Goal: Information Seeking & Learning: Learn about a topic

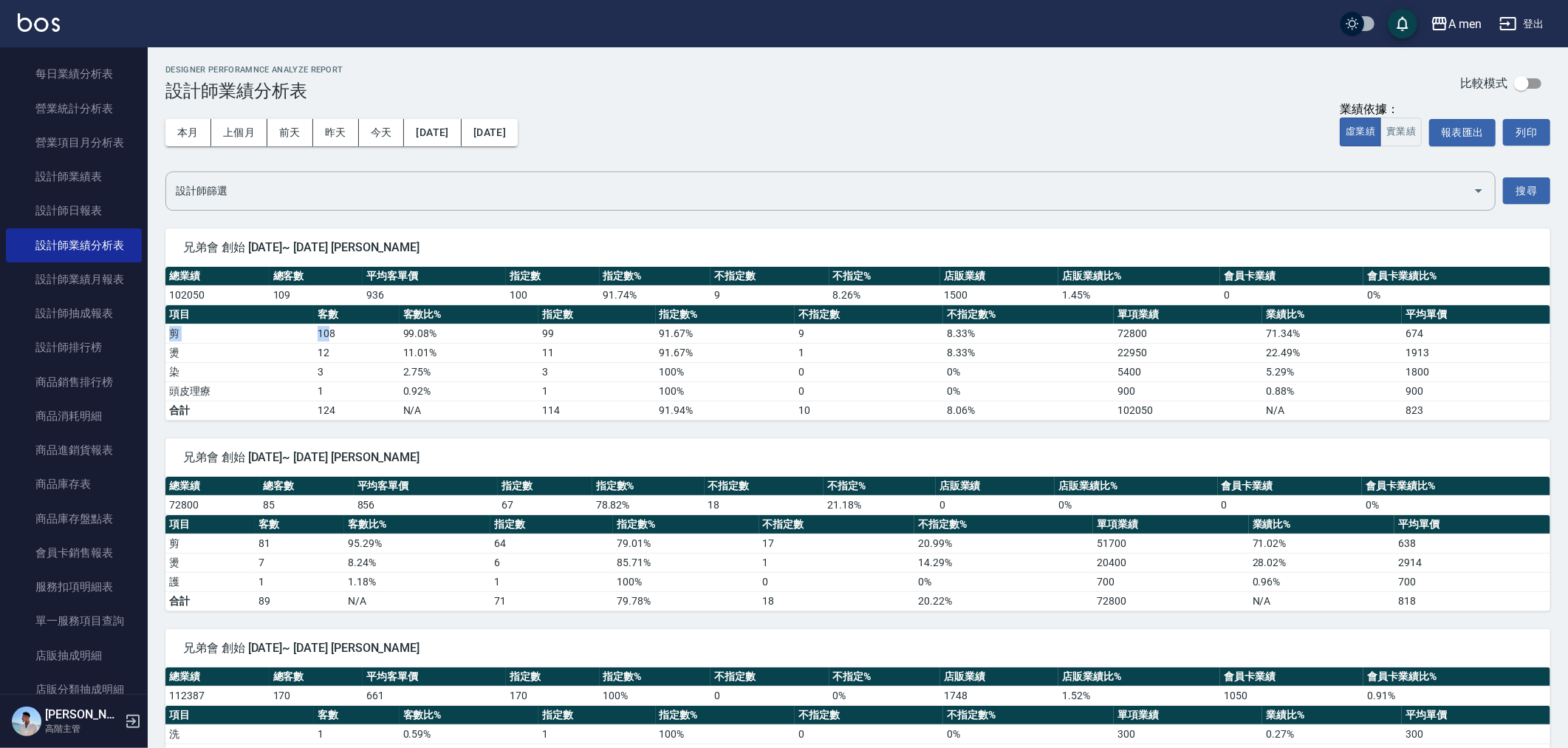
drag, startPoint x: 172, startPoint y: 336, endPoint x: 336, endPoint y: 335, distance: 164.0
click at [336, 335] on tr "剪 108 99.08 % 99 91.67 % 9 8.33 % 72800 71.34 % 674" at bounding box center [857, 333] width 1385 height 19
click at [336, 335] on td "108" at bounding box center [356, 333] width 85 height 19
drag, startPoint x: 530, startPoint y: 337, endPoint x: 557, endPoint y: 334, distance: 27.2
click at [557, 334] on tr "剪 108 99.08 % 99 91.67 % 9 8.33 % 72800 71.34 % 674" at bounding box center [857, 333] width 1385 height 19
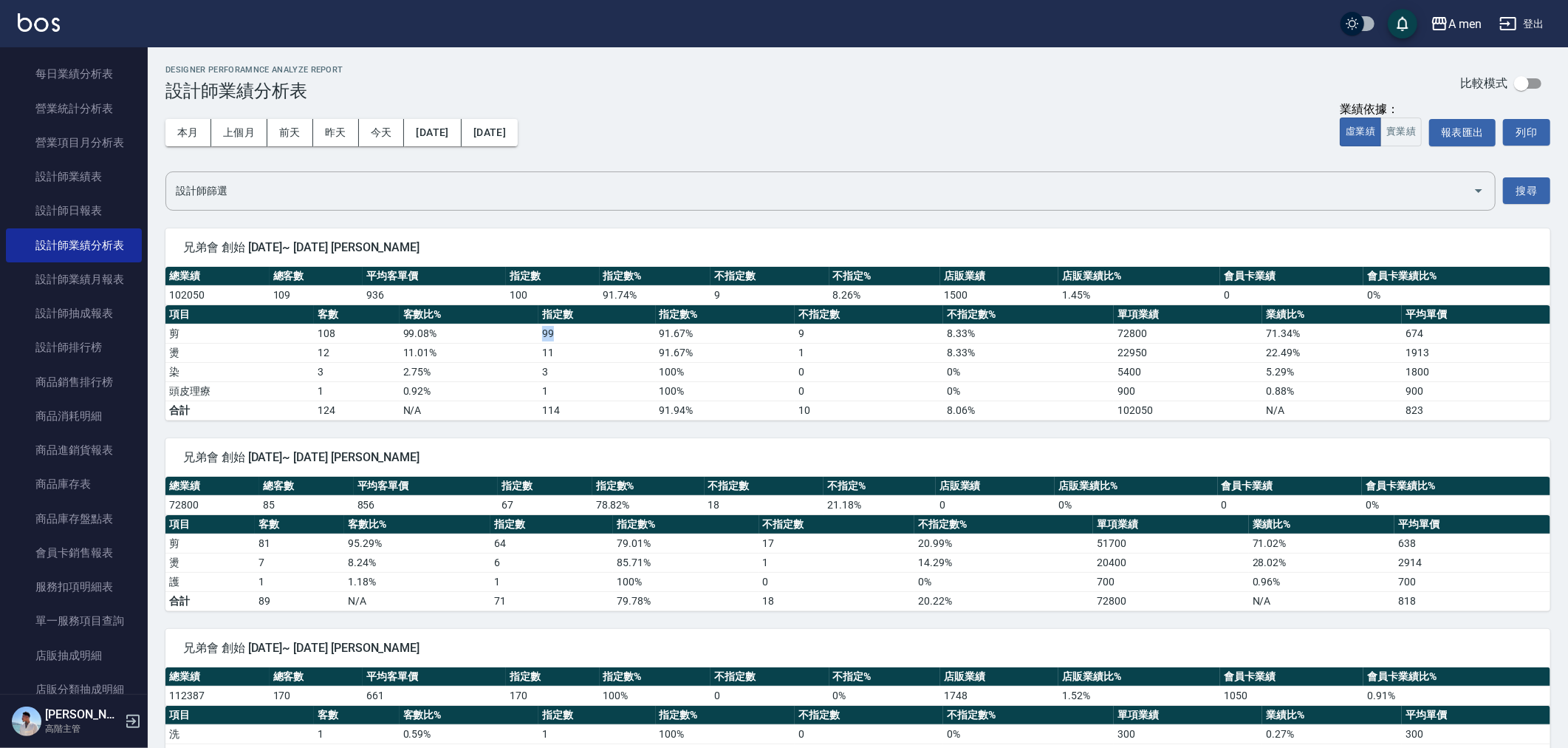
click at [557, 334] on td "99" at bounding box center [597, 333] width 117 height 19
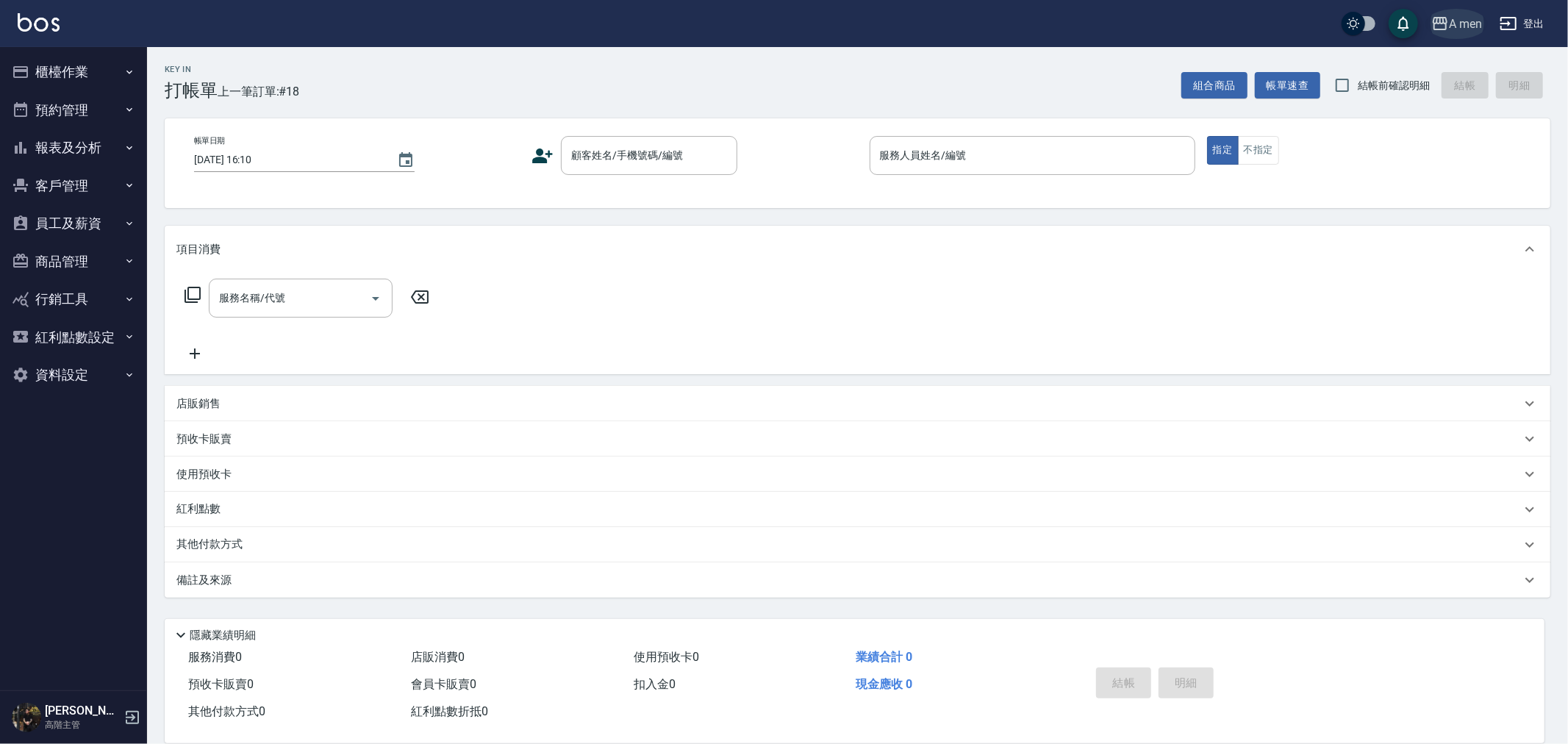
click at [1463, 18] on div "A men" at bounding box center [1466, 23] width 33 height 18
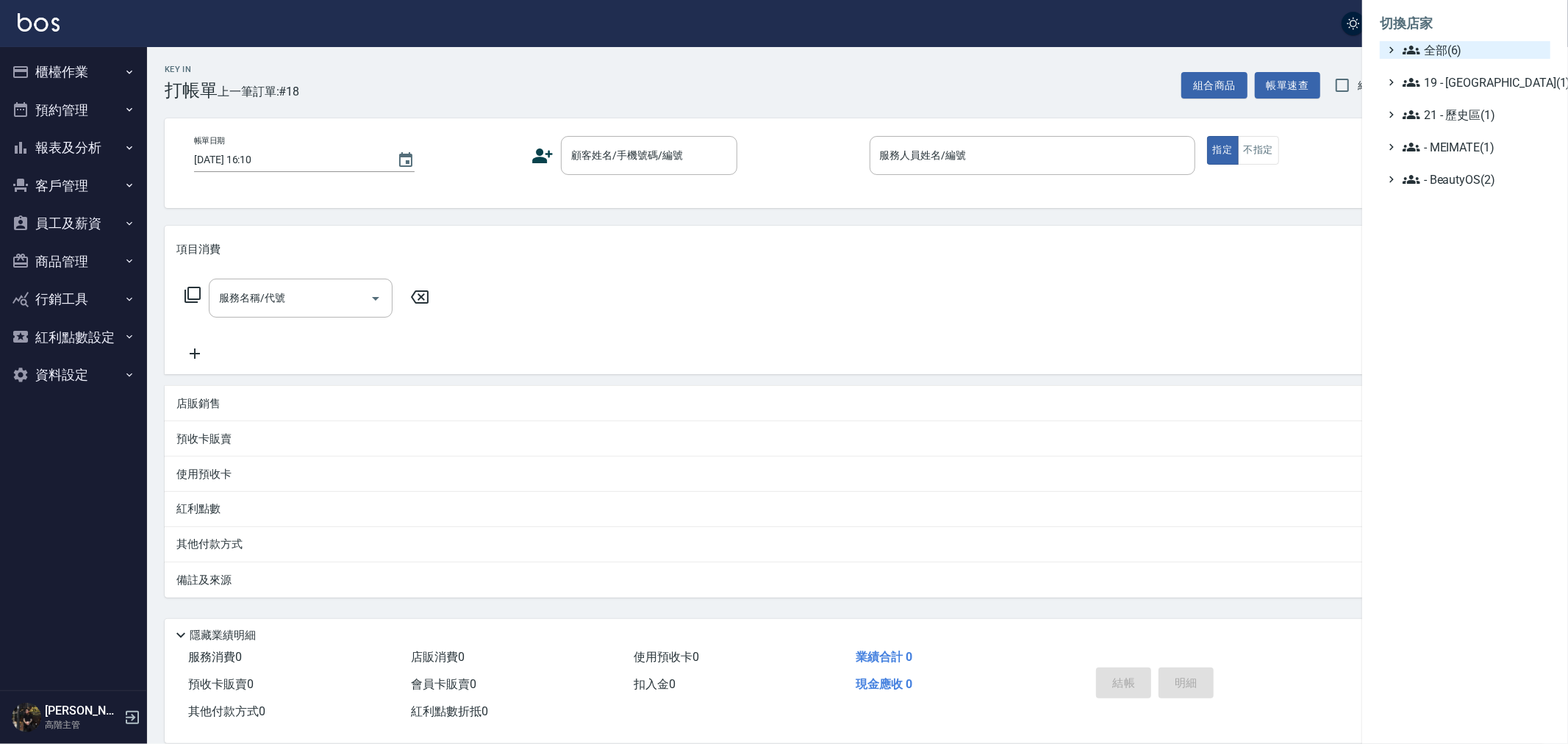
click at [1444, 46] on span "全部(6)" at bounding box center [1473, 50] width 142 height 17
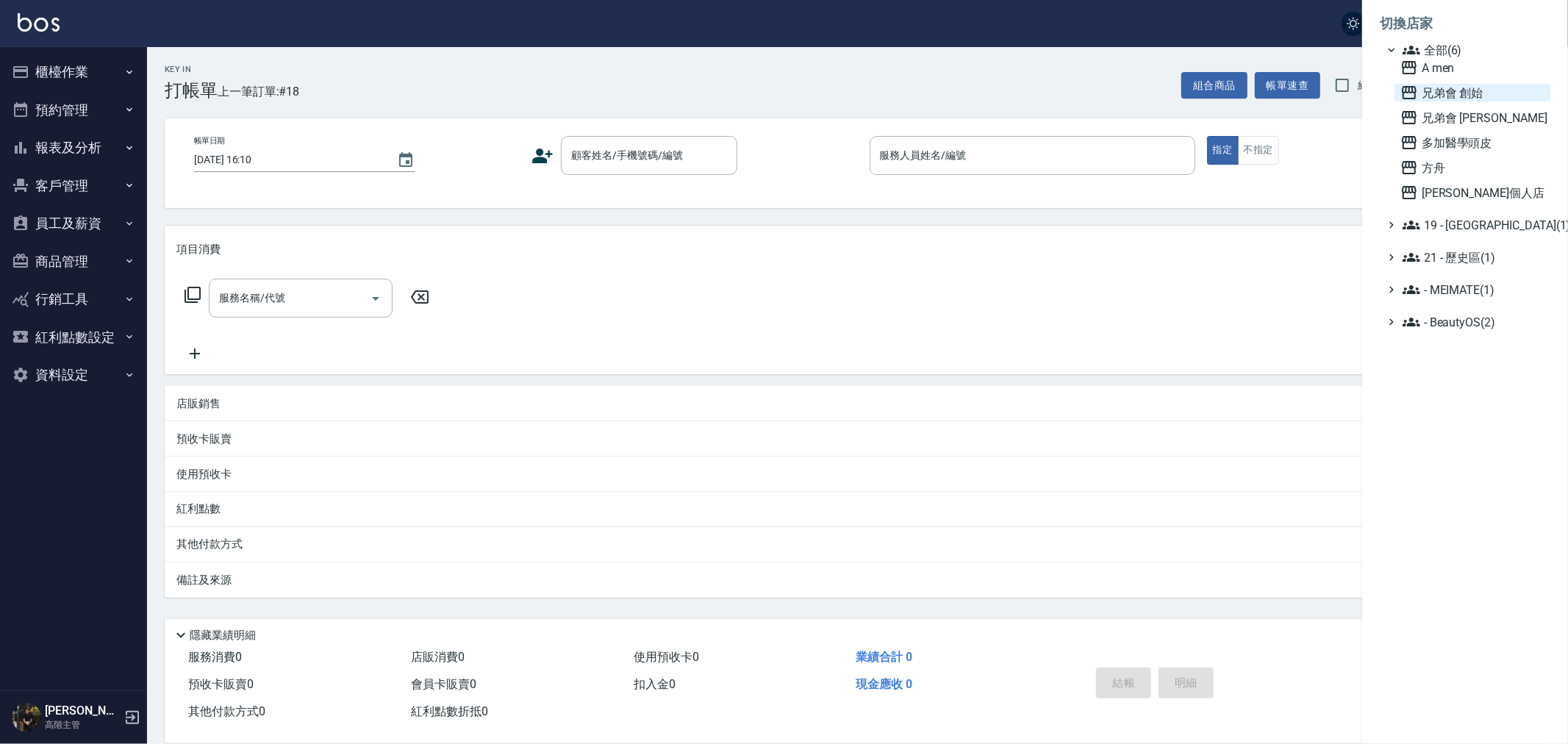
click at [1434, 91] on span "兄弟會 創始" at bounding box center [1471, 93] width 144 height 17
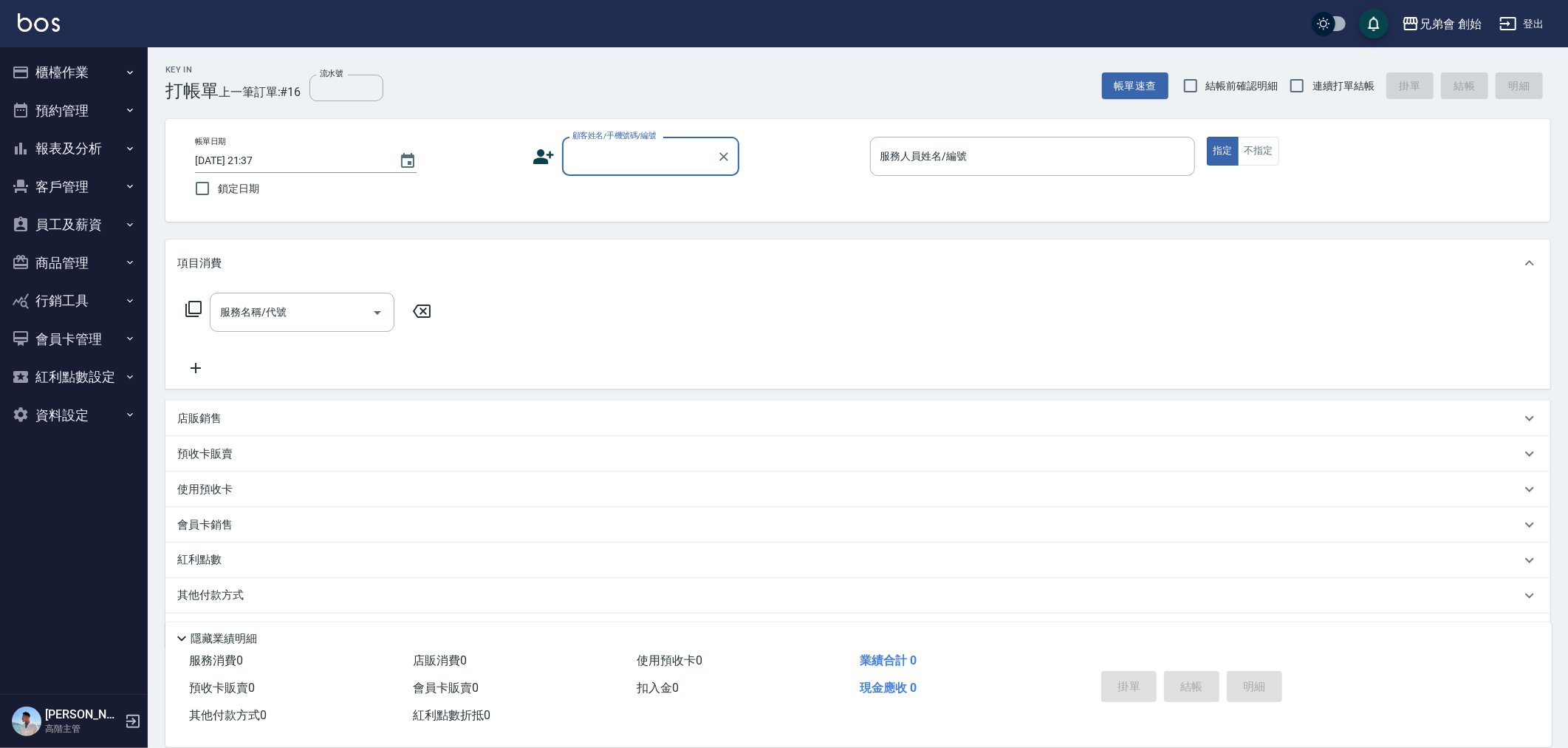
click at [83, 115] on button "預約管理" at bounding box center [74, 111] width 136 height 39
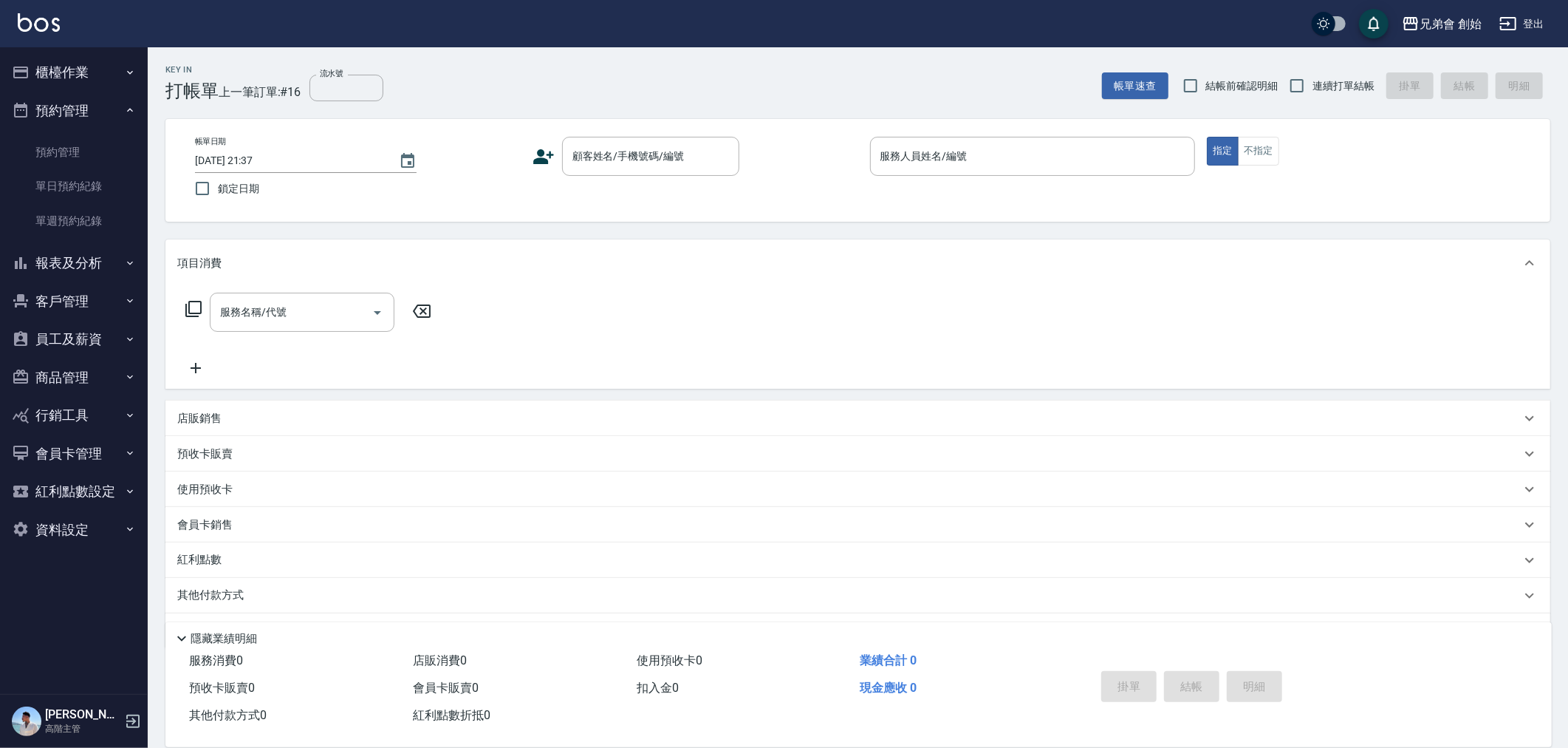
click at [83, 114] on button "預約管理" at bounding box center [74, 111] width 136 height 39
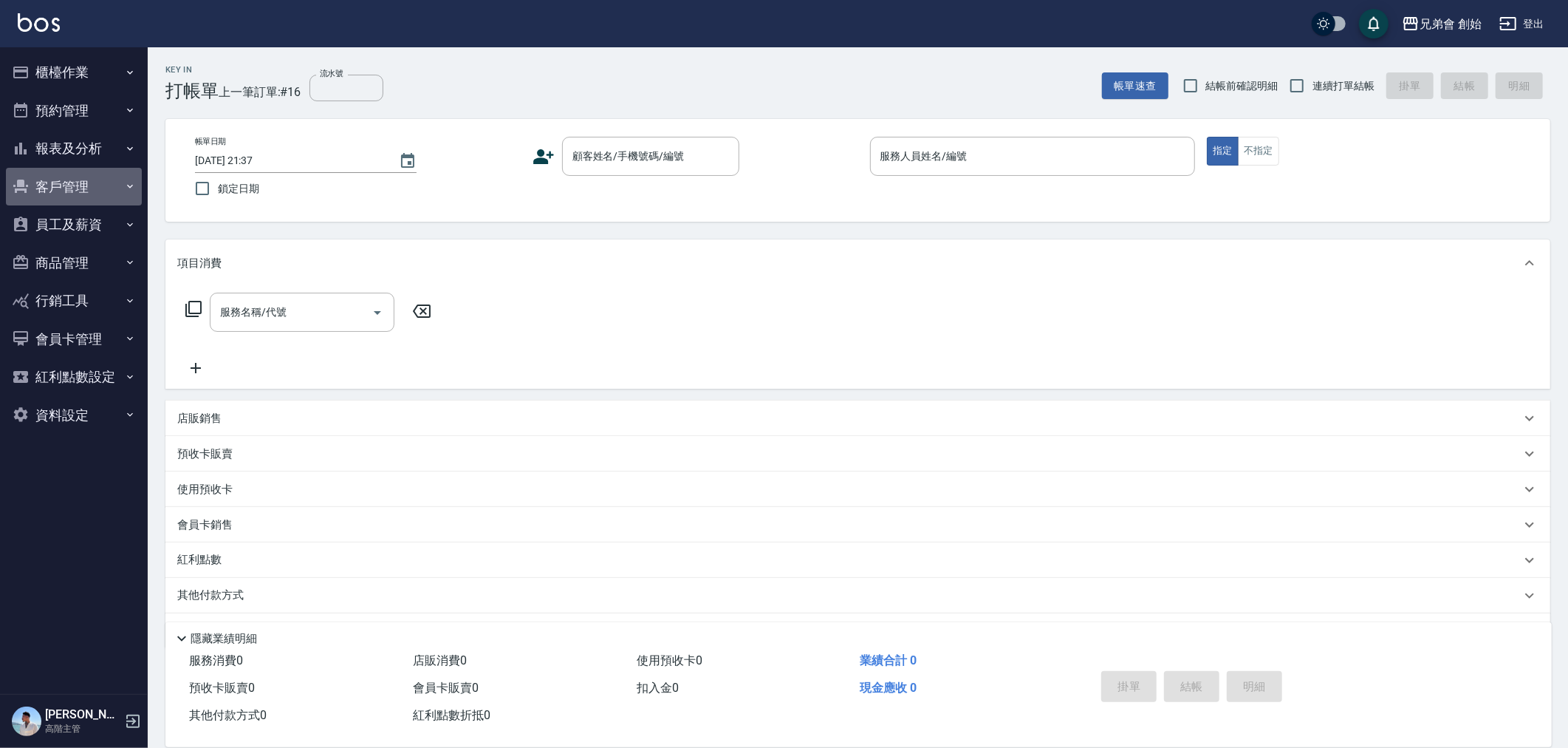
click at [79, 203] on button "客戶管理" at bounding box center [74, 187] width 136 height 39
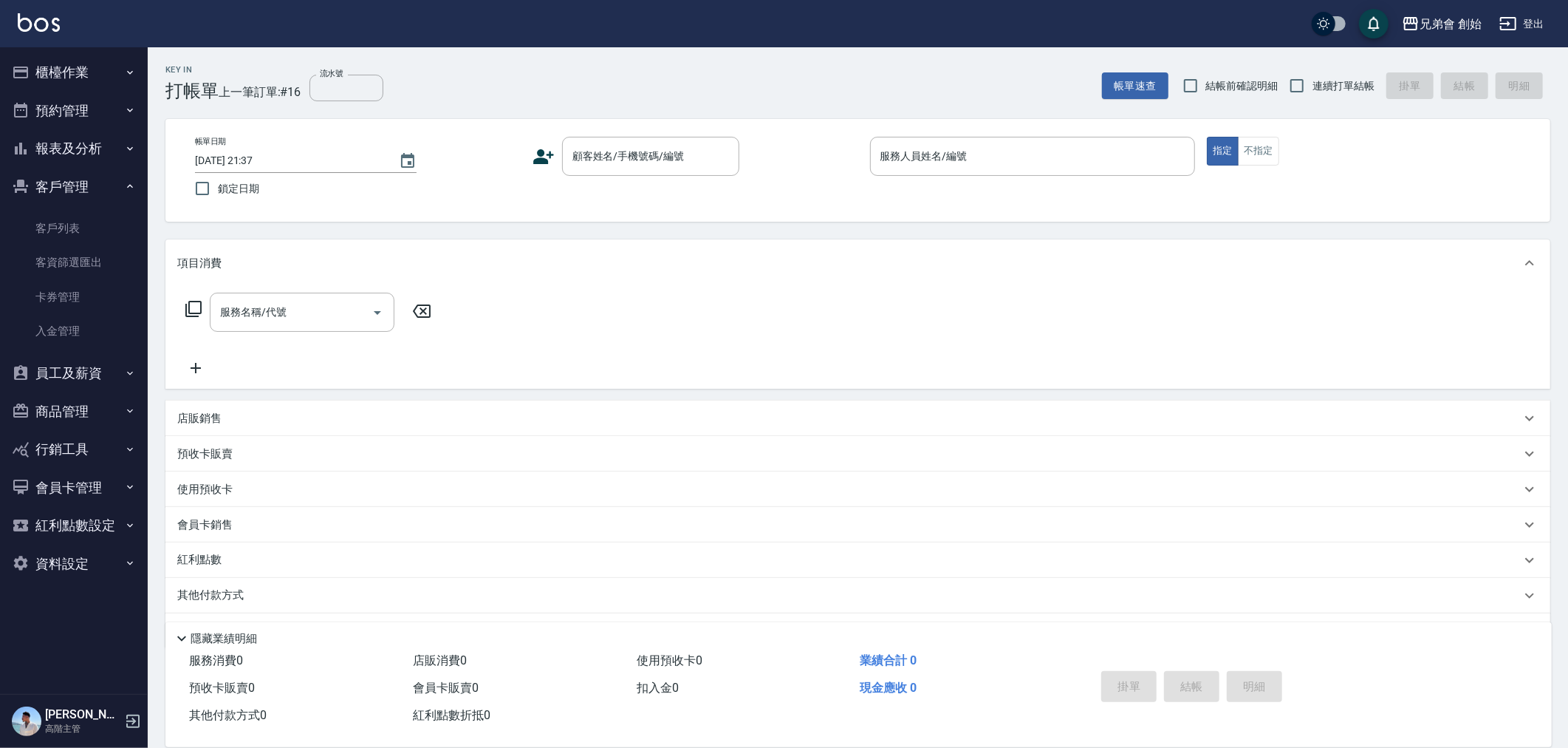
click at [84, 188] on button "客戶管理" at bounding box center [74, 187] width 136 height 39
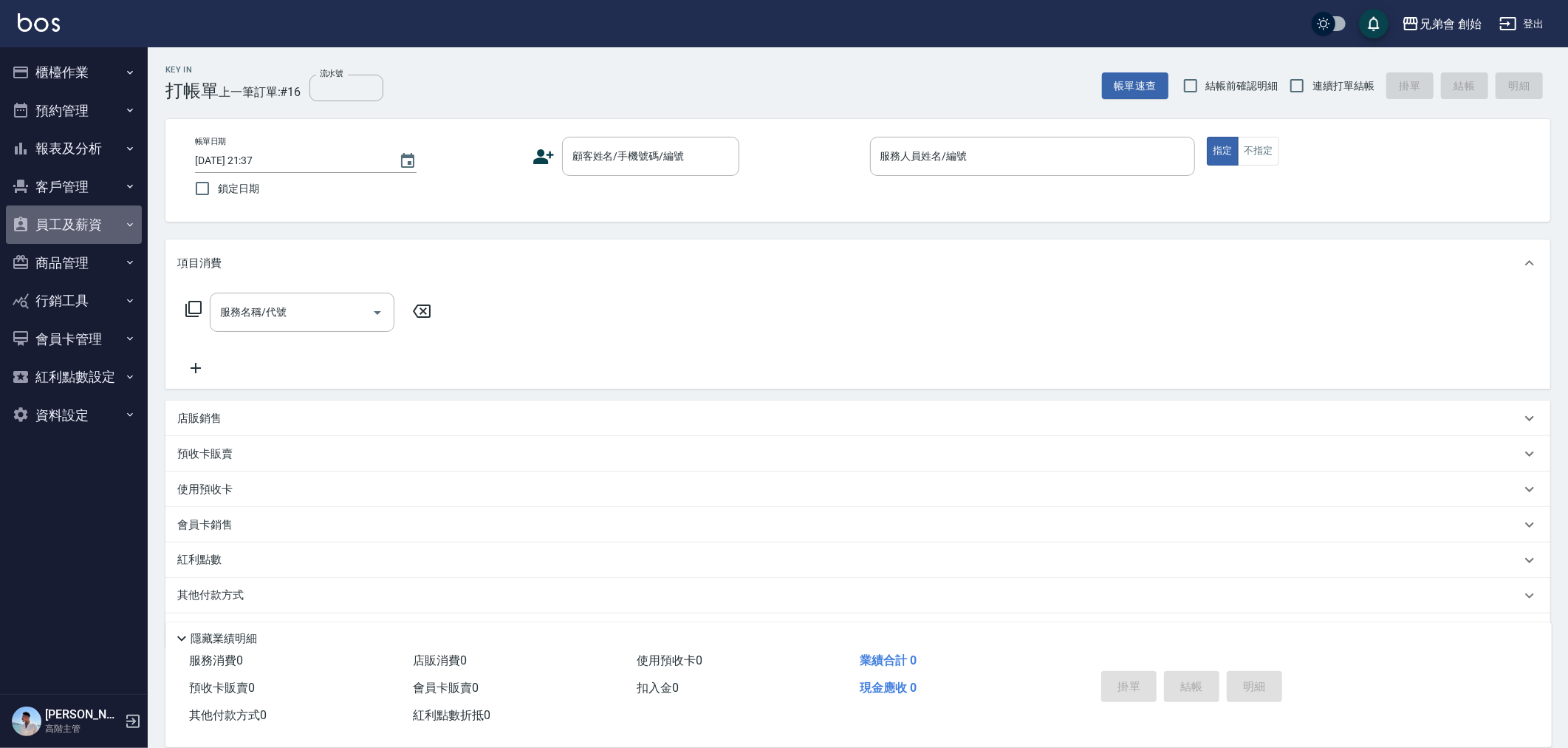
click at [82, 229] on button "員工及薪資" at bounding box center [74, 225] width 136 height 39
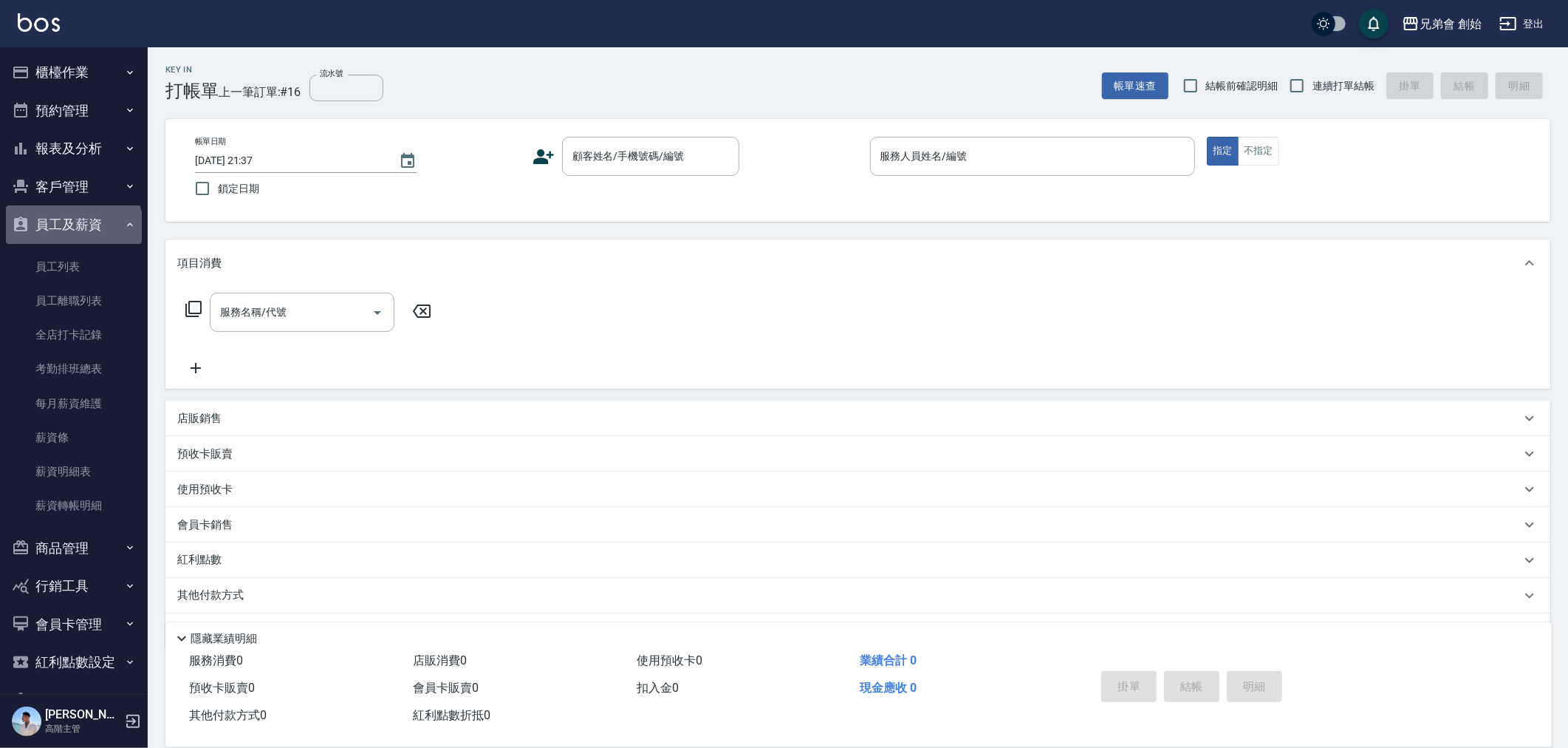
click at [73, 227] on button "員工及薪資" at bounding box center [74, 225] width 136 height 39
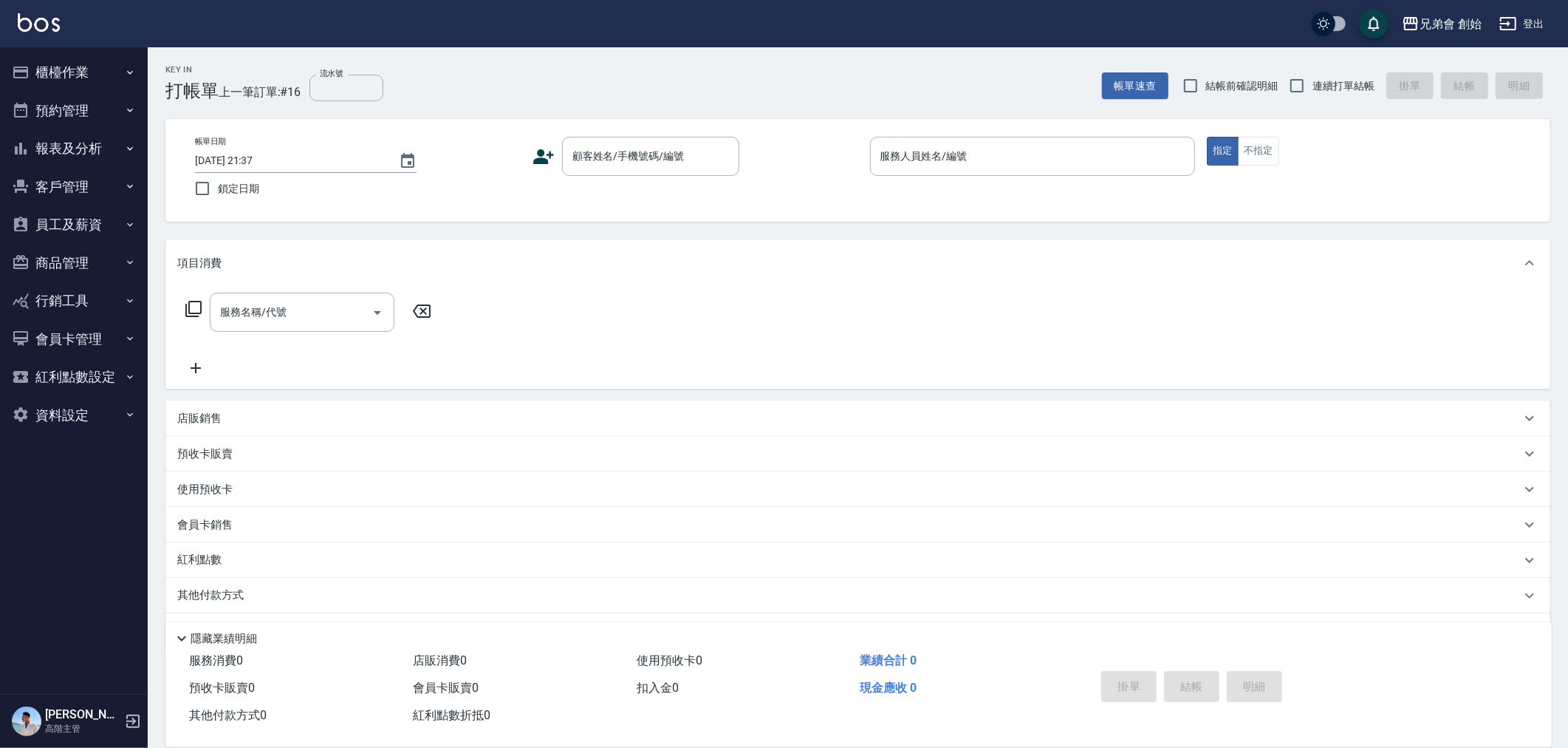
click at [70, 138] on button "報表及分析" at bounding box center [74, 149] width 136 height 39
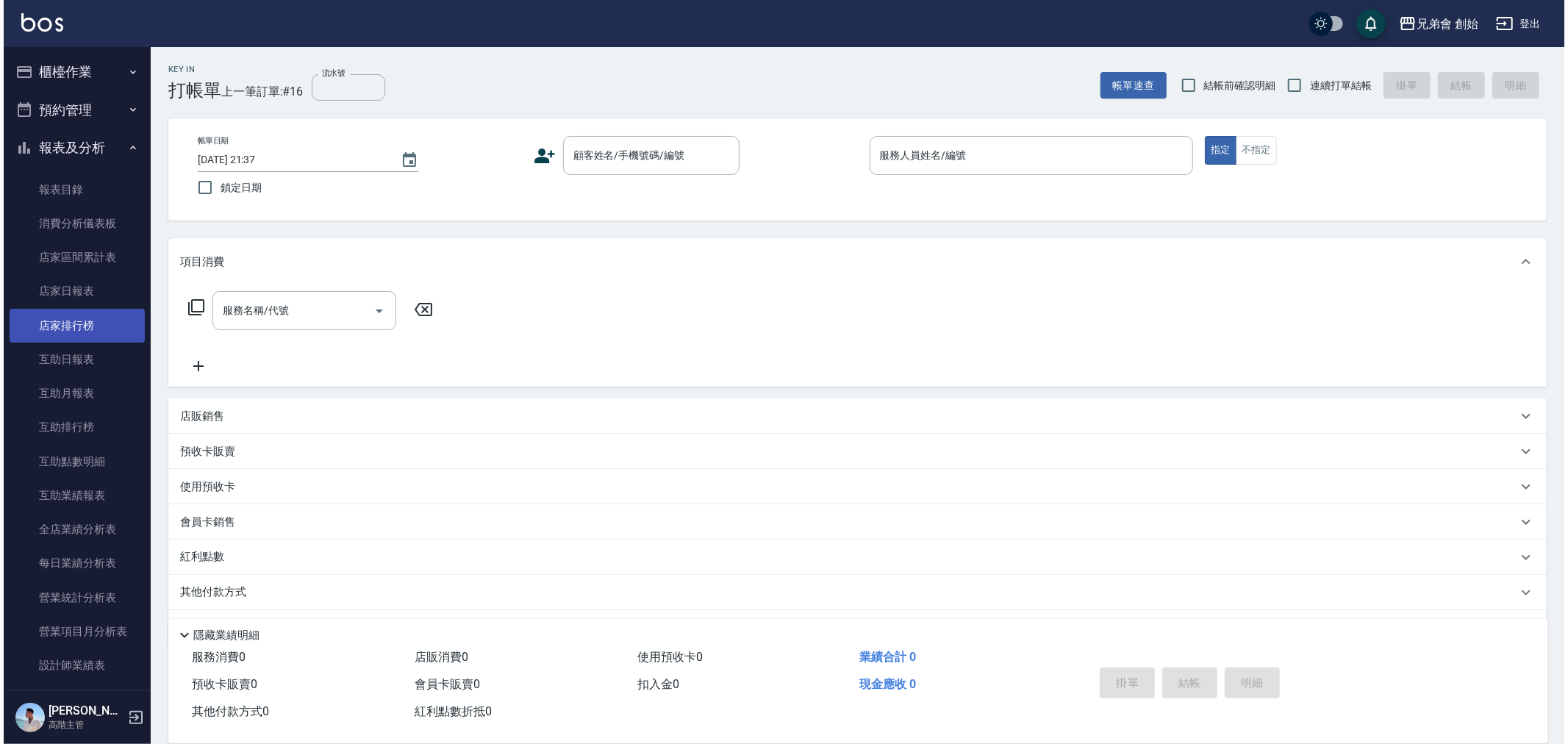
scroll to position [163, 0]
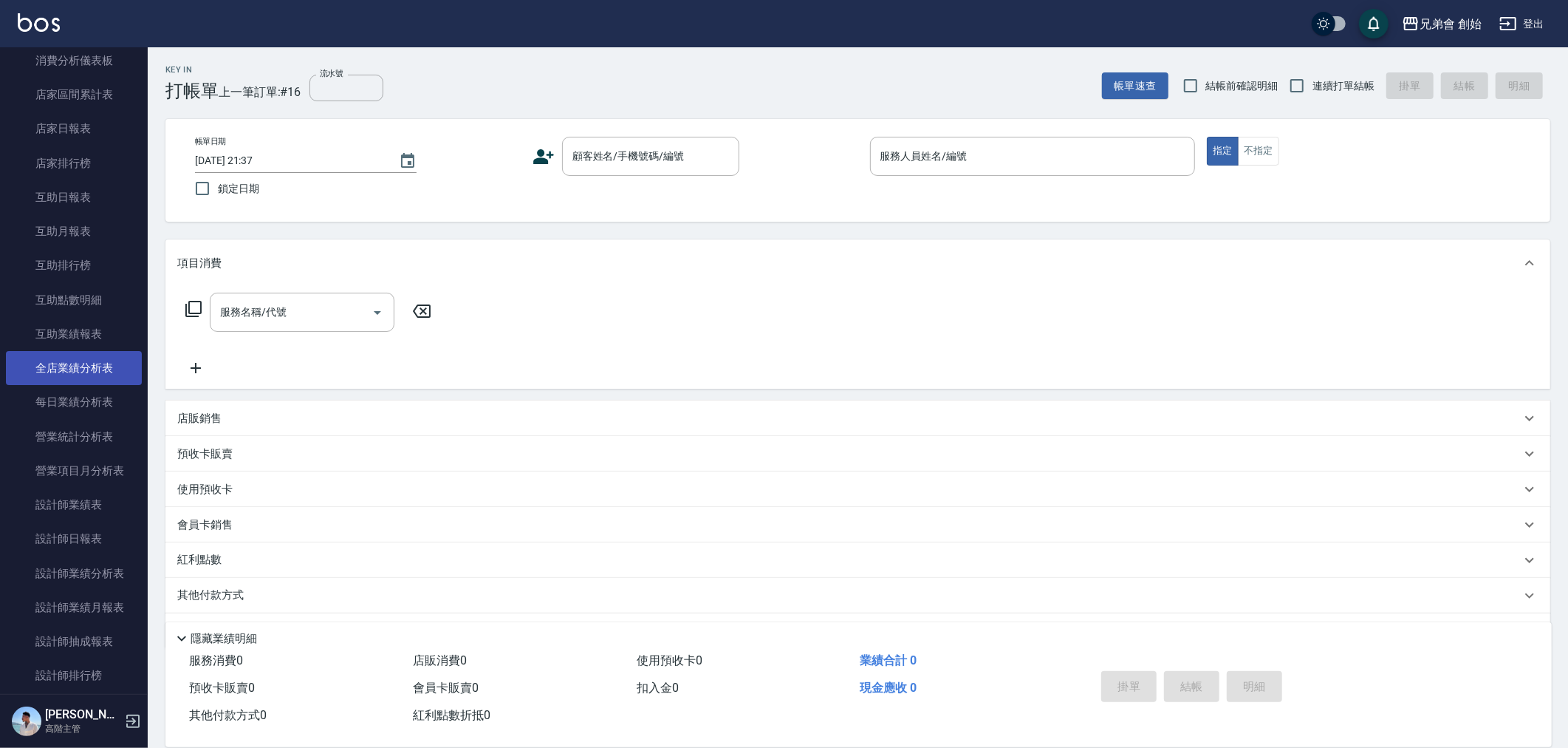
click at [88, 372] on link "全店業績分析表" at bounding box center [74, 367] width 136 height 34
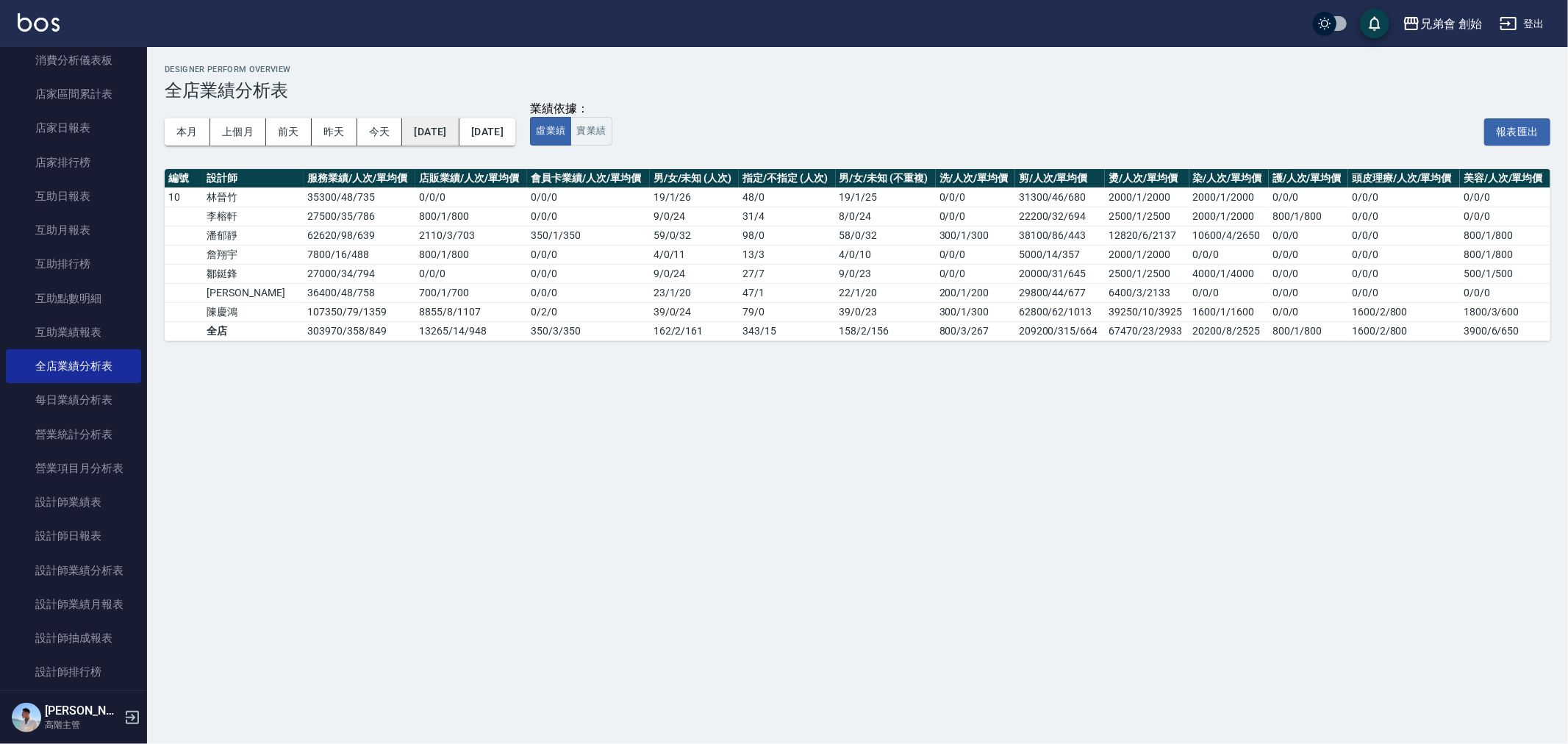
click at [442, 135] on button "2025/09/01" at bounding box center [430, 131] width 57 height 27
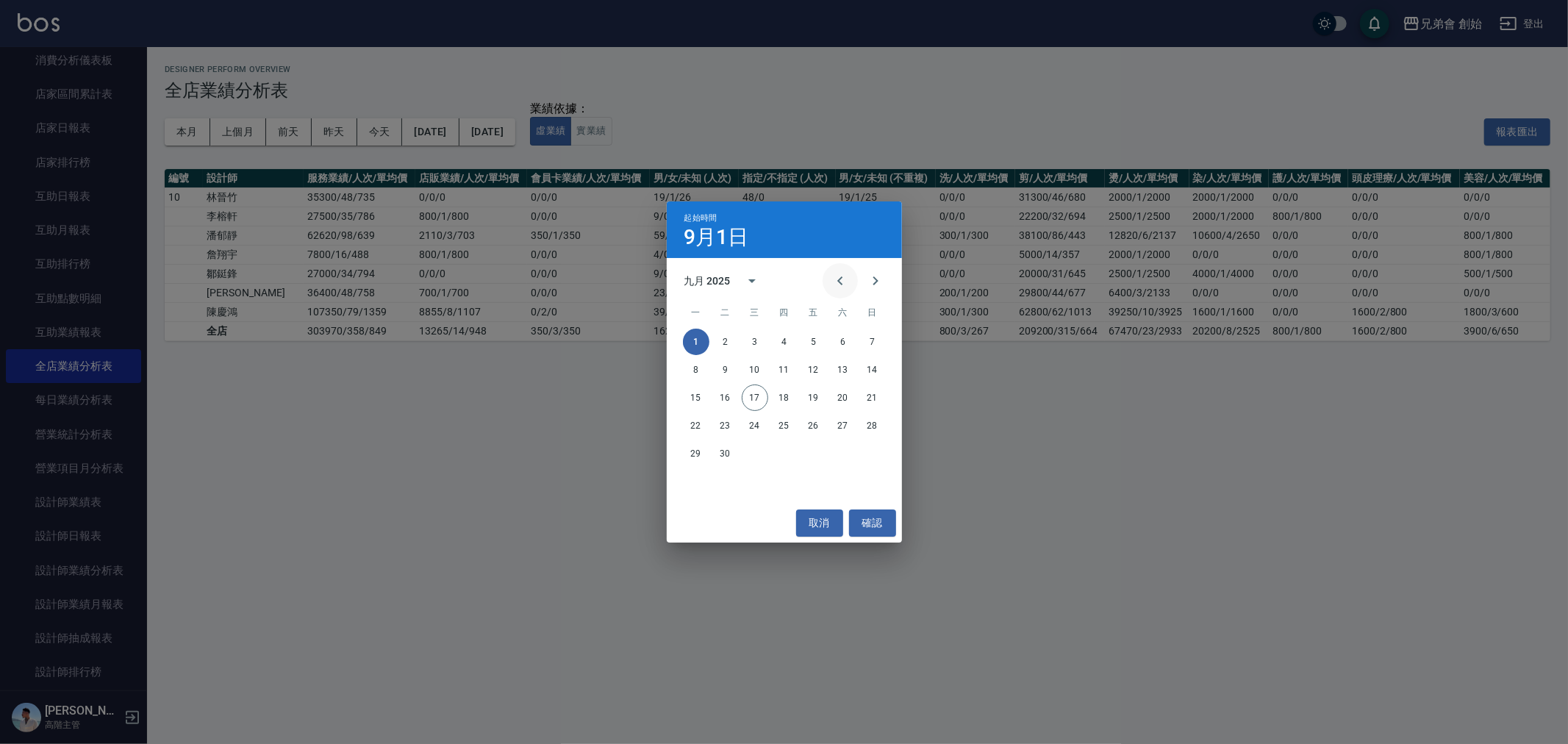
click at [841, 280] on icon "Previous month" at bounding box center [841, 281] width 17 height 17
click at [814, 335] on button "1" at bounding box center [813, 341] width 26 height 26
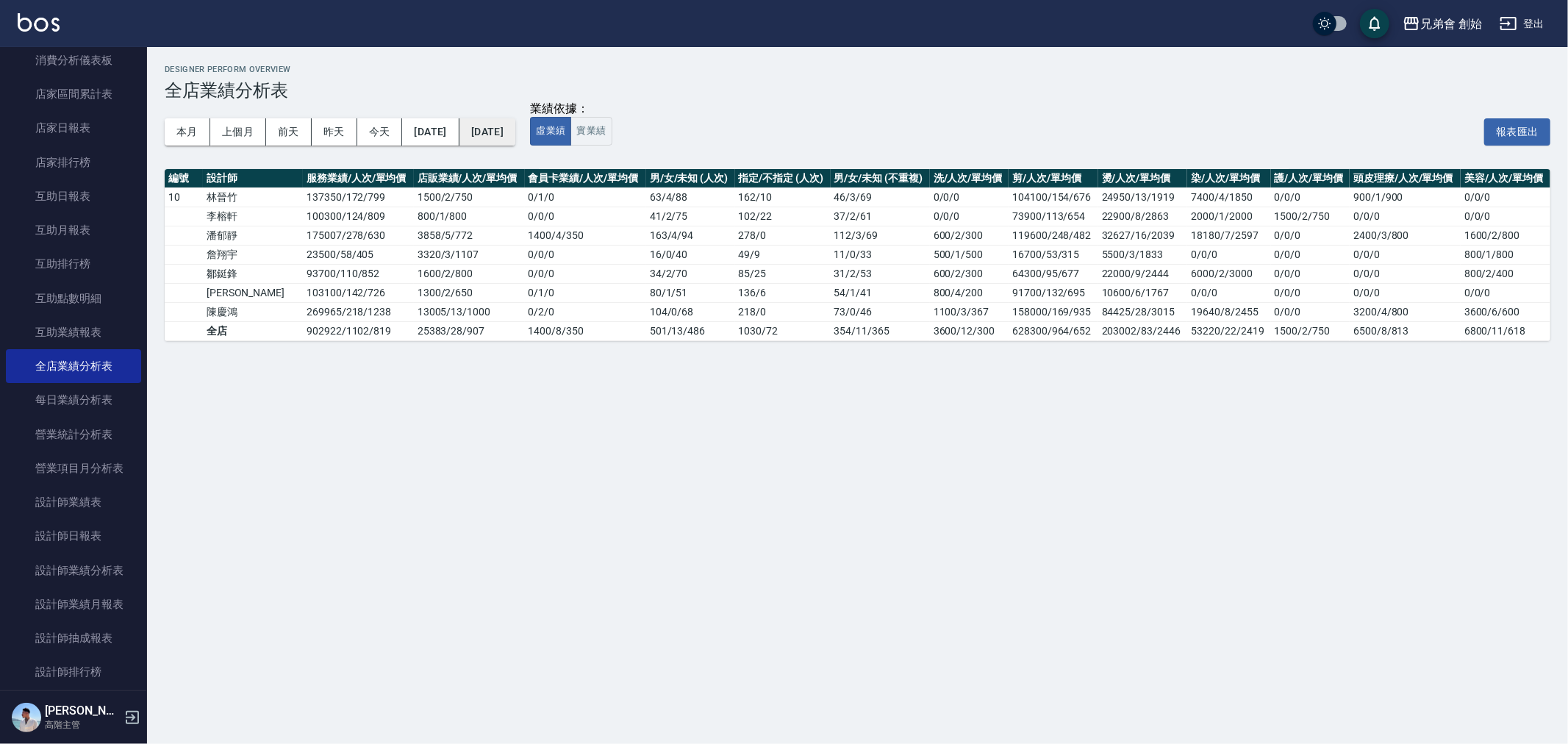
click at [515, 132] on button "2025/09/17" at bounding box center [488, 131] width 56 height 27
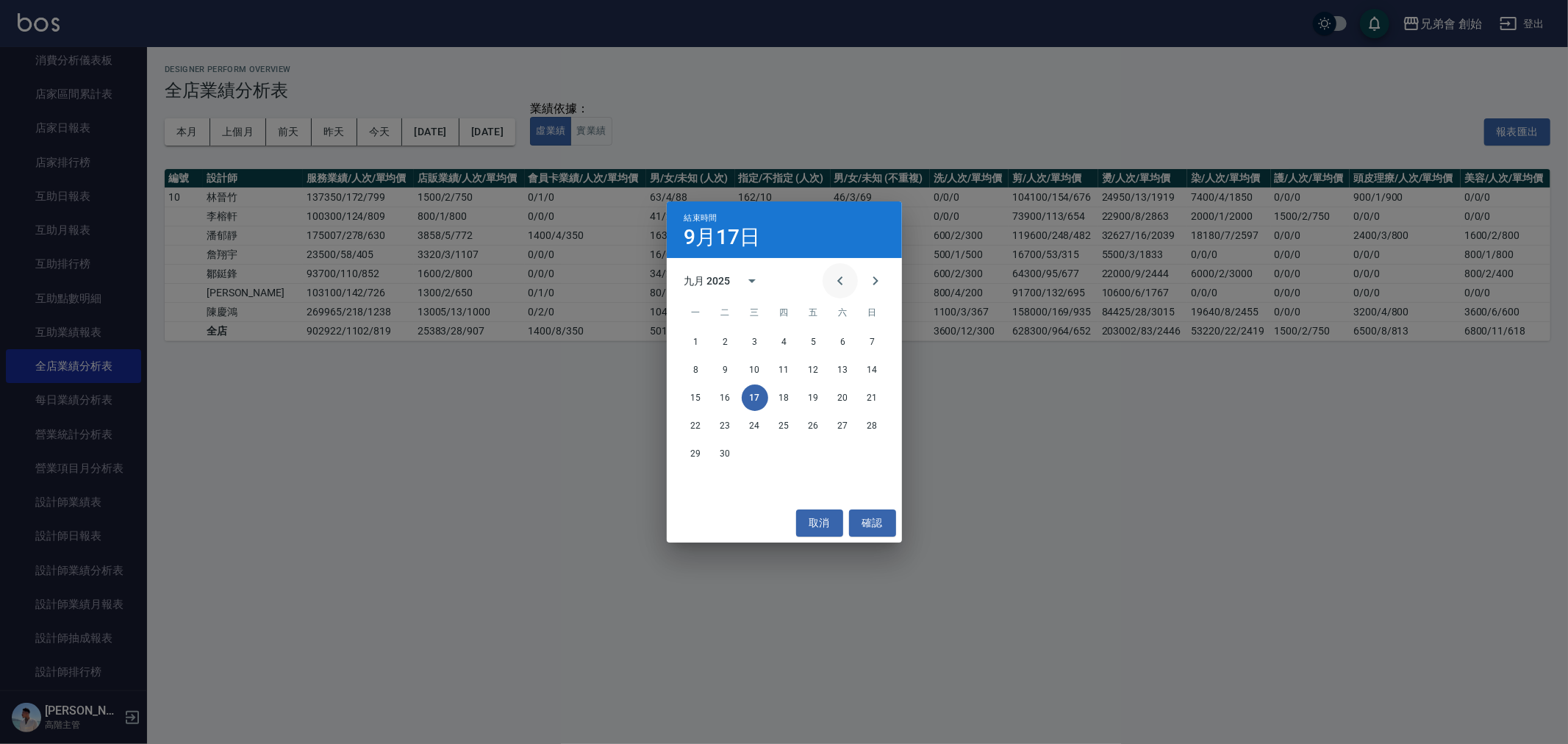
drag, startPoint x: 840, startPoint y: 280, endPoint x: 811, endPoint y: 374, distance: 98.4
click at [840, 281] on icon "Previous month" at bounding box center [841, 281] width 17 height 17
click at [870, 451] on button "31" at bounding box center [871, 453] width 26 height 26
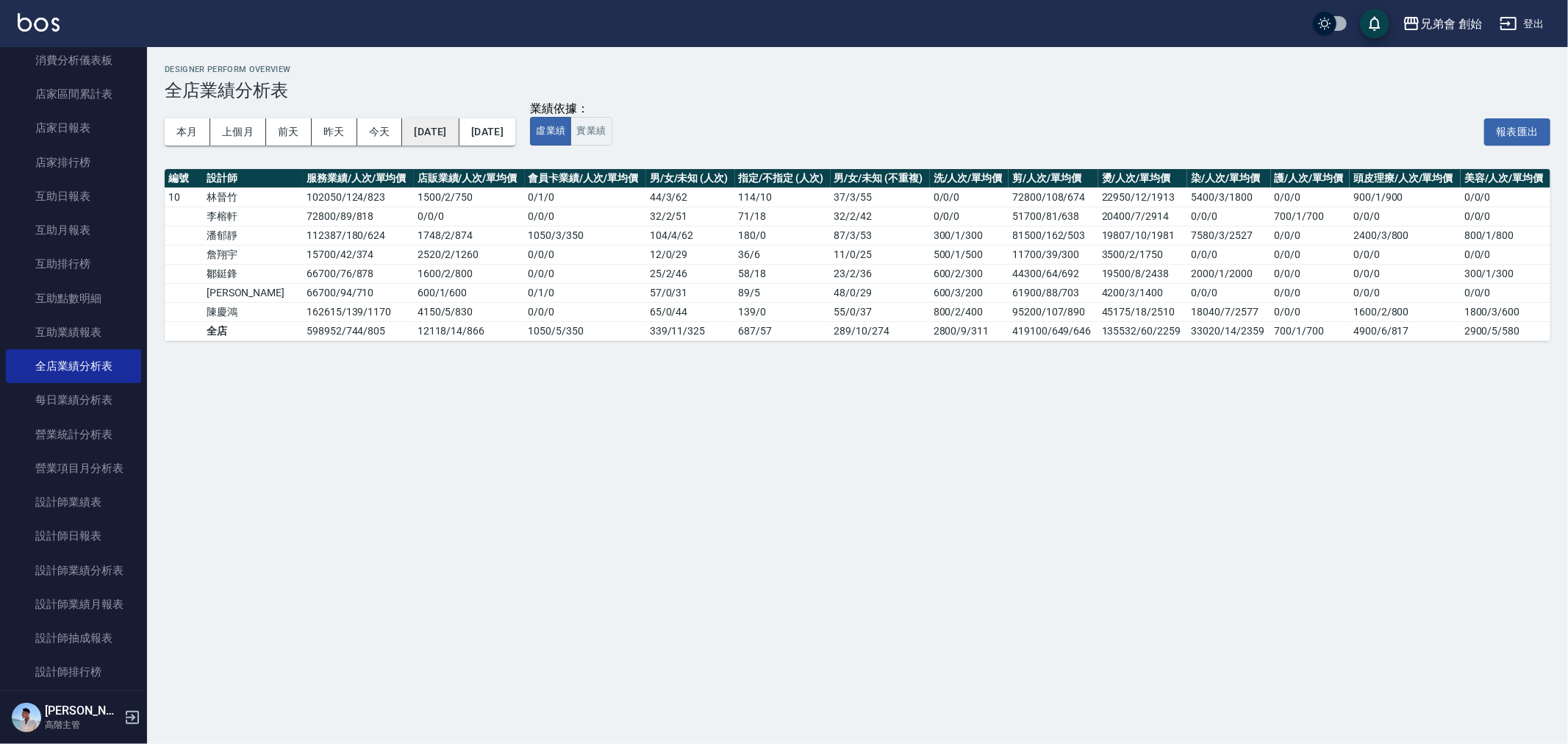
click at [447, 129] on button "2025/08/01" at bounding box center [430, 131] width 57 height 27
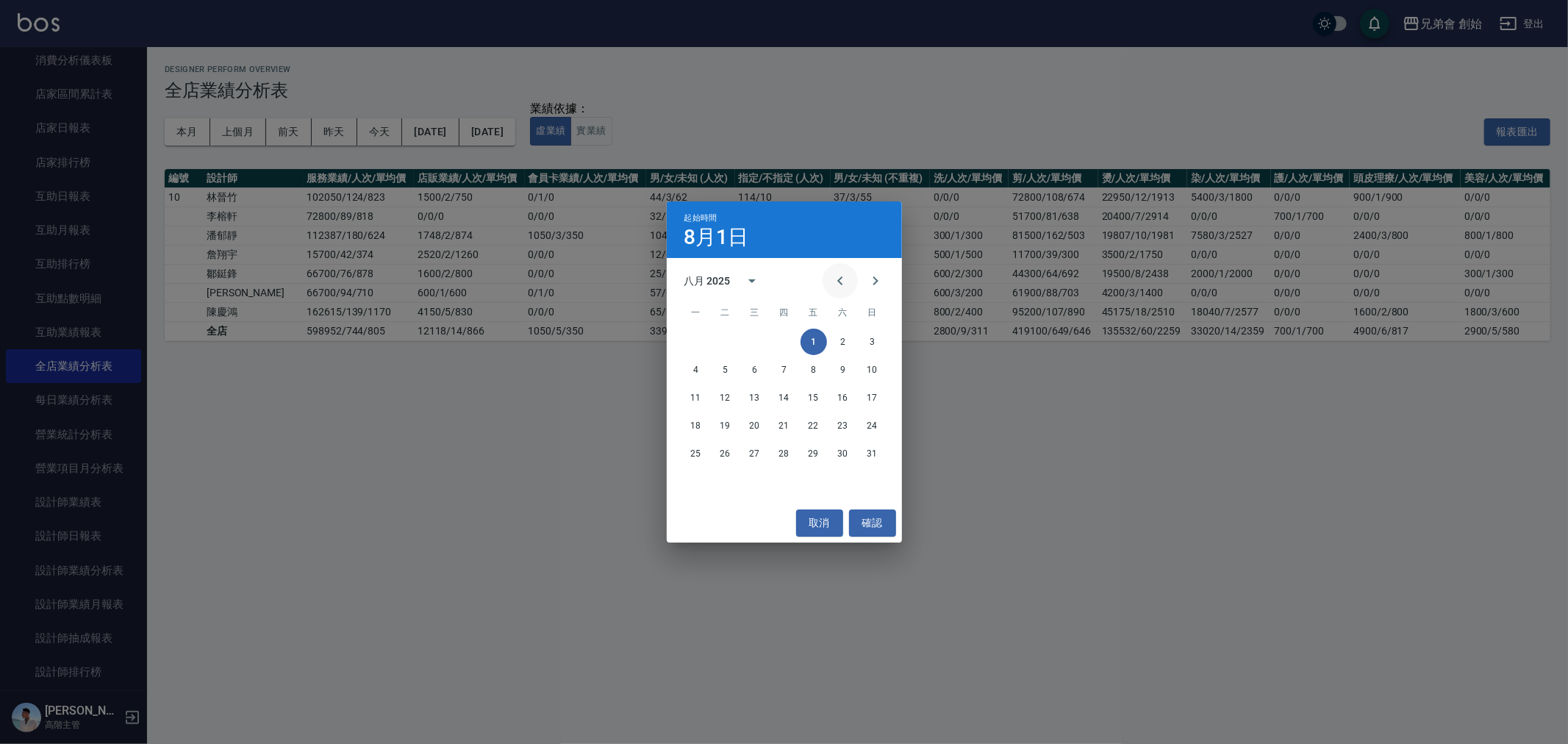
click at [853, 276] on button "Previous month" at bounding box center [840, 280] width 36 height 36
click at [719, 343] on button "1" at bounding box center [725, 341] width 26 height 26
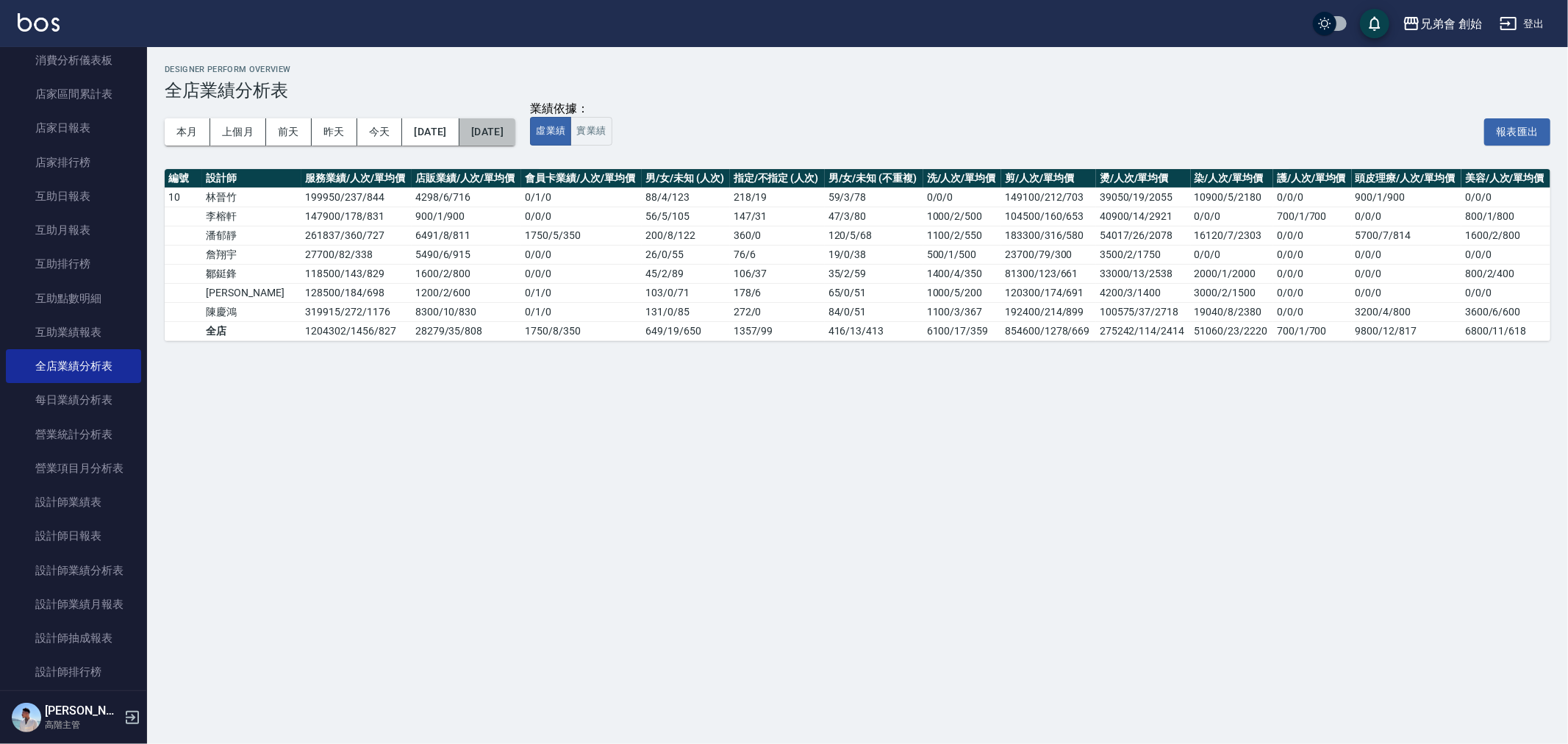
click at [515, 135] on button "[DATE]" at bounding box center [488, 131] width 56 height 27
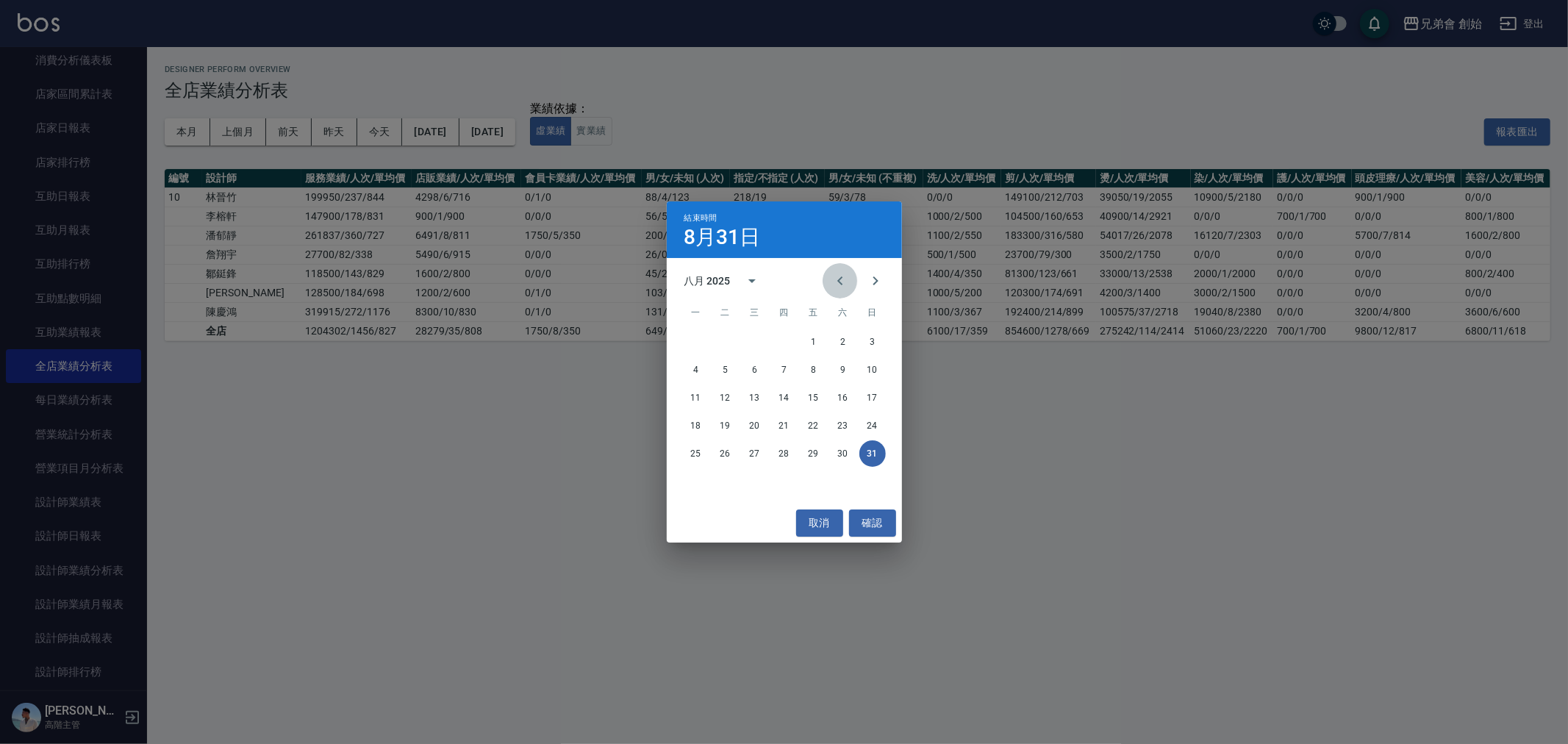
click at [832, 274] on icon "Previous month" at bounding box center [841, 281] width 17 height 17
click at [781, 452] on button "31" at bounding box center [784, 453] width 26 height 26
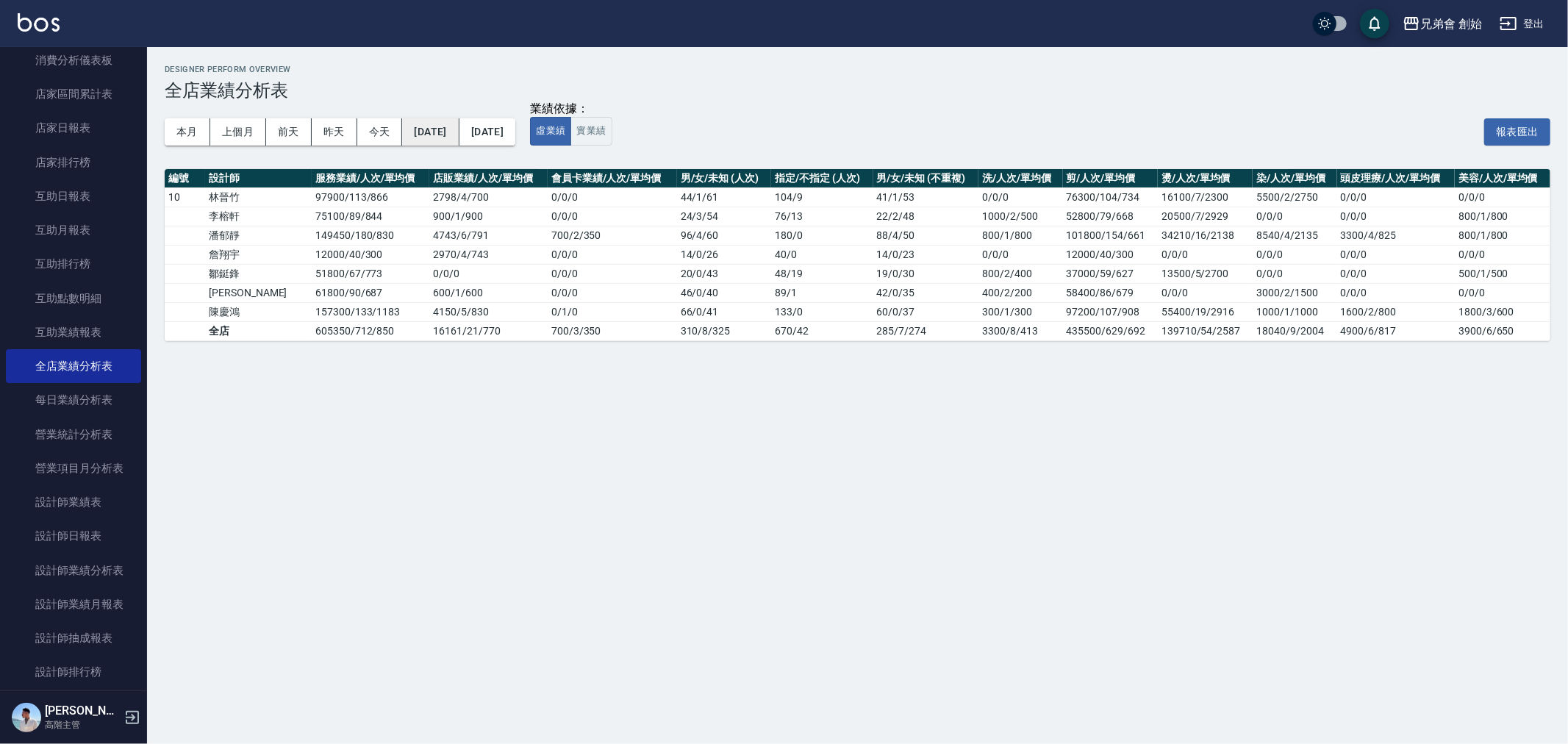
click at [459, 135] on button "2025/07/01" at bounding box center [430, 131] width 57 height 27
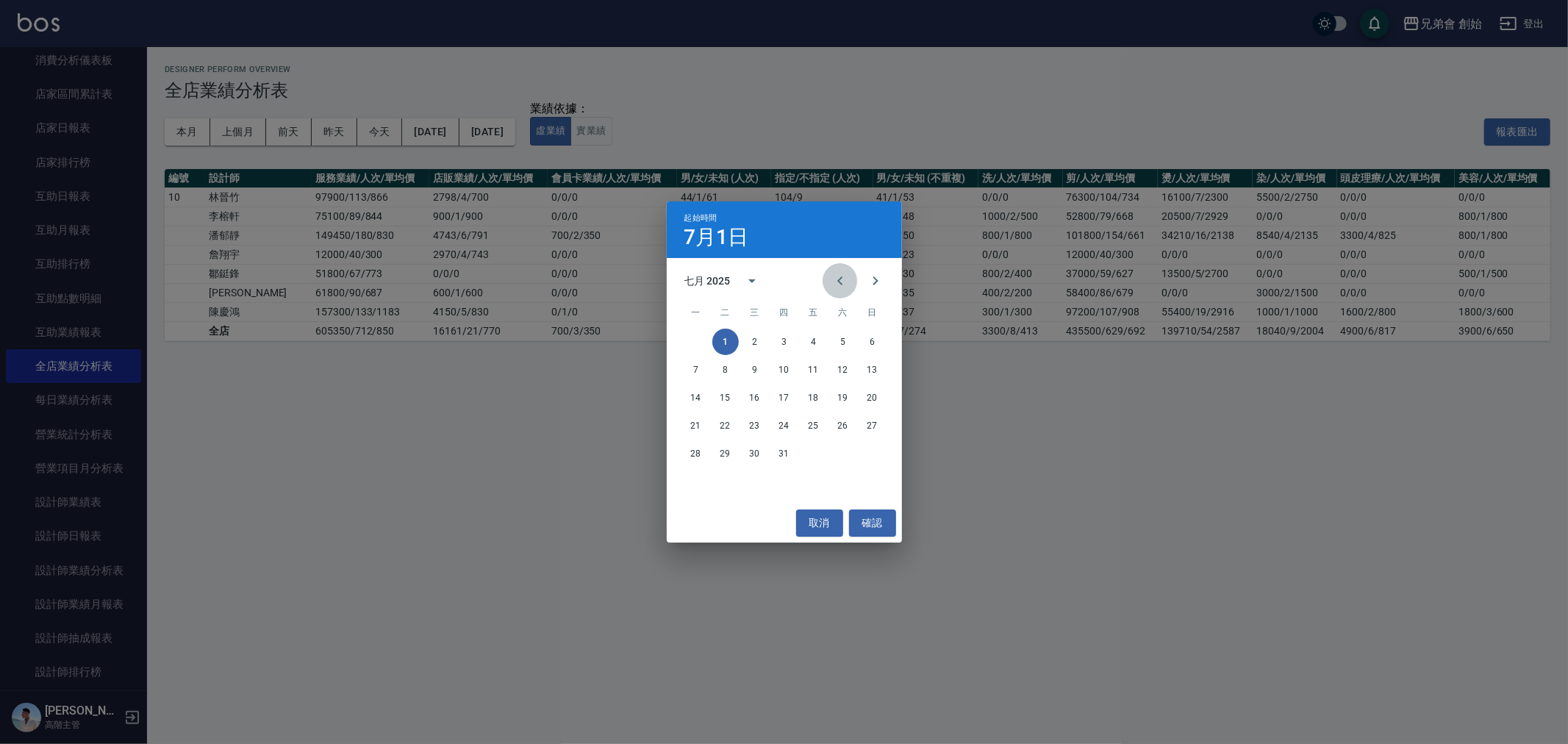
click at [841, 280] on icon "Previous month" at bounding box center [841, 281] width 17 height 17
click at [857, 340] on div "1" at bounding box center [784, 341] width 235 height 26
click at [870, 343] on button "1" at bounding box center [871, 341] width 26 height 26
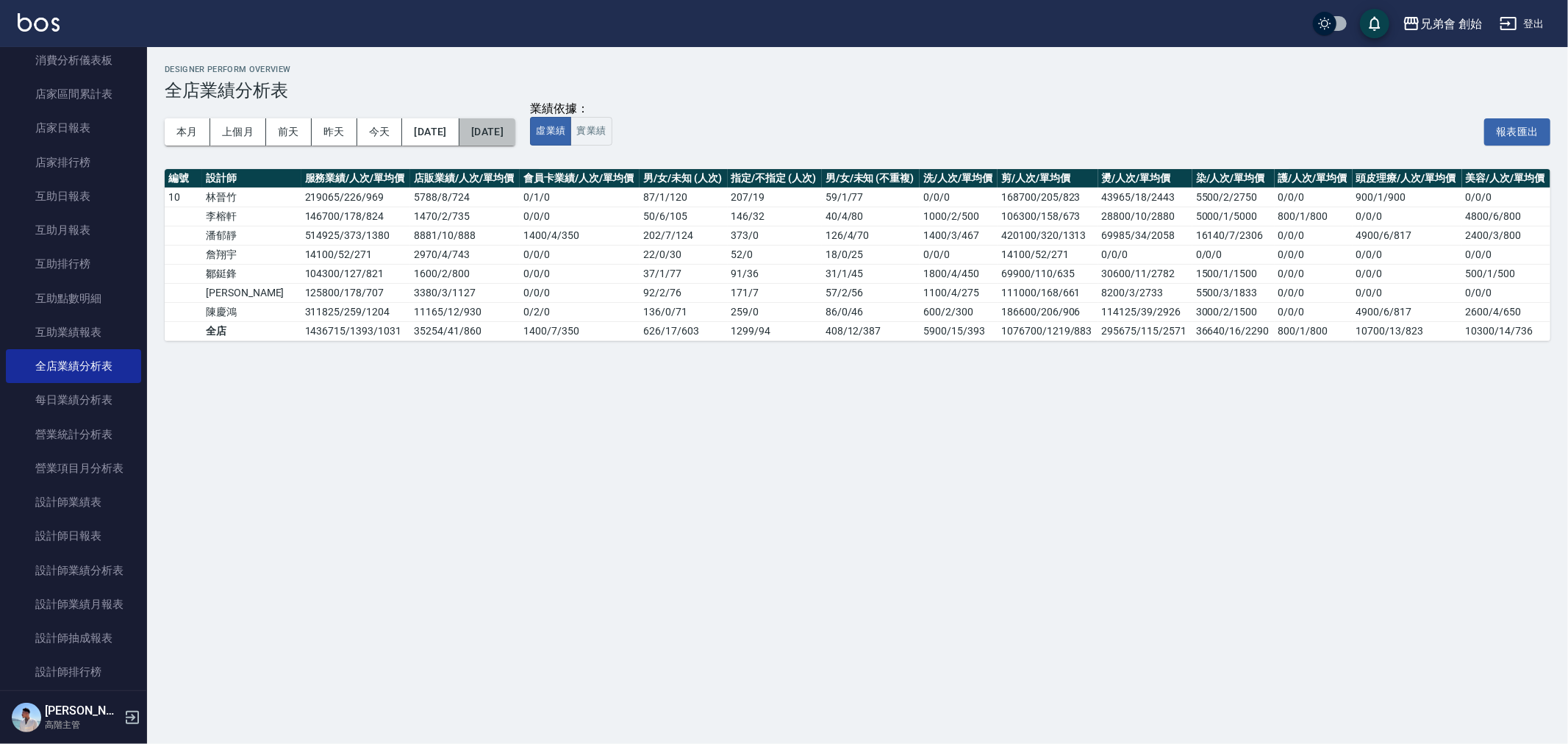
click at [515, 137] on button "[DATE]" at bounding box center [488, 131] width 56 height 27
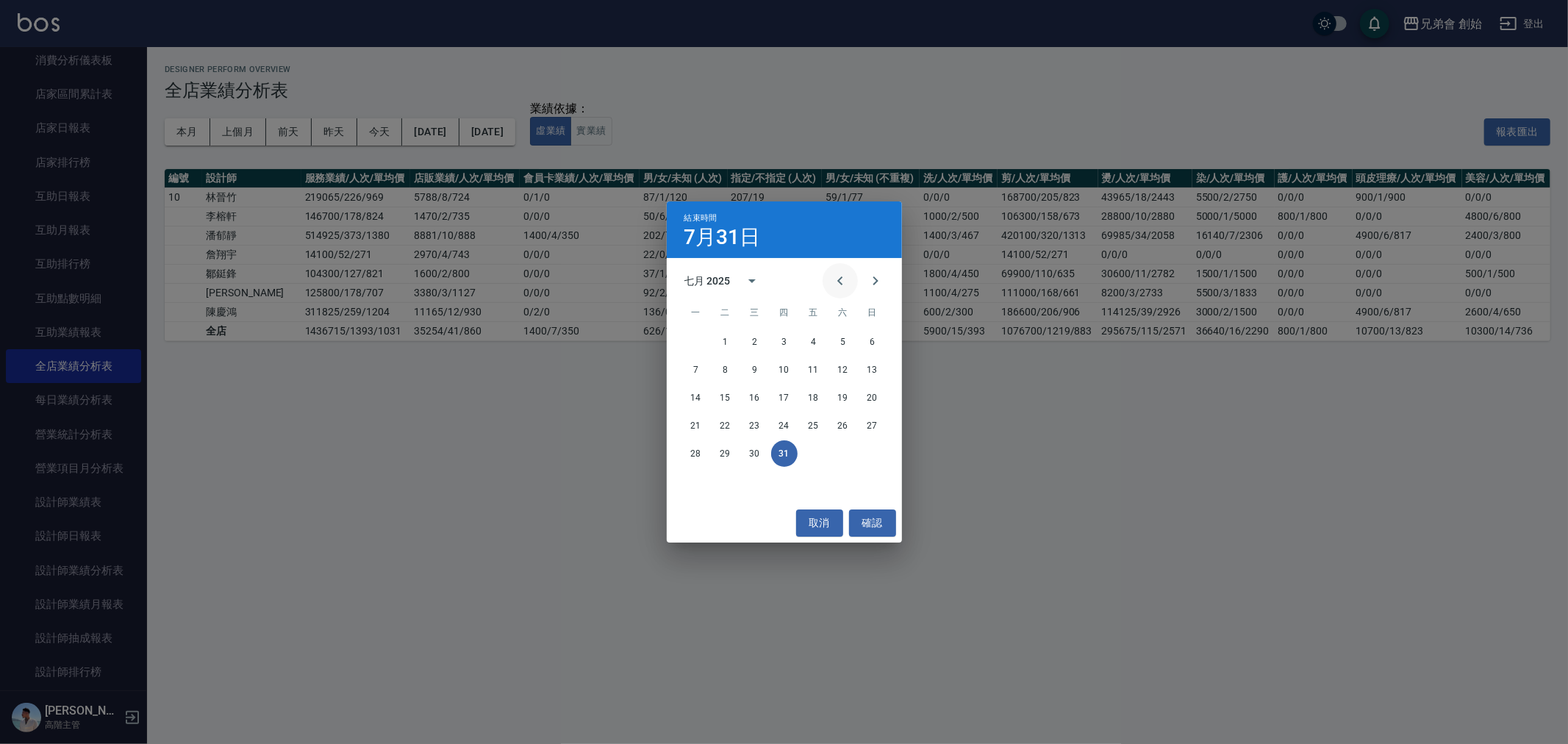
click at [845, 273] on icon "Previous month" at bounding box center [841, 281] width 17 height 17
click at [873, 276] on icon "Next month" at bounding box center [874, 280] width 5 height 9
click at [691, 484] on button "30" at bounding box center [696, 481] width 26 height 26
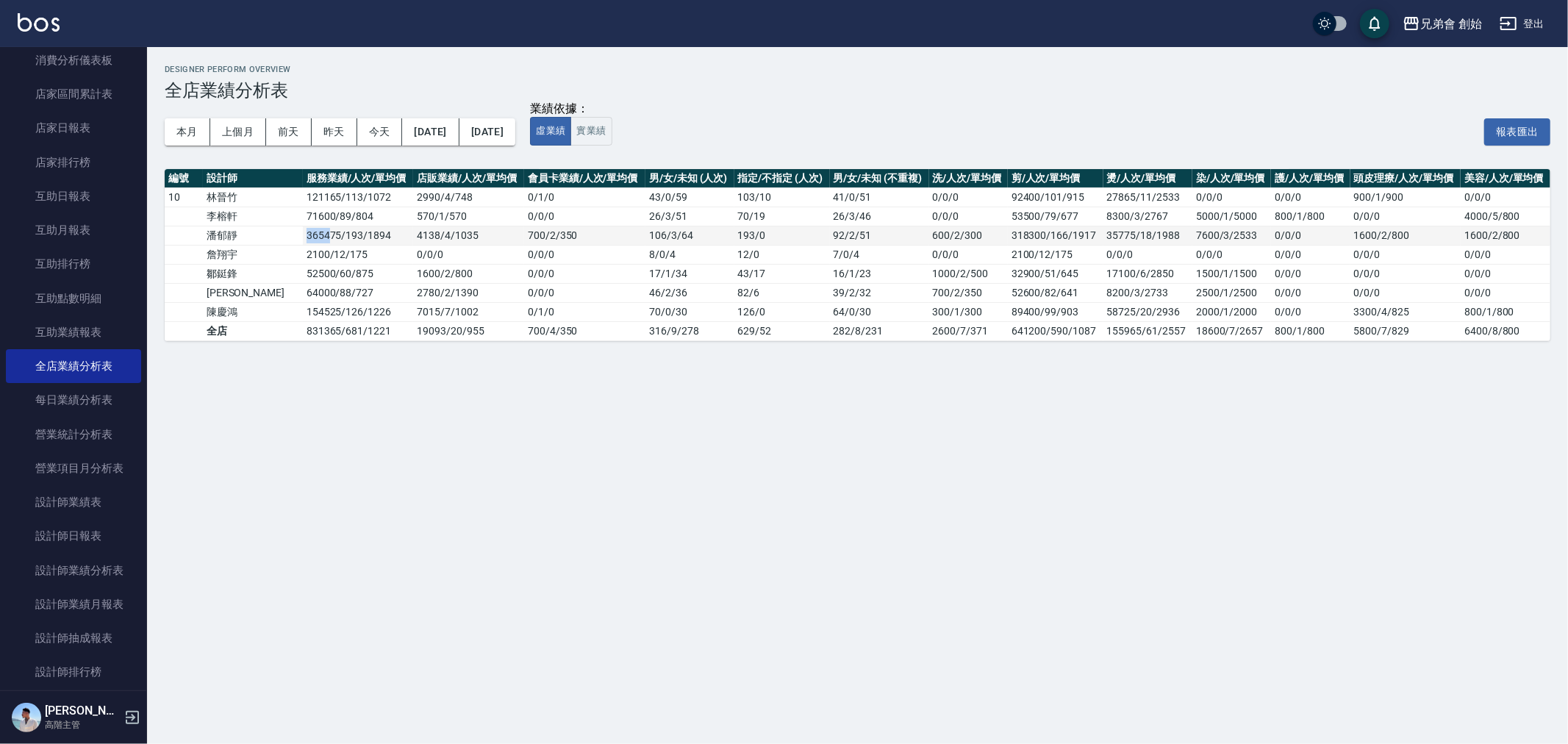
drag, startPoint x: 260, startPoint y: 237, endPoint x: 285, endPoint y: 241, distance: 25.3
click at [302, 241] on td "365475 / 193 / 1894" at bounding box center [357, 236] width 111 height 19
click at [435, 137] on button "[DATE]" at bounding box center [430, 131] width 57 height 27
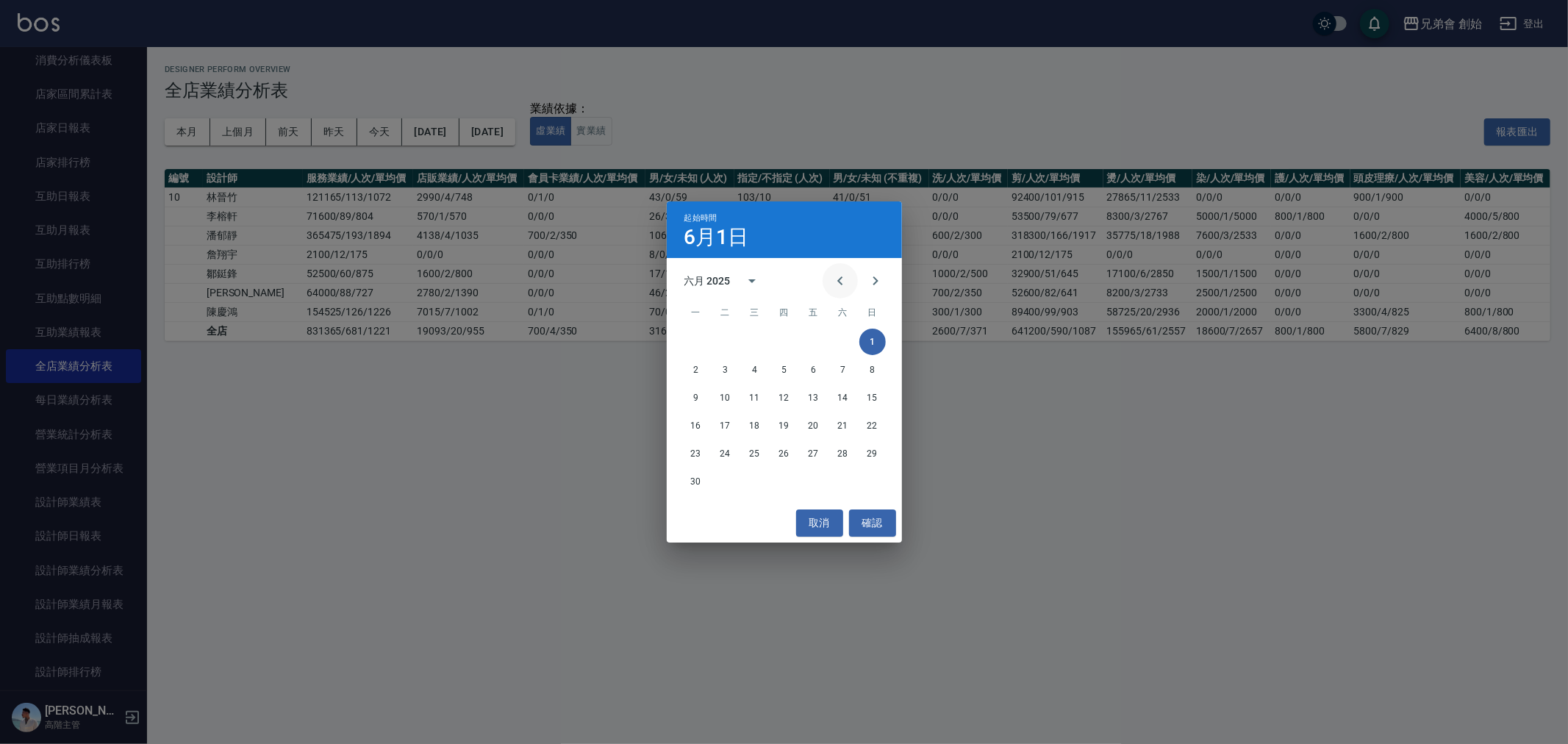
click at [846, 285] on icon "Previous month" at bounding box center [841, 281] width 17 height 17
click at [784, 341] on button "1" at bounding box center [784, 341] width 26 height 26
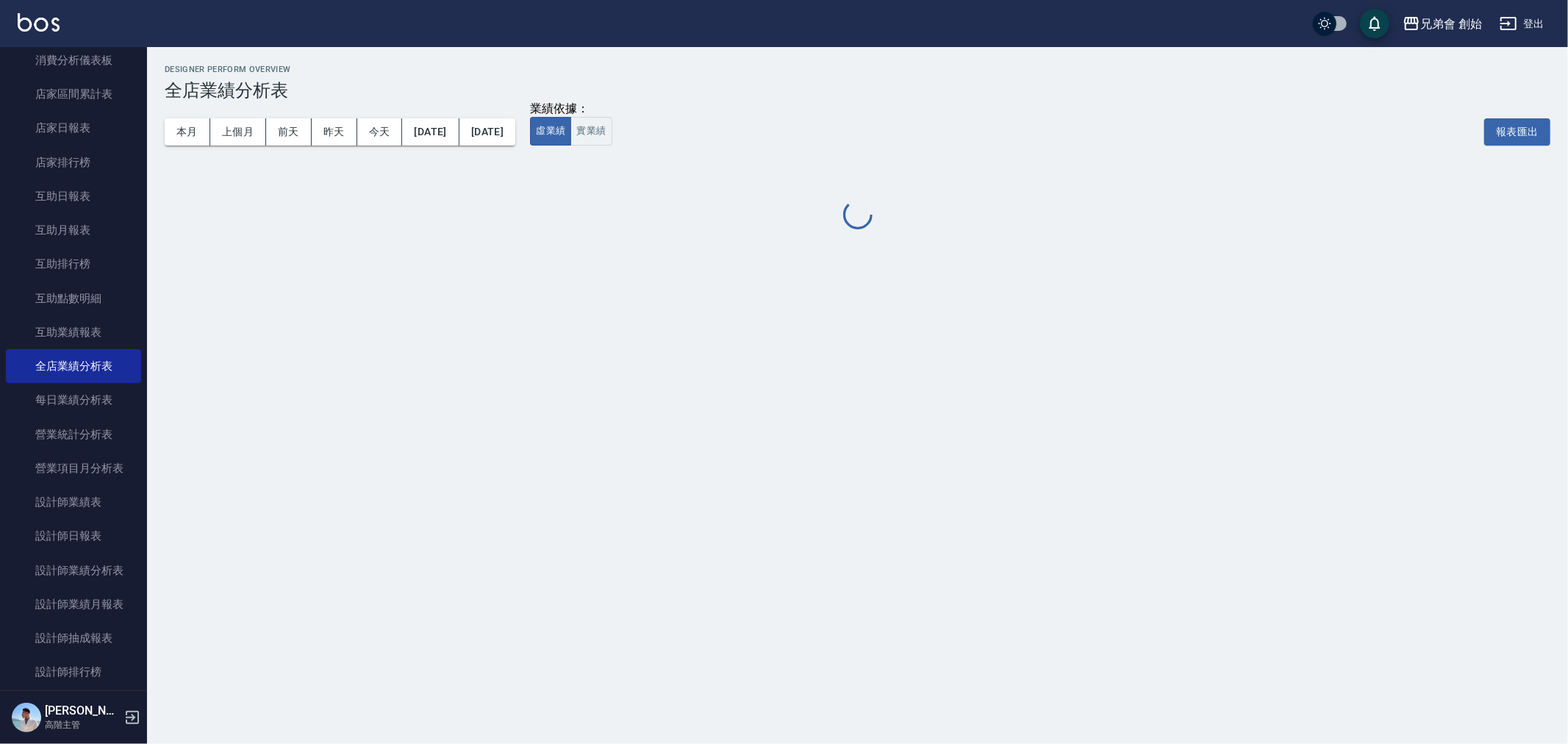
click at [515, 145] on div "本月 上個月 前天 昨天 今天 2025/05/01 2025/06/30" at bounding box center [339, 131] width 351 height 63
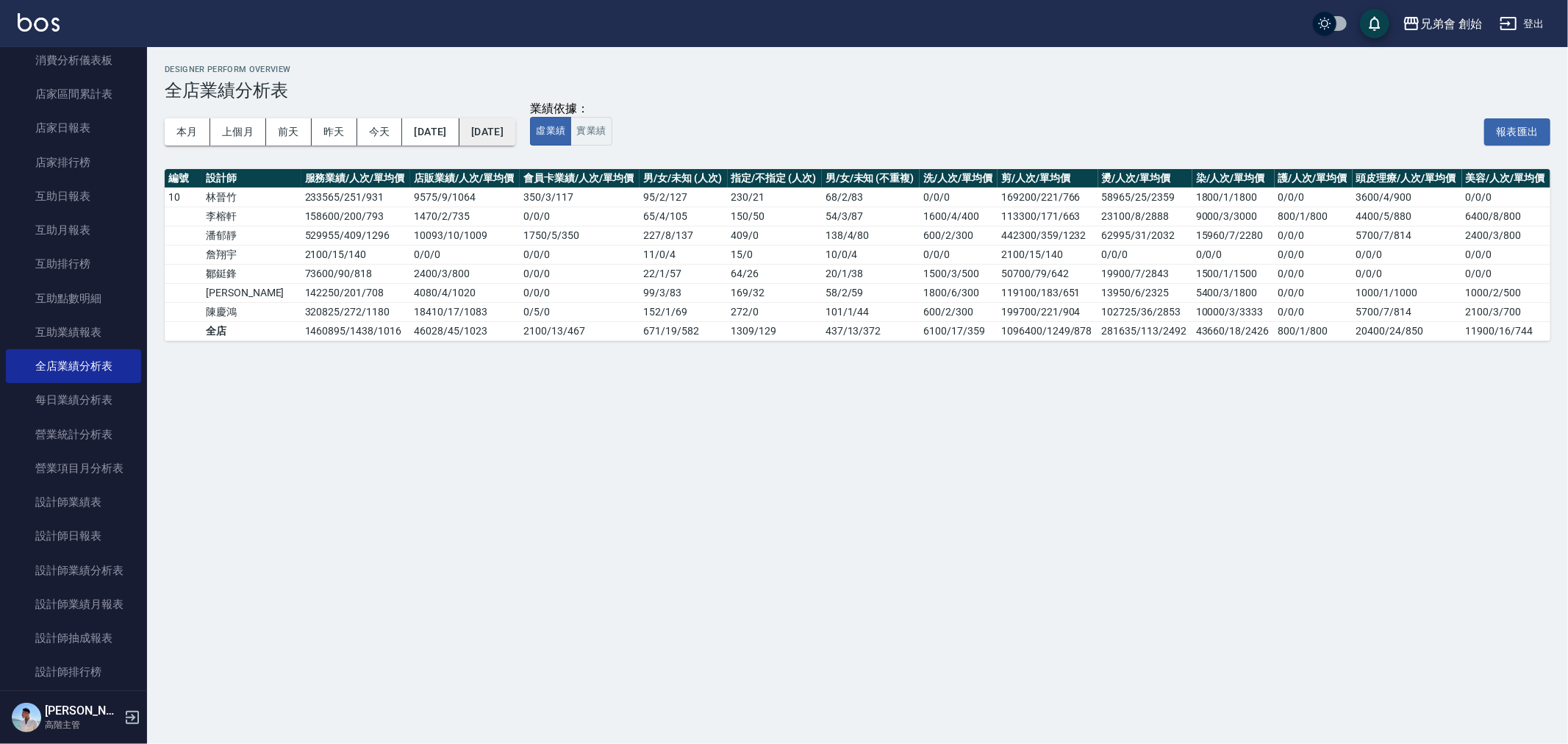
click at [515, 135] on button "[DATE]" at bounding box center [488, 131] width 56 height 27
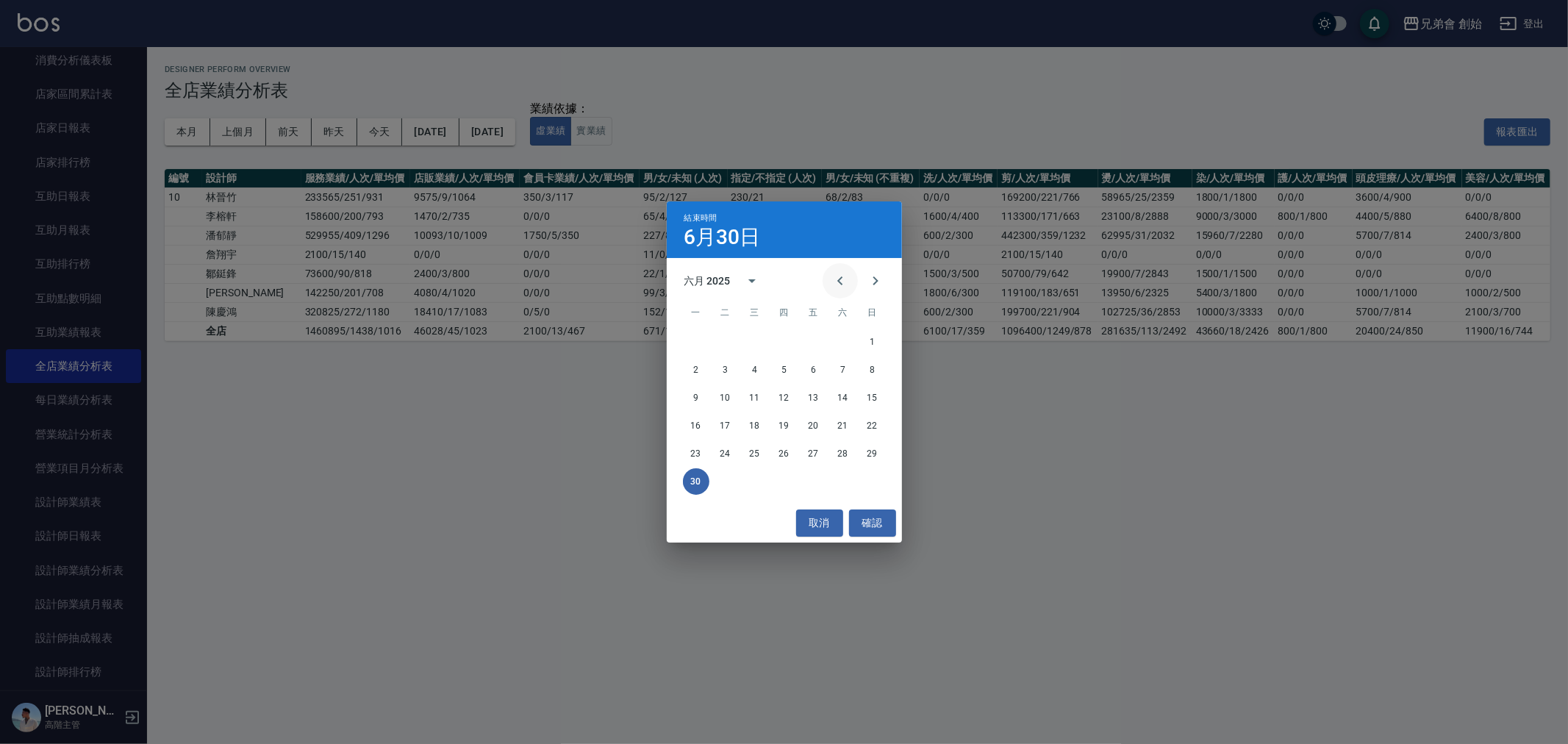
click at [832, 284] on icon "Previous month" at bounding box center [841, 281] width 17 height 17
click at [834, 451] on button "31" at bounding box center [842, 453] width 26 height 26
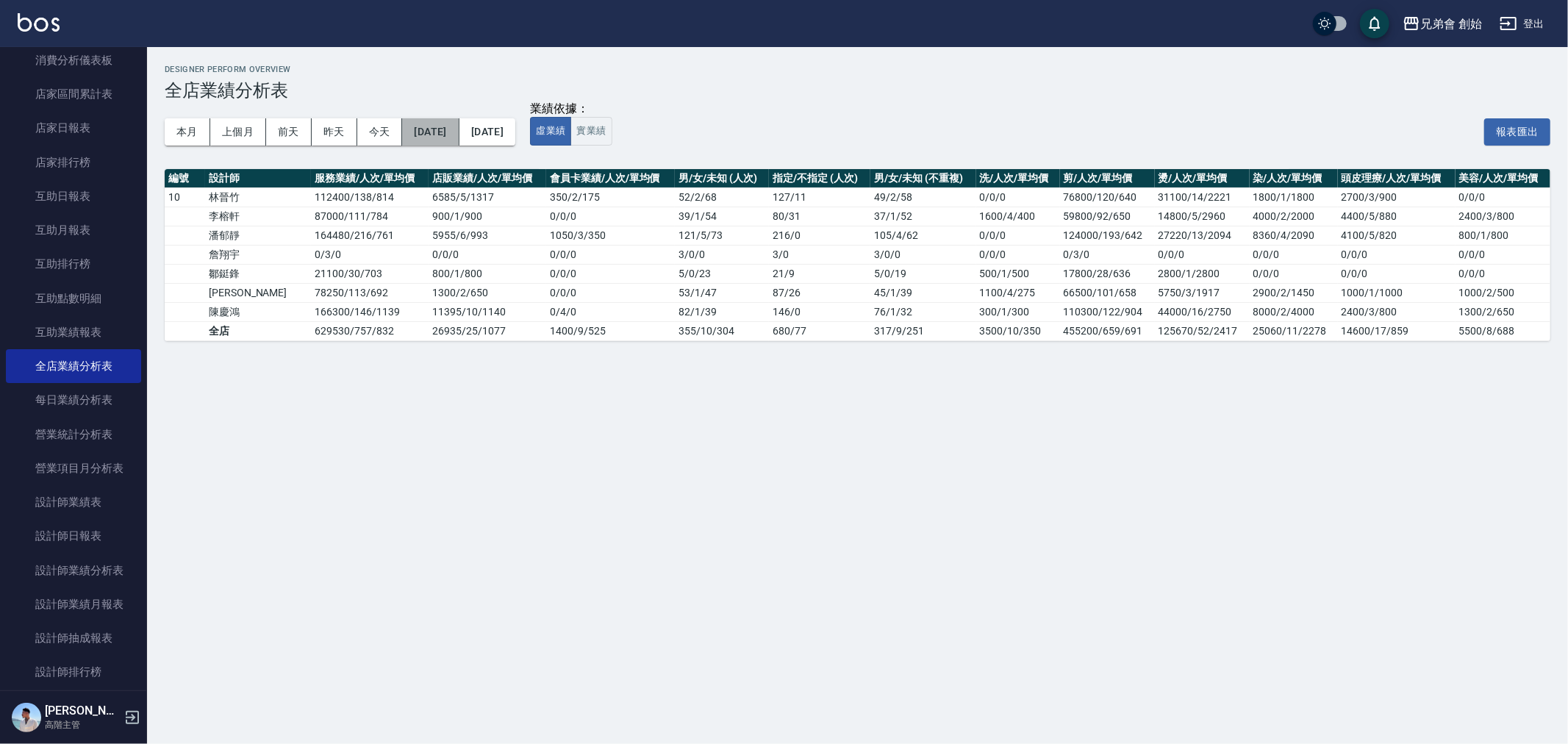
click at [459, 132] on button "2025/05/01" at bounding box center [430, 131] width 57 height 27
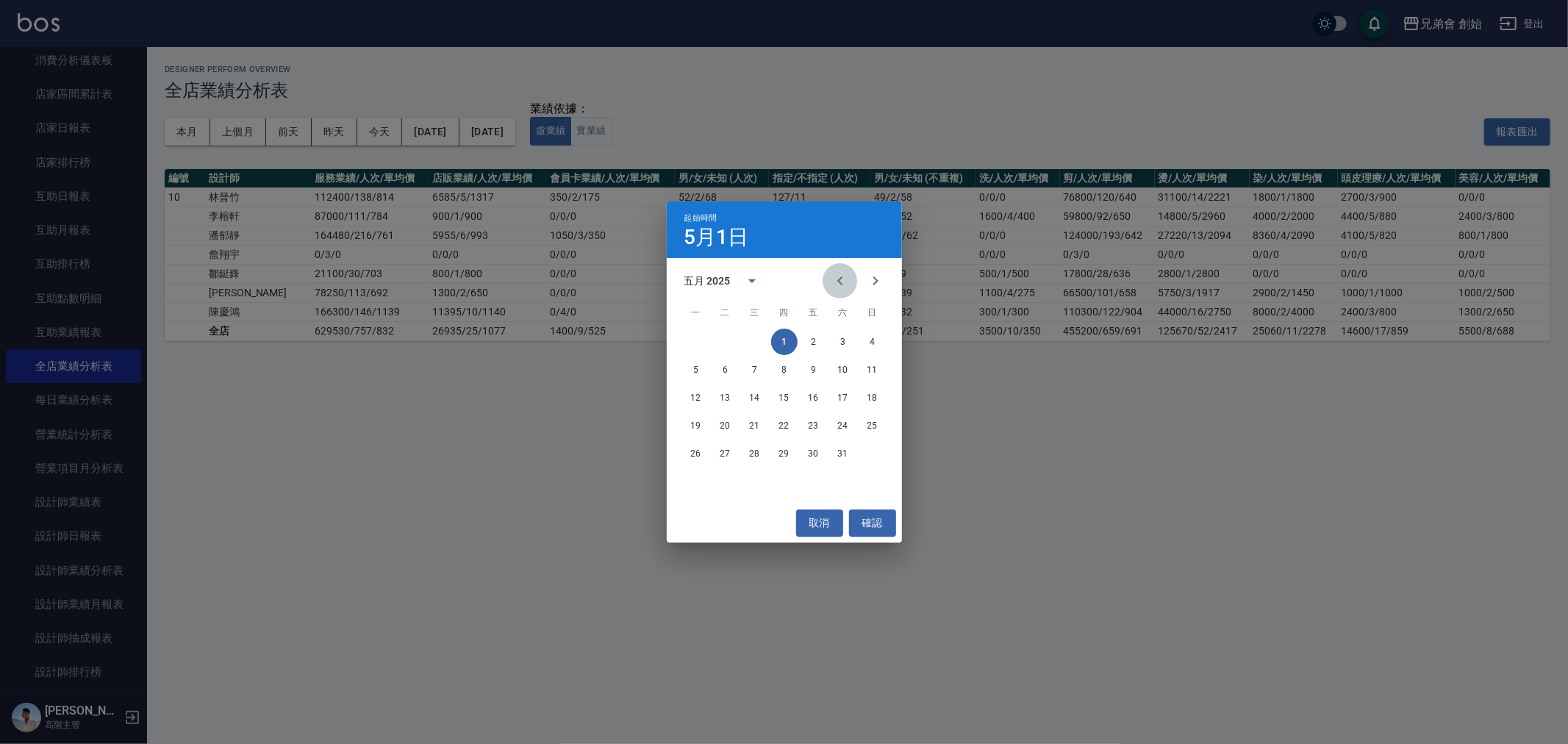
click at [835, 291] on button "Previous month" at bounding box center [840, 280] width 36 height 36
click at [727, 341] on button "1" at bounding box center [725, 341] width 26 height 26
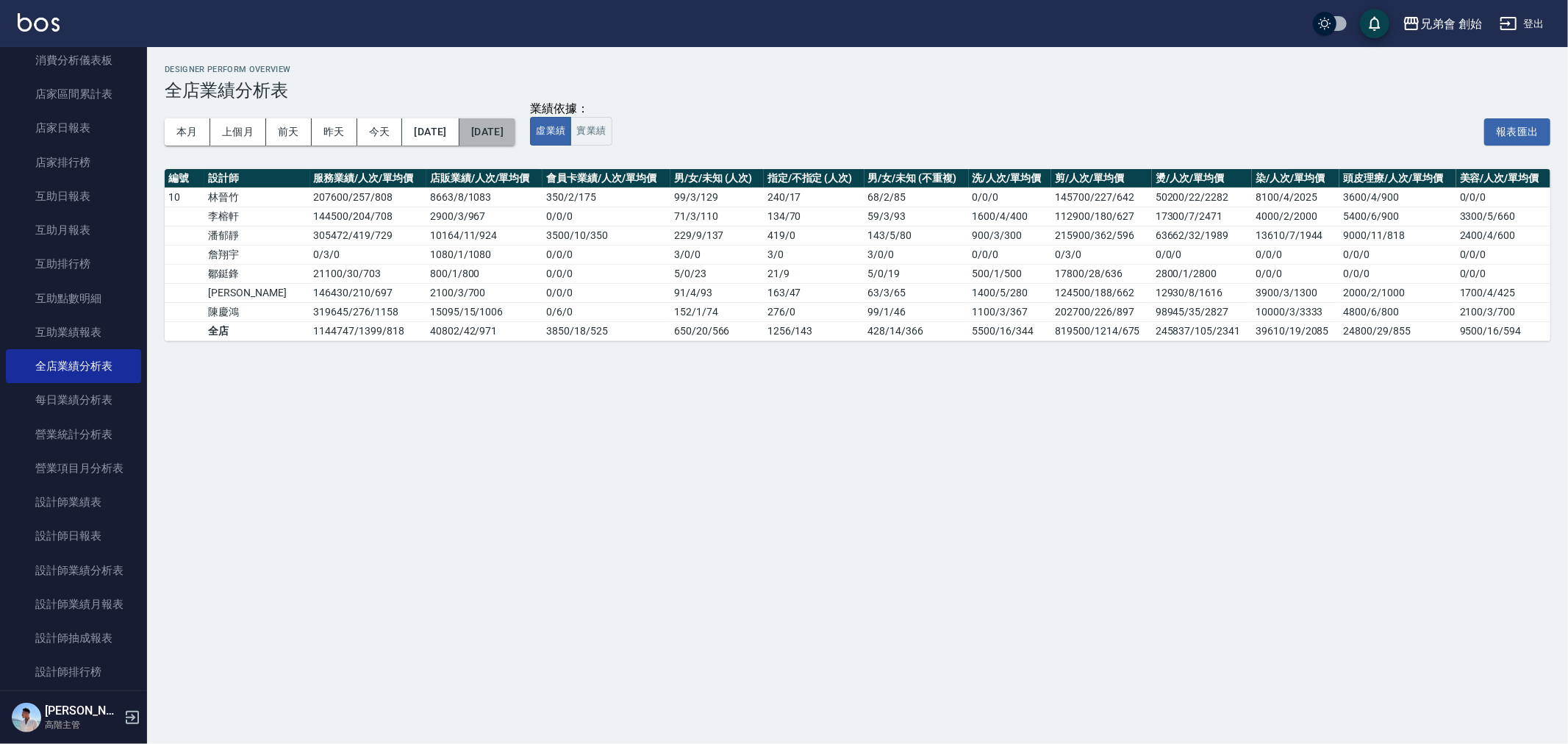
click at [515, 128] on button "2025/05/31" at bounding box center [488, 131] width 56 height 27
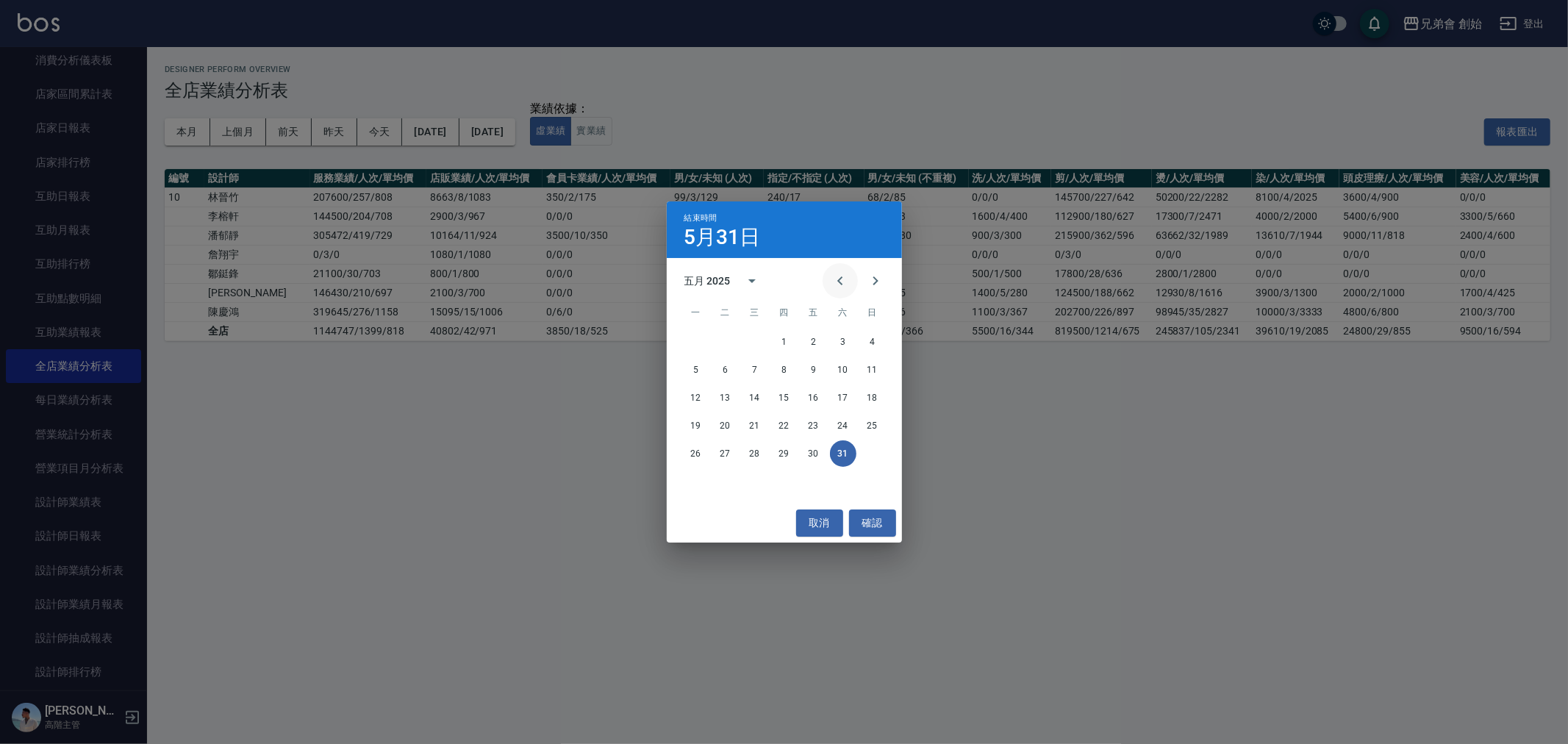
click at [841, 287] on icon "Previous month" at bounding box center [841, 281] width 17 height 17
click at [759, 456] on button "30" at bounding box center [755, 453] width 26 height 26
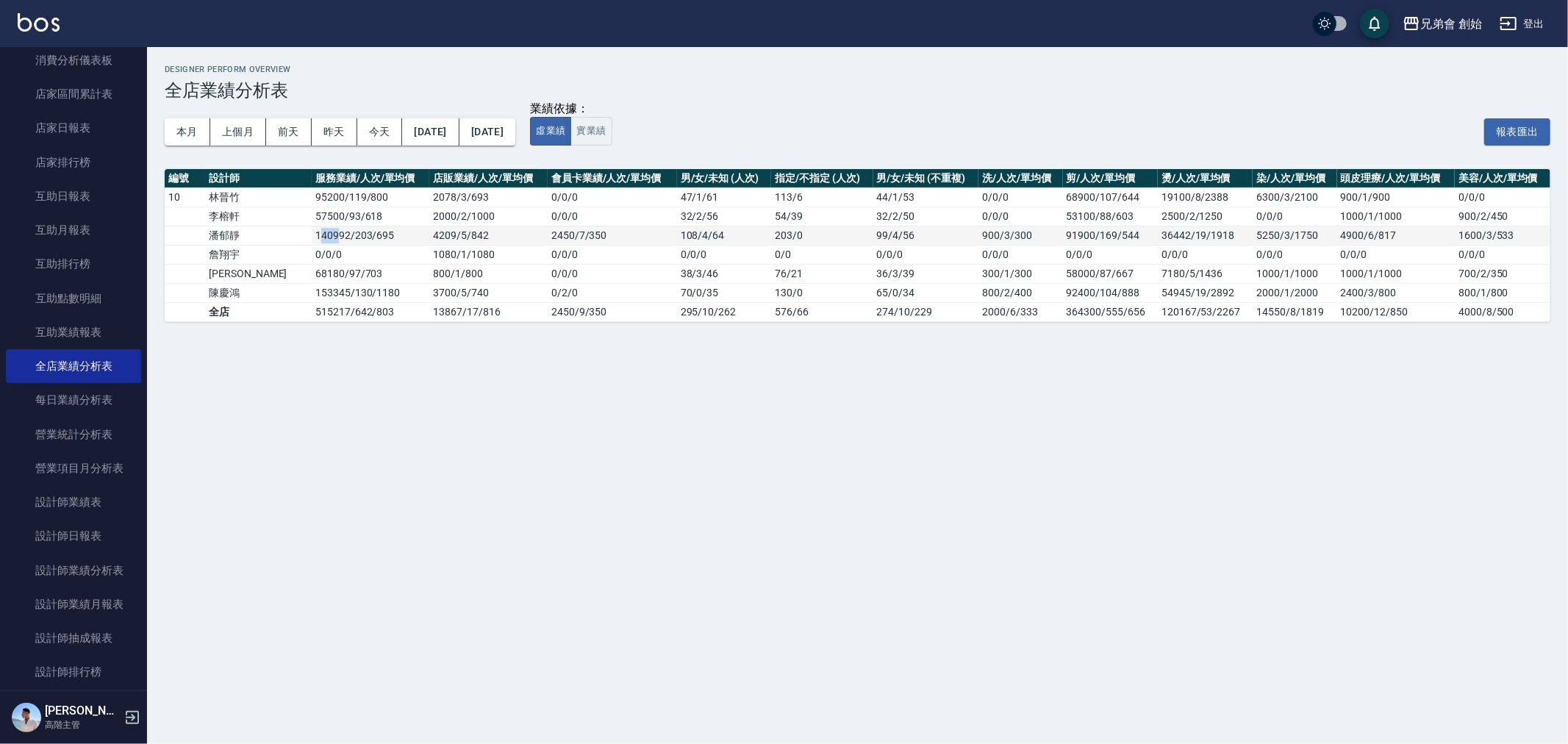
drag, startPoint x: 272, startPoint y: 237, endPoint x: 289, endPoint y: 237, distance: 17.0
click at [312, 237] on td "140992 / 203 / 695" at bounding box center [371, 236] width 118 height 19
click at [449, 134] on button "2025/04/01" at bounding box center [430, 131] width 57 height 27
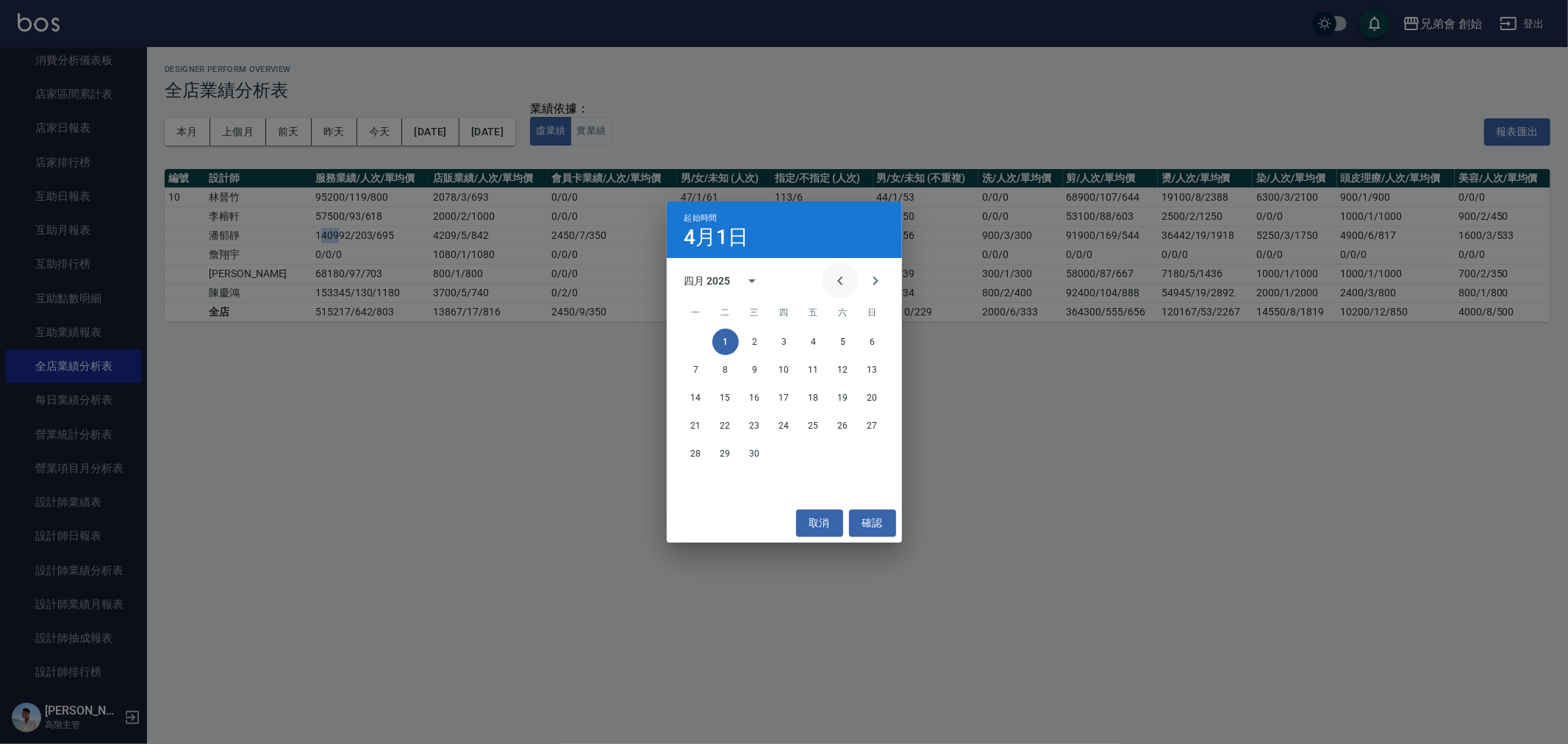
click at [831, 282] on button "Previous month" at bounding box center [840, 280] width 36 height 36
click at [837, 339] on button "1" at bounding box center [842, 341] width 26 height 26
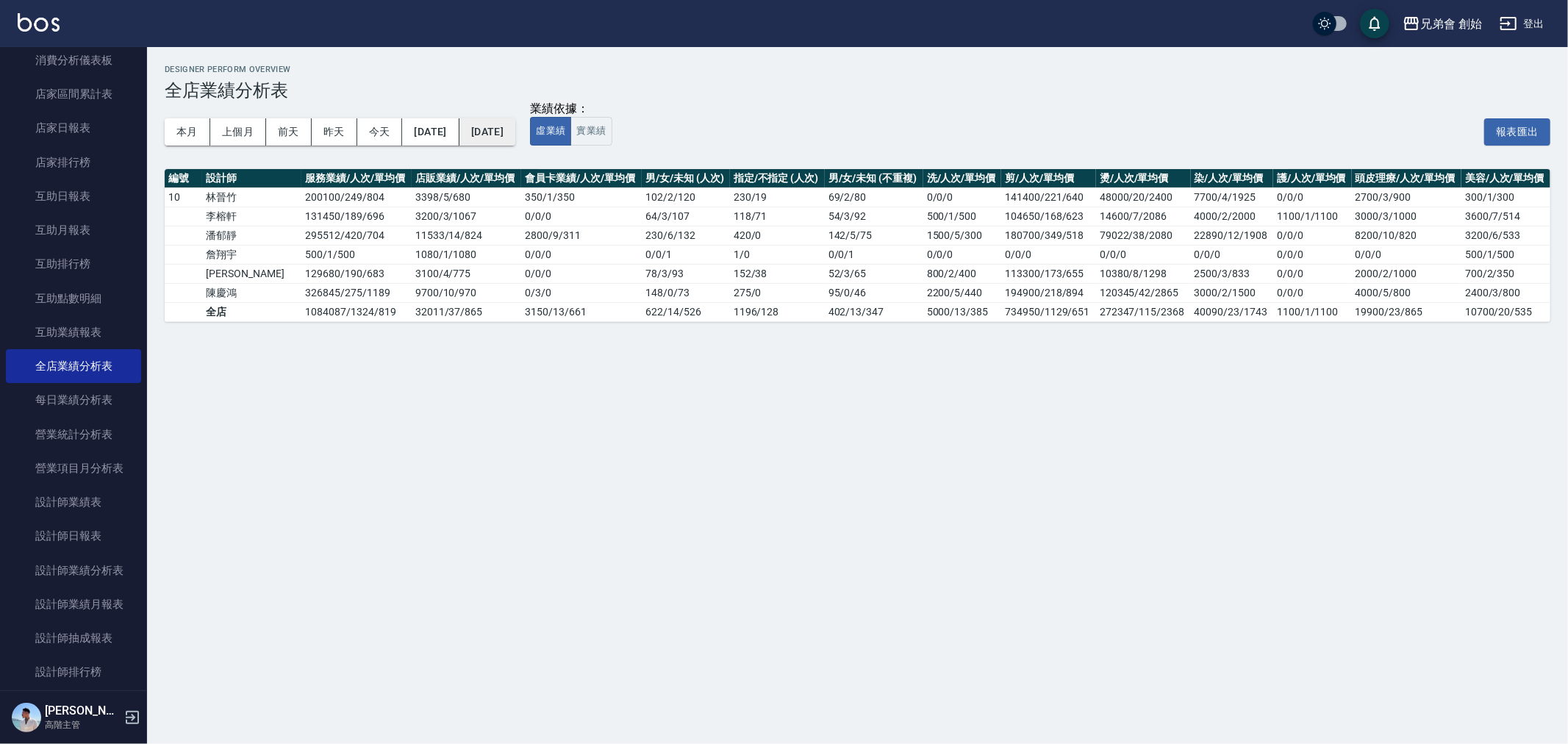
click at [515, 129] on button "2025/04/30" at bounding box center [488, 131] width 56 height 27
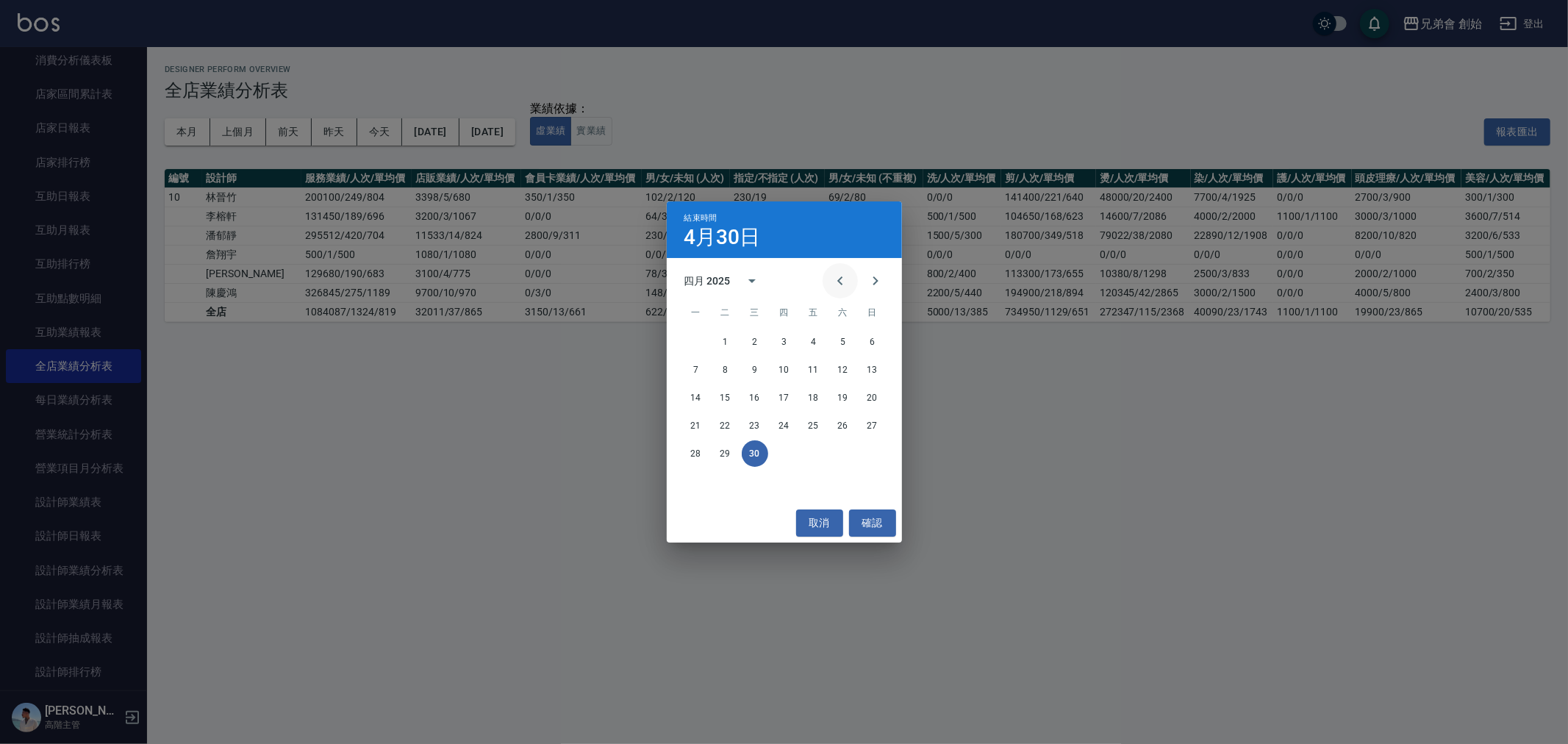
click at [841, 289] on icon "Previous month" at bounding box center [841, 281] width 17 height 17
click at [694, 478] on button "31" at bounding box center [696, 481] width 26 height 26
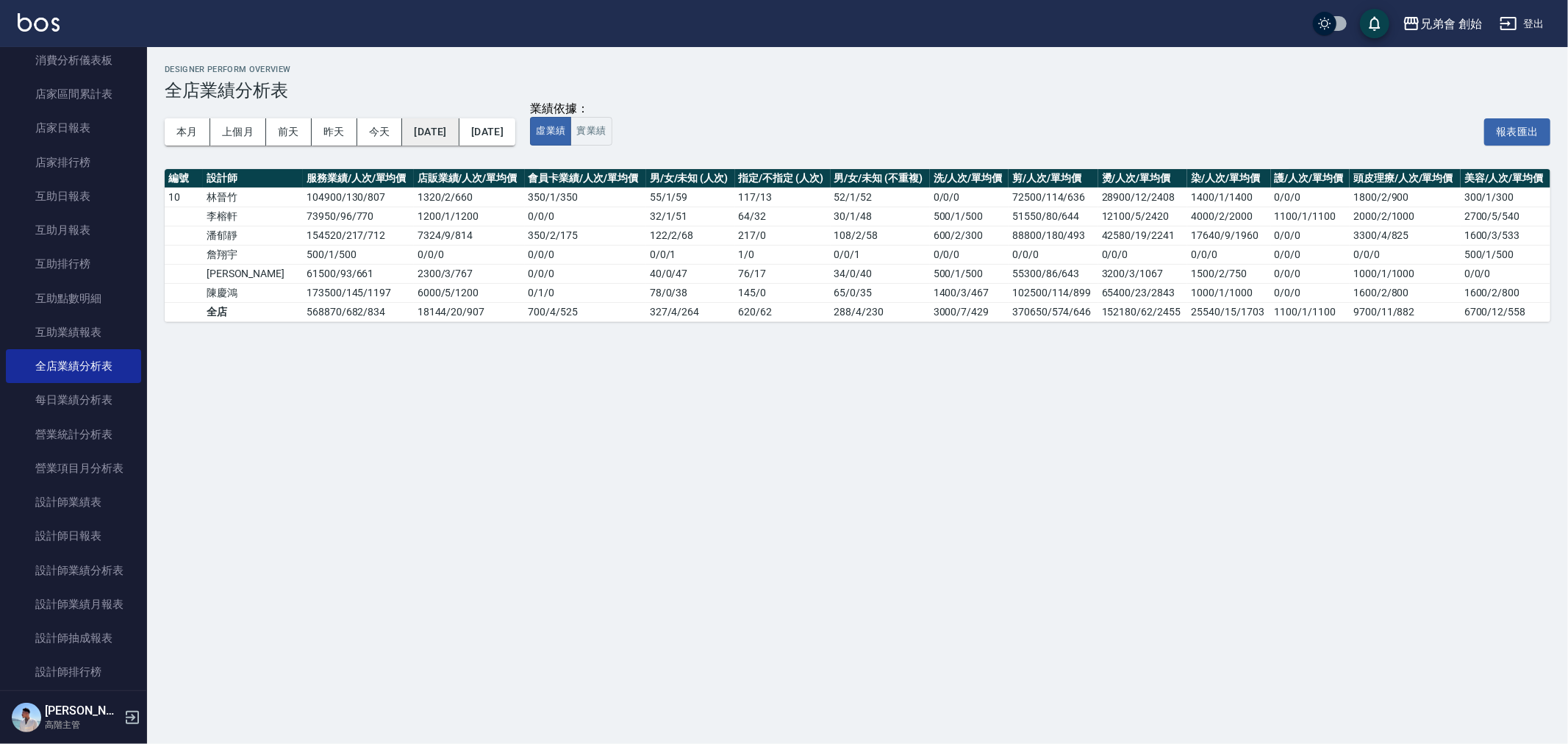
click at [459, 140] on button "2025/03/01" at bounding box center [430, 131] width 57 height 27
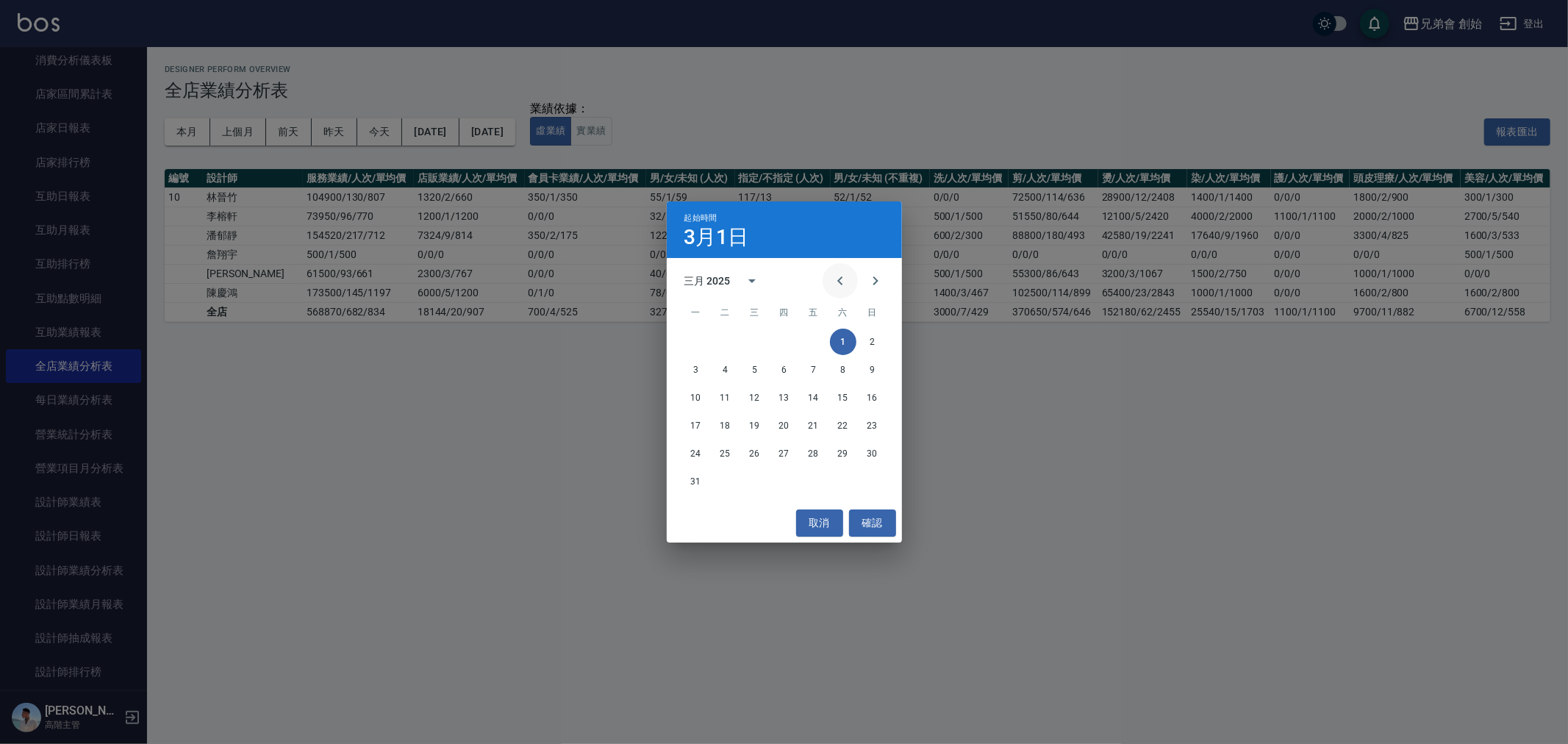
click at [849, 278] on button "Previous month" at bounding box center [840, 280] width 36 height 36
click at [841, 343] on button "1" at bounding box center [842, 341] width 26 height 26
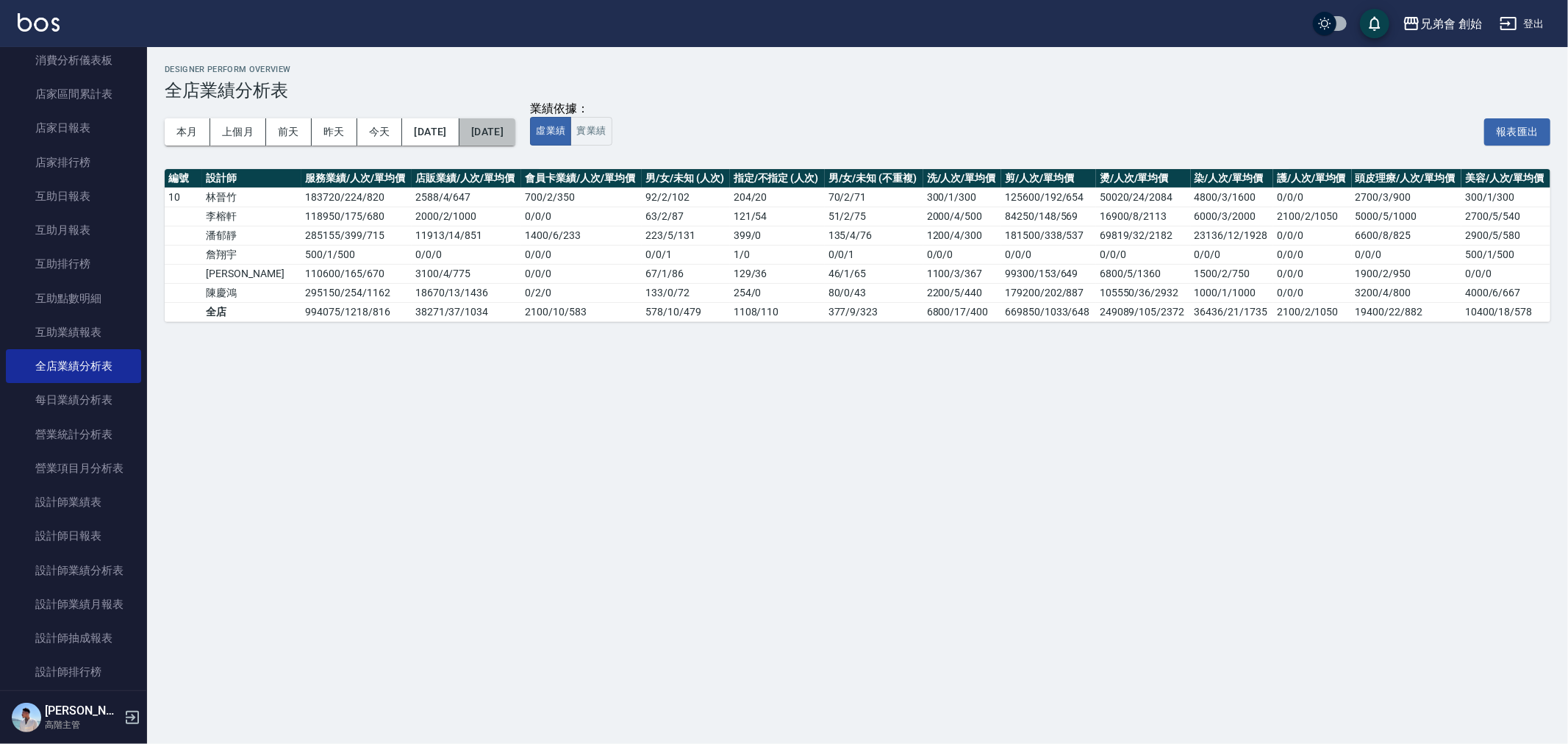
click at [515, 134] on button "2025/03/31" at bounding box center [488, 131] width 56 height 27
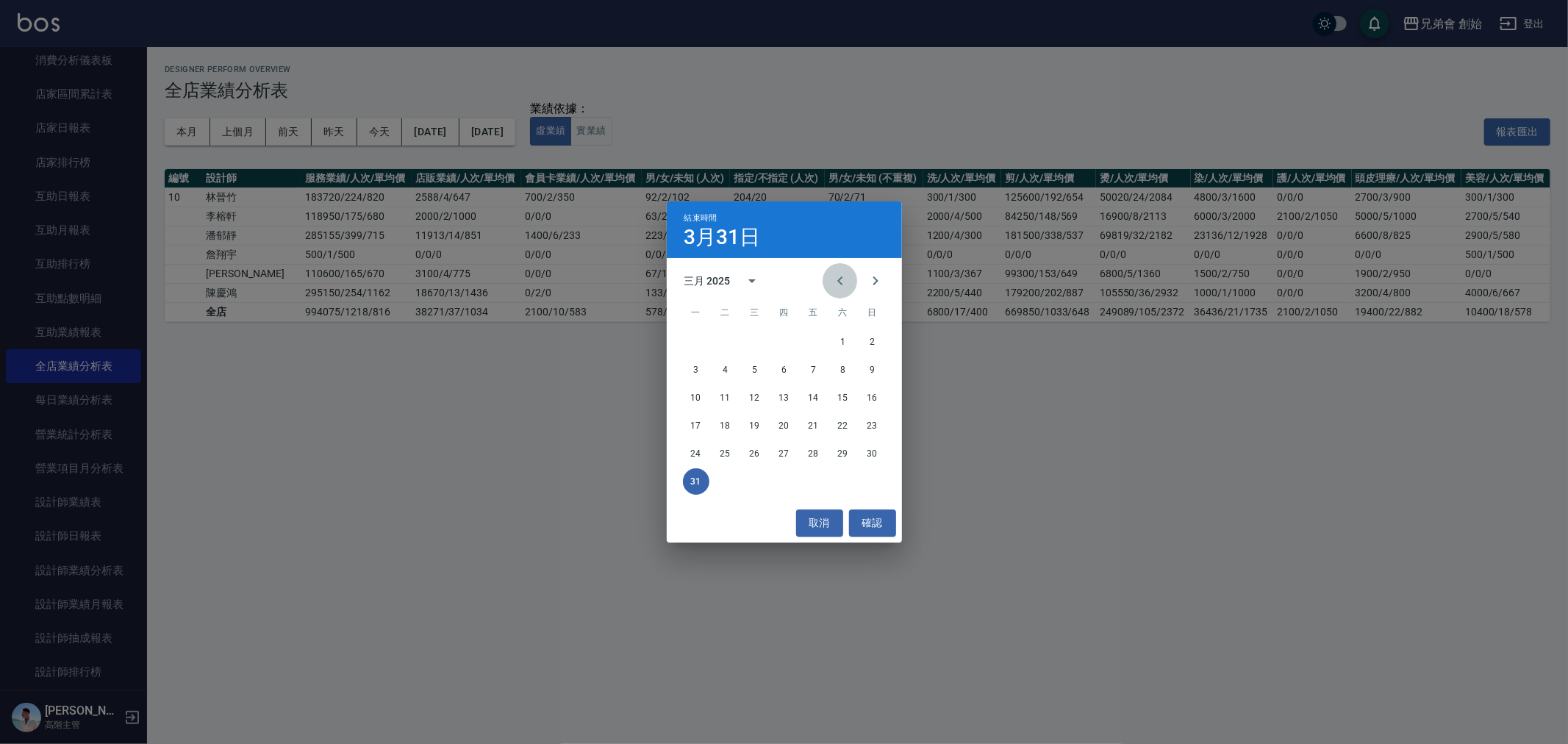
click at [853, 282] on button "Previous month" at bounding box center [840, 280] width 36 height 36
click at [807, 445] on button "28" at bounding box center [813, 453] width 26 height 26
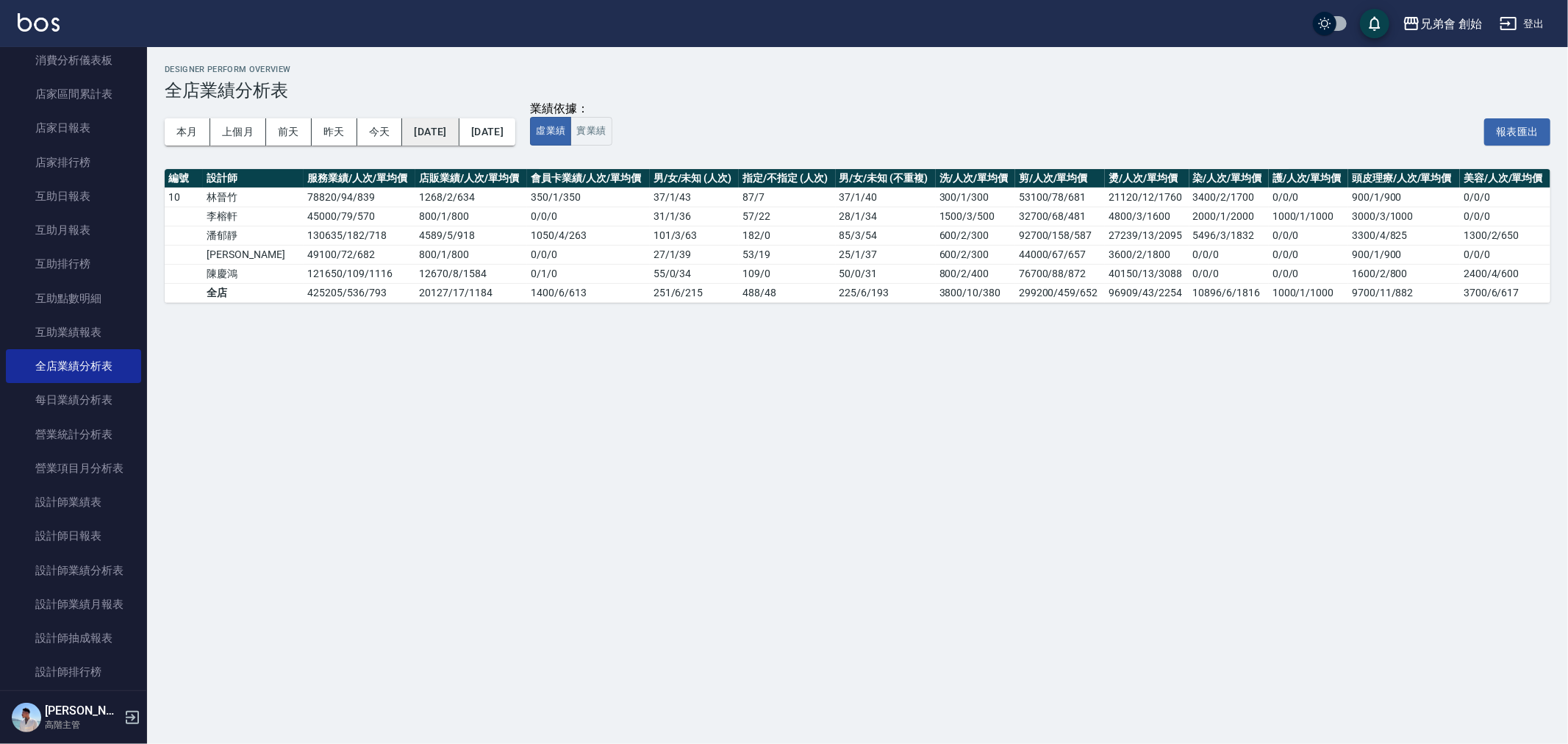
click at [457, 133] on button "2025/02/01" at bounding box center [430, 131] width 57 height 27
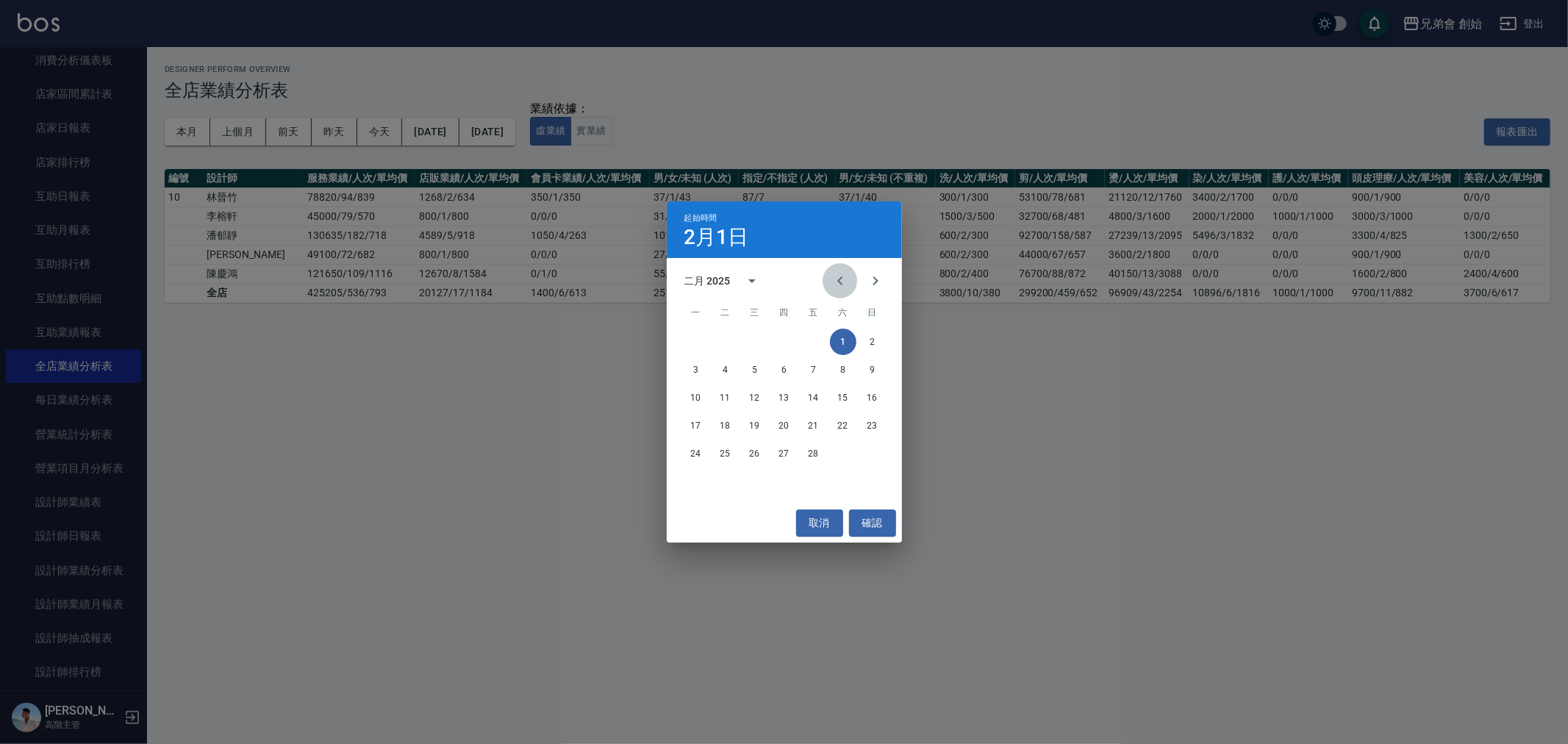
click at [836, 277] on icon "Previous month" at bounding box center [841, 281] width 17 height 17
click at [752, 338] on button "1" at bounding box center [755, 341] width 26 height 26
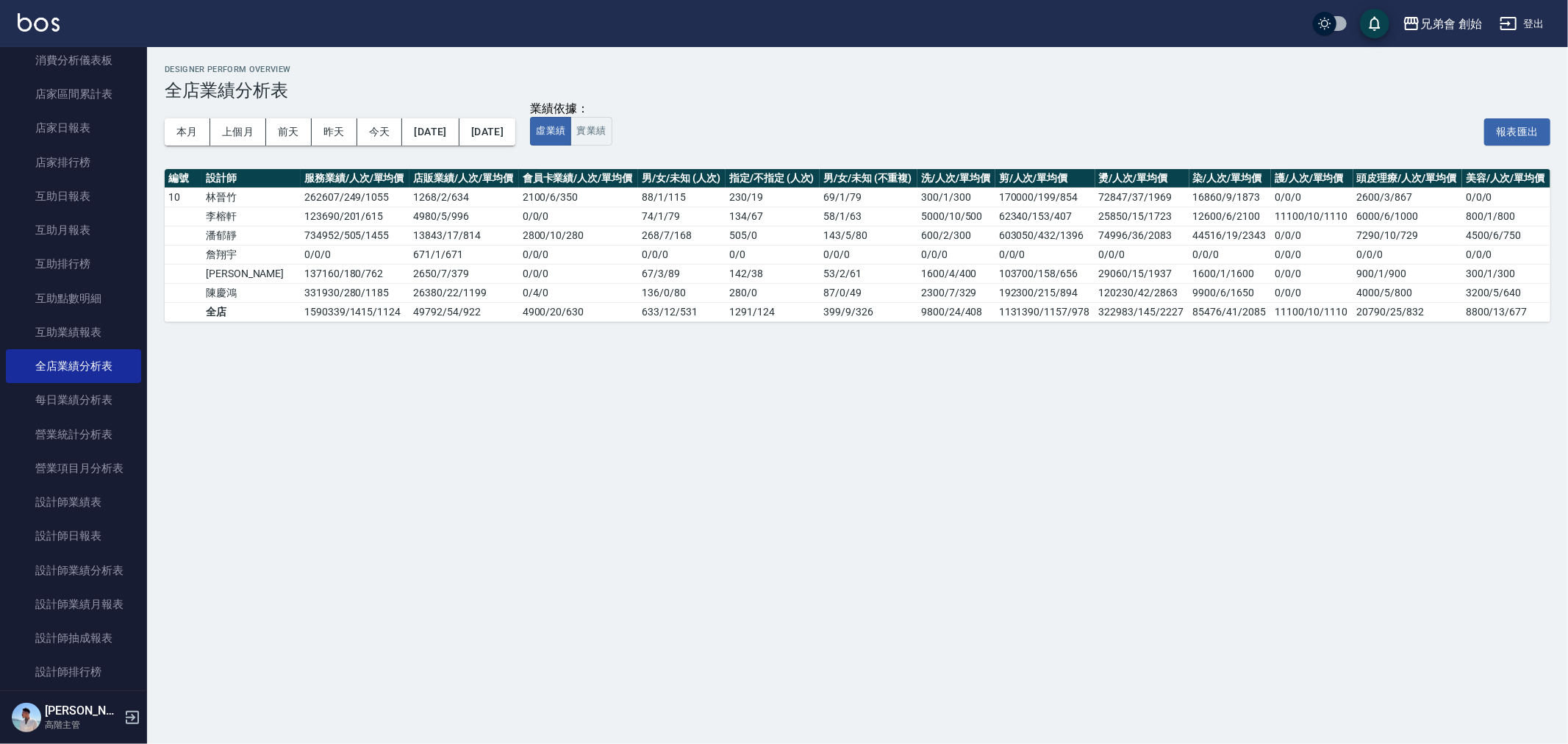
click at [515, 148] on div "本月 上個月 前天 昨天 今天 2025/01/01 2025/02/28" at bounding box center [339, 131] width 351 height 63
click at [515, 146] on div "本月 上個月 前天 昨天 今天 2025/01/01 2025/02/28" at bounding box center [339, 131] width 351 height 63
click at [515, 135] on button "2025/02/28" at bounding box center [488, 131] width 56 height 27
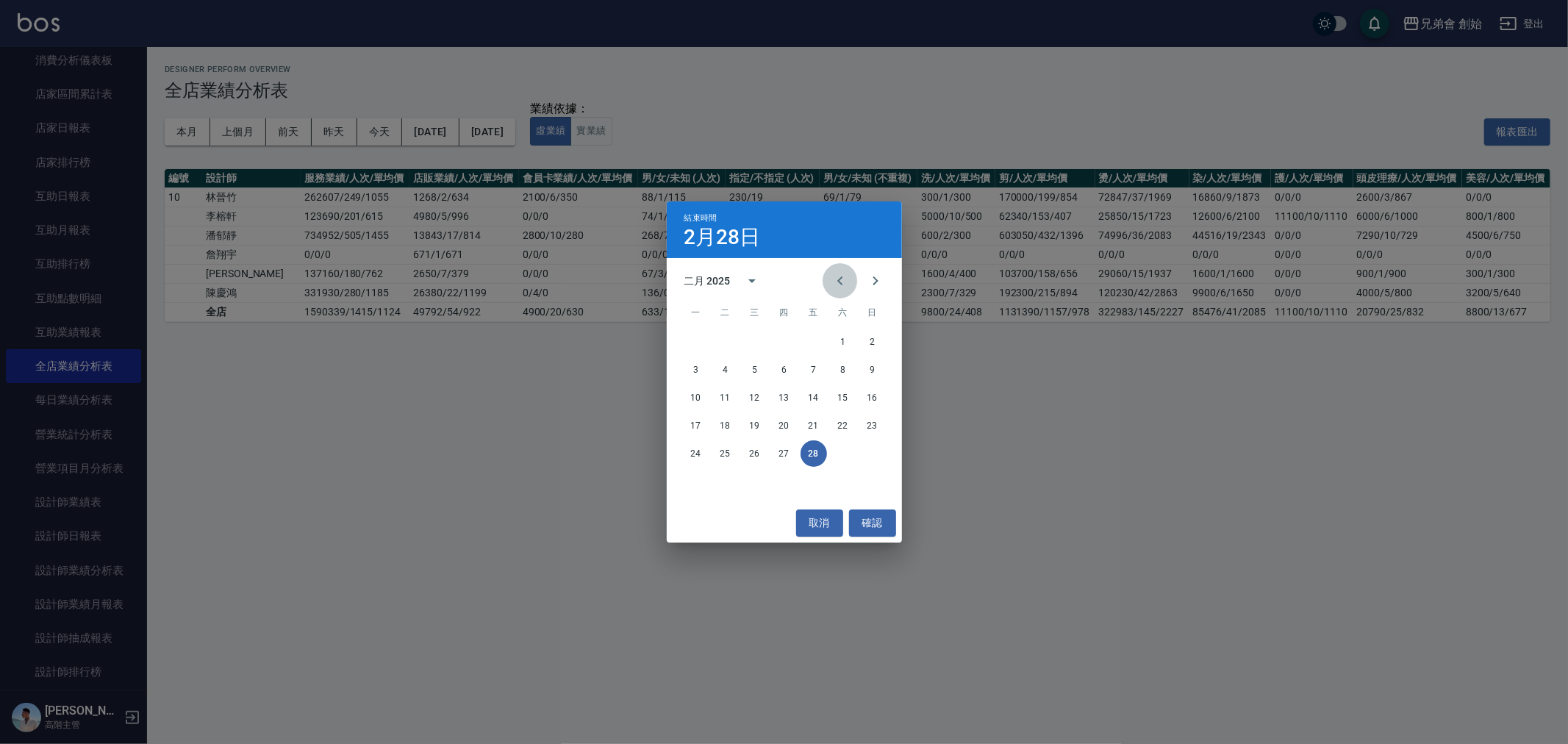
drag, startPoint x: 839, startPoint y: 287, endPoint x: 811, endPoint y: 355, distance: 73.5
click at [840, 287] on icon "Previous month" at bounding box center [841, 281] width 17 height 17
click at [810, 452] on button "31" at bounding box center [813, 453] width 26 height 26
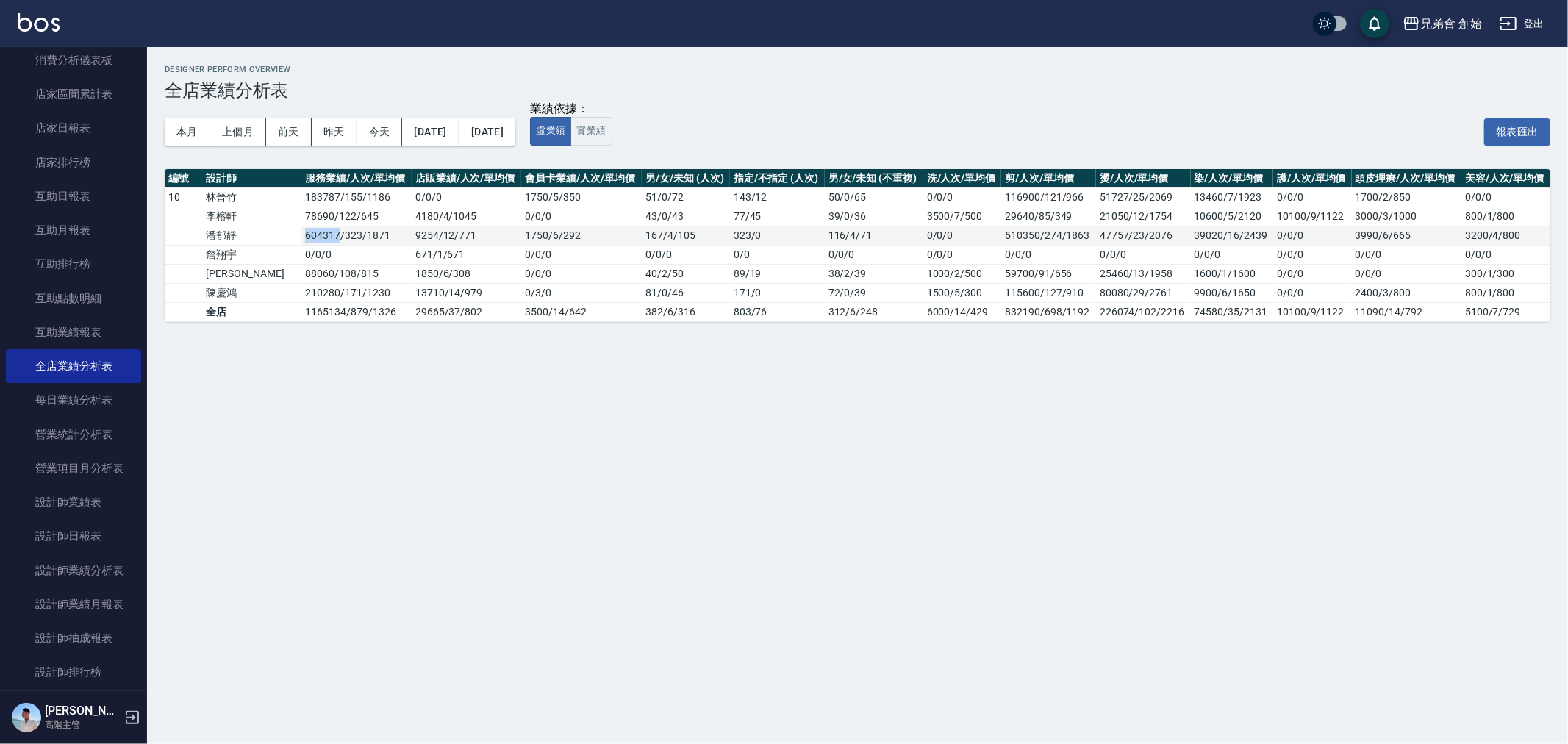
drag, startPoint x: 258, startPoint y: 234, endPoint x: 294, endPoint y: 241, distance: 36.7
click at [301, 241] on td "604317 / 323 / 1871" at bounding box center [356, 236] width 109 height 19
drag, startPoint x: 1116, startPoint y: 236, endPoint x: 1125, endPoint y: 236, distance: 9.0
click at [1125, 236] on td "47757/23/2076" at bounding box center [1143, 236] width 95 height 19
drag, startPoint x: 684, startPoint y: 283, endPoint x: 872, endPoint y: 285, distance: 188.0
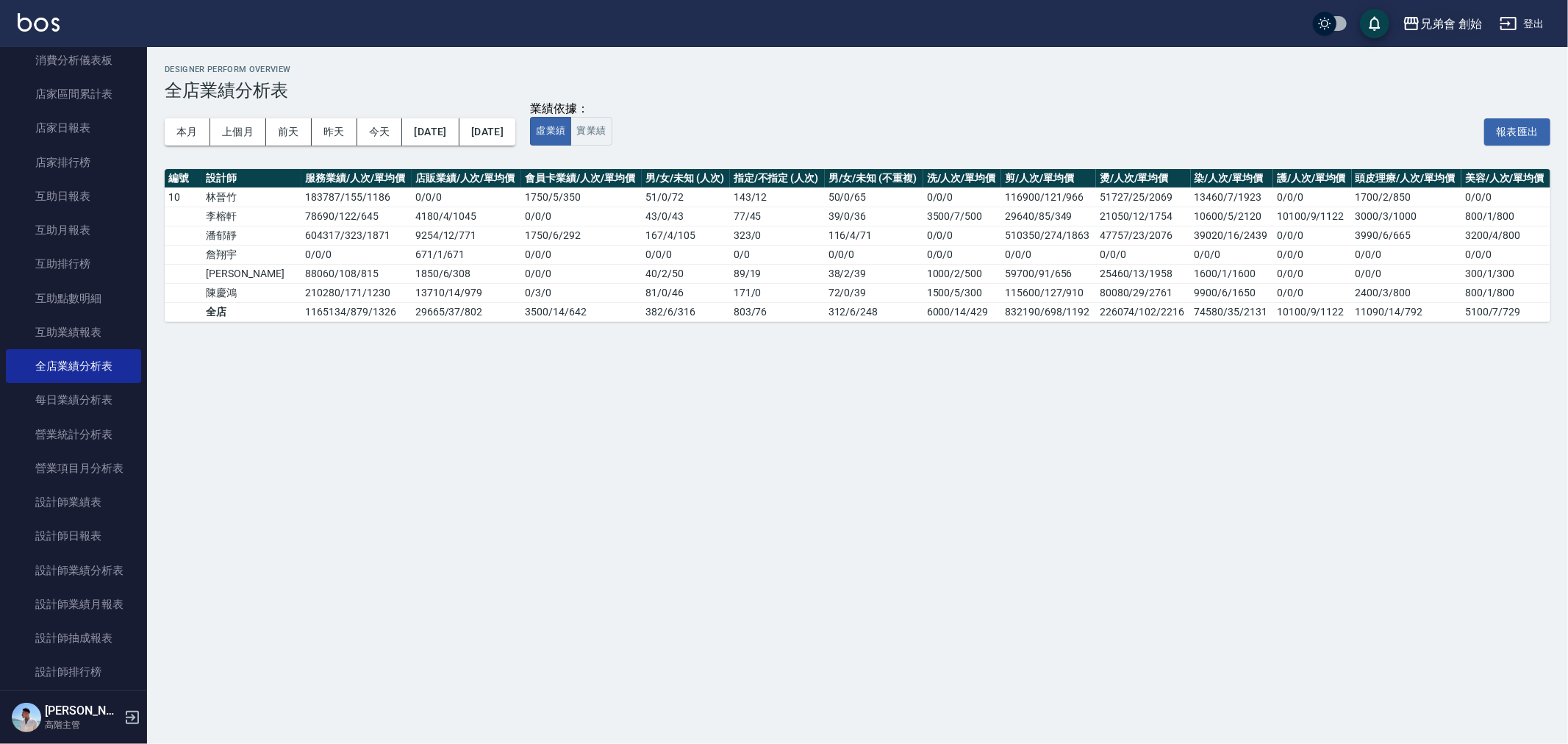
click at [1428, 19] on div "兄弟會 創始" at bounding box center [1451, 23] width 62 height 18
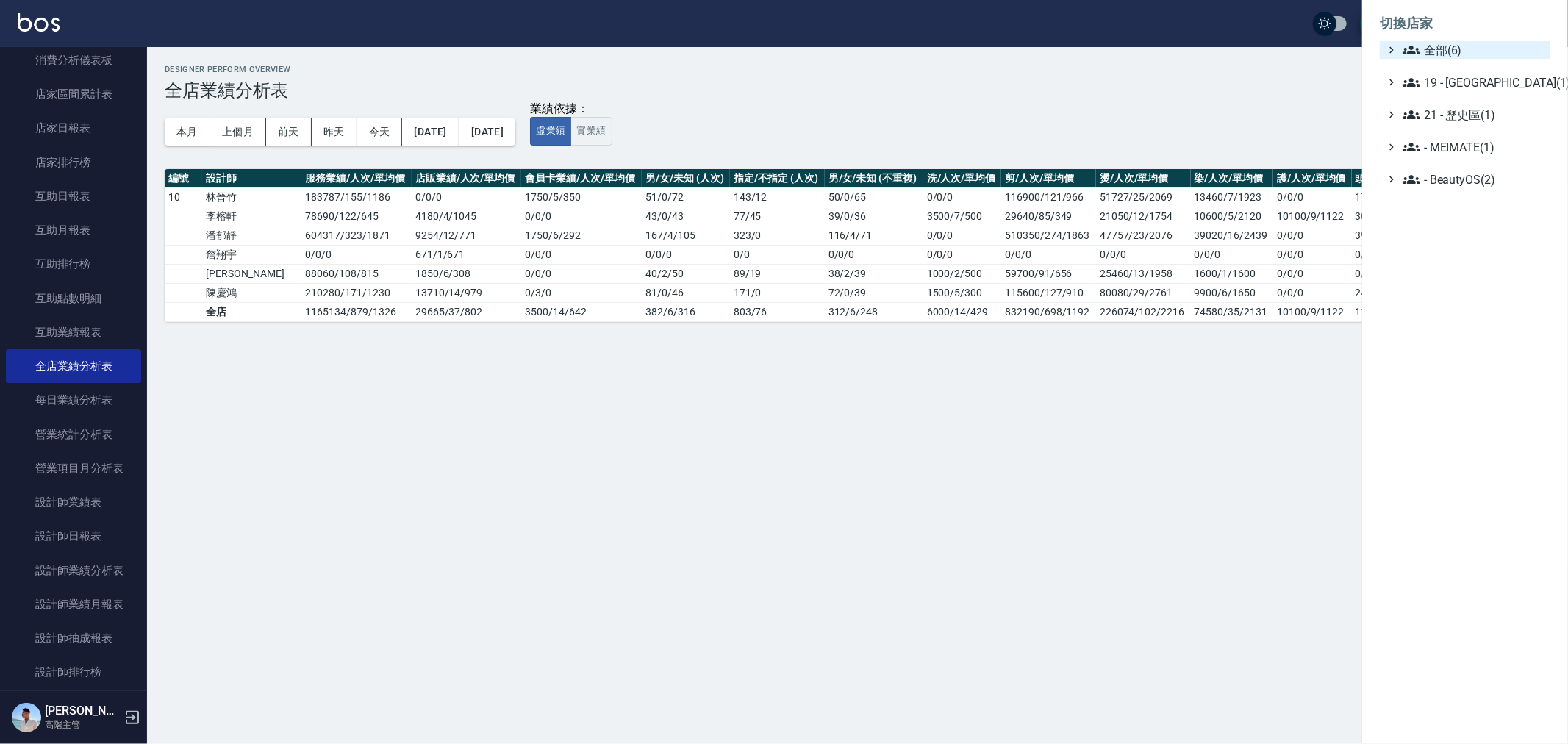
click at [1404, 53] on icon at bounding box center [1411, 49] width 17 height 9
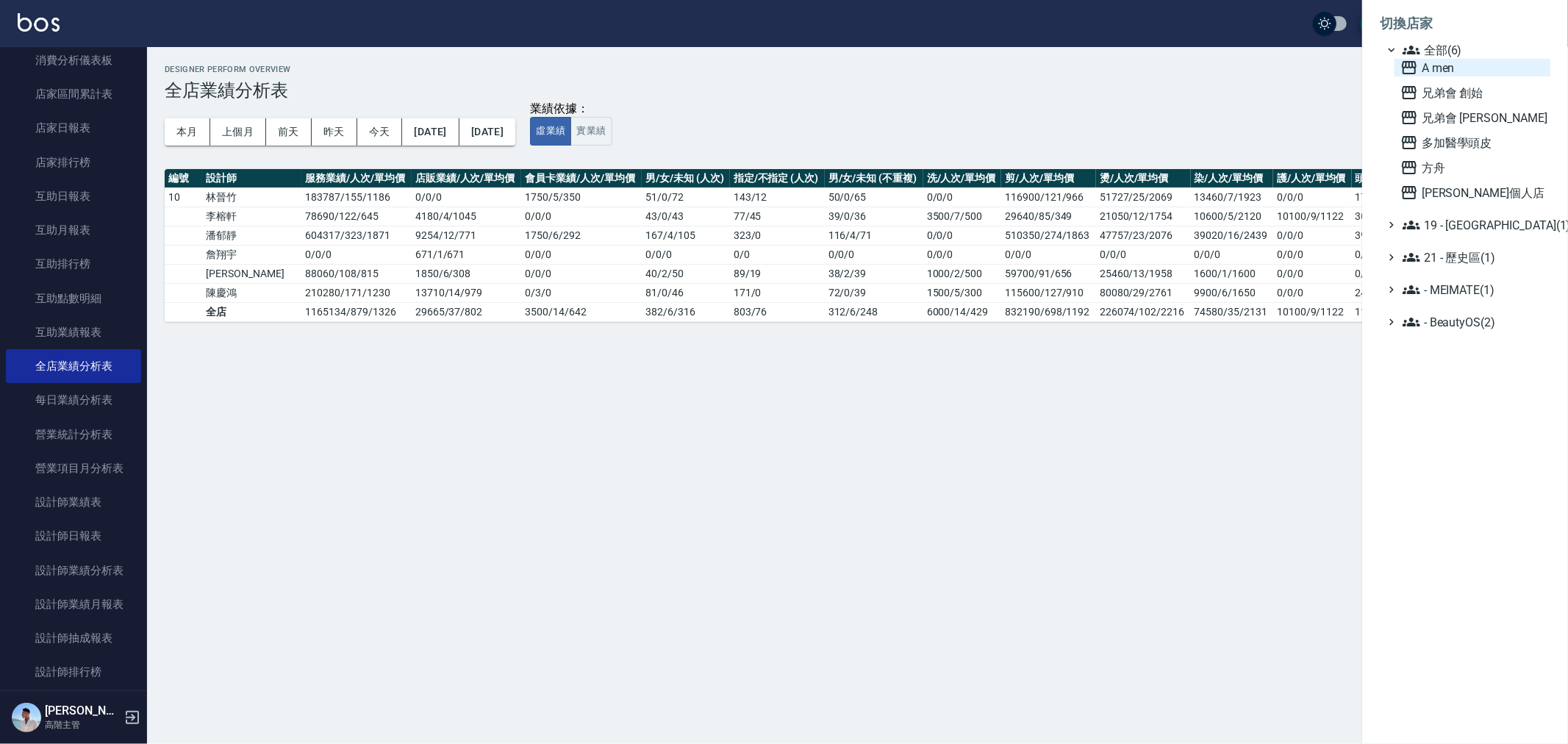
click at [1430, 73] on span "A men" at bounding box center [1471, 68] width 144 height 17
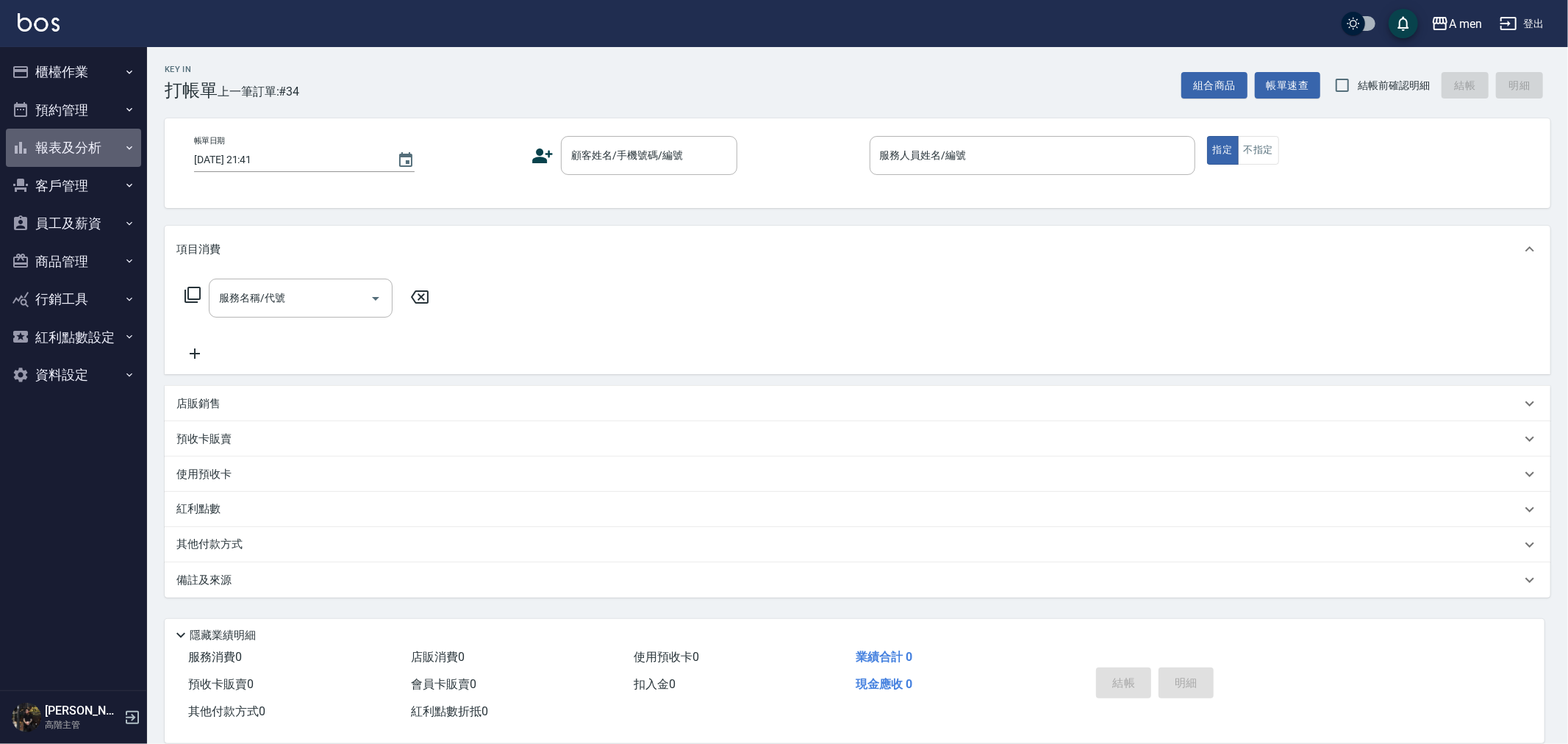
click at [63, 151] on button "報表及分析" at bounding box center [73, 148] width 135 height 39
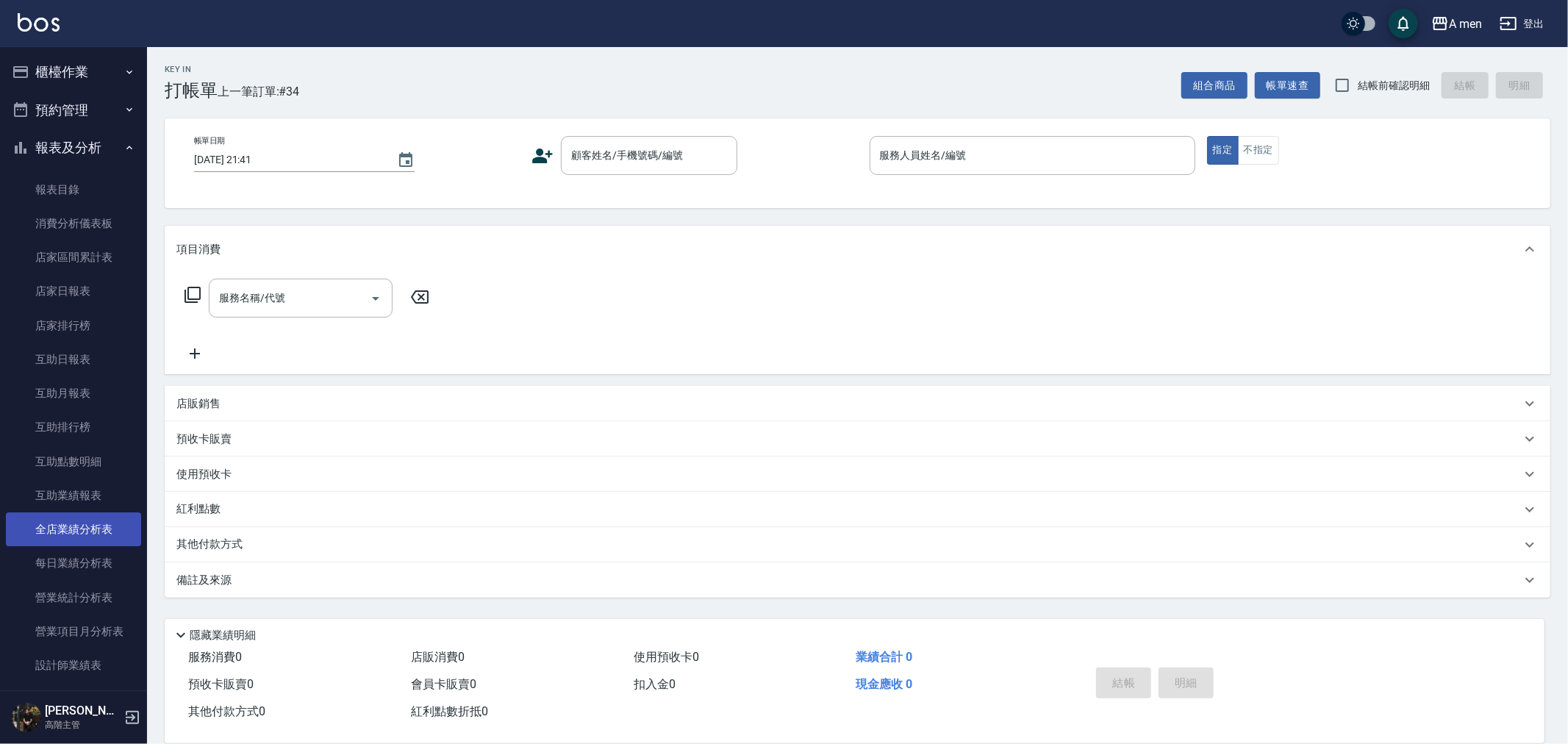
click at [78, 530] on link "全店業績分析表" at bounding box center [73, 529] width 135 height 34
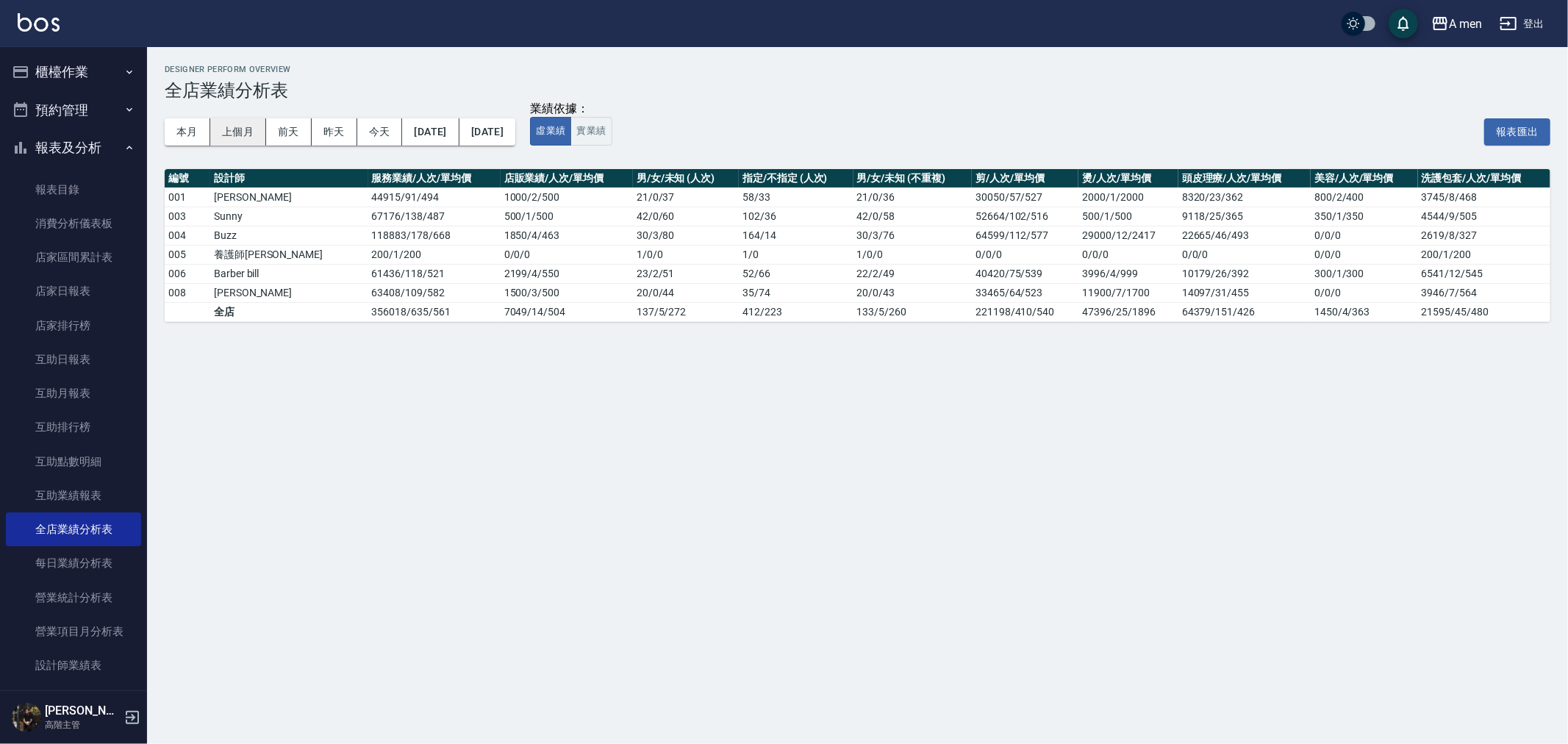
click at [244, 132] on button "上個月" at bounding box center [239, 131] width 56 height 27
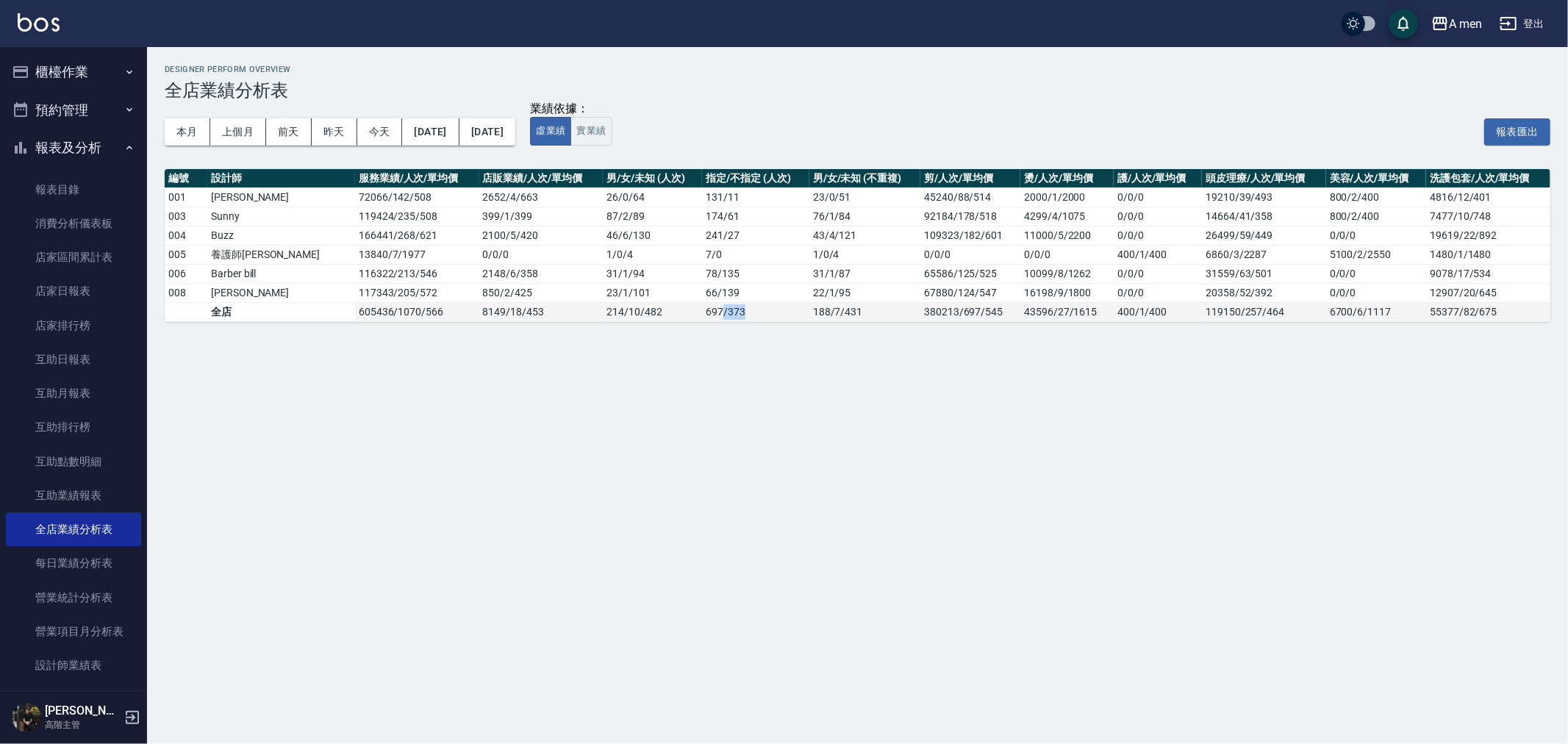
drag, startPoint x: 700, startPoint y: 313, endPoint x: 708, endPoint y: 316, distance: 8.5
click at [708, 316] on td "697 / 373" at bounding box center [755, 312] width 107 height 19
drag, startPoint x: 707, startPoint y: 315, endPoint x: 686, endPoint y: 319, distance: 21.4
click at [702, 319] on td "697 / 373" at bounding box center [755, 312] width 107 height 19
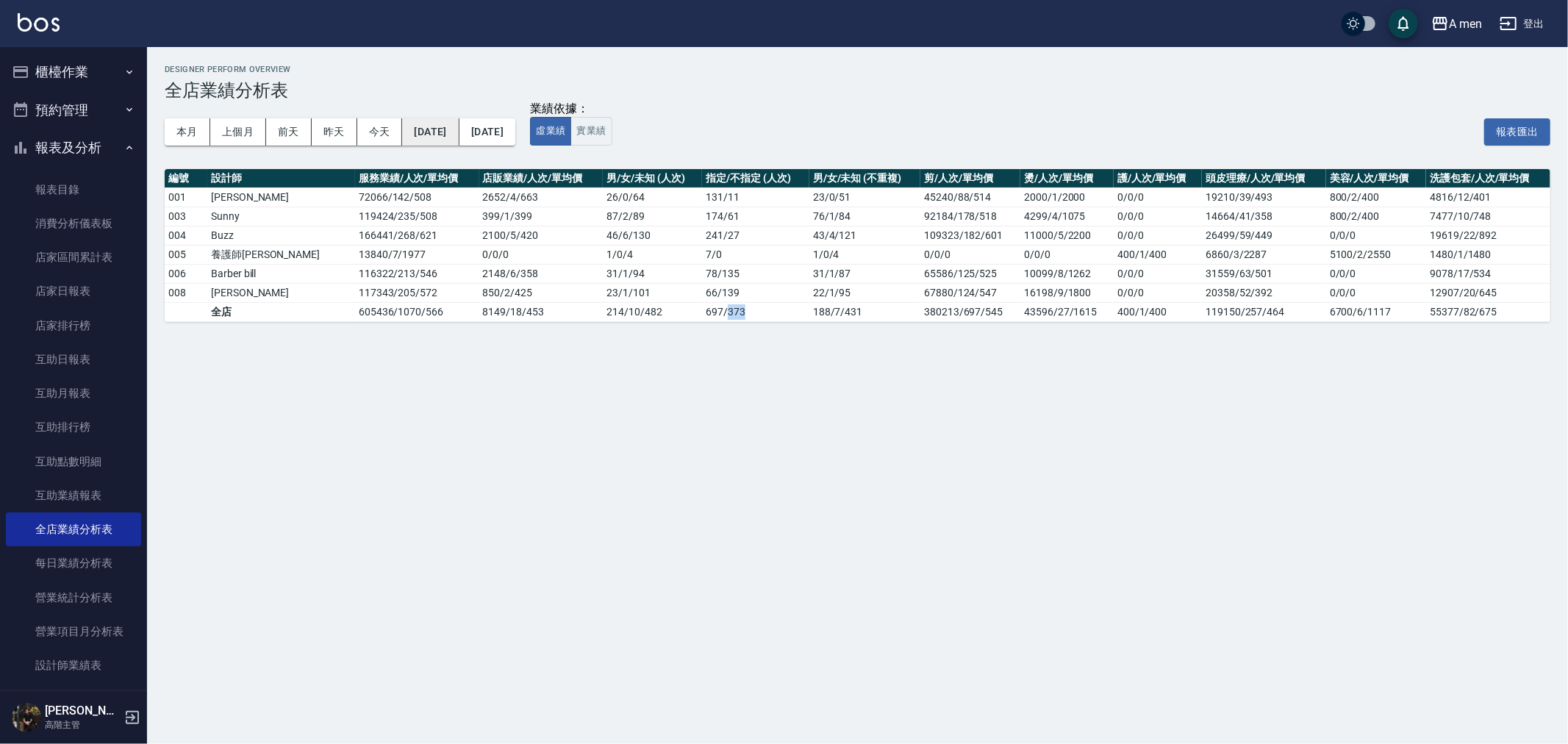
click at [459, 137] on button "2025/08/01" at bounding box center [430, 131] width 57 height 27
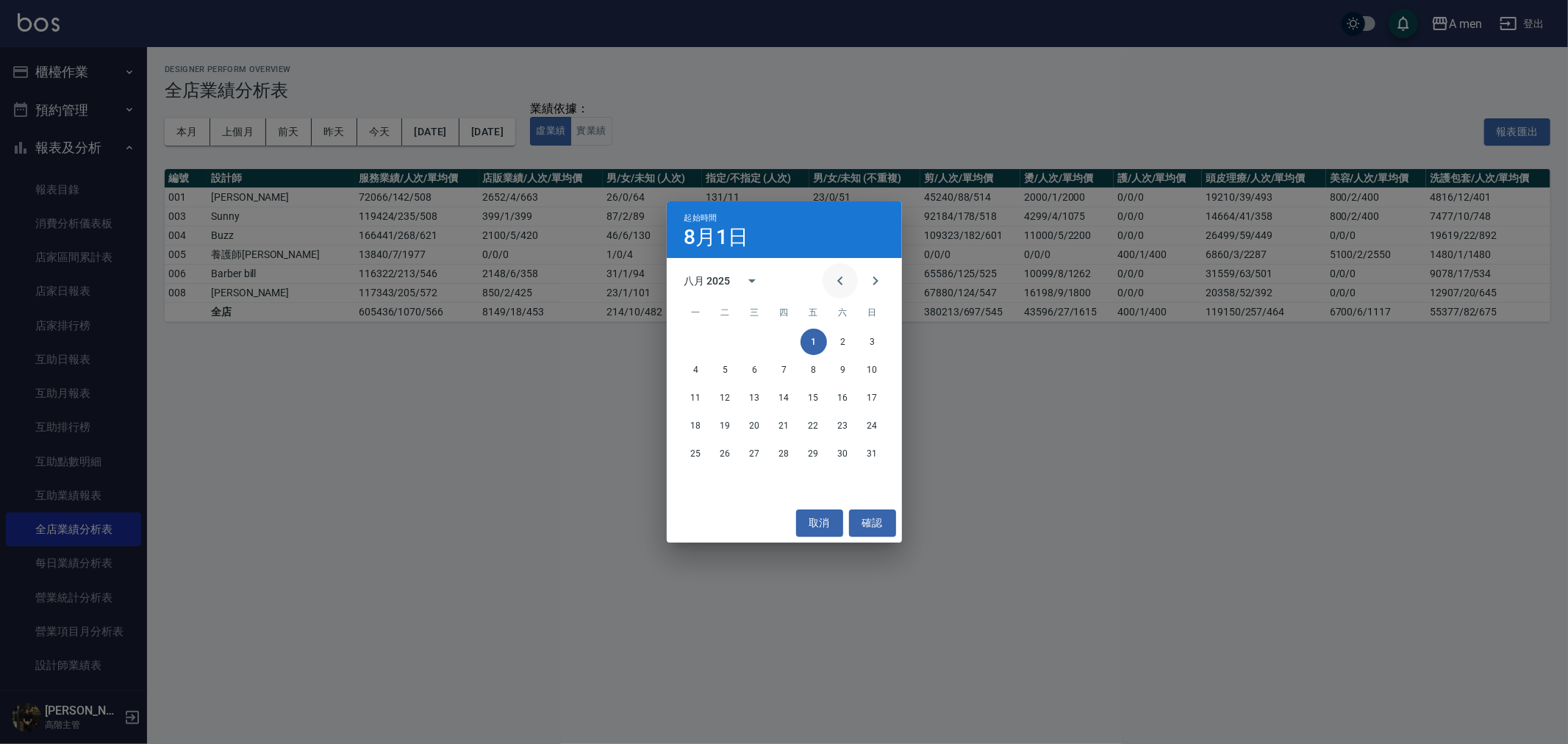
click at [835, 284] on icon "Previous month" at bounding box center [841, 281] width 17 height 17
click at [718, 335] on button "1" at bounding box center [725, 341] width 26 height 26
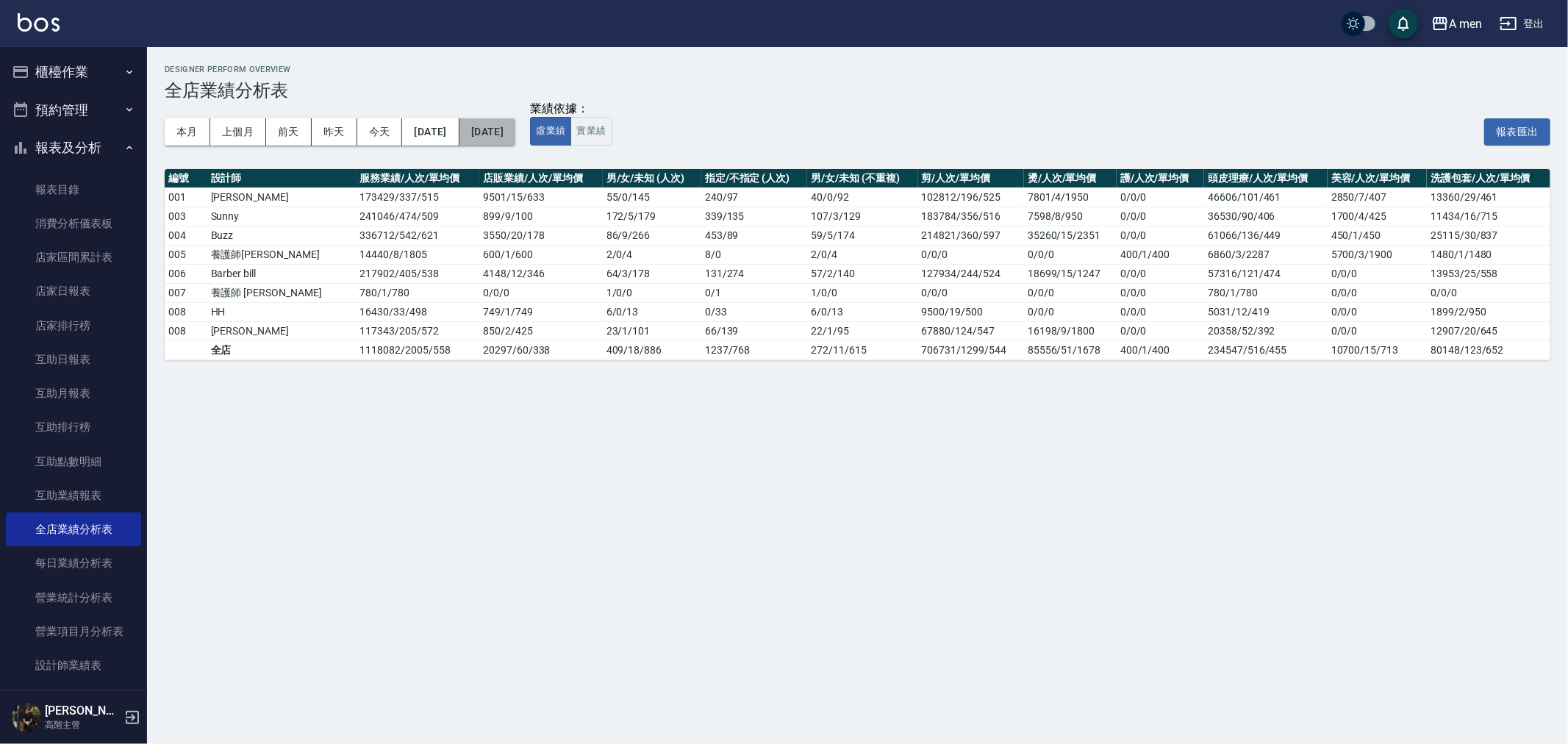
click at [515, 143] on button "2025/08/31" at bounding box center [488, 131] width 56 height 27
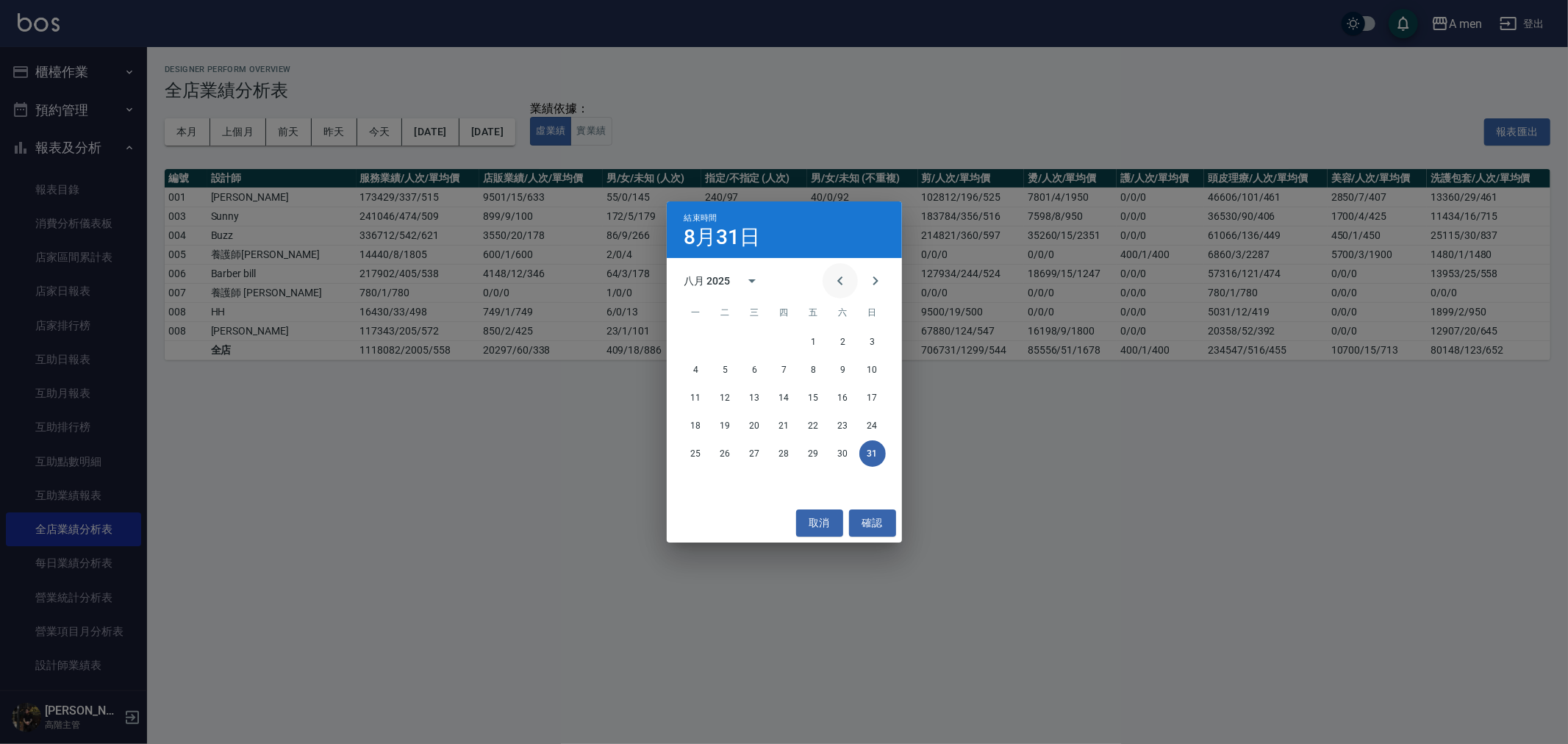
click at [841, 284] on icon "Previous month" at bounding box center [841, 281] width 17 height 17
click at [777, 458] on button "31" at bounding box center [784, 453] width 26 height 26
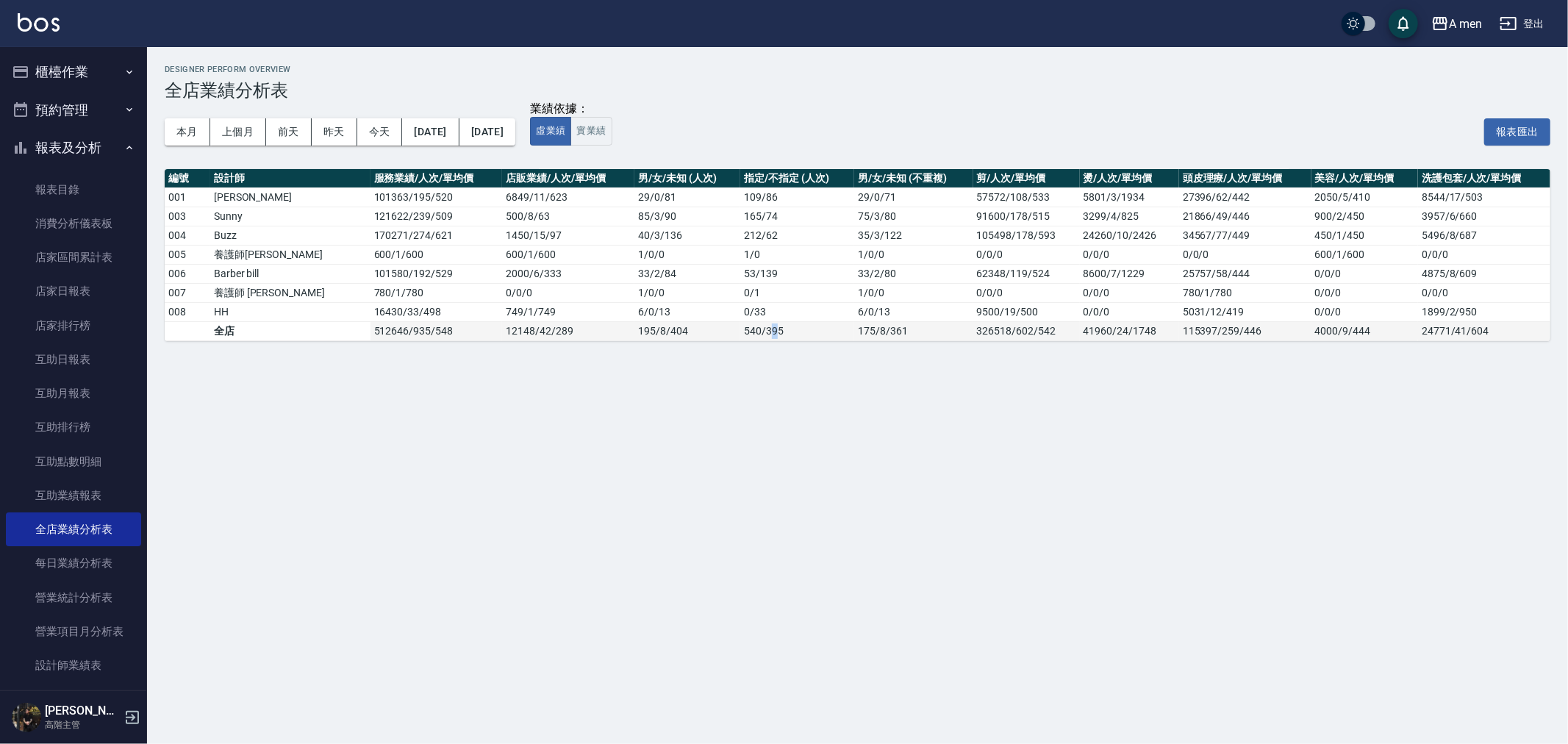
drag, startPoint x: 737, startPoint y: 328, endPoint x: 726, endPoint y: 328, distance: 11.0
click at [740, 328] on td "540 / 395" at bounding box center [797, 330] width 114 height 19
drag, startPoint x: 726, startPoint y: 328, endPoint x: 744, endPoint y: 333, distance: 18.7
click at [744, 333] on td "540 / 395" at bounding box center [797, 330] width 114 height 19
click at [745, 333] on td "540 / 395" at bounding box center [797, 330] width 114 height 19
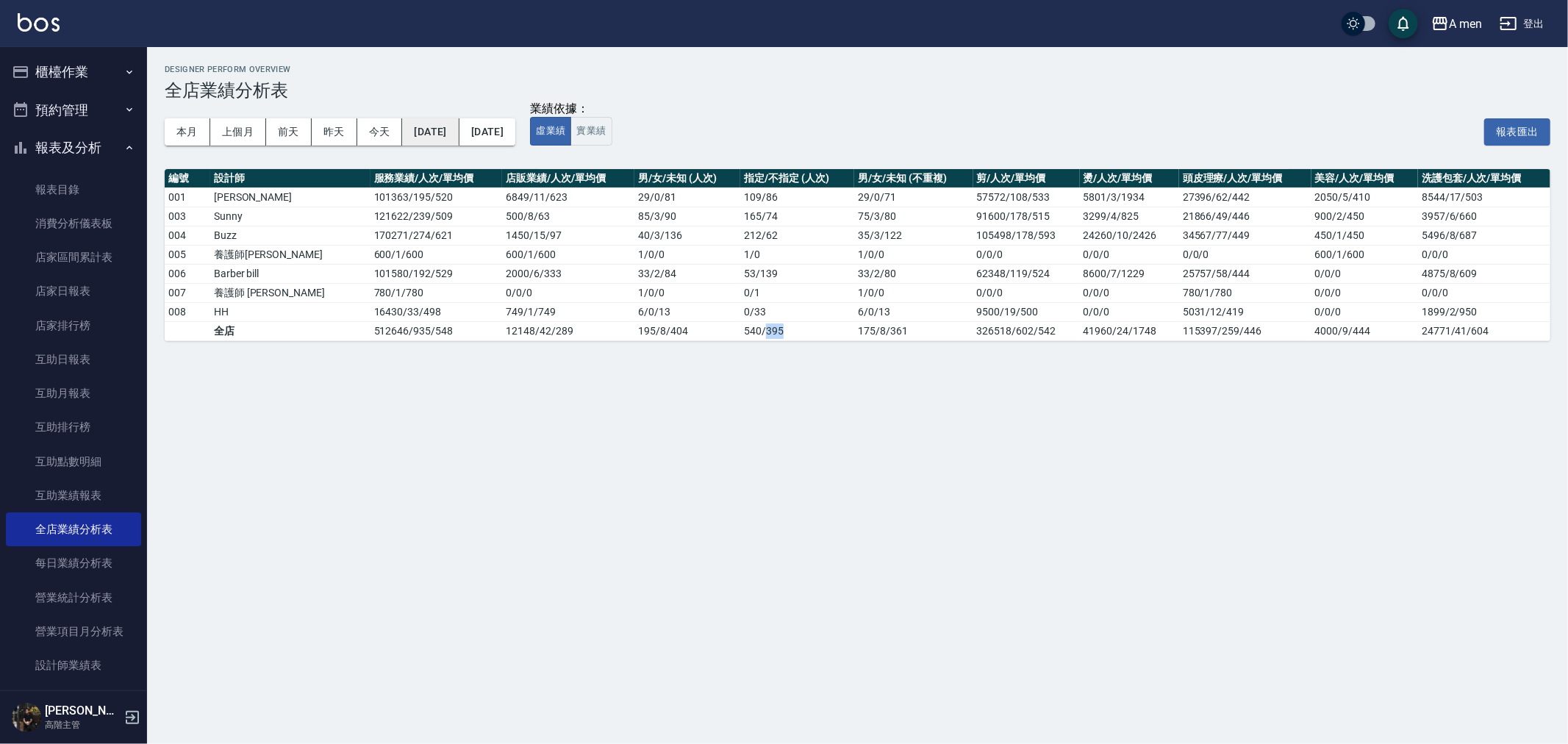
click at [459, 123] on button "2025/07/01" at bounding box center [430, 131] width 57 height 27
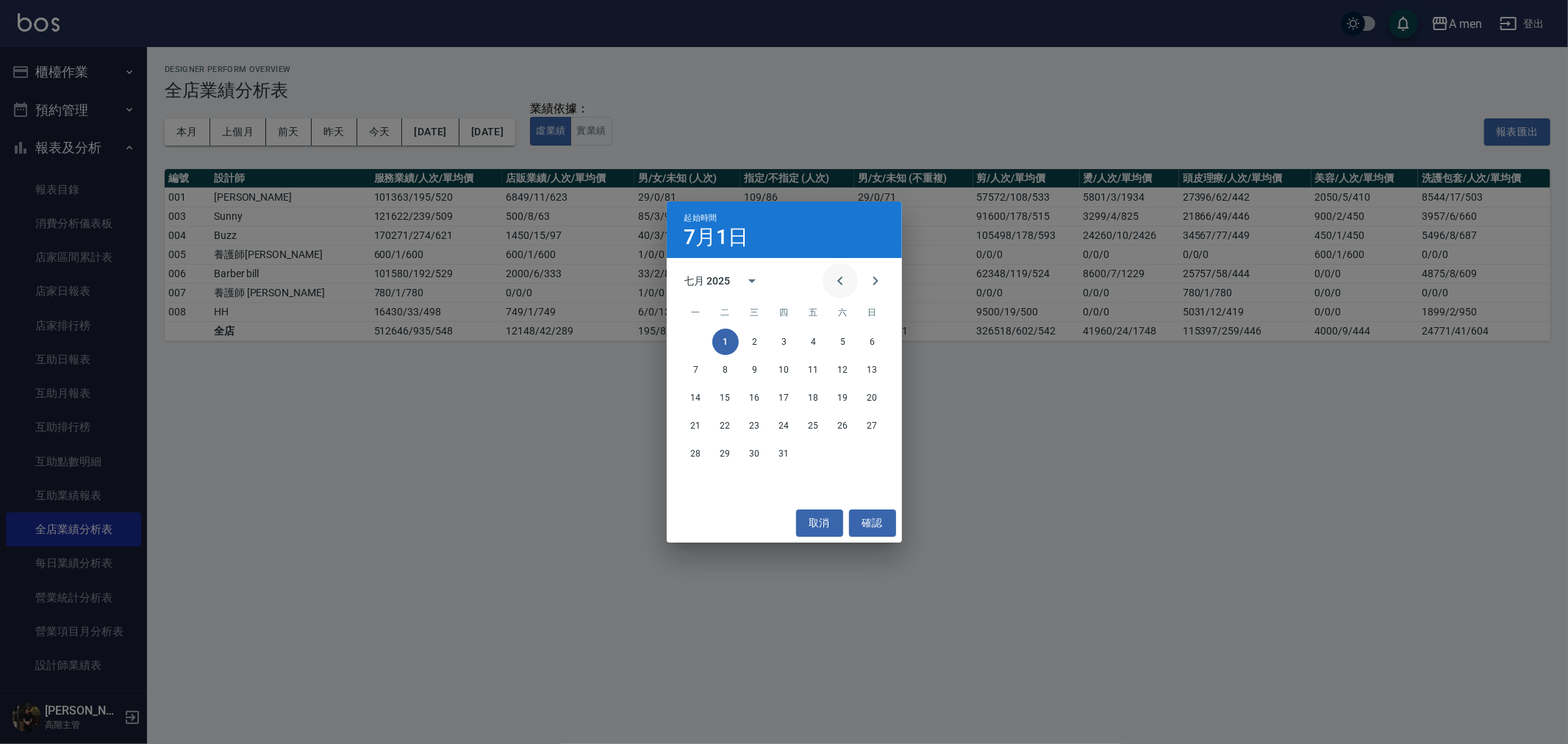
click at [846, 281] on icon "Previous month" at bounding box center [841, 281] width 17 height 17
click at [870, 342] on button "1" at bounding box center [871, 341] width 26 height 26
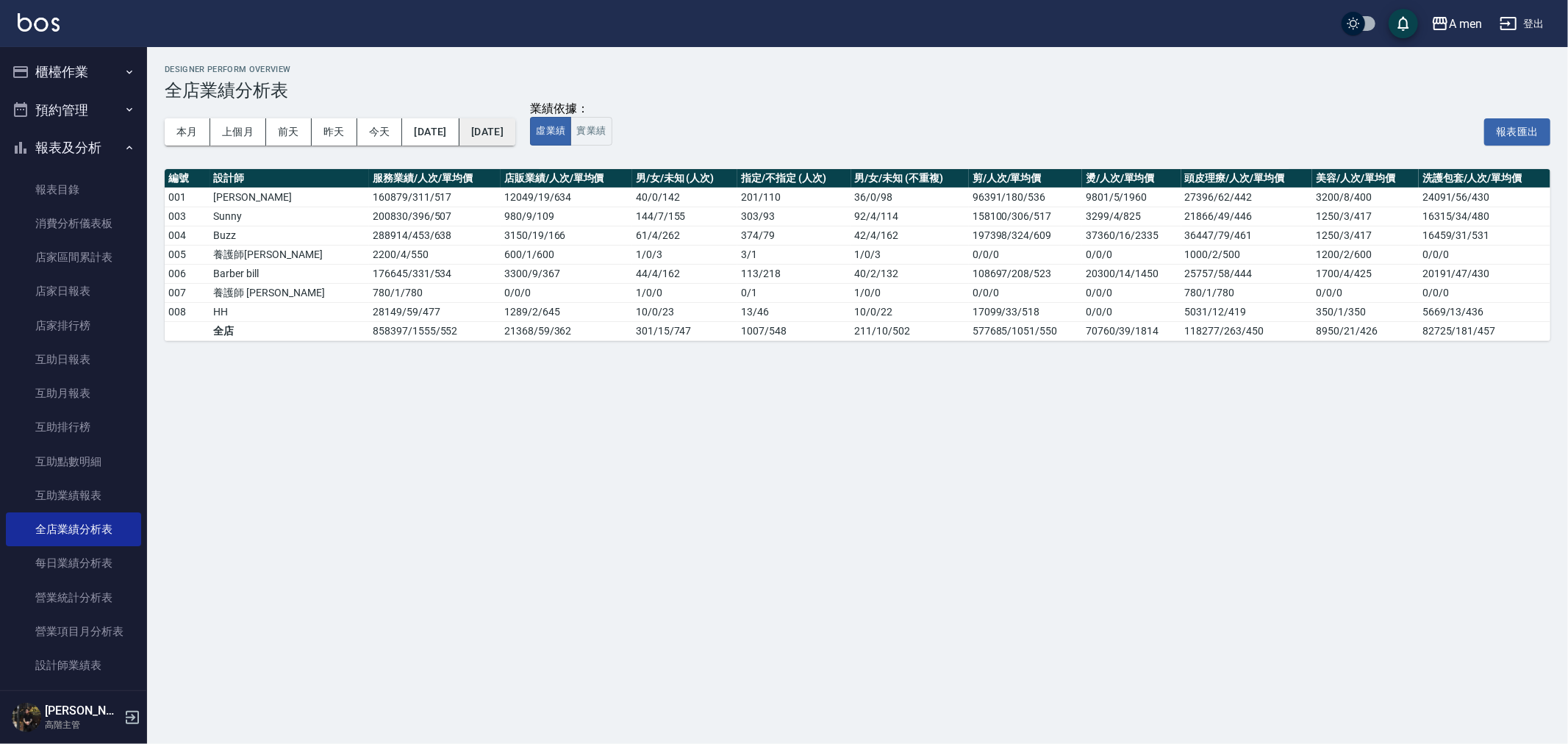
click at [515, 134] on button "[DATE]" at bounding box center [488, 131] width 56 height 27
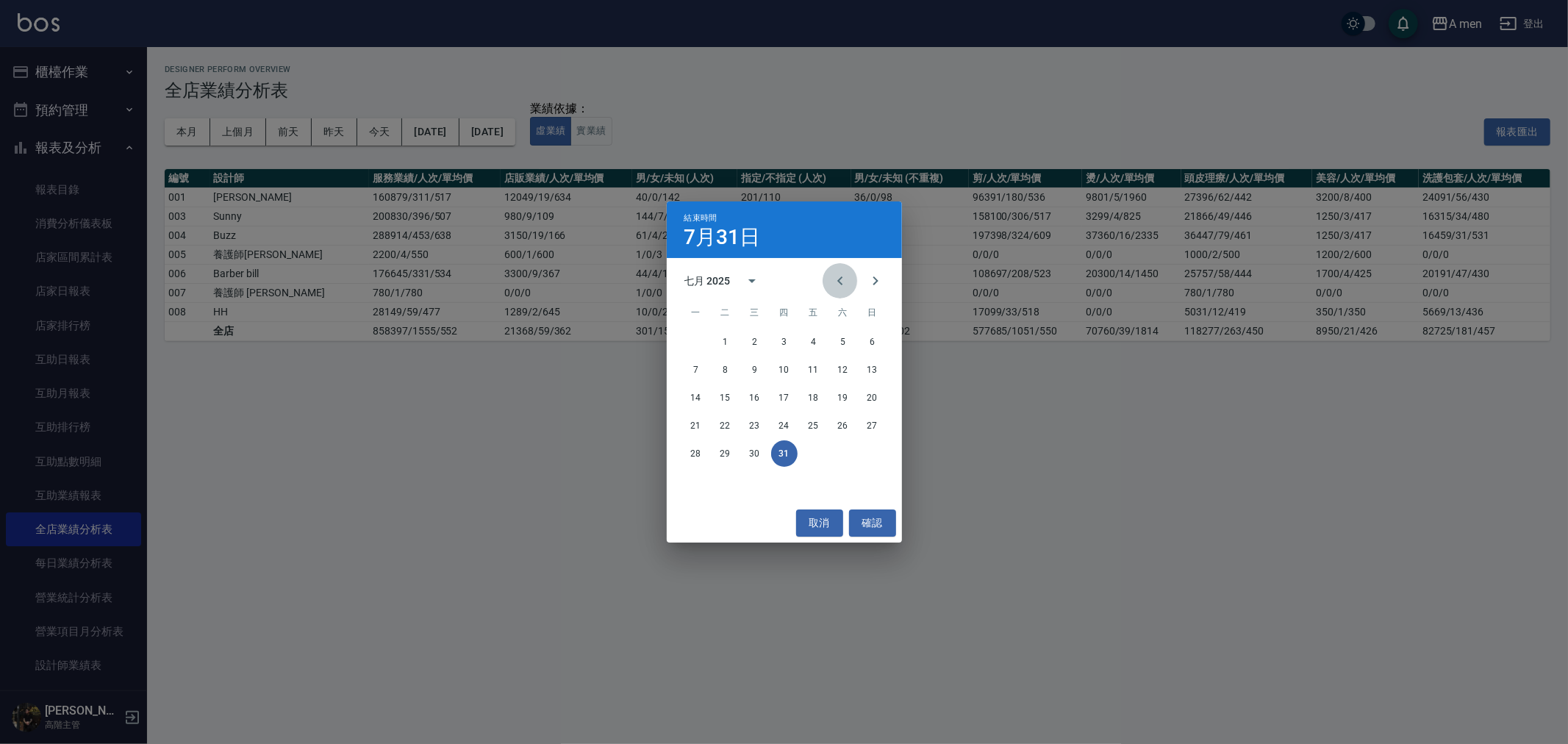
click at [841, 281] on icon "Previous month" at bounding box center [841, 281] width 17 height 17
click at [697, 484] on button "30" at bounding box center [696, 481] width 26 height 26
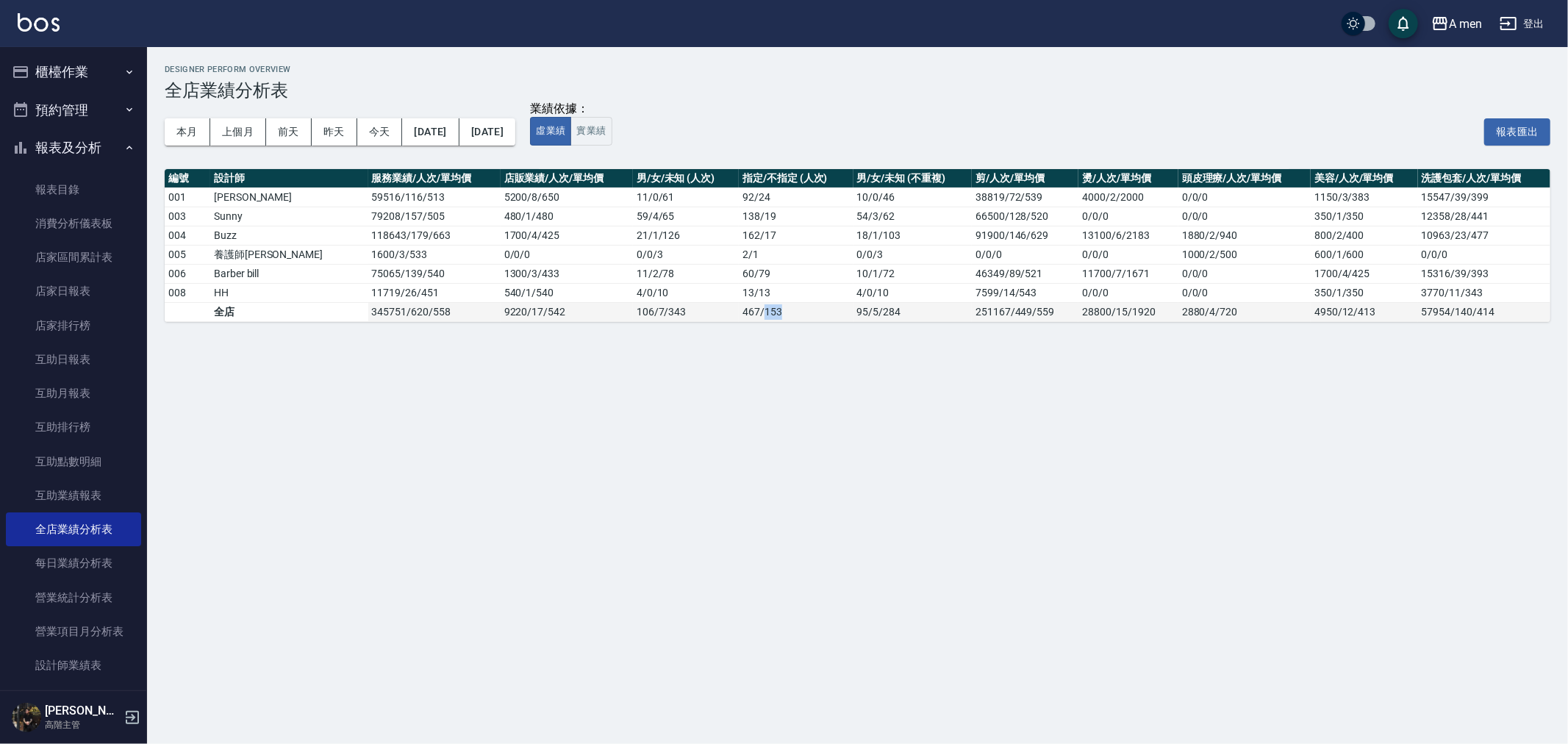
drag, startPoint x: 719, startPoint y: 315, endPoint x: 736, endPoint y: 315, distance: 17.0
click at [739, 315] on td "467 / 153" at bounding box center [796, 312] width 114 height 19
click at [740, 316] on td "467 / 153" at bounding box center [796, 312] width 114 height 19
click at [759, 319] on td "467 / 153" at bounding box center [796, 312] width 114 height 19
click at [791, 428] on div "Designer Perform Overview 全店業績分析表 本月 上個月 前天 昨天 今天 2025/06/01 2025/06/30 業績依據： 虛…" at bounding box center [784, 372] width 1568 height 744
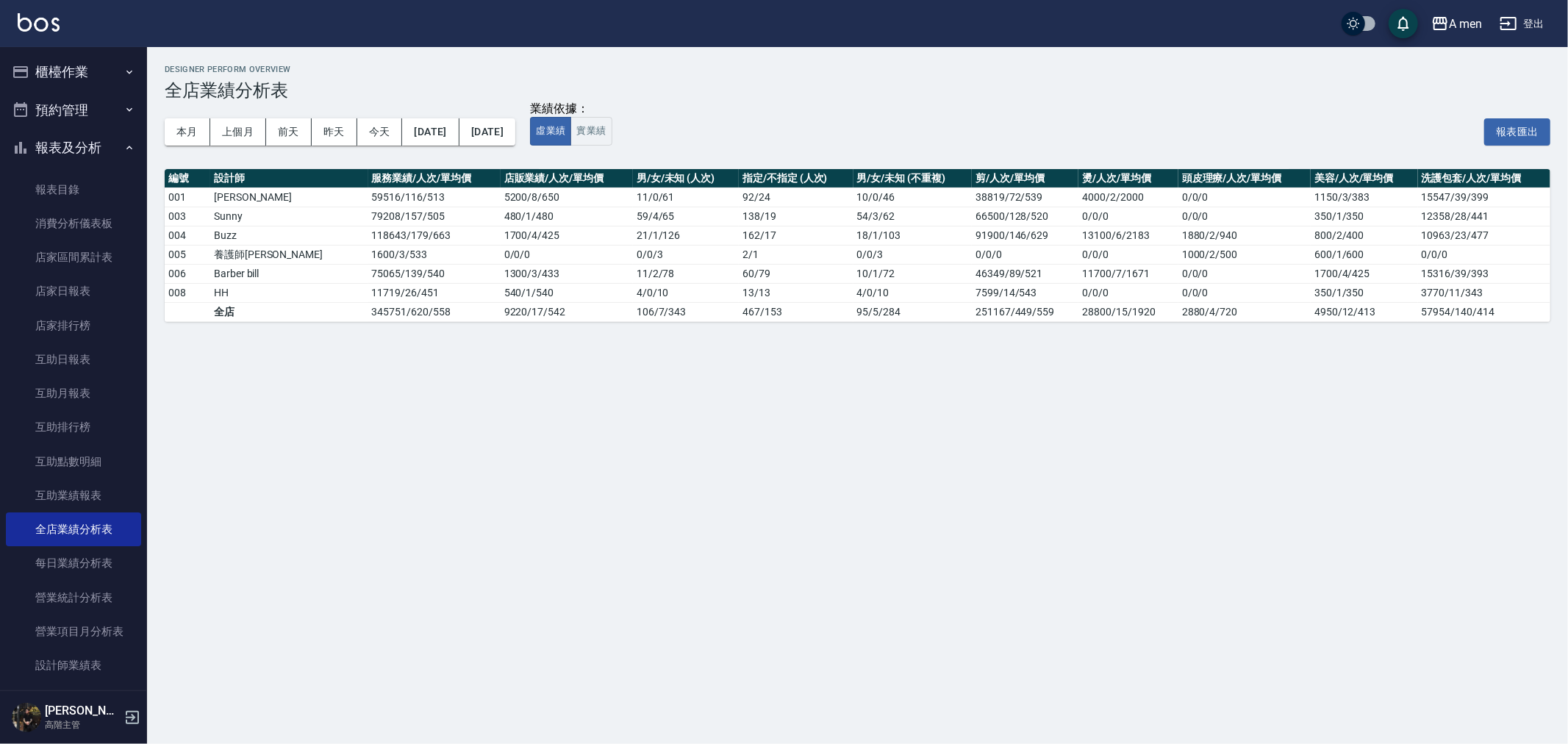
click at [836, 440] on div "Designer Perform Overview 全店業績分析表 本月 上個月 前天 昨天 今天 2025/06/01 2025/06/30 業績依據： 虛…" at bounding box center [784, 372] width 1568 height 744
click at [208, 132] on button "本月" at bounding box center [186, 131] width 45 height 27
drag, startPoint x: 736, startPoint y: 314, endPoint x: 721, endPoint y: 313, distance: 15.0
click at [739, 313] on td "412 / 223" at bounding box center [796, 312] width 114 height 19
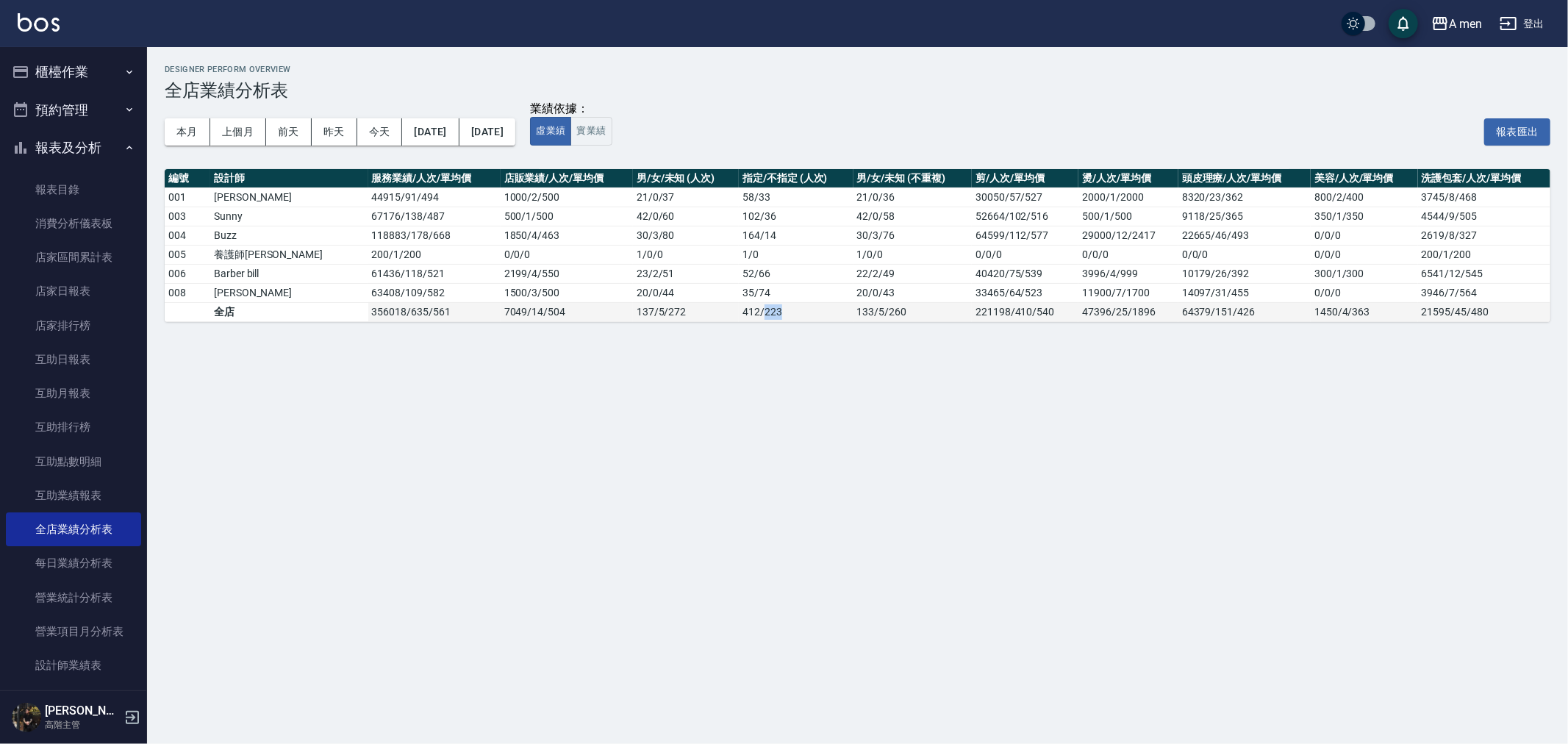
drag, startPoint x: 723, startPoint y: 317, endPoint x: 754, endPoint y: 317, distance: 31.0
click at [754, 317] on td "412 / 223" at bounding box center [796, 312] width 114 height 19
click at [44, 149] on button "報表及分析" at bounding box center [73, 148] width 135 height 39
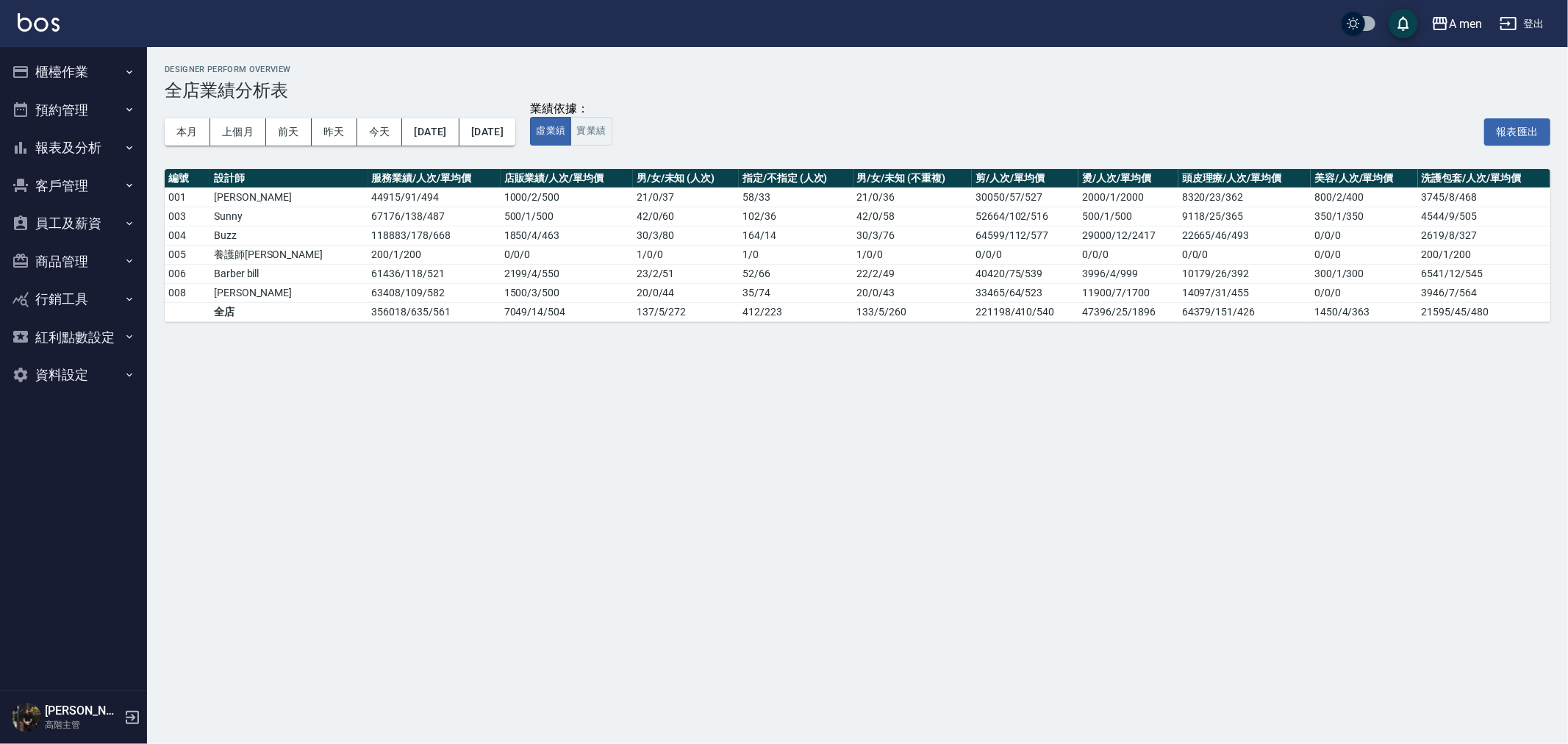
click at [67, 100] on button "預約管理" at bounding box center [73, 110] width 135 height 39
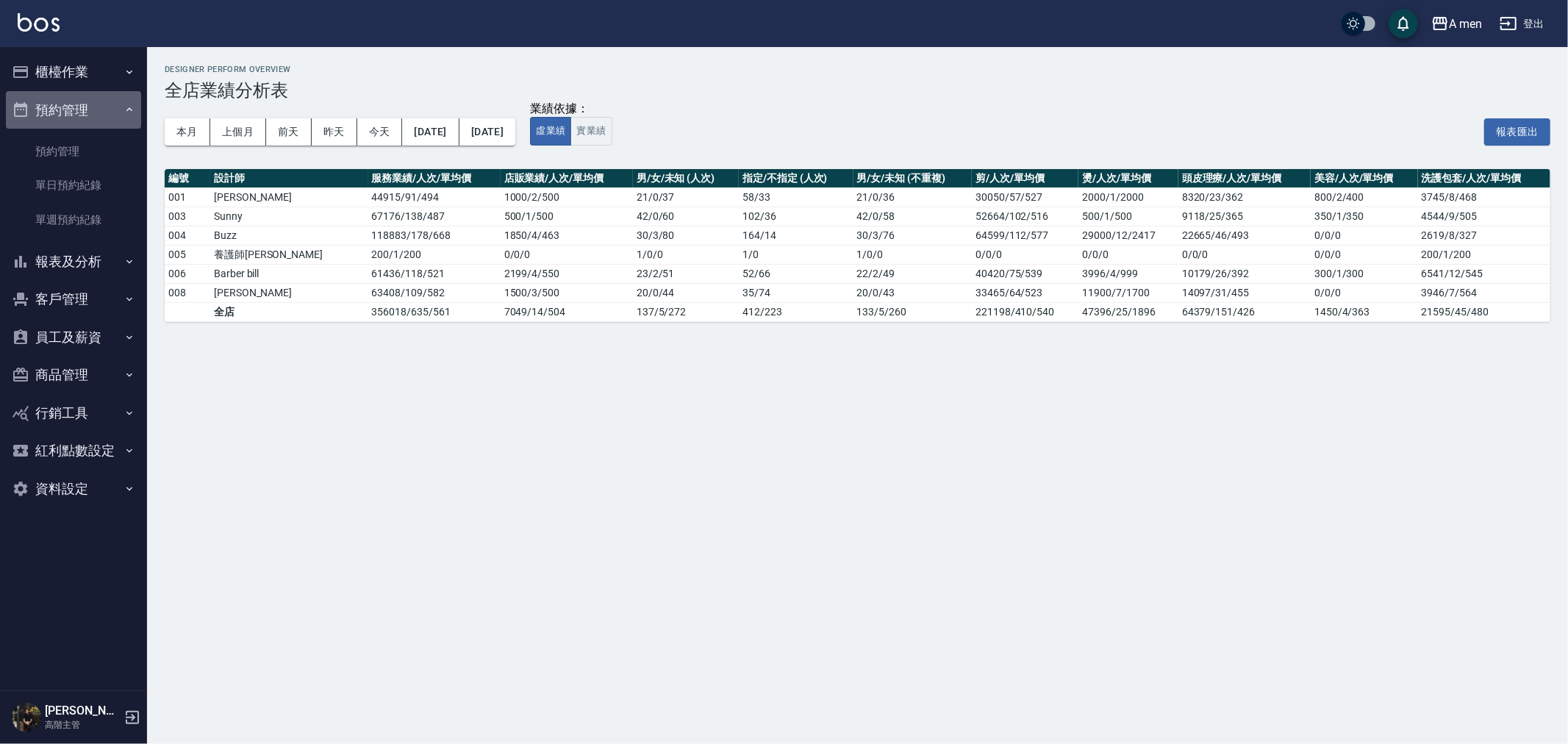
click at [70, 110] on button "預約管理" at bounding box center [73, 110] width 135 height 39
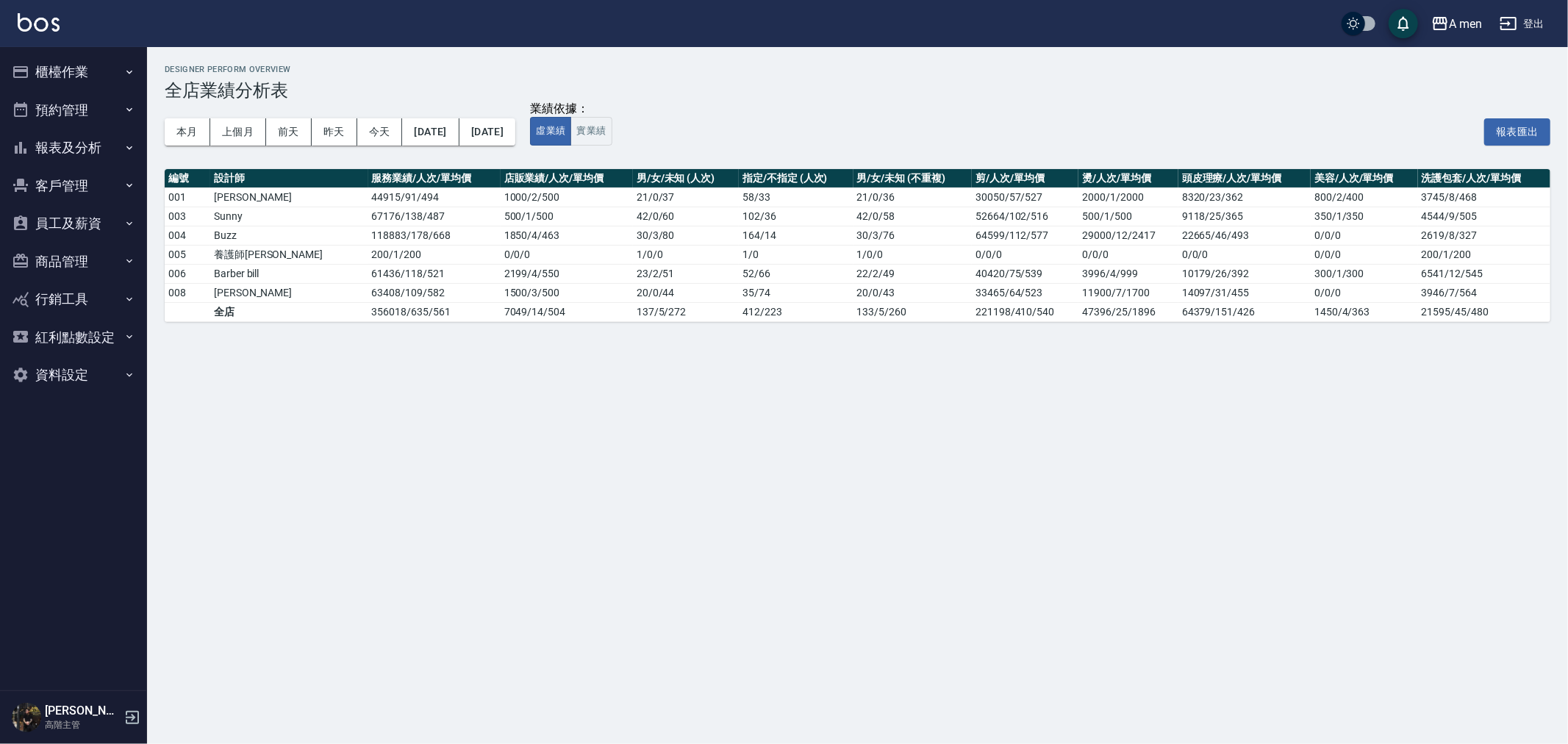
click at [70, 110] on button "預約管理" at bounding box center [73, 110] width 135 height 39
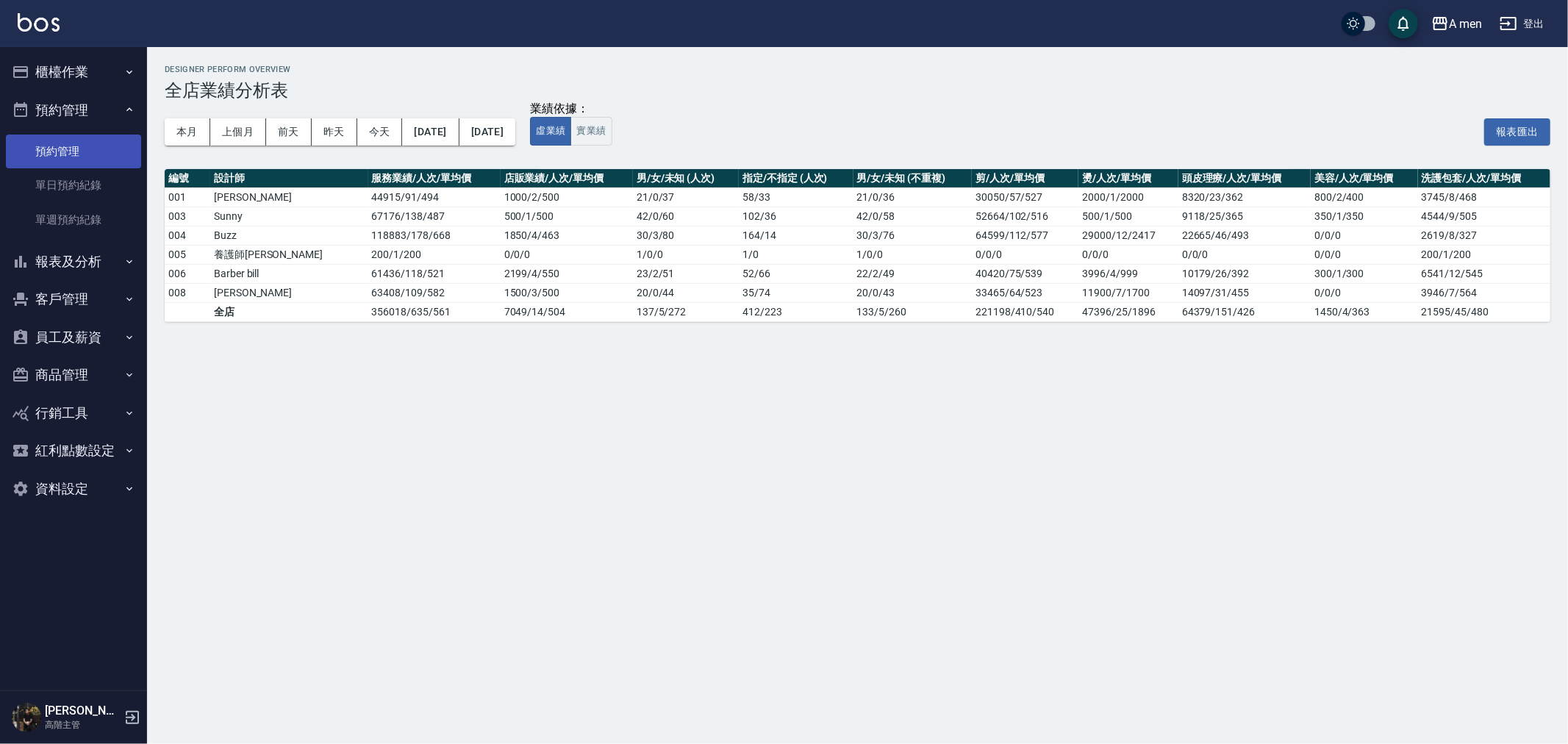
click at [75, 164] on link "預約管理" at bounding box center [73, 151] width 135 height 34
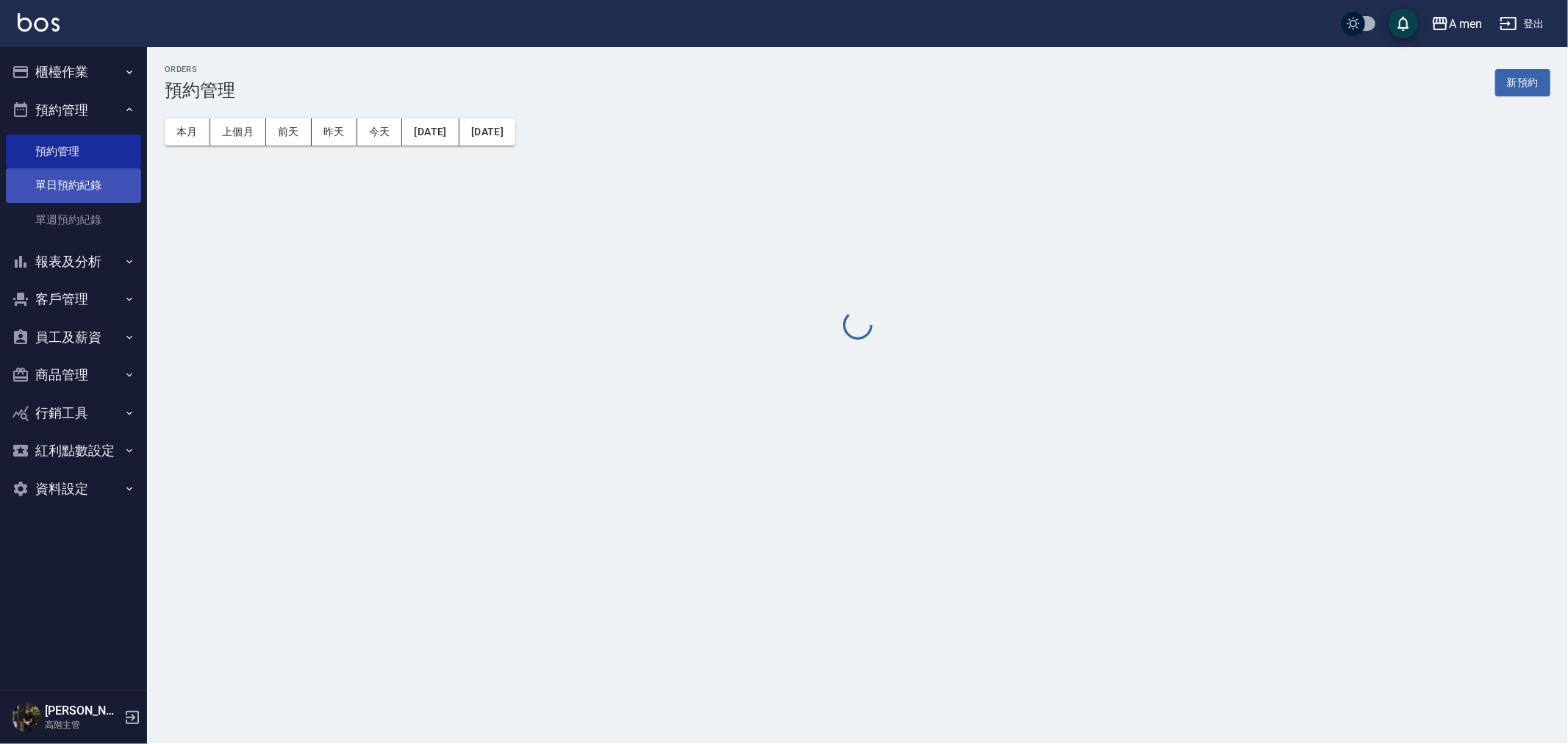
click at [72, 188] on link "單日預約紀錄" at bounding box center [73, 185] width 135 height 34
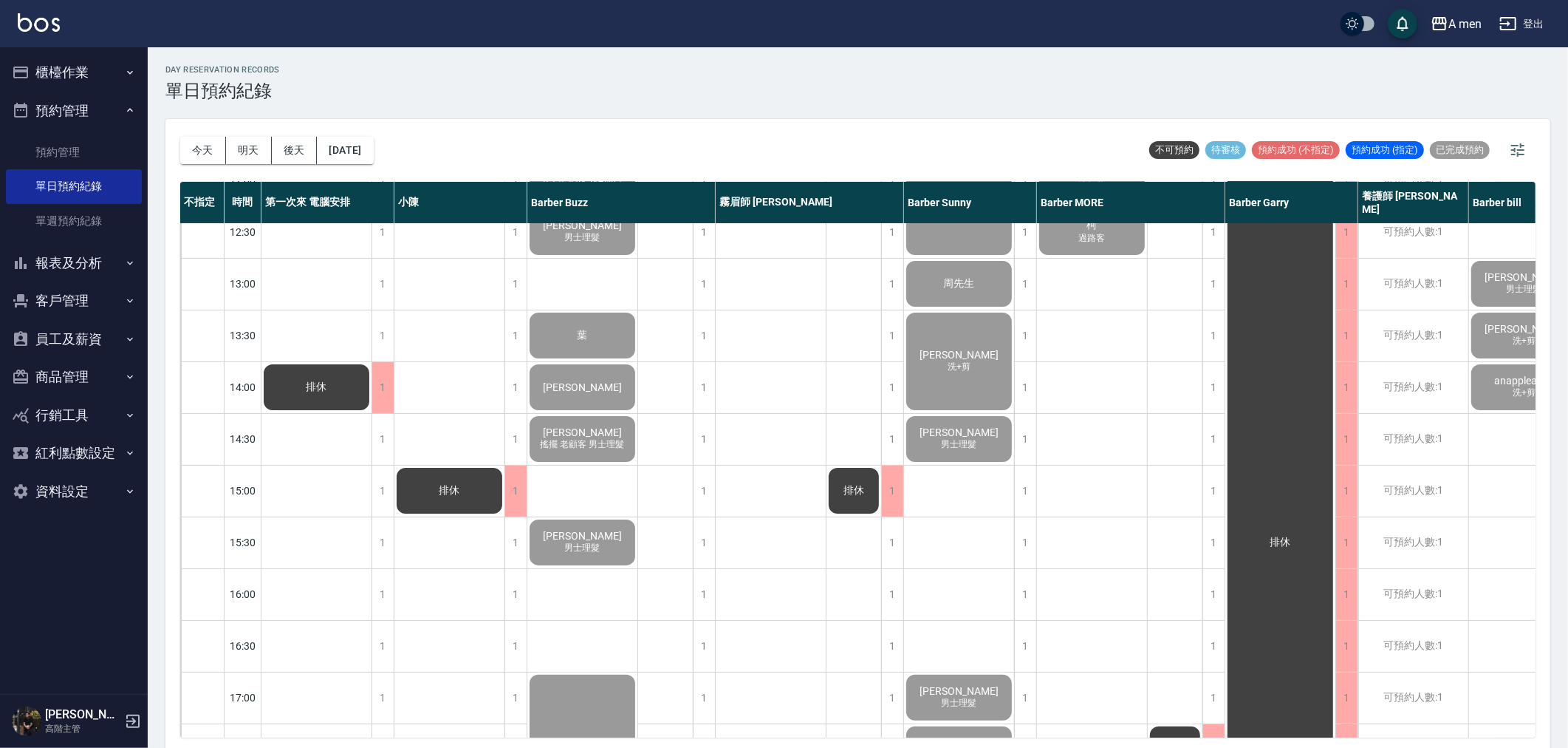
scroll to position [657, 0]
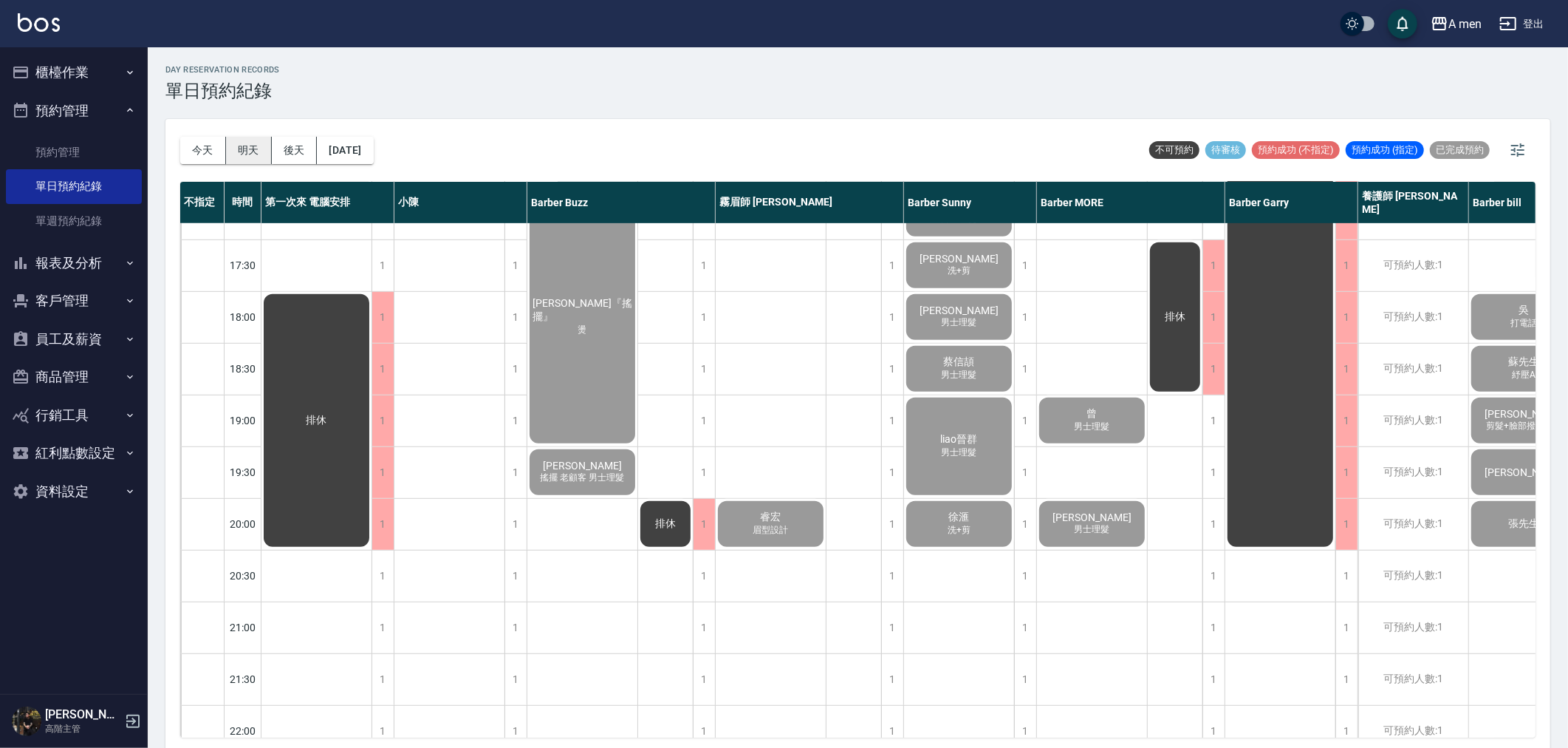
click at [232, 153] on button "明天" at bounding box center [249, 151] width 46 height 27
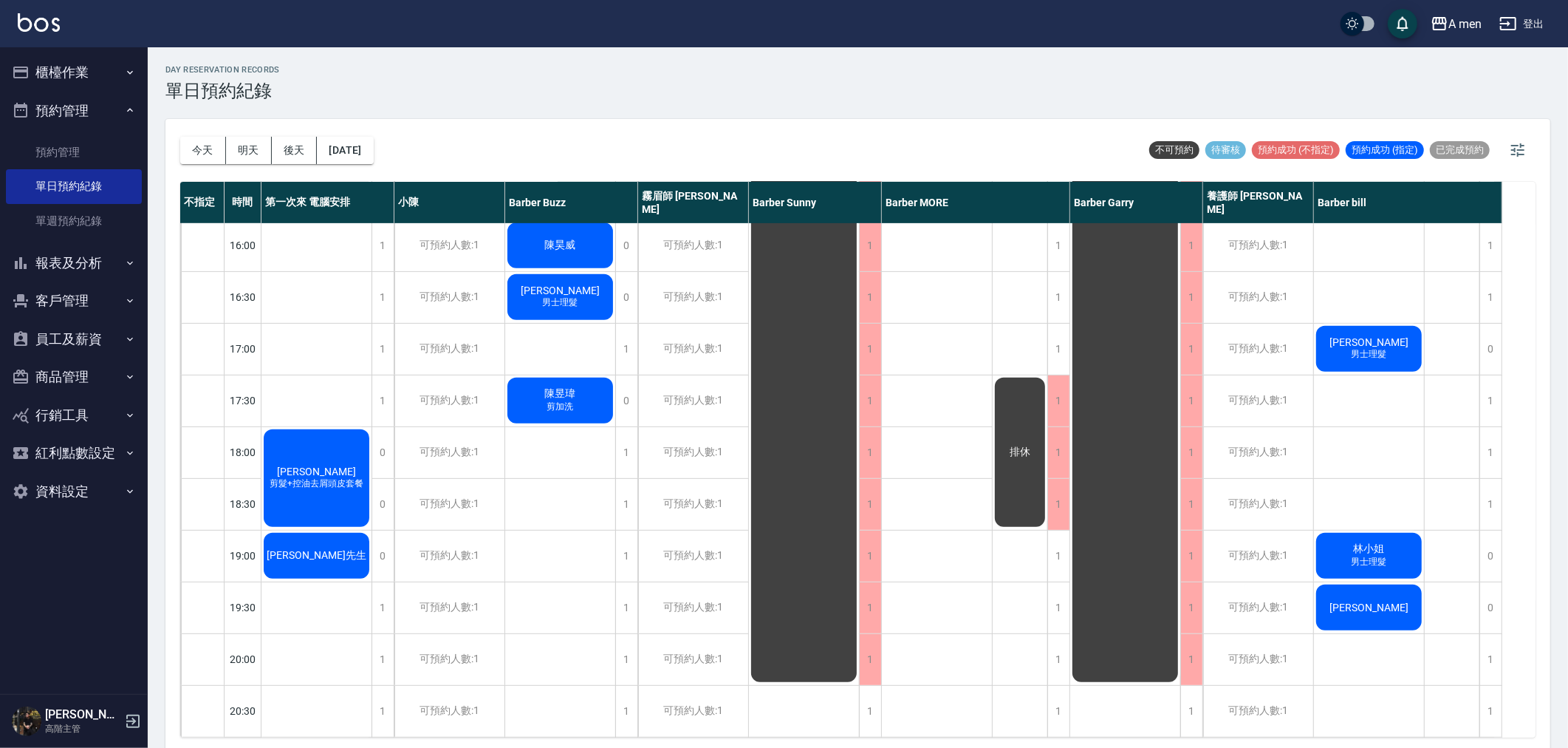
scroll to position [493, 0]
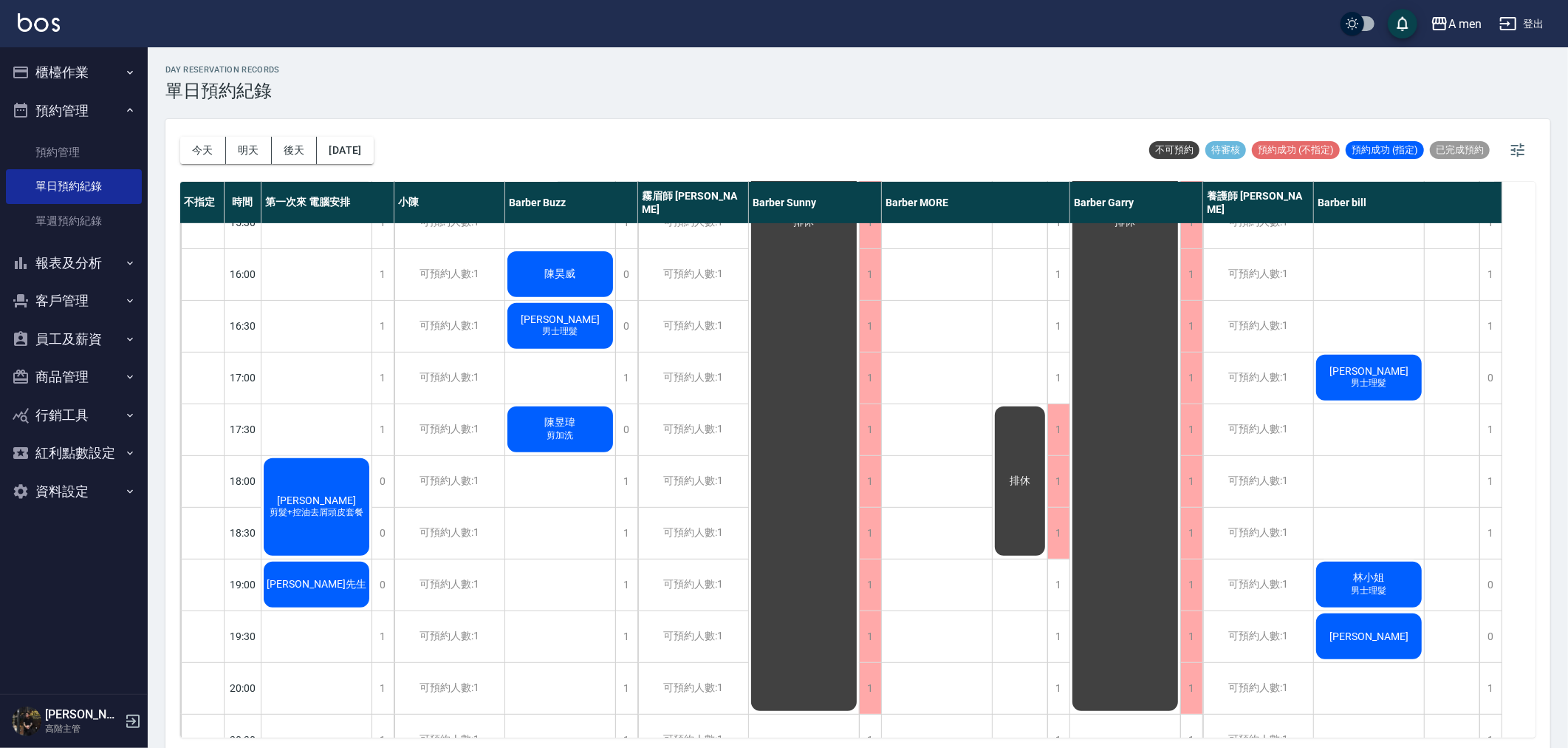
click at [570, 420] on span "陳昱瑋" at bounding box center [560, 423] width 37 height 14
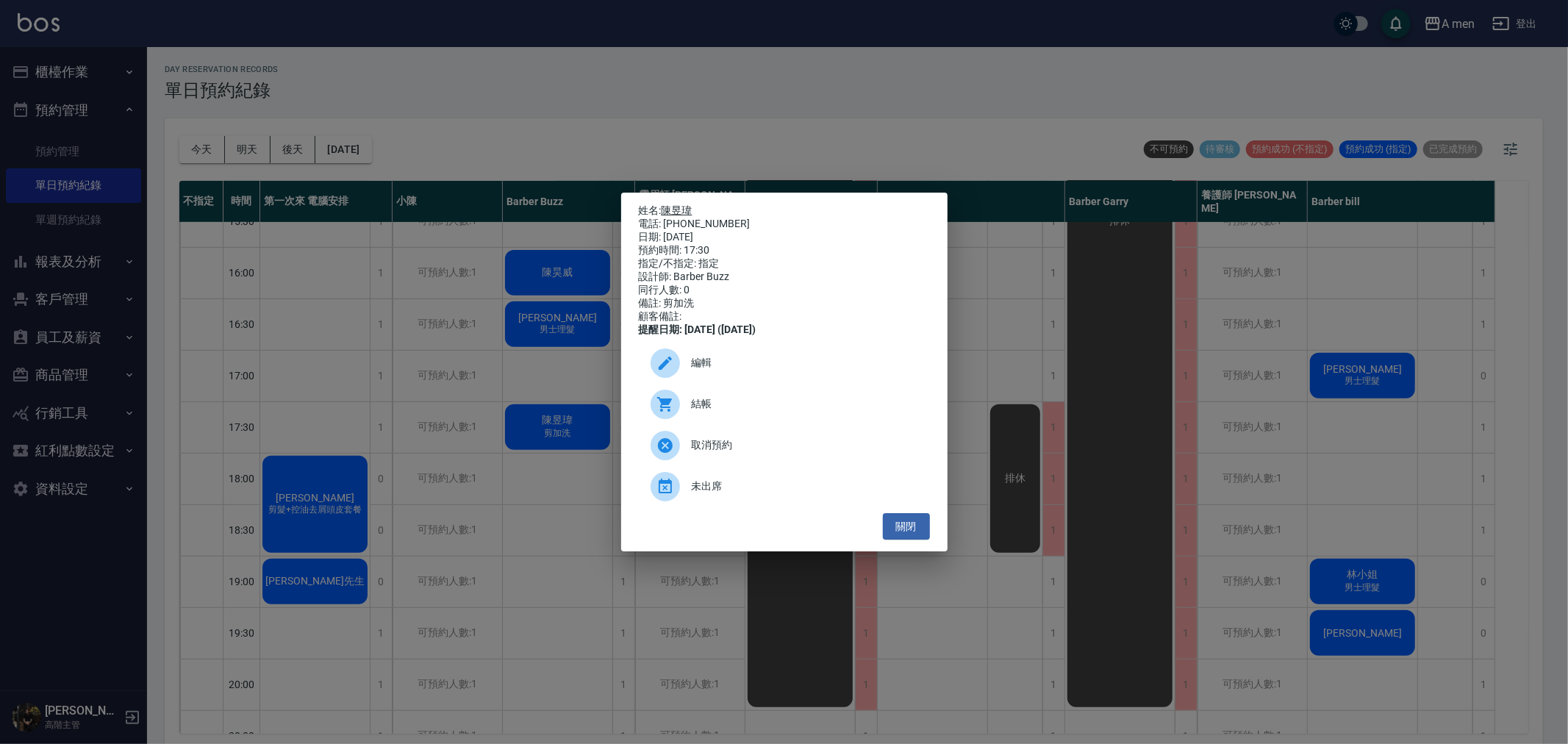
click at [680, 205] on link "陳昱瑋" at bounding box center [677, 211] width 31 height 12
click at [927, 540] on button "關閉" at bounding box center [906, 527] width 47 height 27
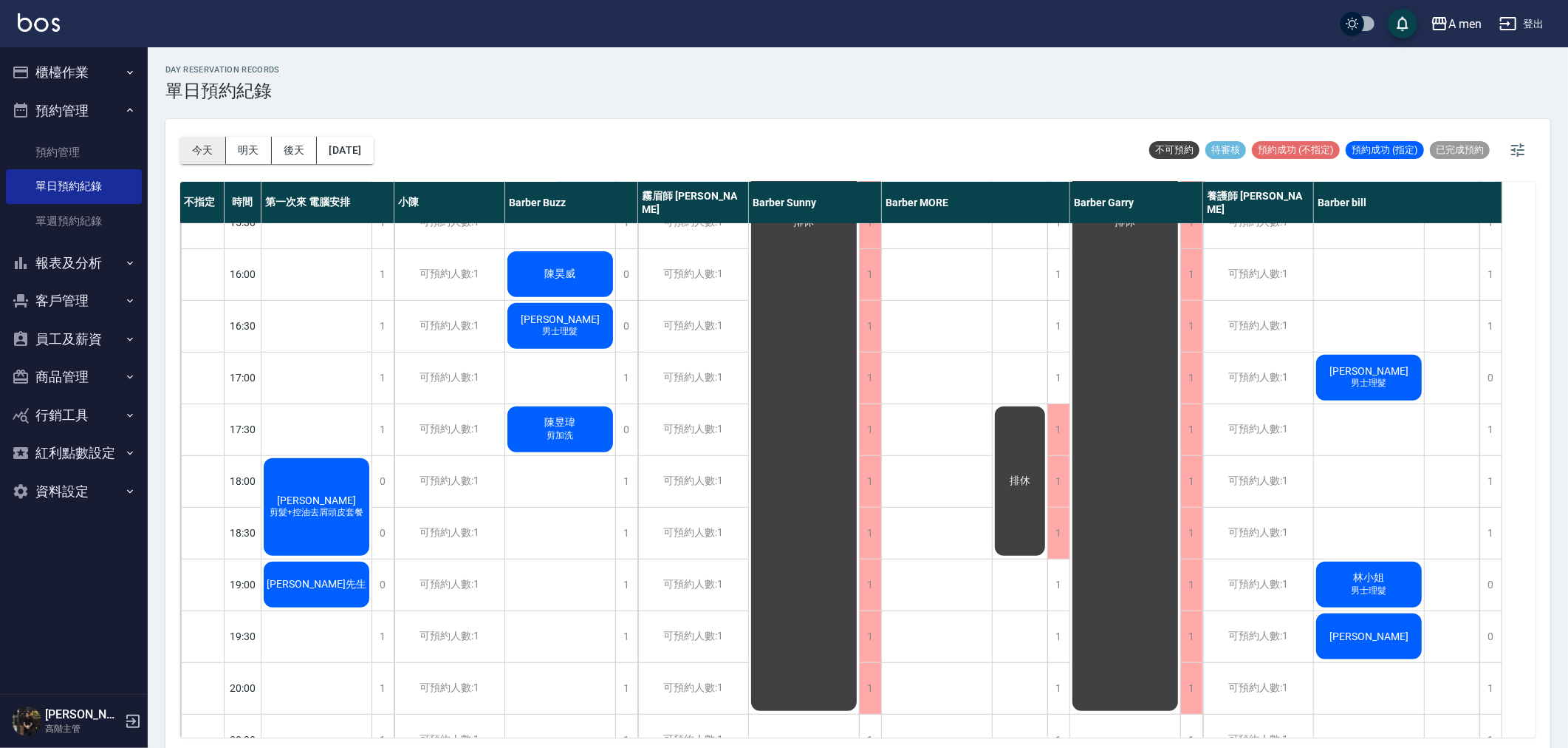
click at [217, 161] on button "今天" at bounding box center [203, 151] width 46 height 27
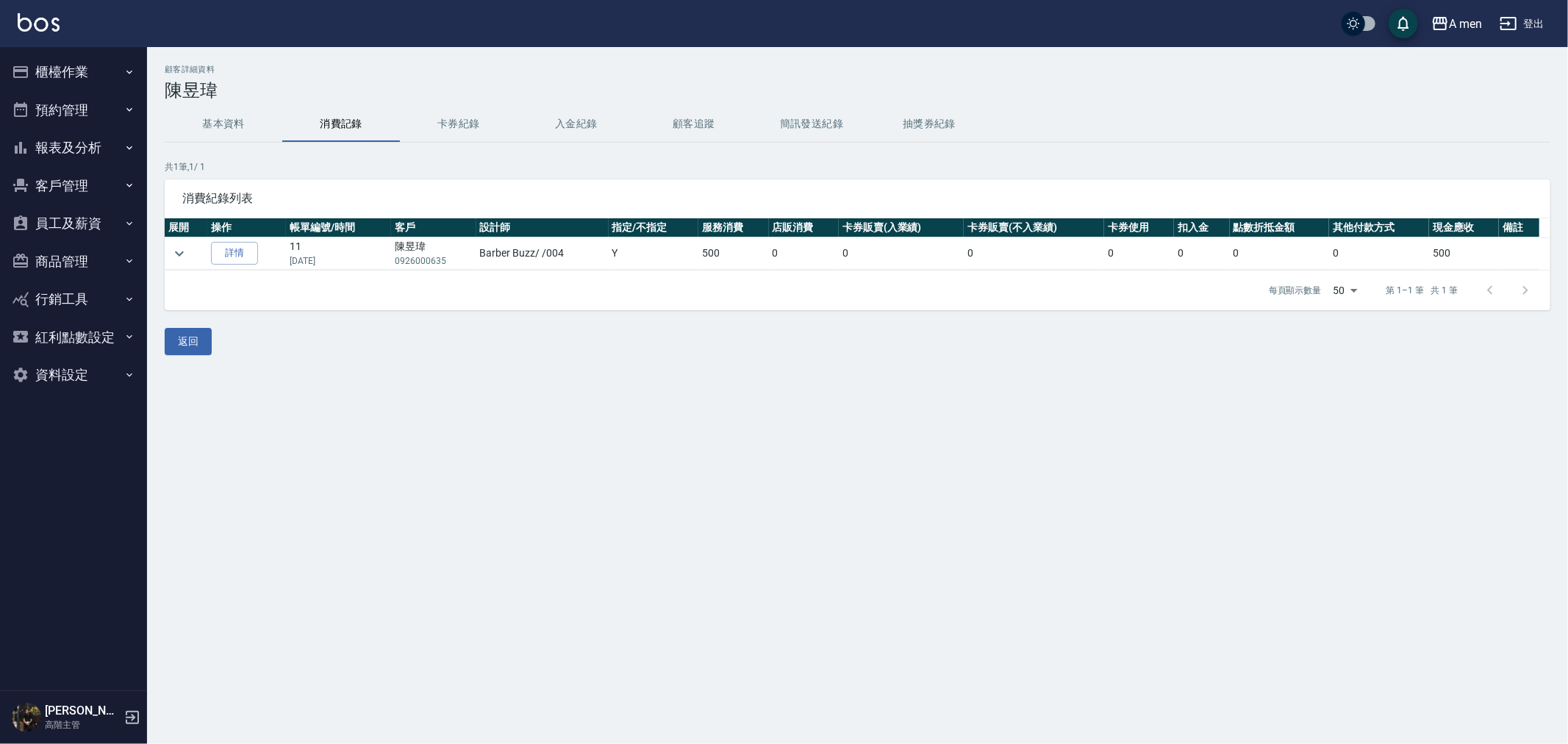
drag, startPoint x: 321, startPoint y: 262, endPoint x: 343, endPoint y: 263, distance: 22.0
click at [343, 263] on p "[DATE]" at bounding box center [338, 261] width 98 height 14
drag, startPoint x: 700, startPoint y: 258, endPoint x: 687, endPoint y: 258, distance: 13.0
click at [687, 258] on tr "詳情 11 [DATE] [PERSON_NAME]0926000635 Barber Buzz / /004 Y 500 0 0 0 0 0 0 0 500" at bounding box center [857, 253] width 1385 height 32
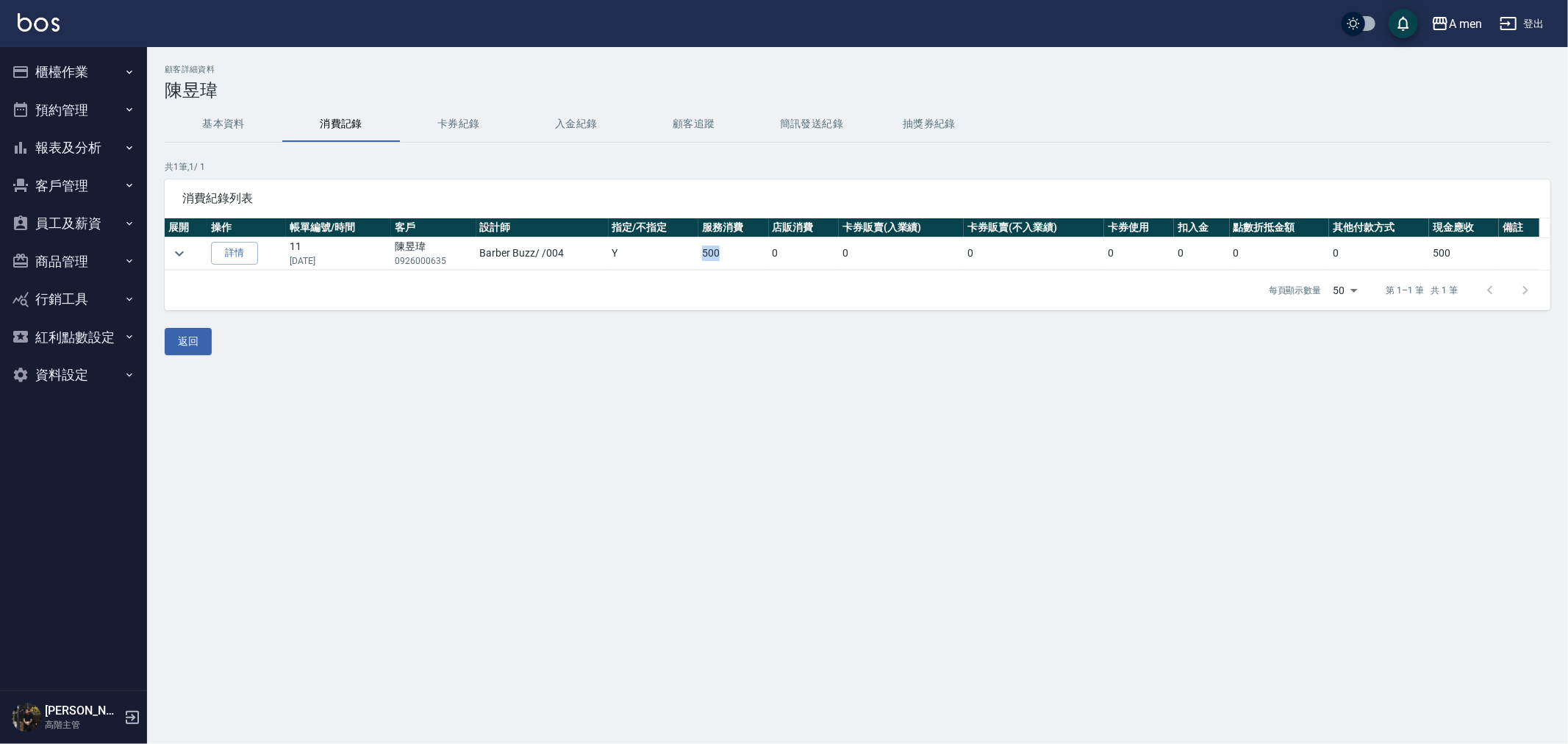
click at [687, 257] on td "Y" at bounding box center [654, 253] width 91 height 32
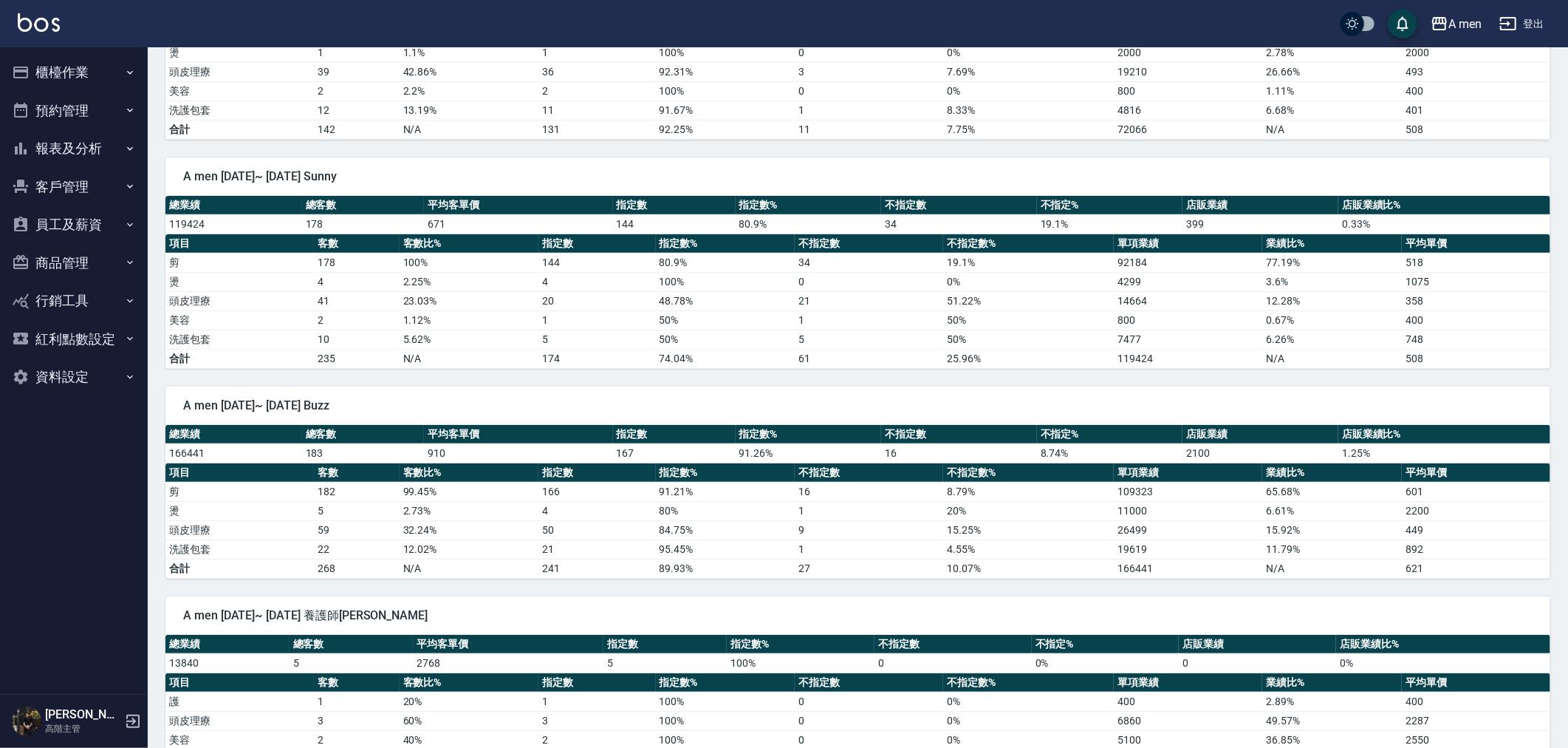
scroll to position [328, 0]
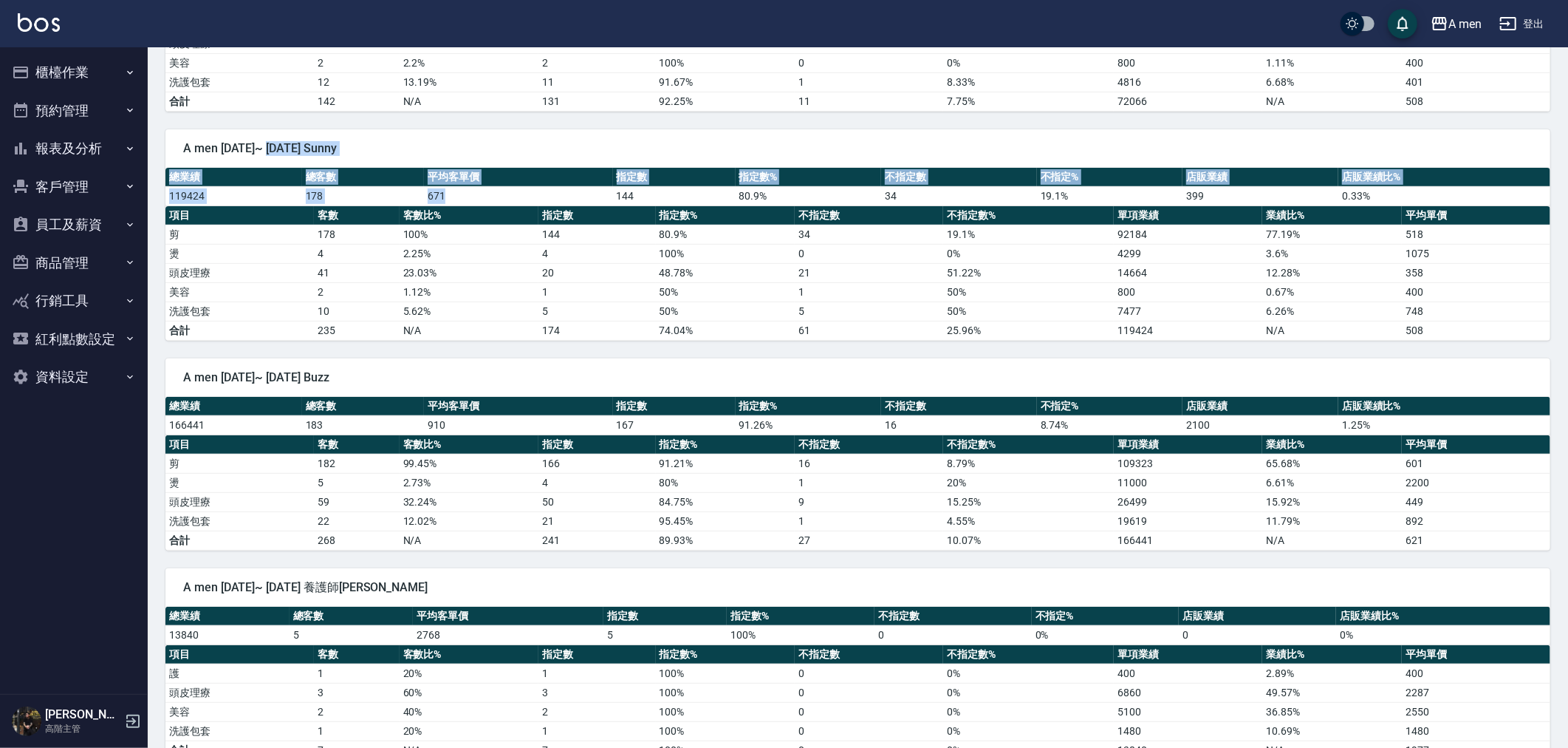
drag, startPoint x: 442, startPoint y: 180, endPoint x: 489, endPoint y: 196, distance: 49.6
click at [489, 196] on div "A men [DATE]~ [DATE] Sunny 總業績 總客數 平均客單價 指定數 指定數% 不指定數 不指定% 店販業績 店販業績比% 119424 …" at bounding box center [857, 235] width 1385 height 212
click at [490, 194] on td "671" at bounding box center [518, 196] width 188 height 19
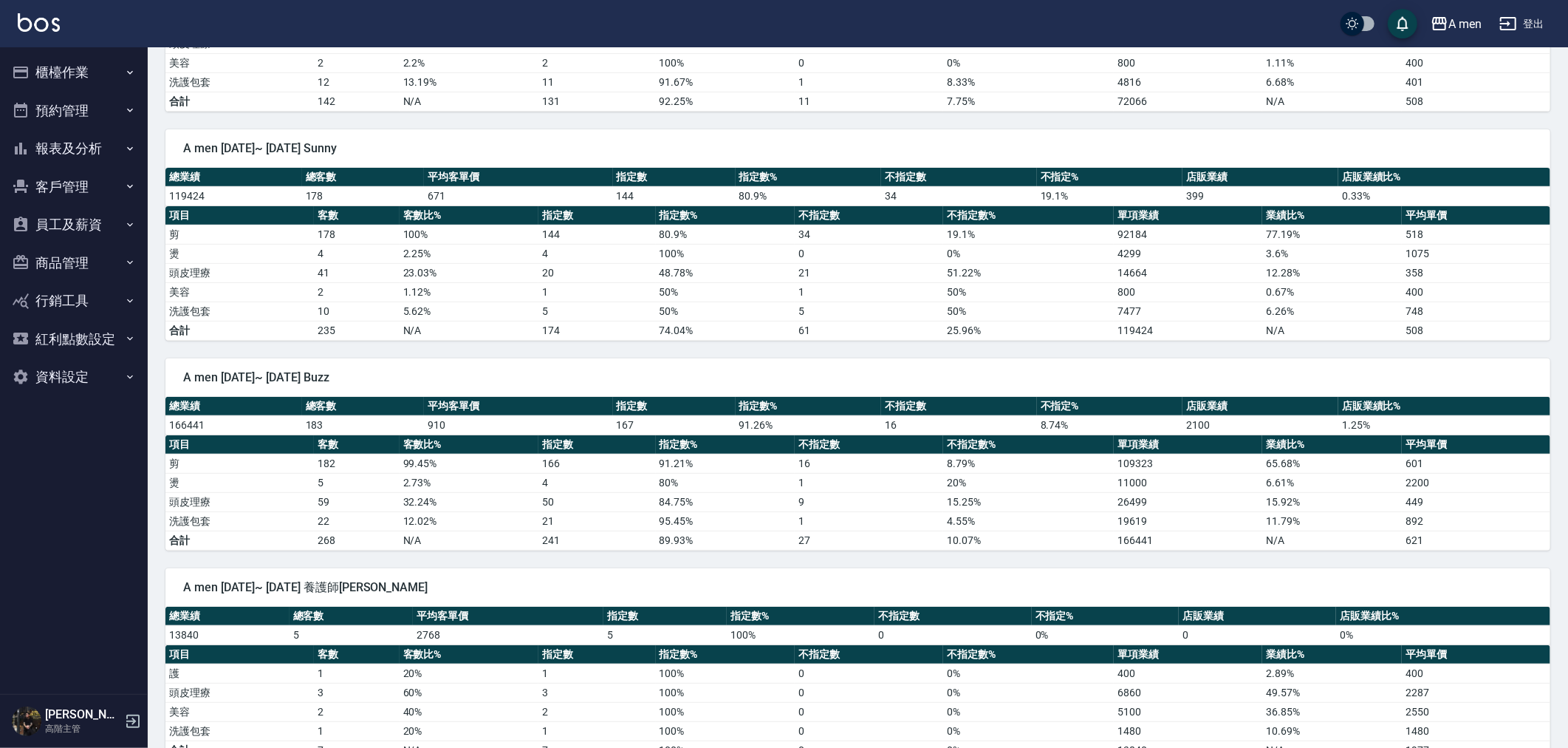
click at [442, 211] on th "客數比%" at bounding box center [470, 216] width 140 height 19
drag, startPoint x: 424, startPoint y: 197, endPoint x: 455, endPoint y: 197, distance: 31.0
click at [455, 197] on td "671" at bounding box center [518, 196] width 188 height 19
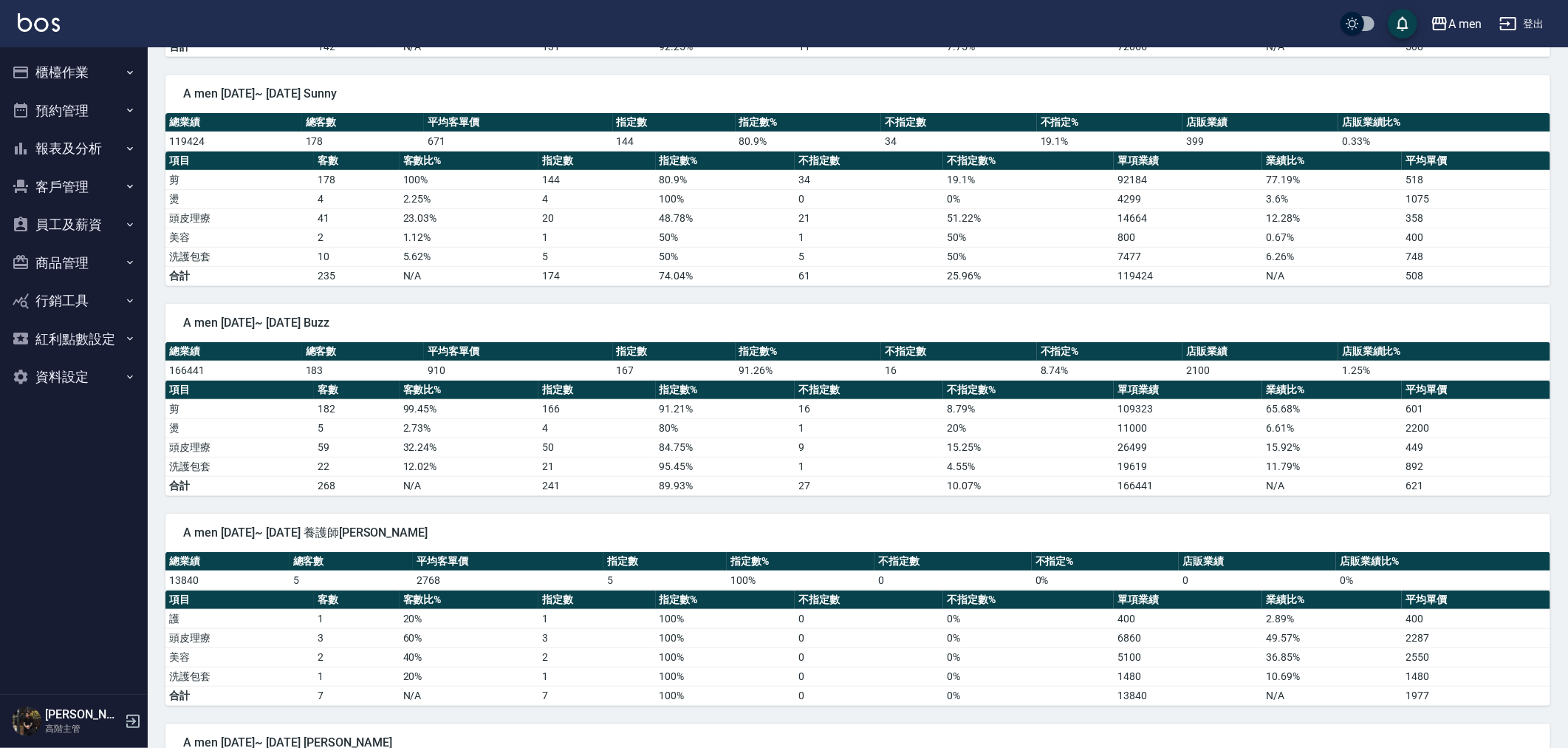
scroll to position [410, 0]
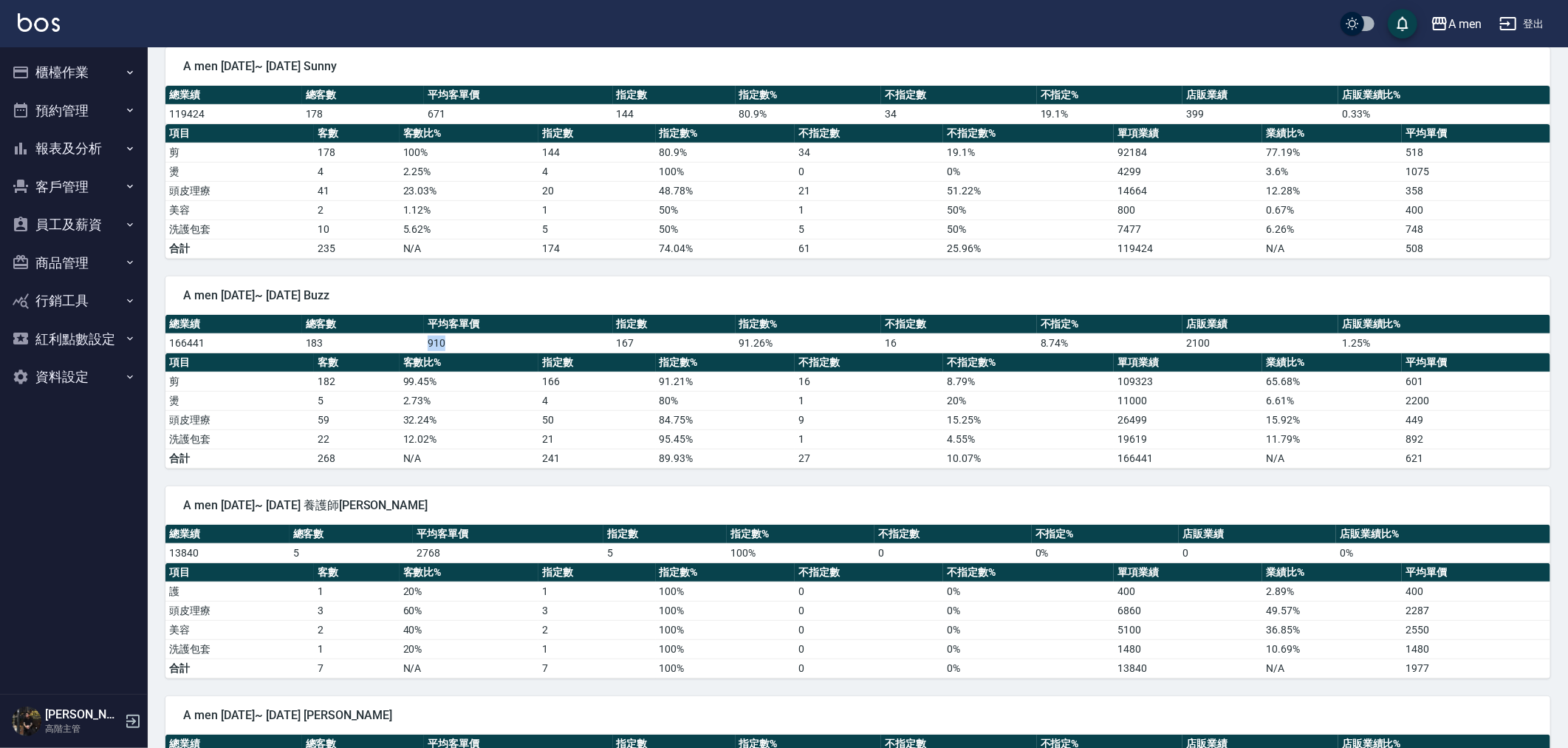
click at [450, 345] on td "910" at bounding box center [518, 343] width 188 height 19
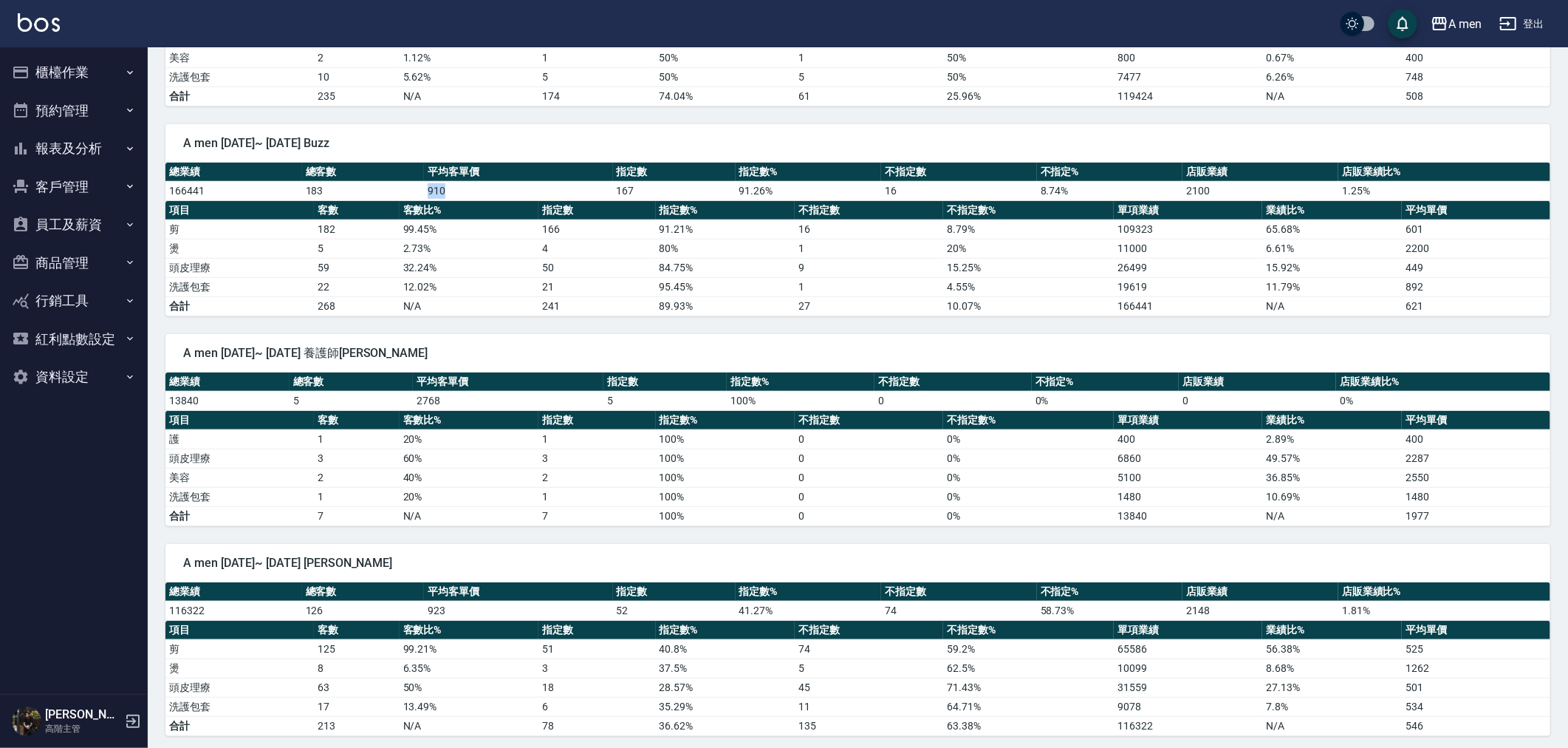
scroll to position [574, 0]
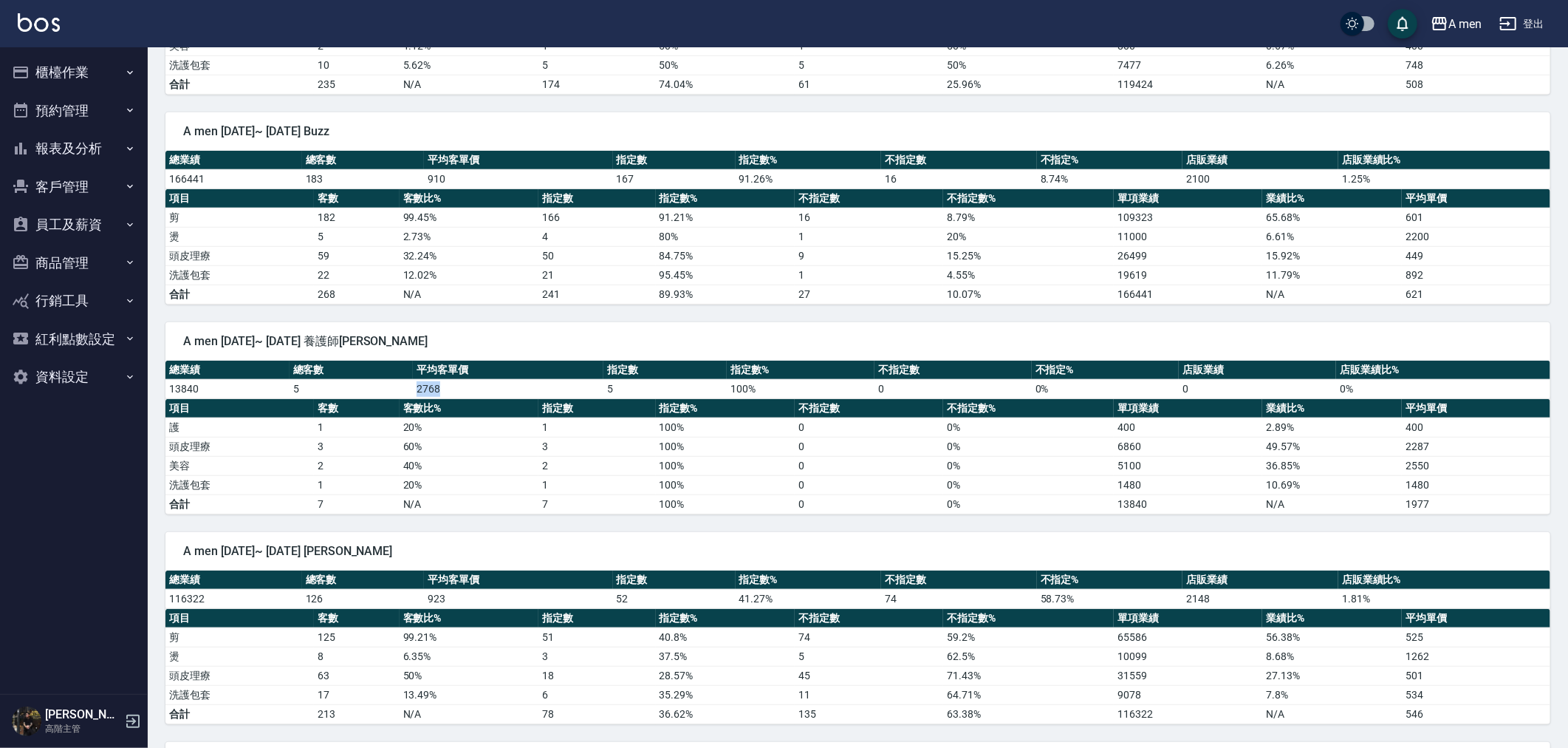
drag, startPoint x: 407, startPoint y: 391, endPoint x: 485, endPoint y: 391, distance: 78.0
click at [485, 391] on tr "13840 5 2768 5 100 % 0 0 % 0 0 %" at bounding box center [857, 389] width 1385 height 19
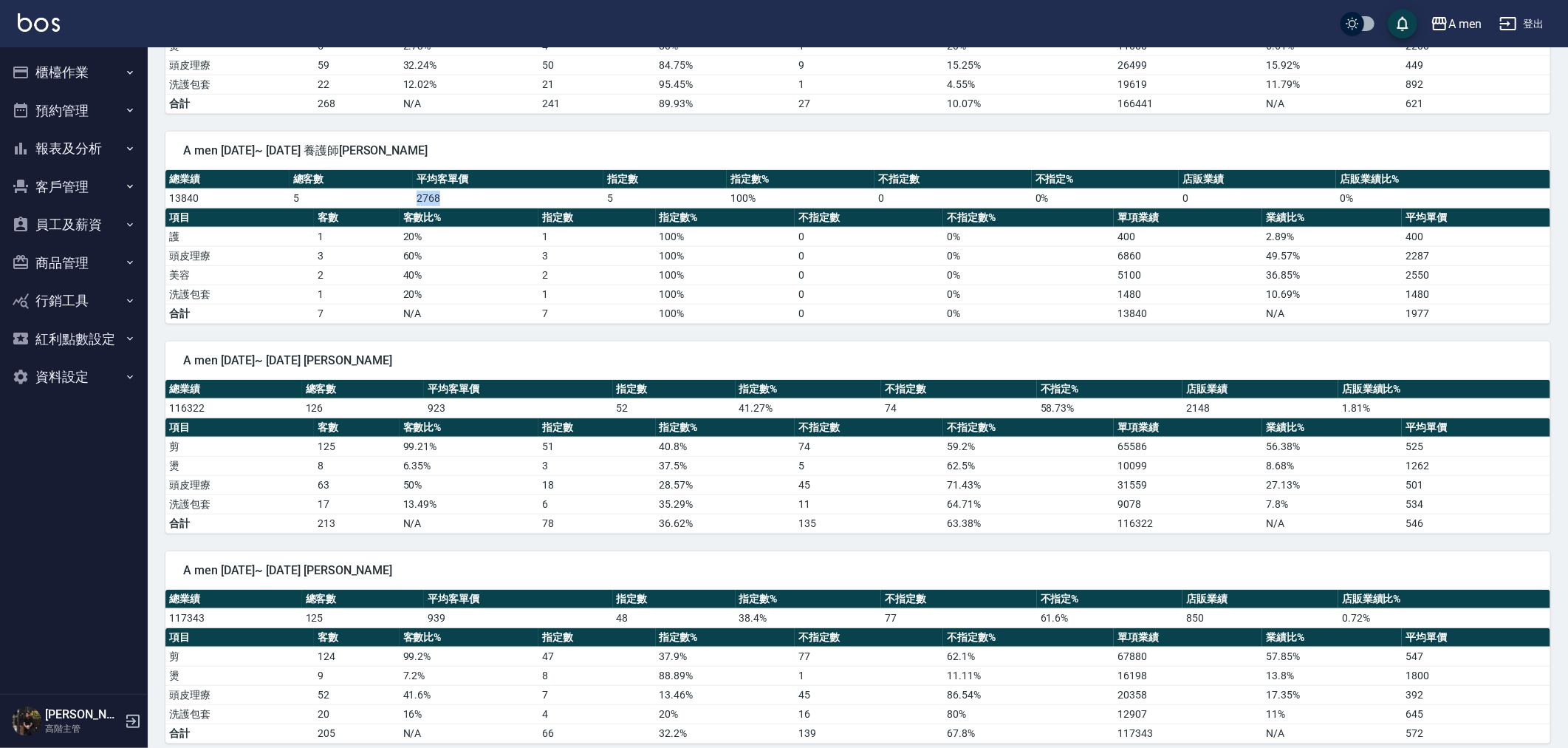
scroll to position [781, 0]
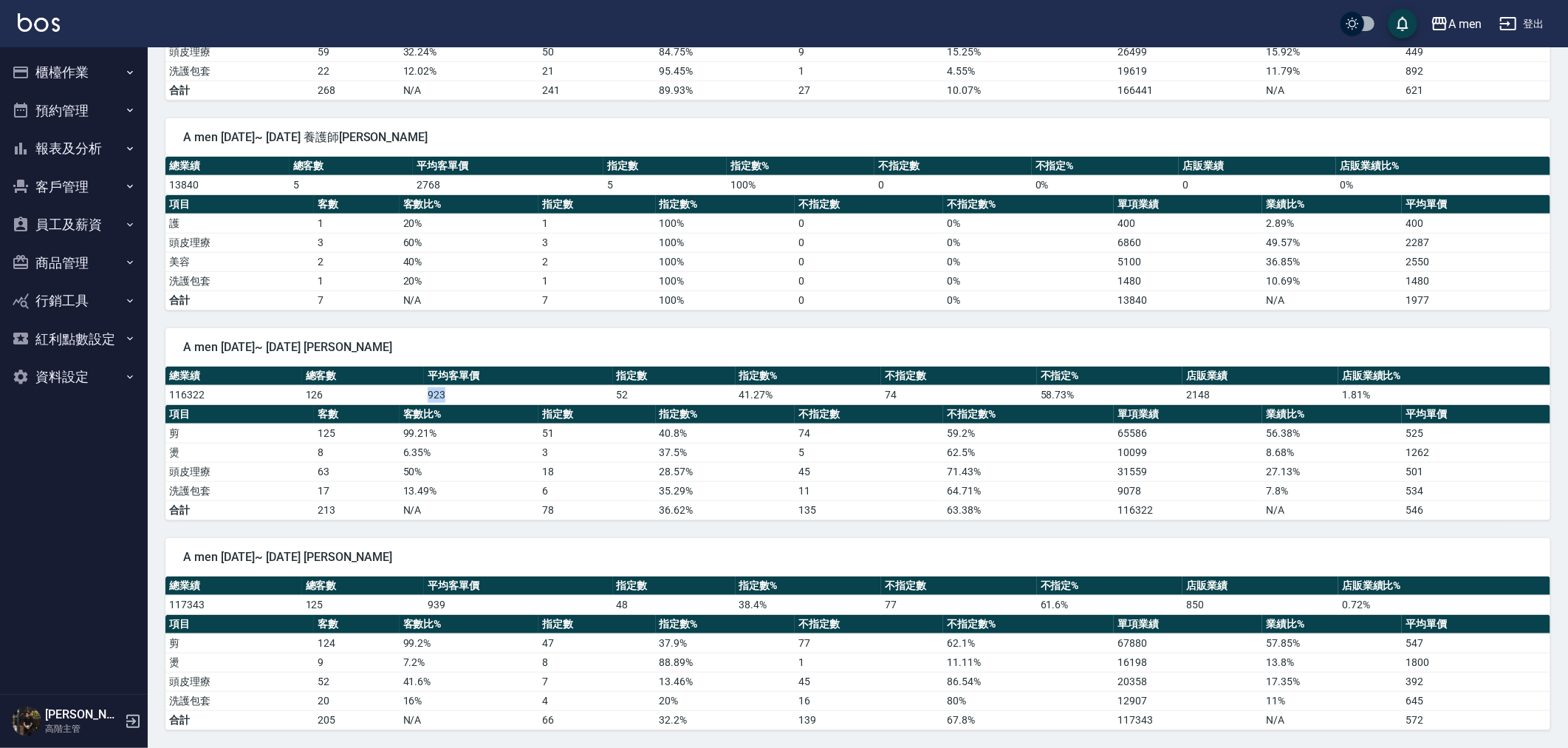
drag, startPoint x: 416, startPoint y: 394, endPoint x: 460, endPoint y: 394, distance: 44.0
click at [459, 394] on tr "116322 126 923 52 41.27 % 74 58.73 % 2148 1.81 %" at bounding box center [857, 394] width 1385 height 19
drag, startPoint x: 413, startPoint y: 614, endPoint x: 504, endPoint y: 609, distance: 91.1
click at [504, 609] on div "總業績 總客數 平均客單價 指定數 指定數% 不指定數 不指定% 店販業績 店販業績比% 117343 125 939 48 38.4 % 77 61.6 %…" at bounding box center [857, 653] width 1385 height 153
click at [484, 588] on th "平均客單價" at bounding box center [518, 586] width 188 height 19
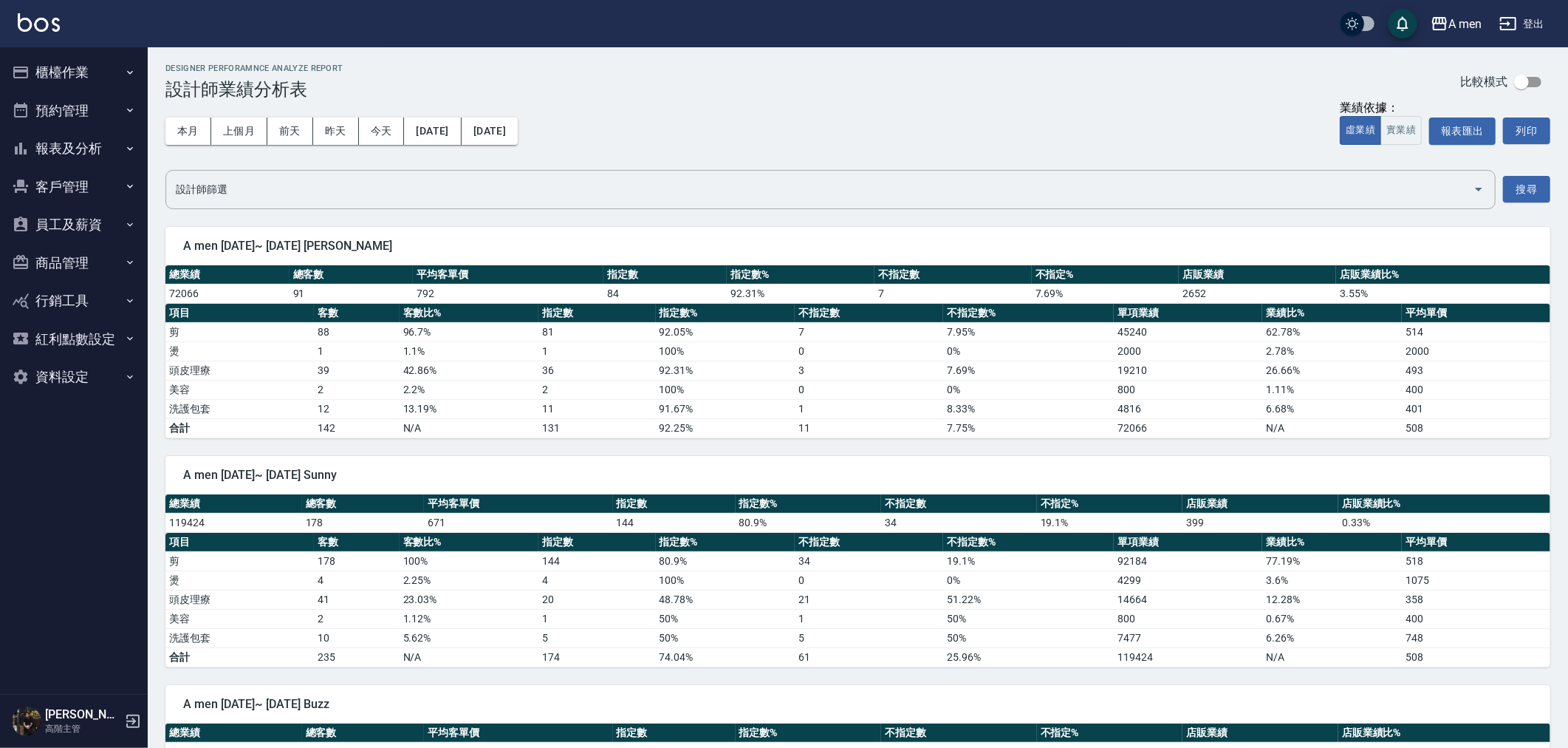
scroll to position [0, 0]
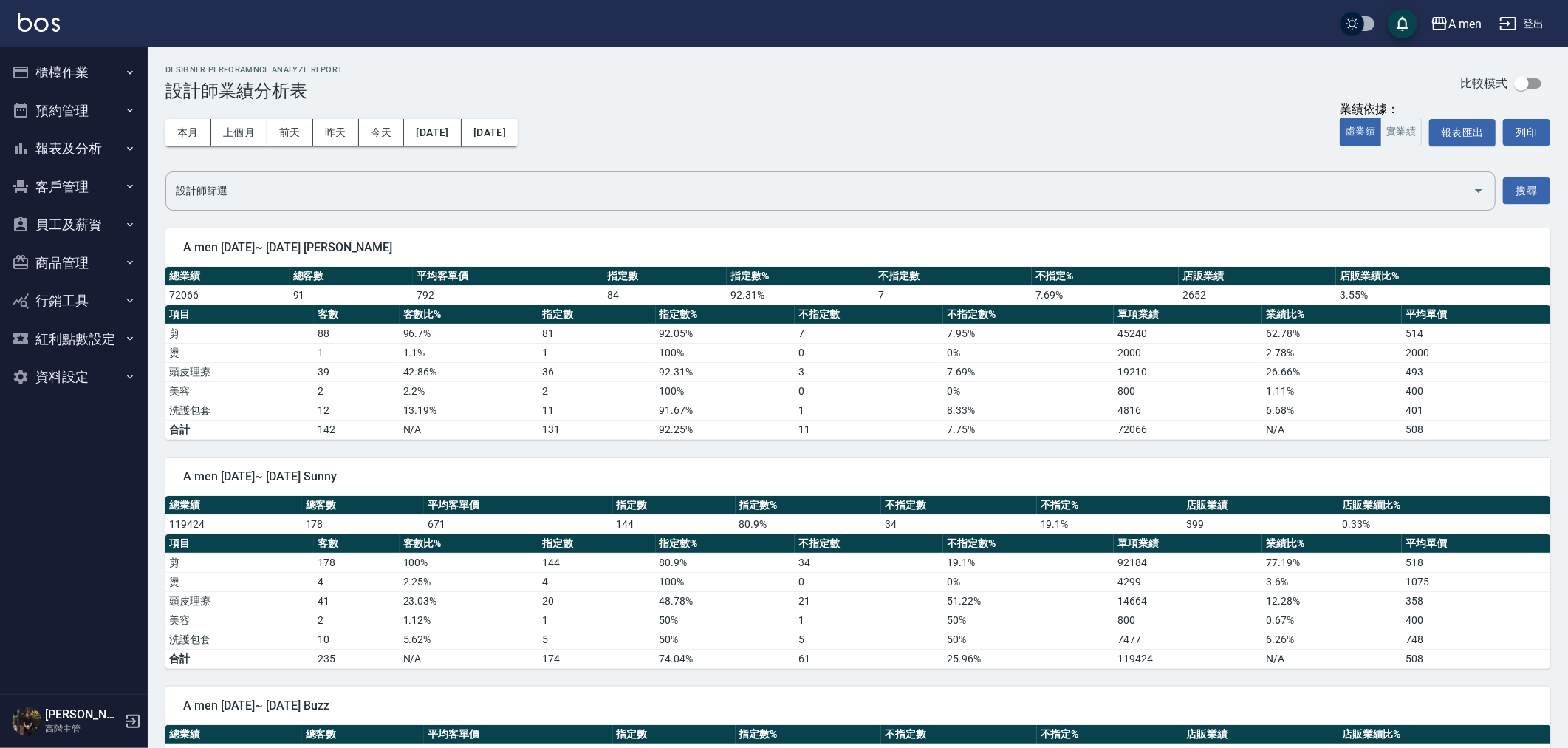
click at [61, 225] on button "員工及薪資" at bounding box center [74, 225] width 136 height 39
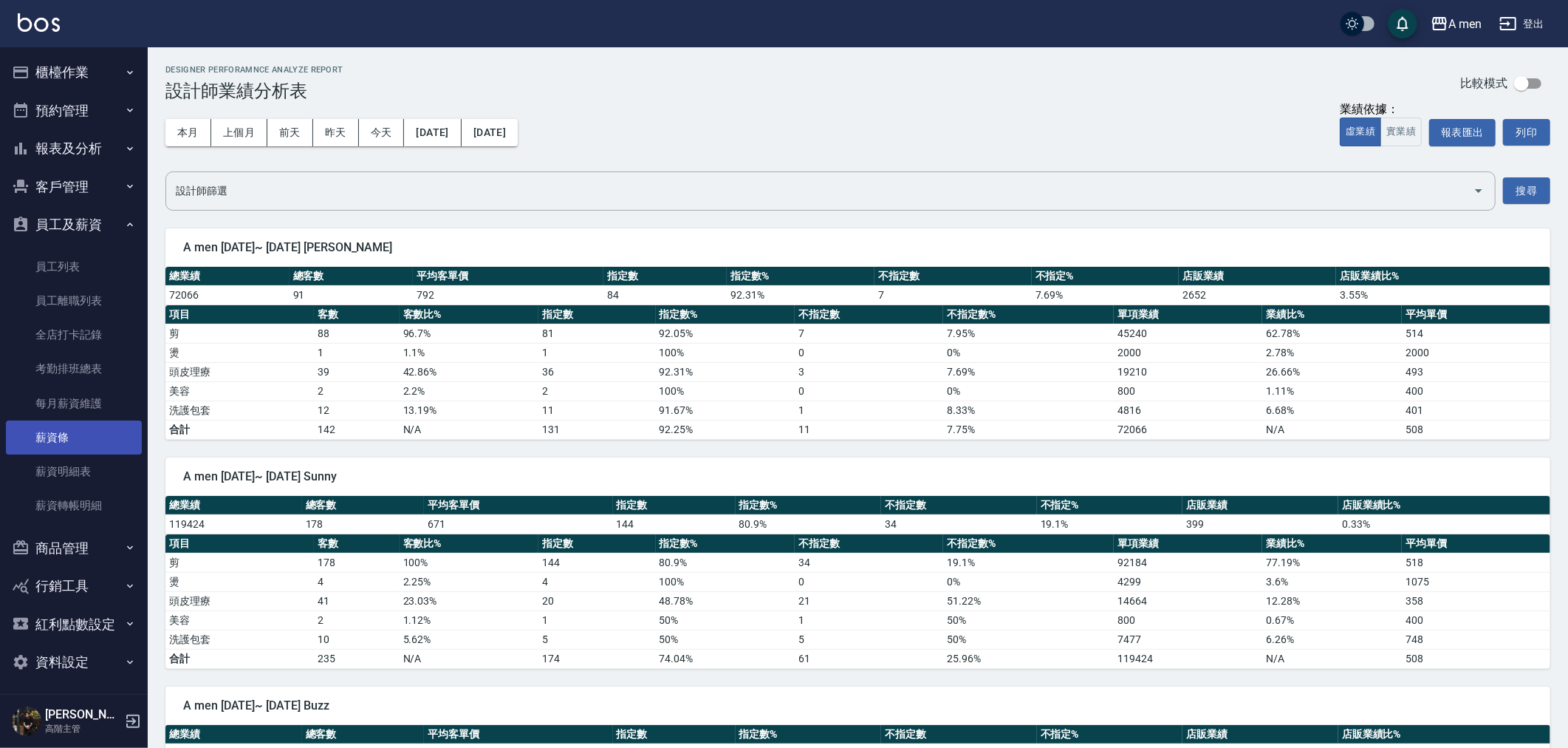
click at [83, 437] on link "薪資條" at bounding box center [74, 437] width 136 height 34
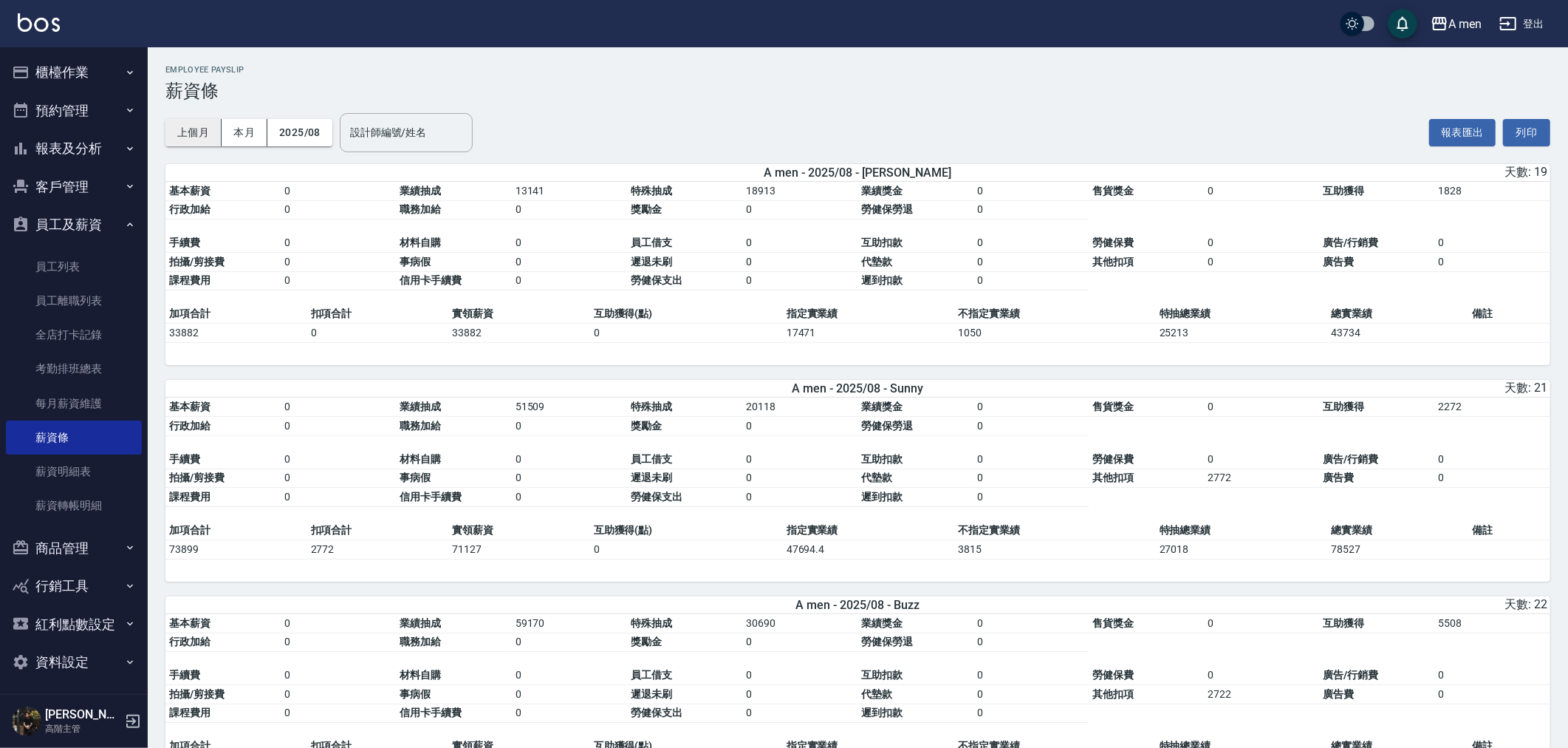
click at [200, 141] on button "上個月" at bounding box center [193, 132] width 56 height 27
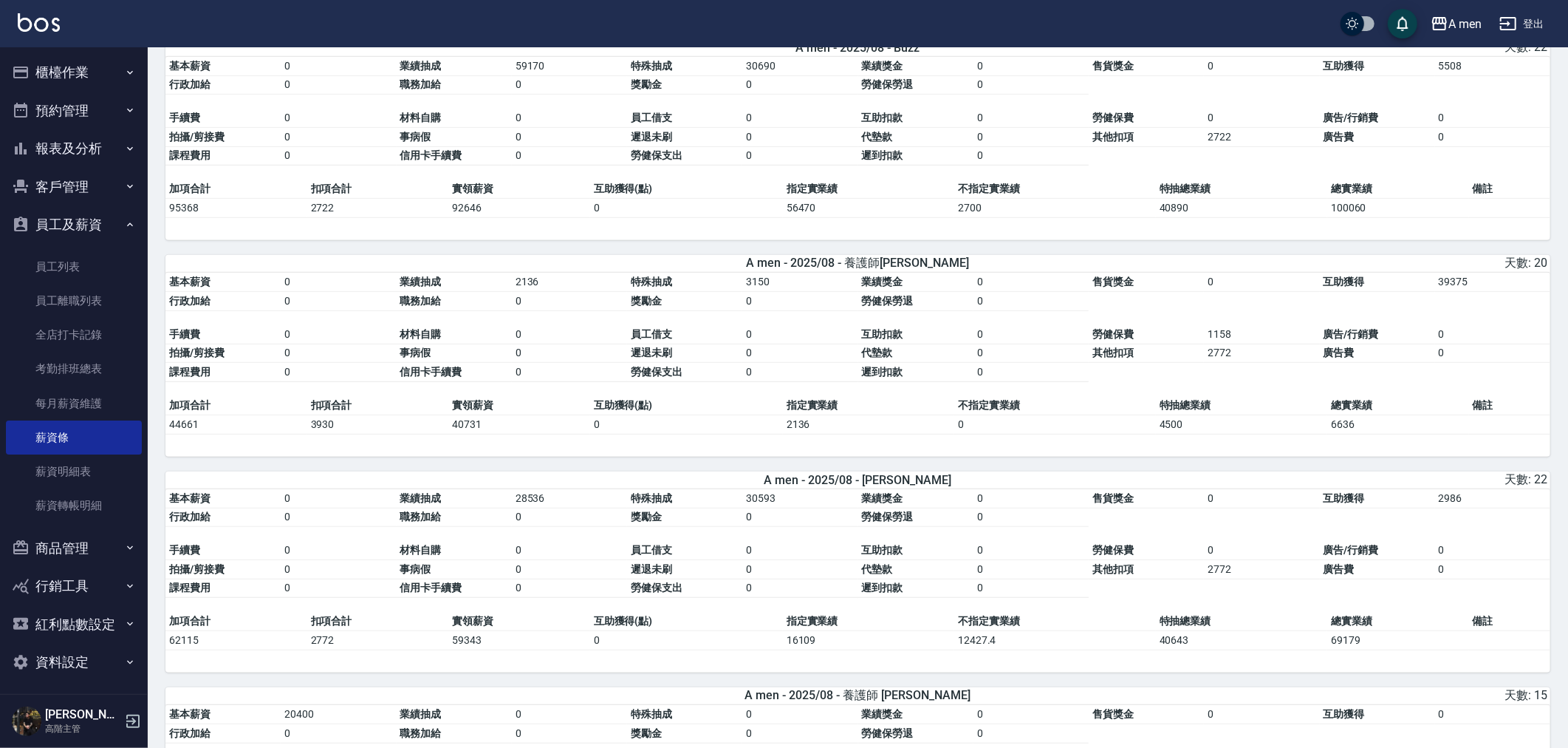
scroll to position [574, 0]
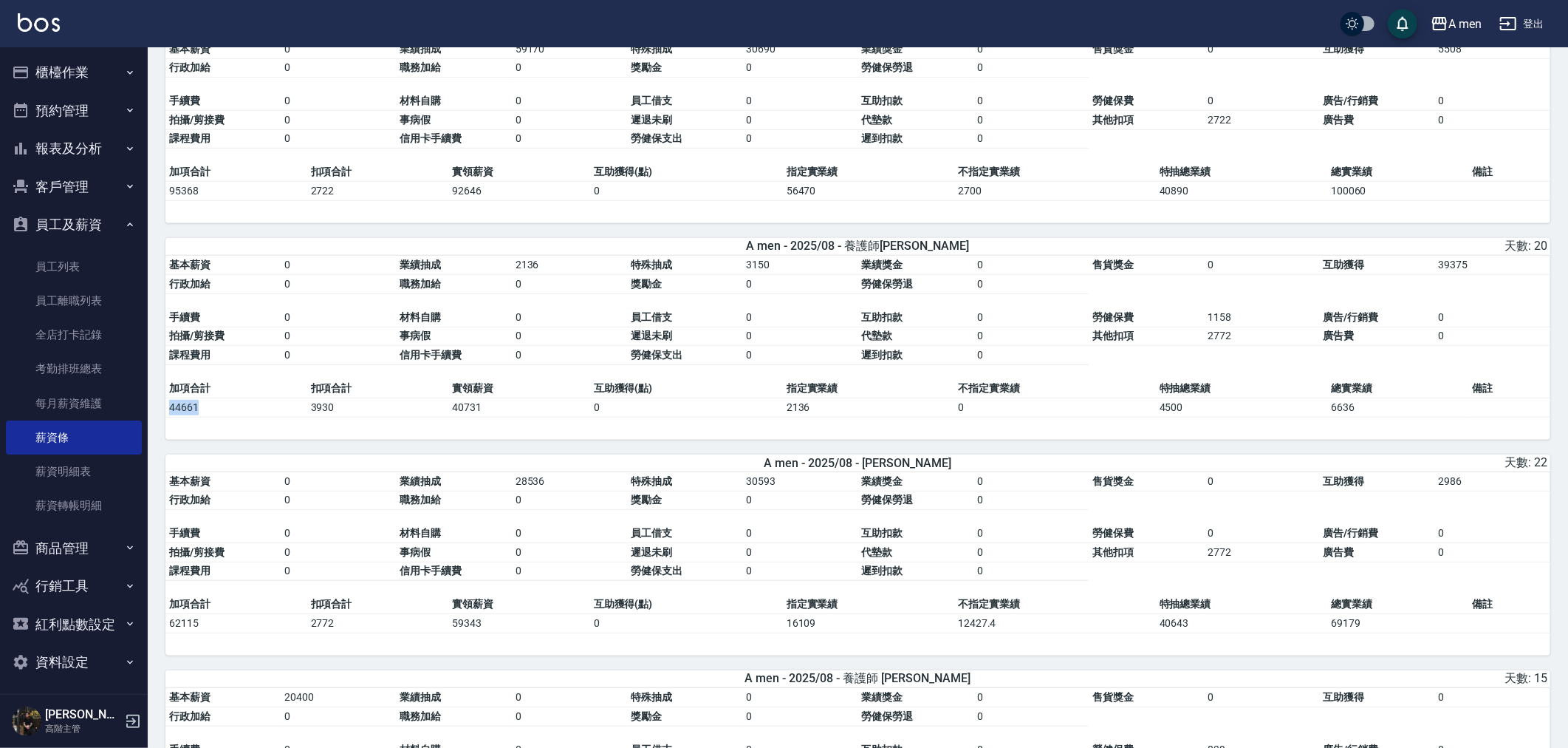
drag, startPoint x: 186, startPoint y: 428, endPoint x: 167, endPoint y: 428, distance: 19.0
click at [167, 417] on td "44661" at bounding box center [236, 407] width 142 height 19
click at [203, 417] on td "44661" at bounding box center [236, 407] width 142 height 19
drag, startPoint x: 203, startPoint y: 423, endPoint x: 174, endPoint y: 422, distance: 29.0
click at [174, 417] on td "44661" at bounding box center [236, 407] width 142 height 19
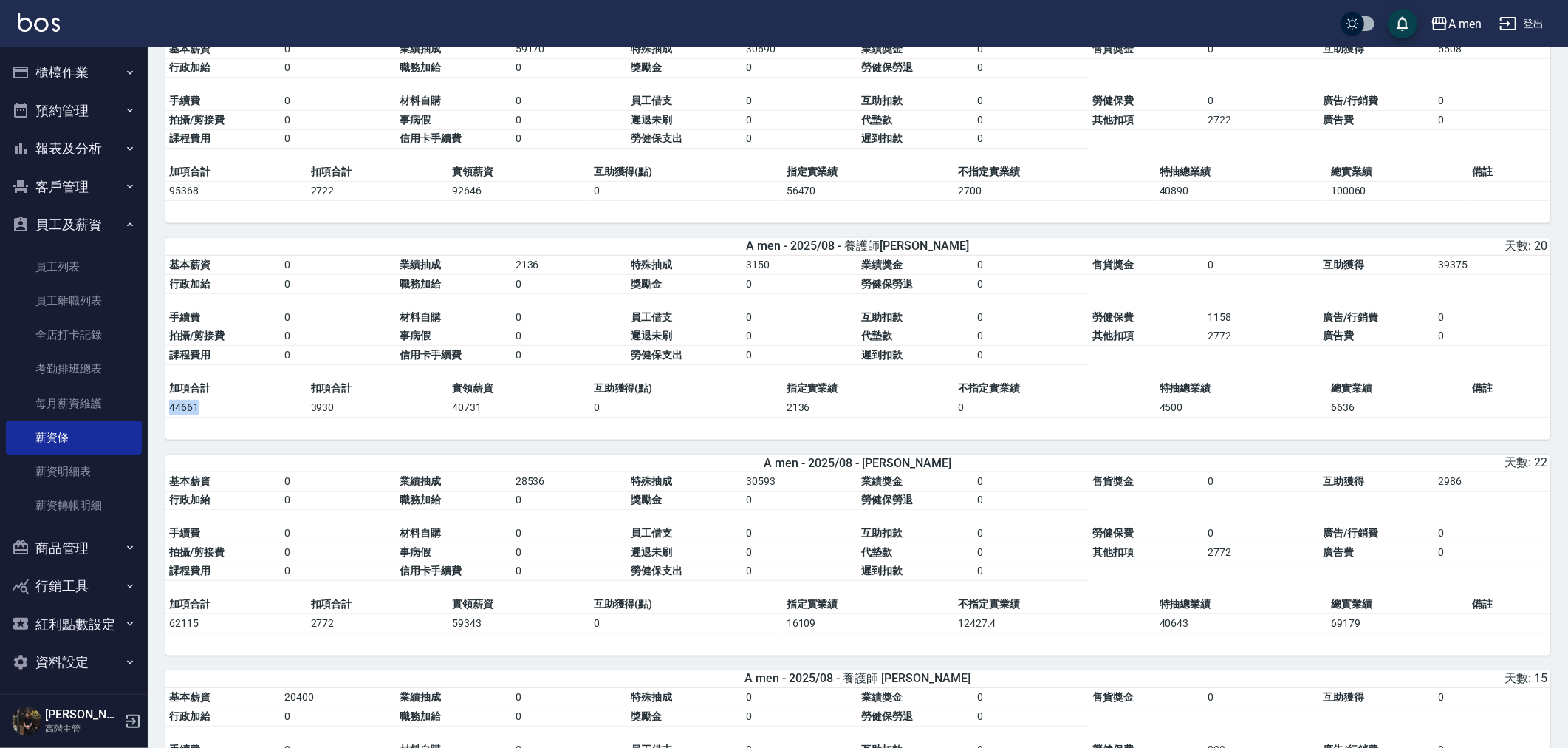
scroll to position [657, 0]
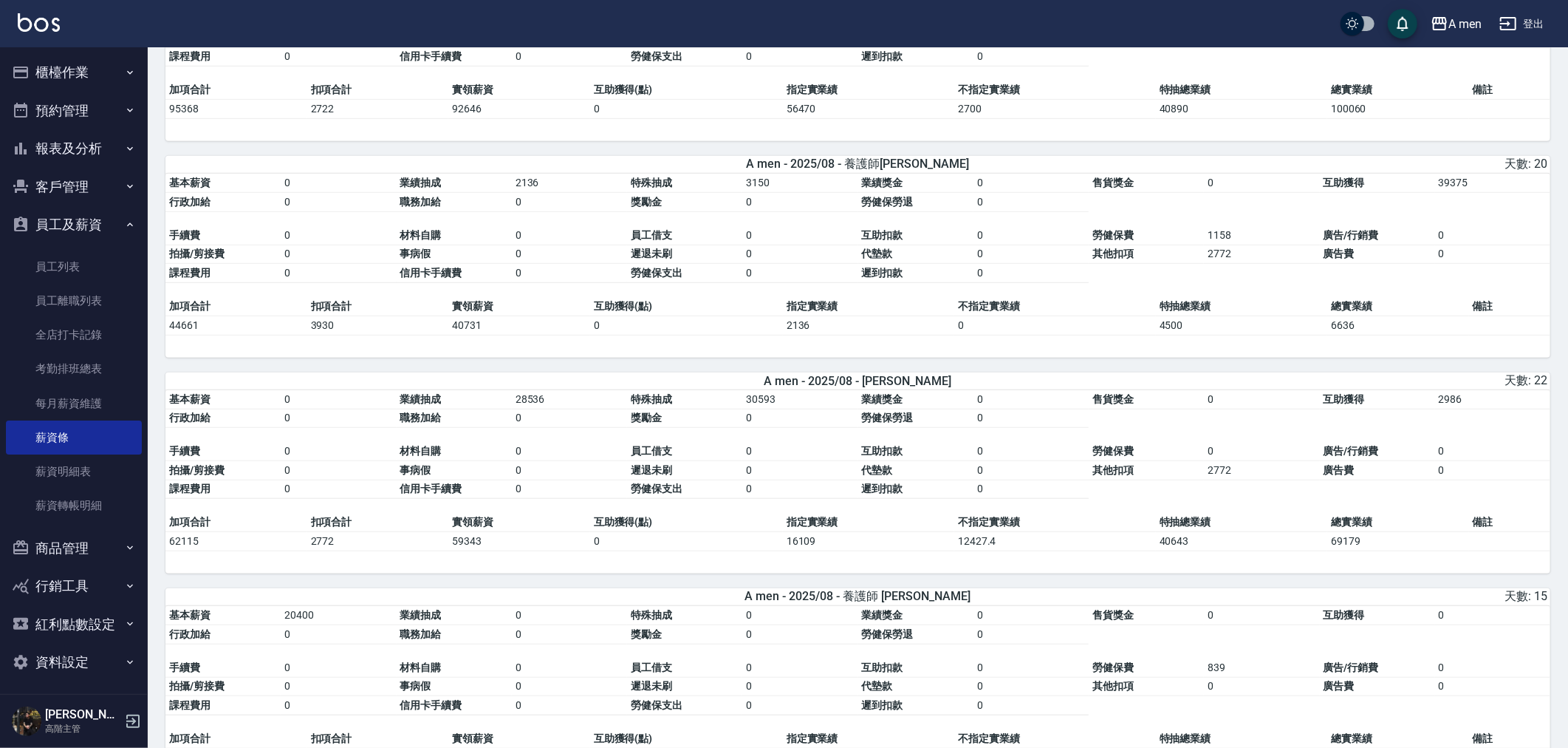
click at [801, 246] on td "0" at bounding box center [800, 236] width 116 height 19
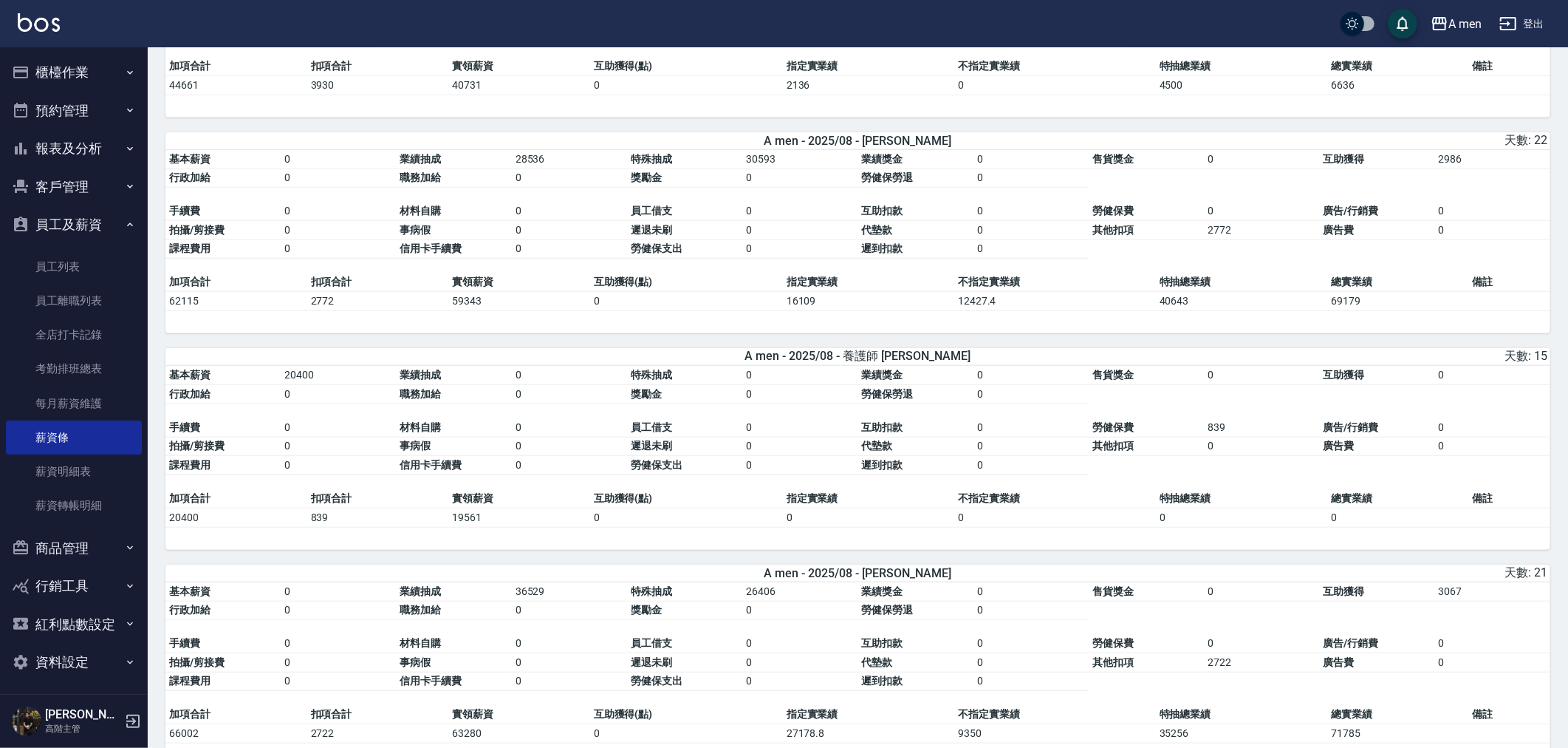
scroll to position [972, 0]
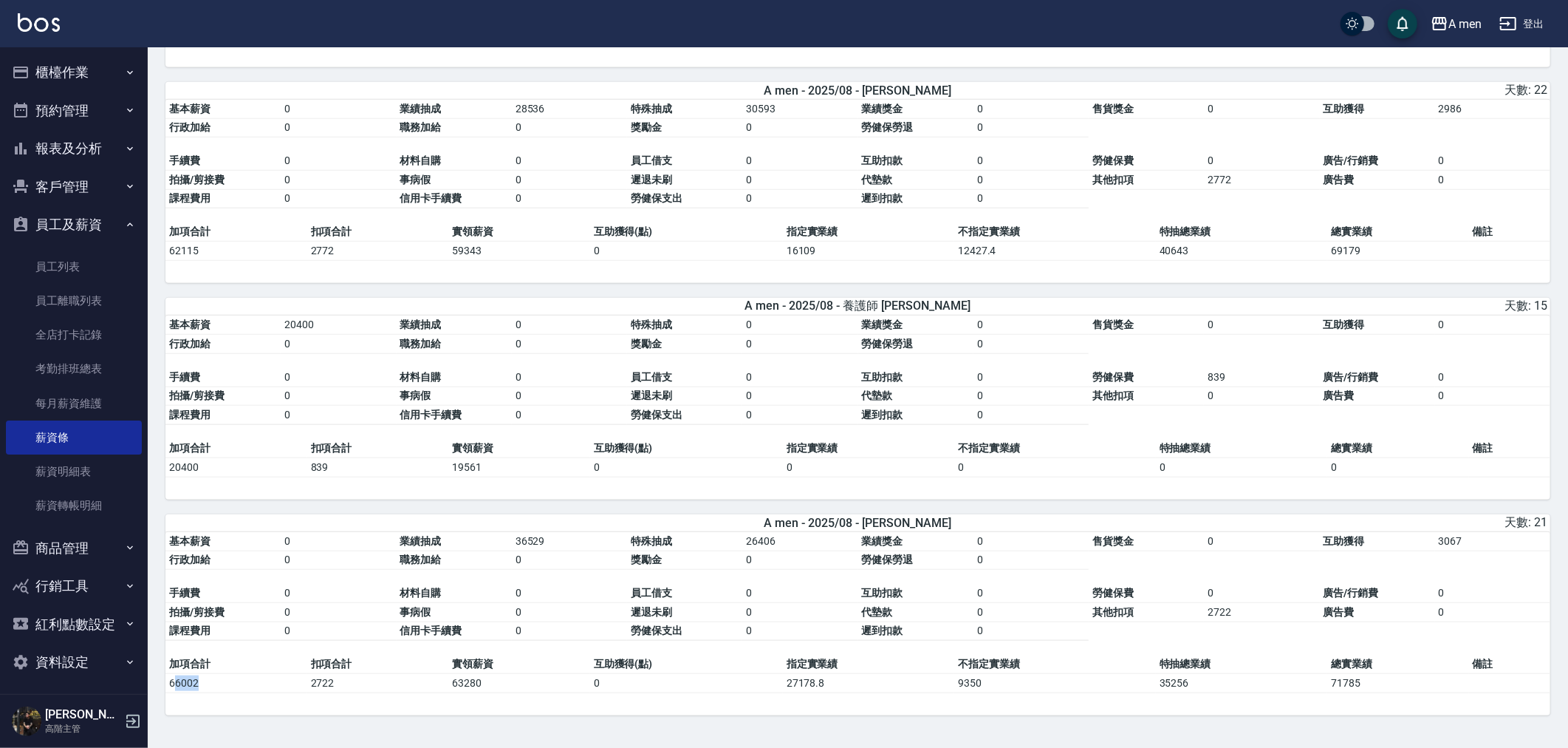
drag, startPoint x: 200, startPoint y: 689, endPoint x: 171, endPoint y: 684, distance: 29.4
click at [172, 684] on td "66002" at bounding box center [236, 684] width 142 height 19
click at [171, 684] on td "66002" at bounding box center [236, 684] width 142 height 19
click at [190, 676] on td "66002" at bounding box center [236, 684] width 142 height 19
click at [284, 645] on table "基本薪資 0 業績抽成 36529 特殊抽成 26406 業績獎金 0 售貨獎金 0 互助獲得 3067 行政加給 0 職務加給 0 獎勵金 0 勞健保勞退 …" at bounding box center [857, 594] width 1385 height 123
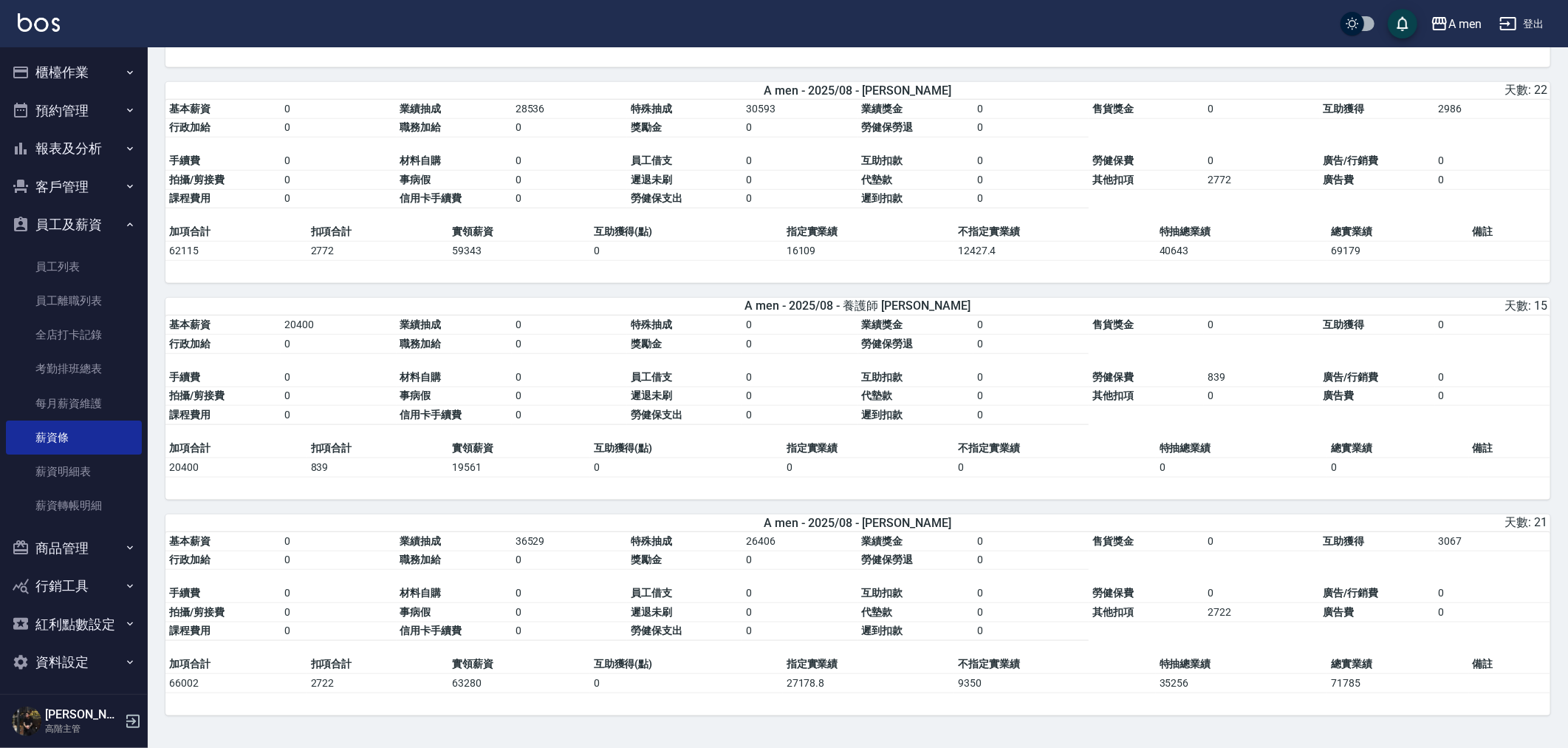
click at [76, 138] on button "報表及分析" at bounding box center [74, 149] width 136 height 39
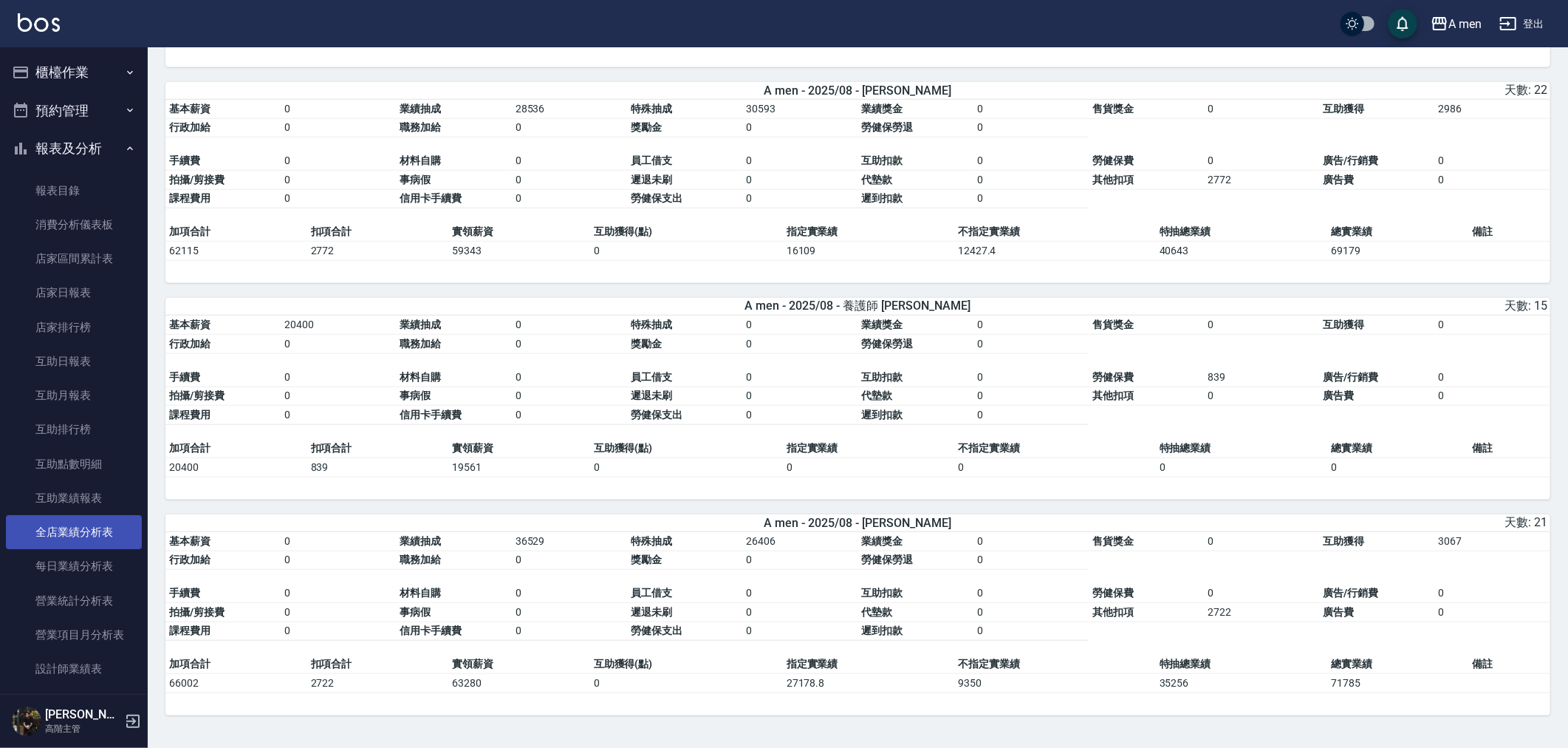
click at [86, 543] on link "全店業績分析表" at bounding box center [74, 531] width 136 height 34
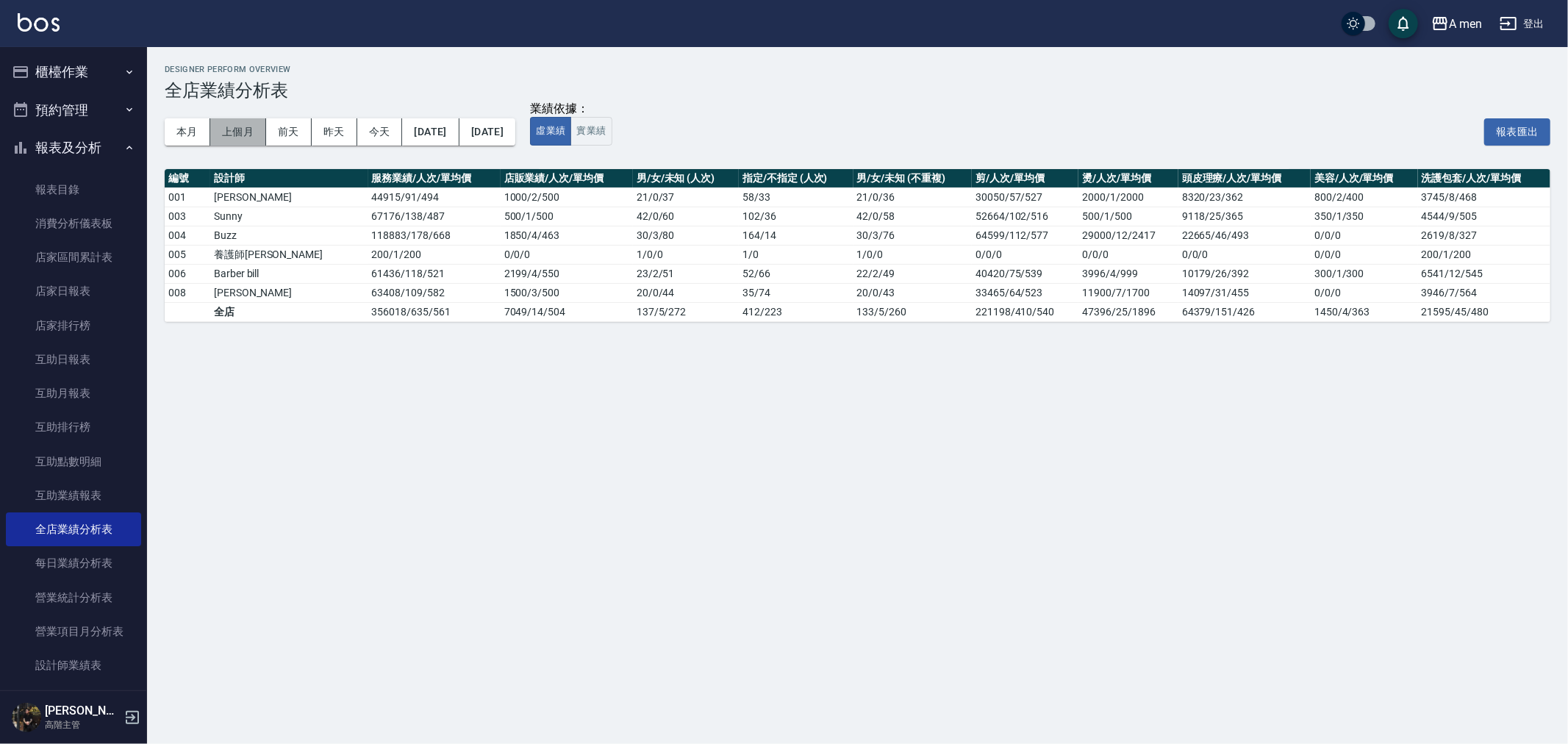
click at [253, 133] on button "上個月" at bounding box center [239, 131] width 56 height 27
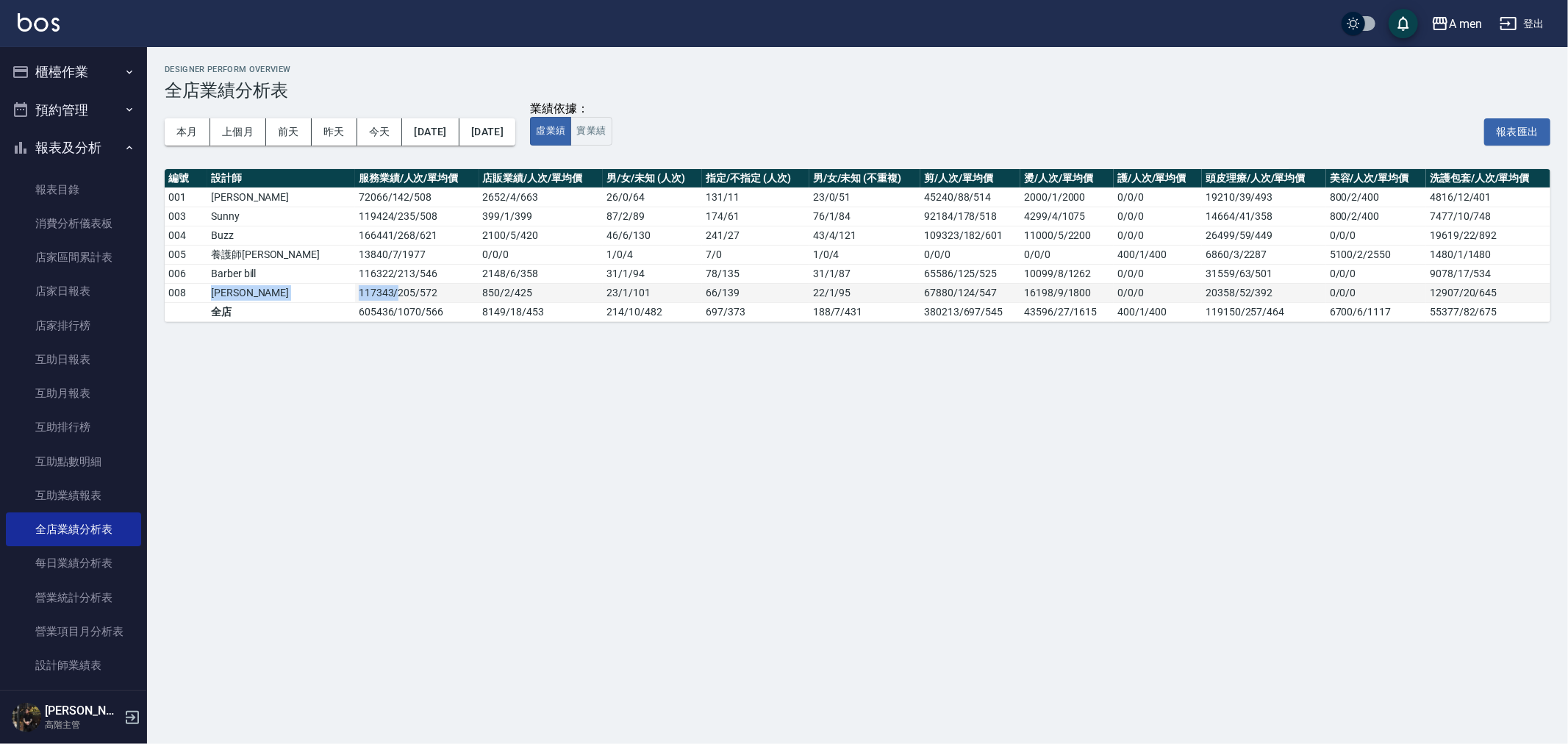
drag, startPoint x: 216, startPoint y: 291, endPoint x: 340, endPoint y: 291, distance: 124.0
click at [340, 291] on tr "008 [PERSON_NAME] 117343 / 205 / 572 850 / 2 / 425 23 / 1 / 101 66 / 139 22 / 1…" at bounding box center [857, 293] width 1385 height 19
click at [355, 293] on td "117343 / 205 / 572" at bounding box center [416, 293] width 125 height 19
click at [355, 291] on td "117343 / 205 / 572" at bounding box center [416, 293] width 125 height 19
drag, startPoint x: 297, startPoint y: 291, endPoint x: 401, endPoint y: 291, distance: 104.0
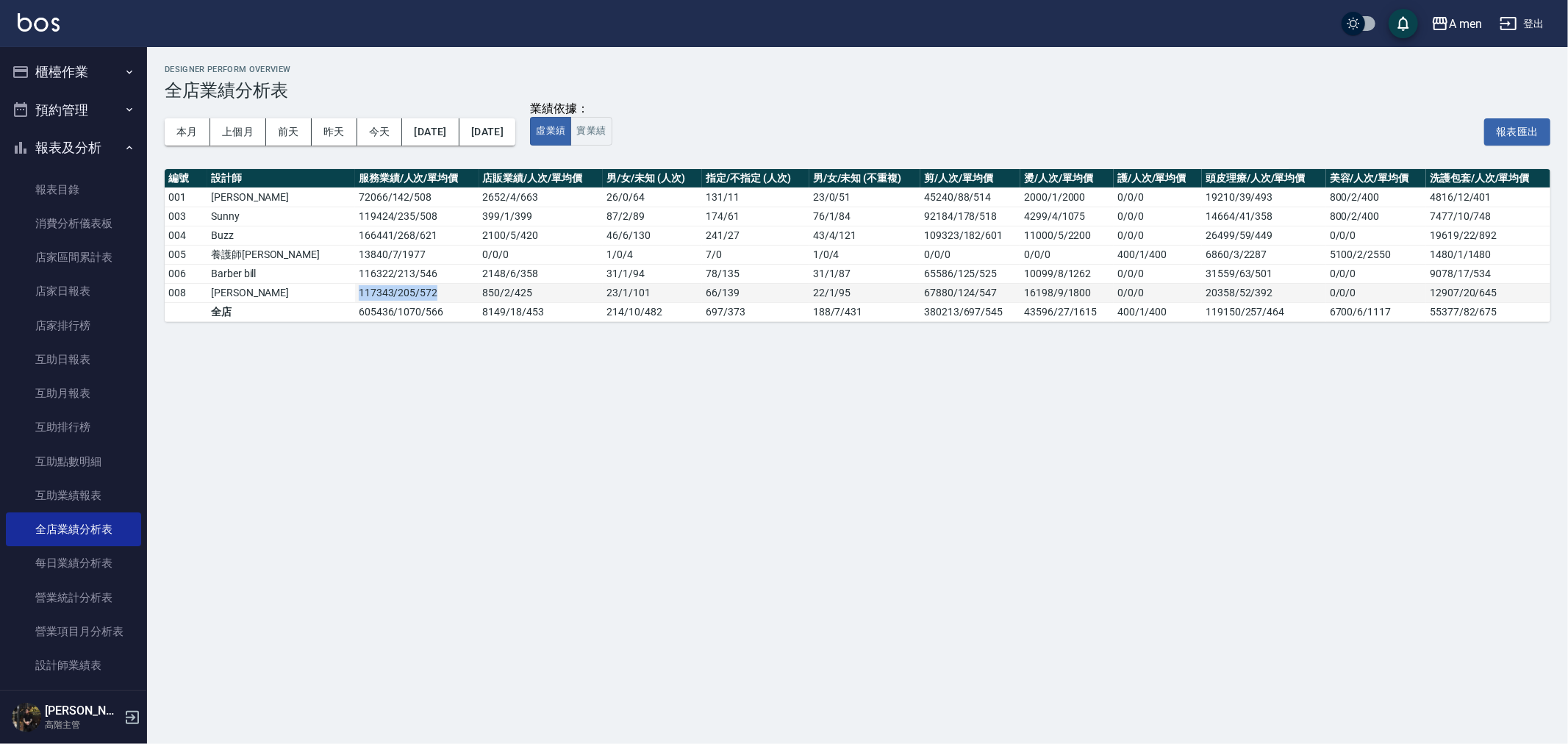
click at [401, 291] on td "117343 / 205 / 572" at bounding box center [416, 293] width 125 height 19
drag, startPoint x: 679, startPoint y: 291, endPoint x: 718, endPoint y: 291, distance: 39.0
click at [718, 291] on td "66 / 139" at bounding box center [755, 293] width 107 height 19
drag, startPoint x: 721, startPoint y: 297, endPoint x: 633, endPoint y: 297, distance: 88.0
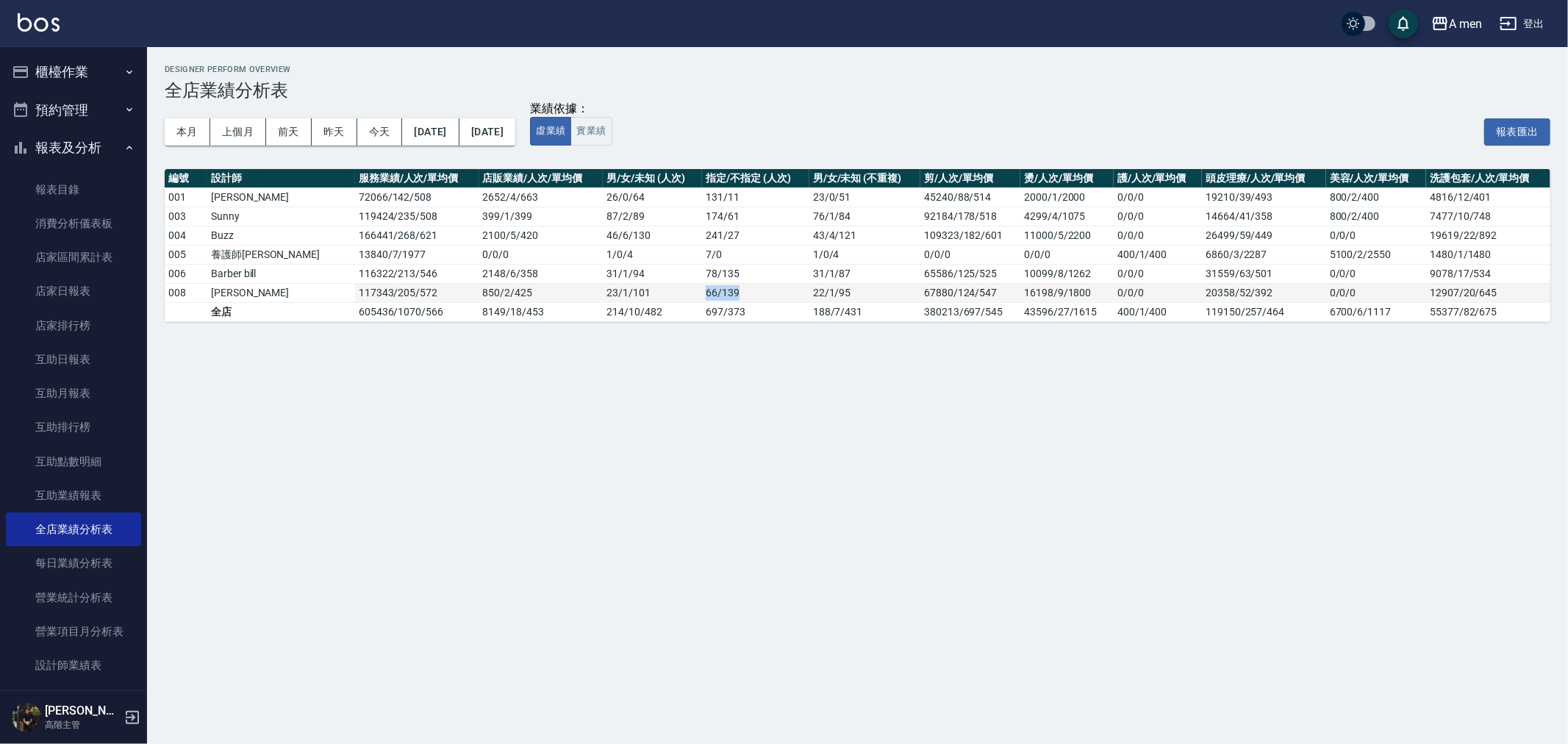
click at [633, 297] on tr "008 [PERSON_NAME] 117343 / 205 / 572 850 / 2 / 425 23 / 1 / 101 66 / 139 22 / 1…" at bounding box center [857, 293] width 1385 height 19
drag, startPoint x: 209, startPoint y: 289, endPoint x: 660, endPoint y: 283, distance: 451.0
click at [660, 283] on tr "008 [PERSON_NAME] 117343 / 205 / 572 850 / 2 / 425 23 / 1 / 101 66 / 139 22 / 1…" at bounding box center [857, 293] width 1385 height 19
click at [702, 281] on td "78 / 135" at bounding box center [755, 273] width 107 height 19
click at [450, 137] on button "[DATE]" at bounding box center [430, 131] width 57 height 27
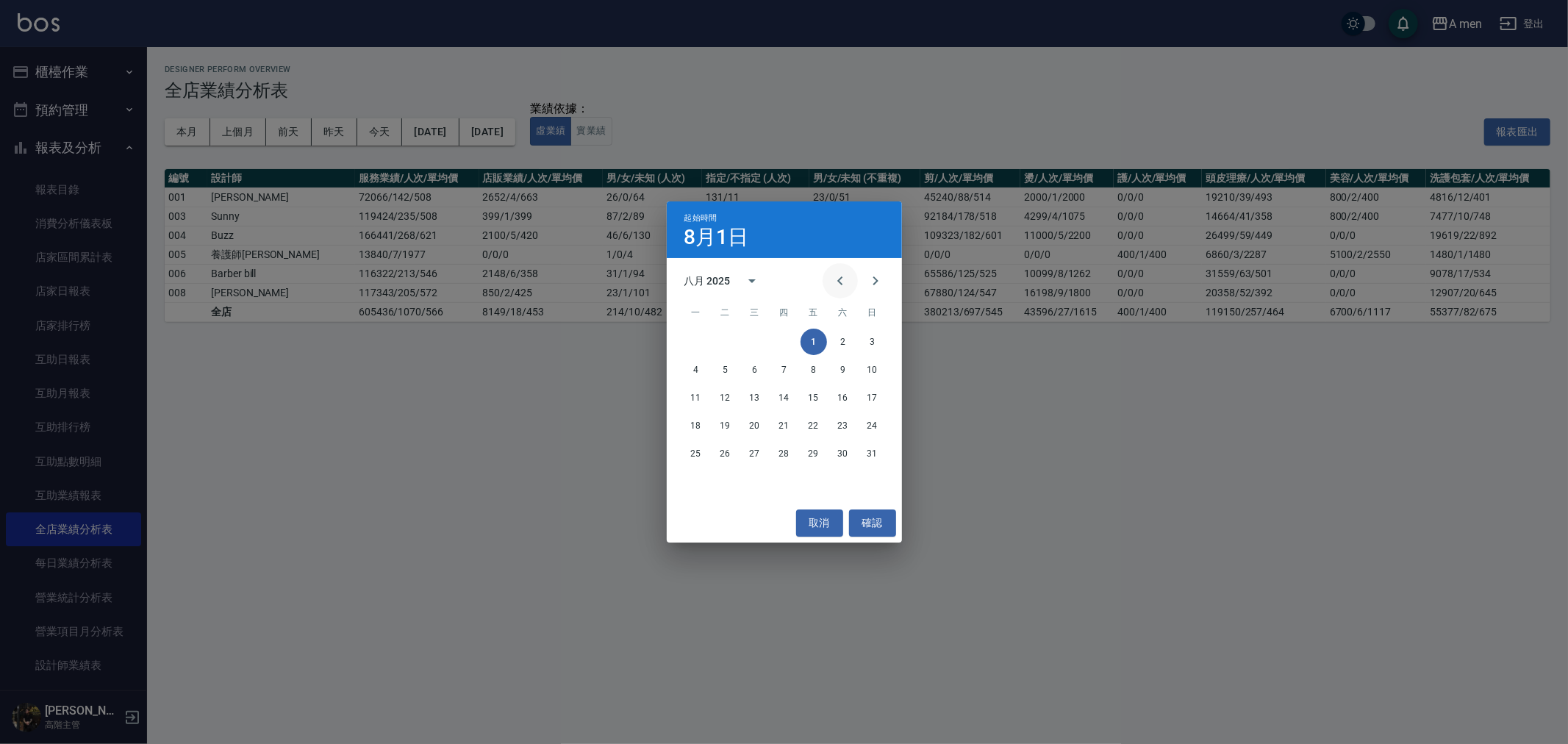
click at [837, 283] on icon "Previous month" at bounding box center [841, 281] width 17 height 17
click at [733, 342] on button "1" at bounding box center [725, 341] width 26 height 26
click at [837, 277] on icon "Previous month" at bounding box center [841, 281] width 17 height 17
click at [774, 453] on button "31" at bounding box center [784, 453] width 26 height 26
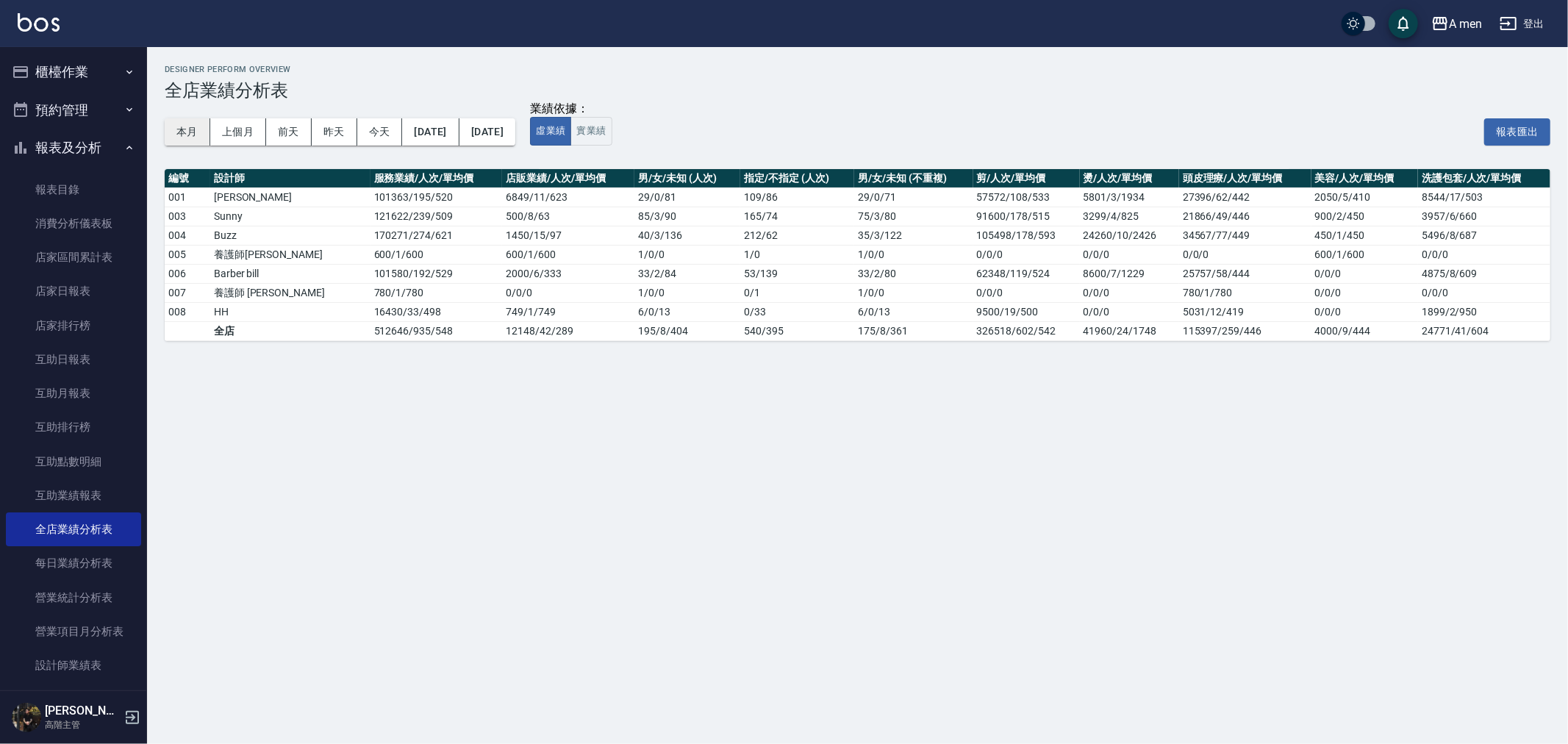
click at [189, 135] on button "本月" at bounding box center [186, 131] width 45 height 27
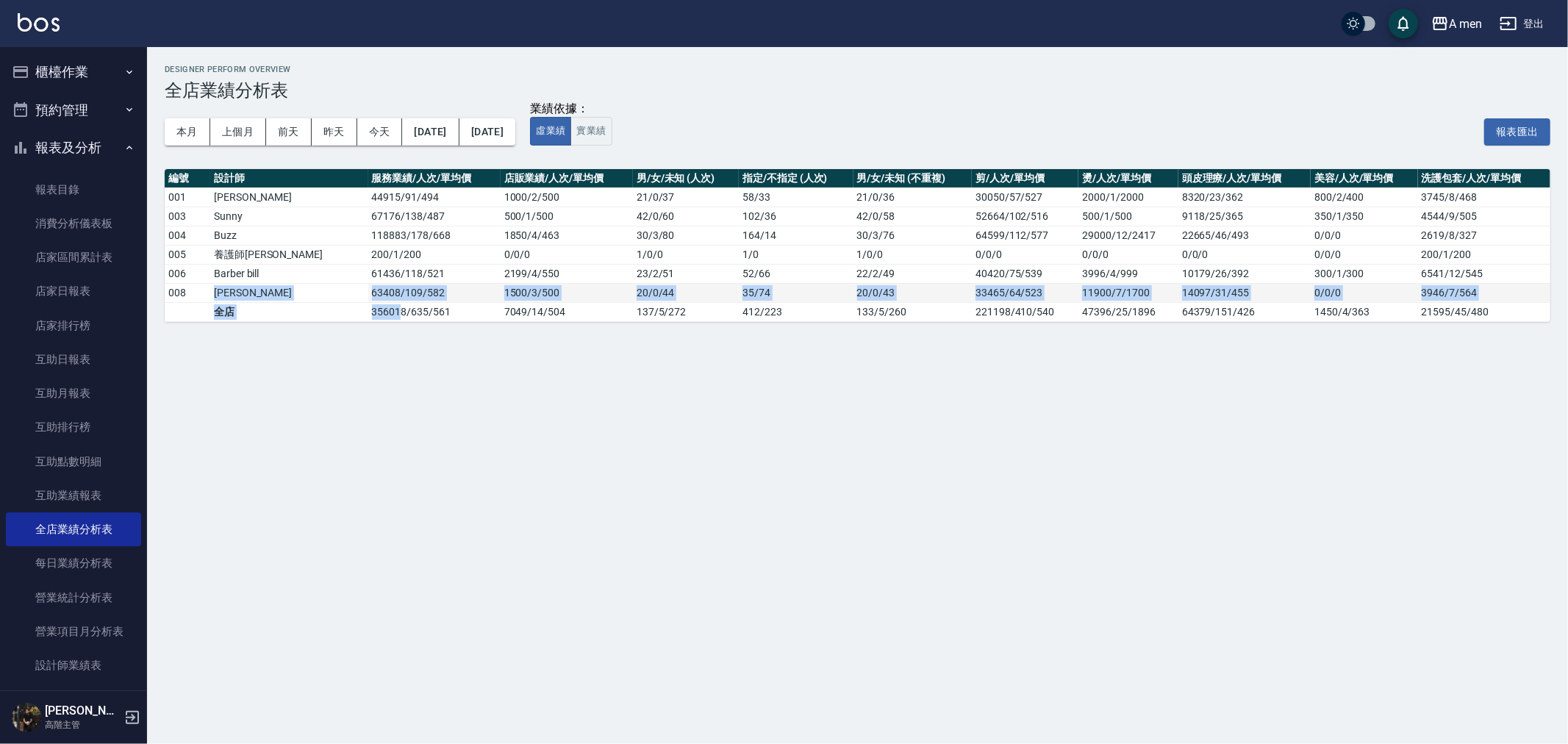
drag, startPoint x: 216, startPoint y: 288, endPoint x: 340, endPoint y: 301, distance: 124.7
click at [339, 303] on tbody "001 [PERSON_NAME] 44915 / 91 / 494 1000 / 2 / 500 21 / 0 / 37 58 / 33 21 / 0 / …" at bounding box center [857, 254] width 1385 height 133
click at [368, 288] on td "63408 / 109 / 582" at bounding box center [434, 293] width 132 height 19
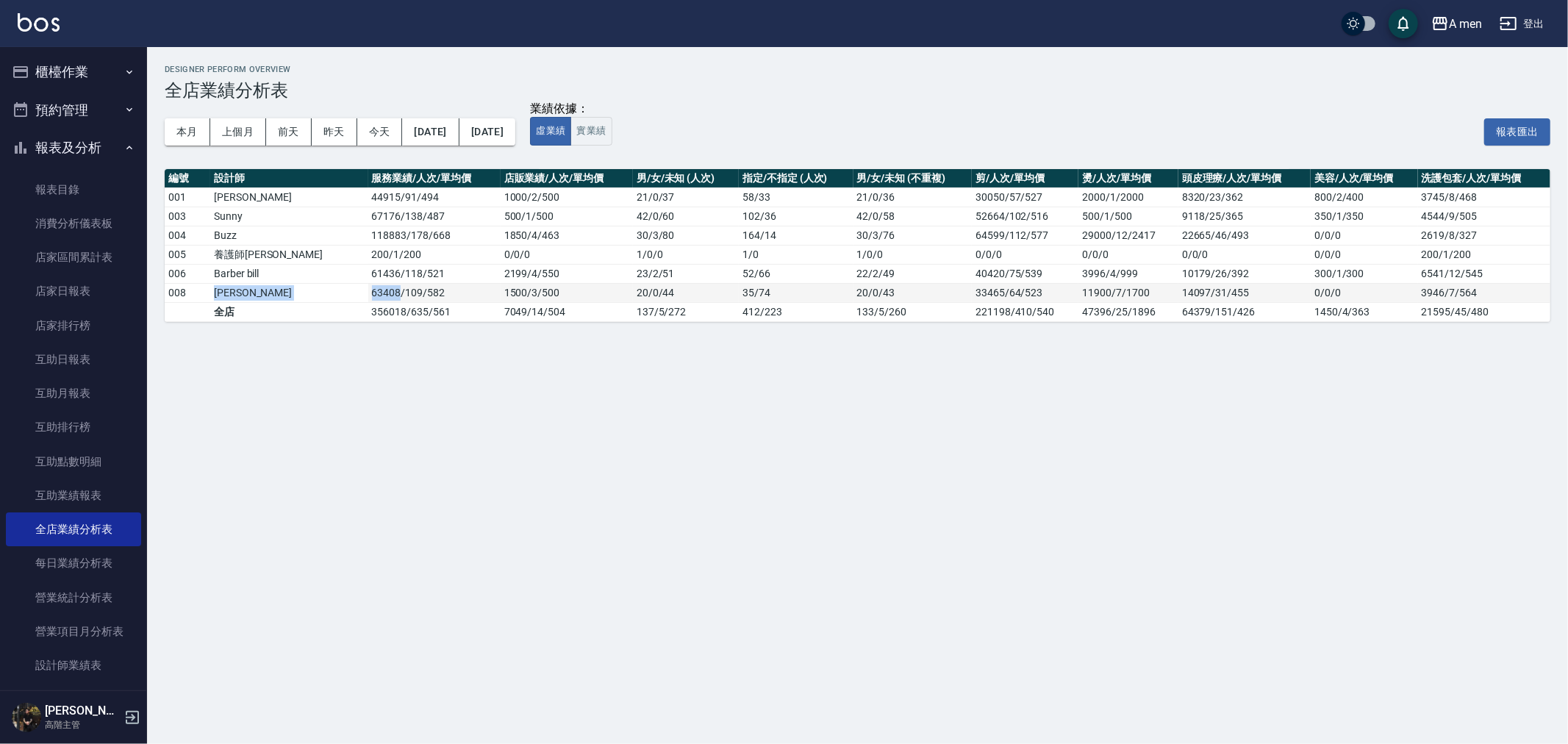
drag, startPoint x: 315, startPoint y: 290, endPoint x: 208, endPoint y: 284, distance: 107.2
click at [208, 284] on tr "008 [PERSON_NAME] 63408 / 109 / 582 1500 / 3 / 500 20 / 0 / 44 35 / 74 20 / 0 /…" at bounding box center [857, 293] width 1385 height 19
click at [223, 297] on td "[PERSON_NAME]" at bounding box center [290, 293] width 158 height 19
click at [435, 128] on button "[DATE]" at bounding box center [430, 131] width 57 height 27
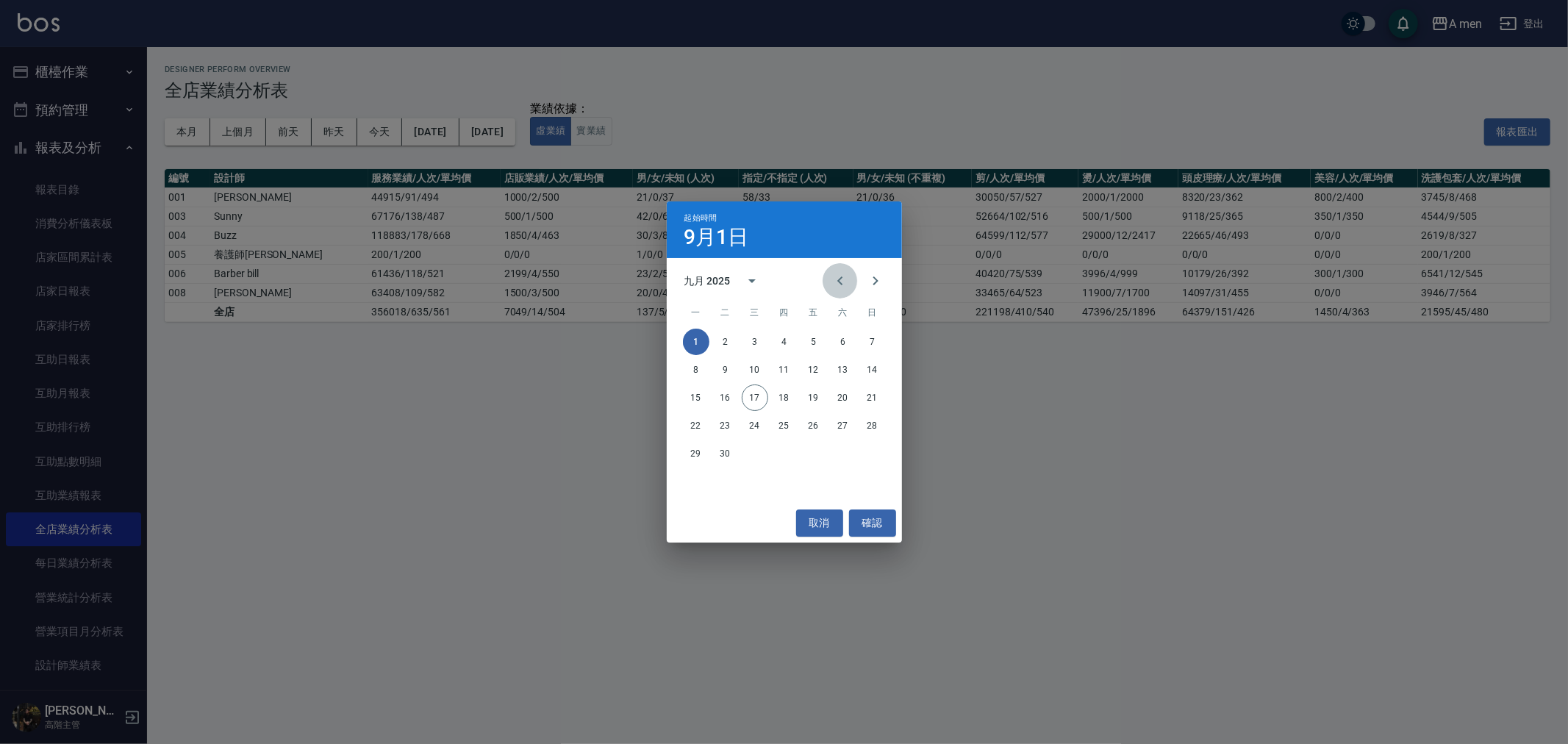
click at [841, 281] on icon "Previous month" at bounding box center [841, 281] width 17 height 17
click at [812, 341] on button "1" at bounding box center [813, 341] width 26 height 26
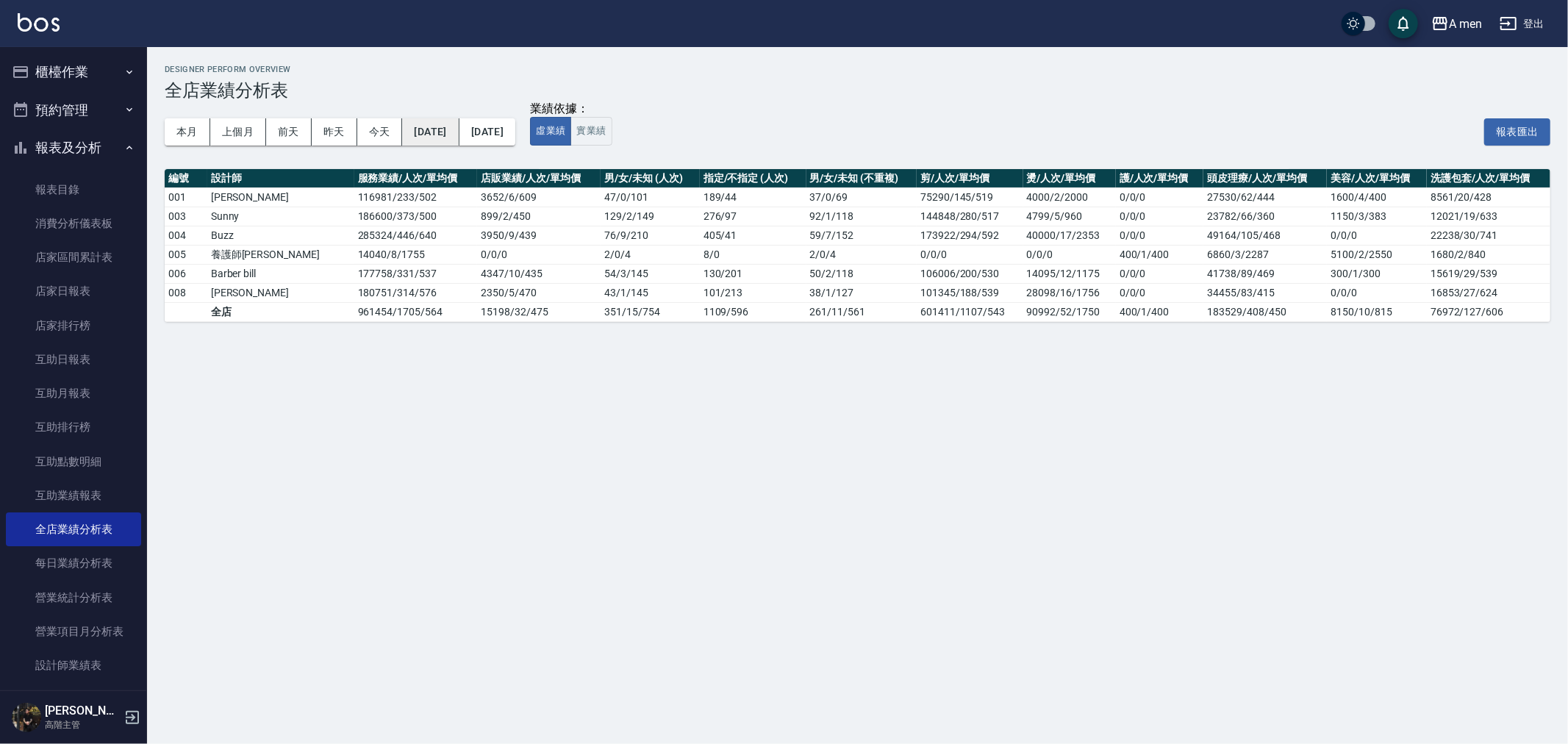
click at [442, 125] on button "[DATE]" at bounding box center [430, 131] width 57 height 27
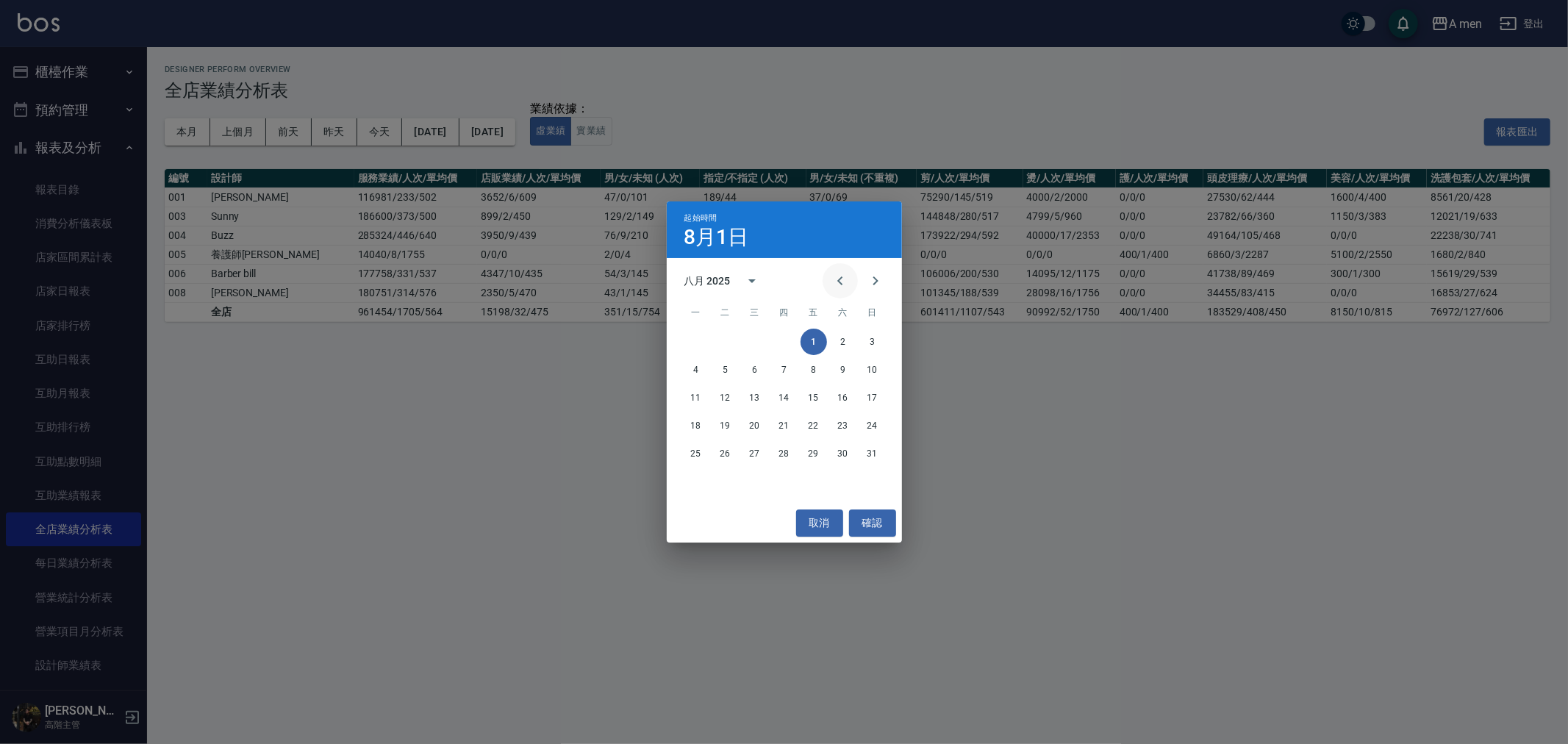
click at [841, 287] on icon "Previous month" at bounding box center [841, 281] width 17 height 17
click at [841, 287] on icon "Previous month" at bounding box center [841, 281] width 17 height 17
click at [864, 347] on button "1" at bounding box center [871, 341] width 26 height 26
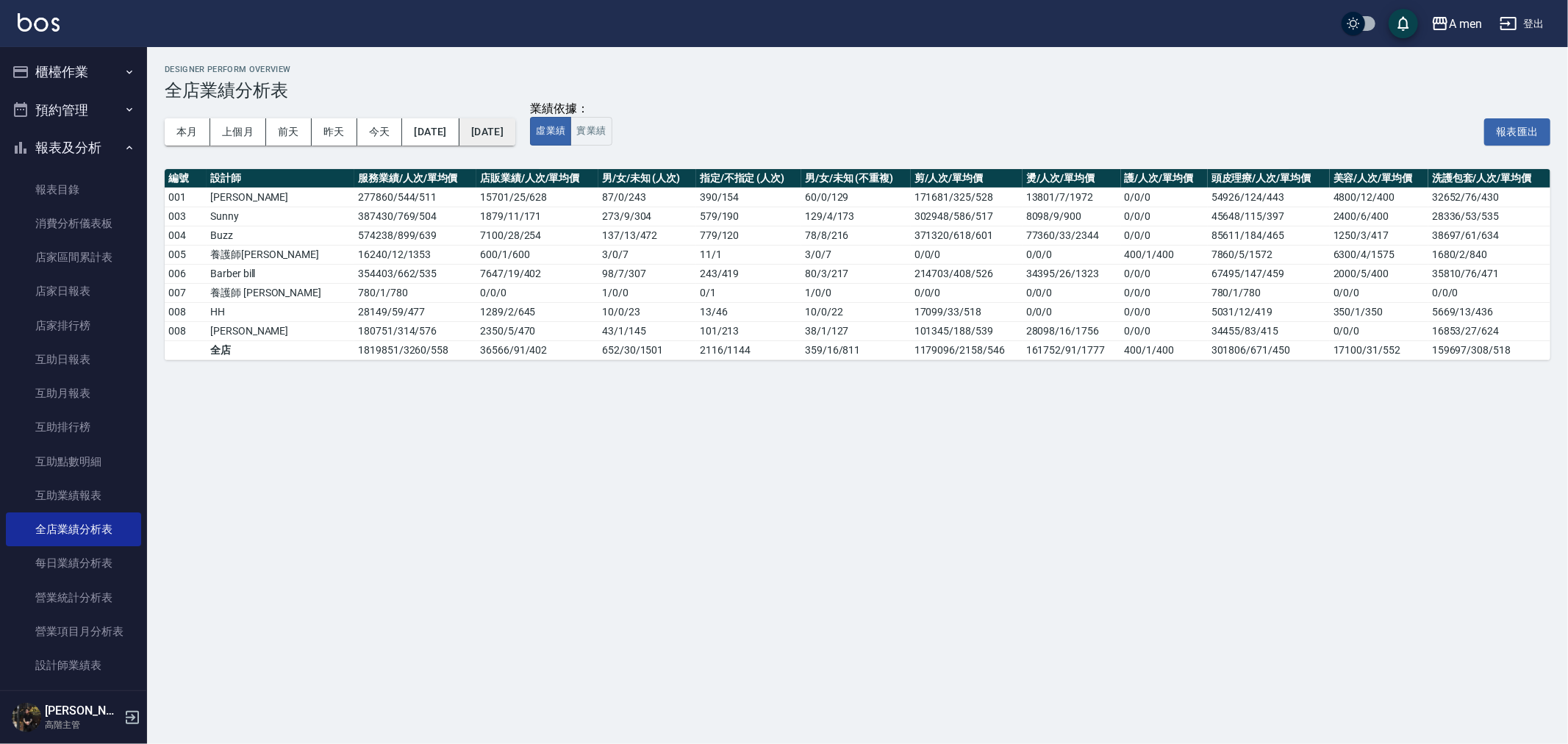
click at [515, 126] on button "[DATE]" at bounding box center [488, 131] width 56 height 27
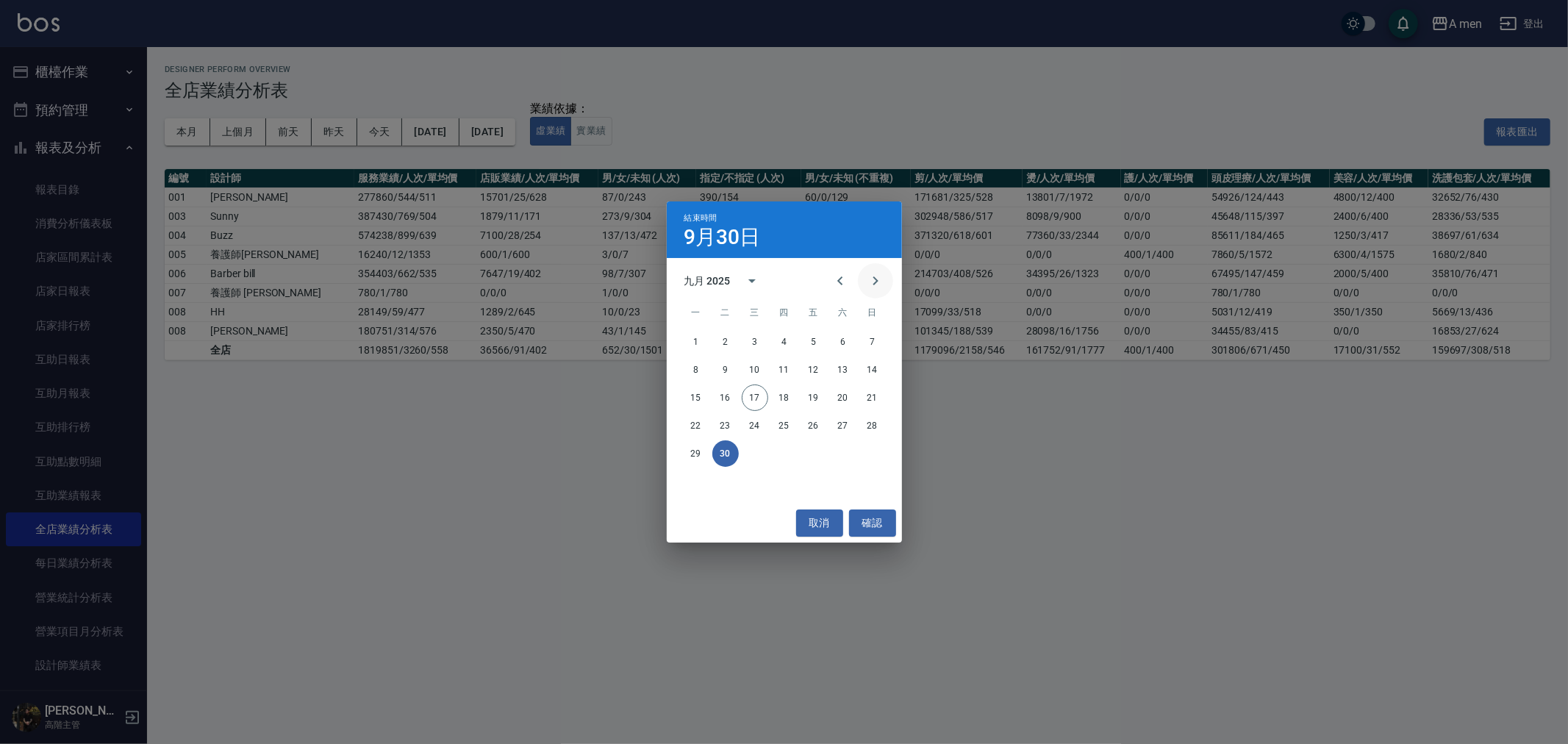
click at [869, 280] on icon "Next month" at bounding box center [875, 281] width 17 height 17
click at [855, 275] on button "Previous month" at bounding box center [840, 280] width 36 height 36
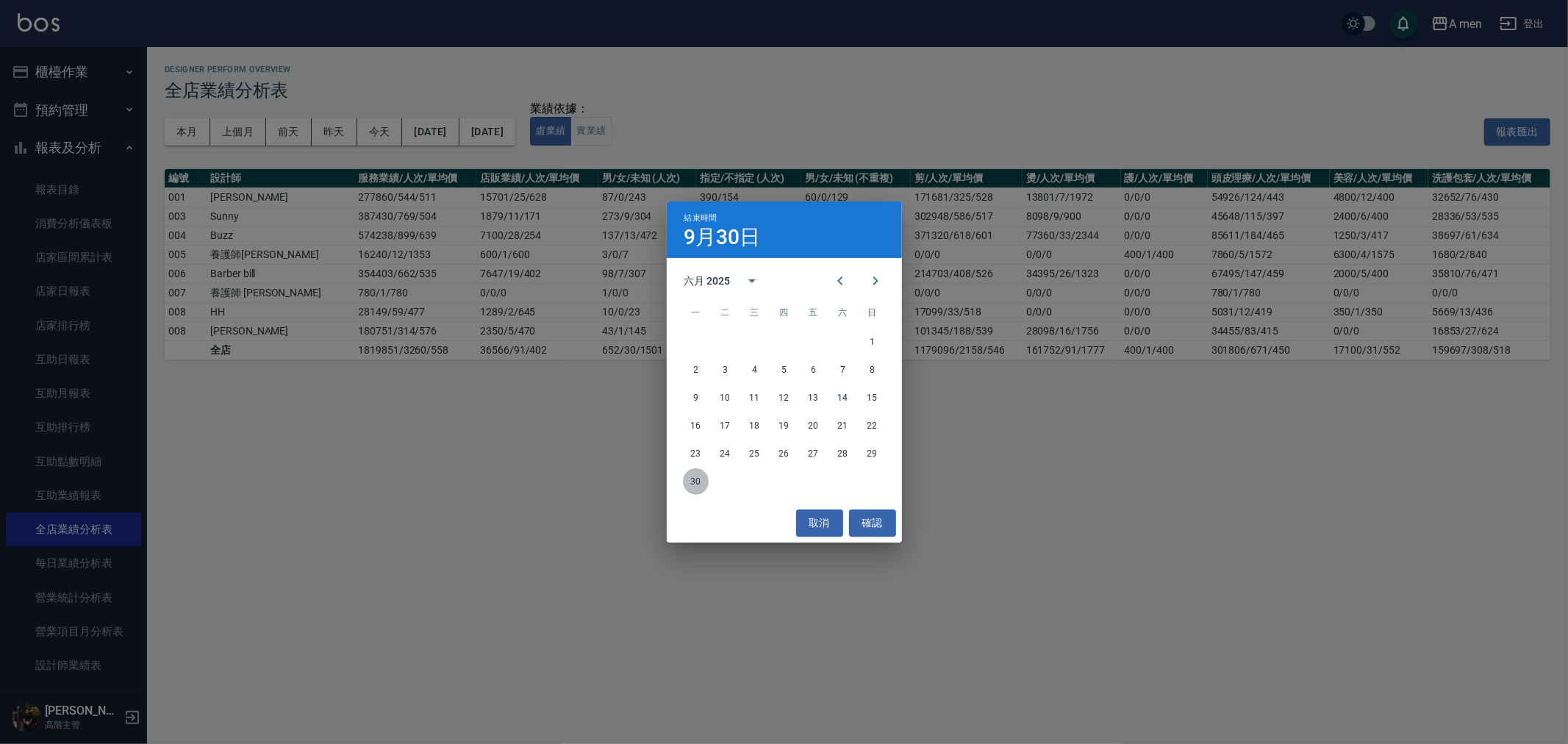
click at [700, 480] on button "30" at bounding box center [696, 481] width 26 height 26
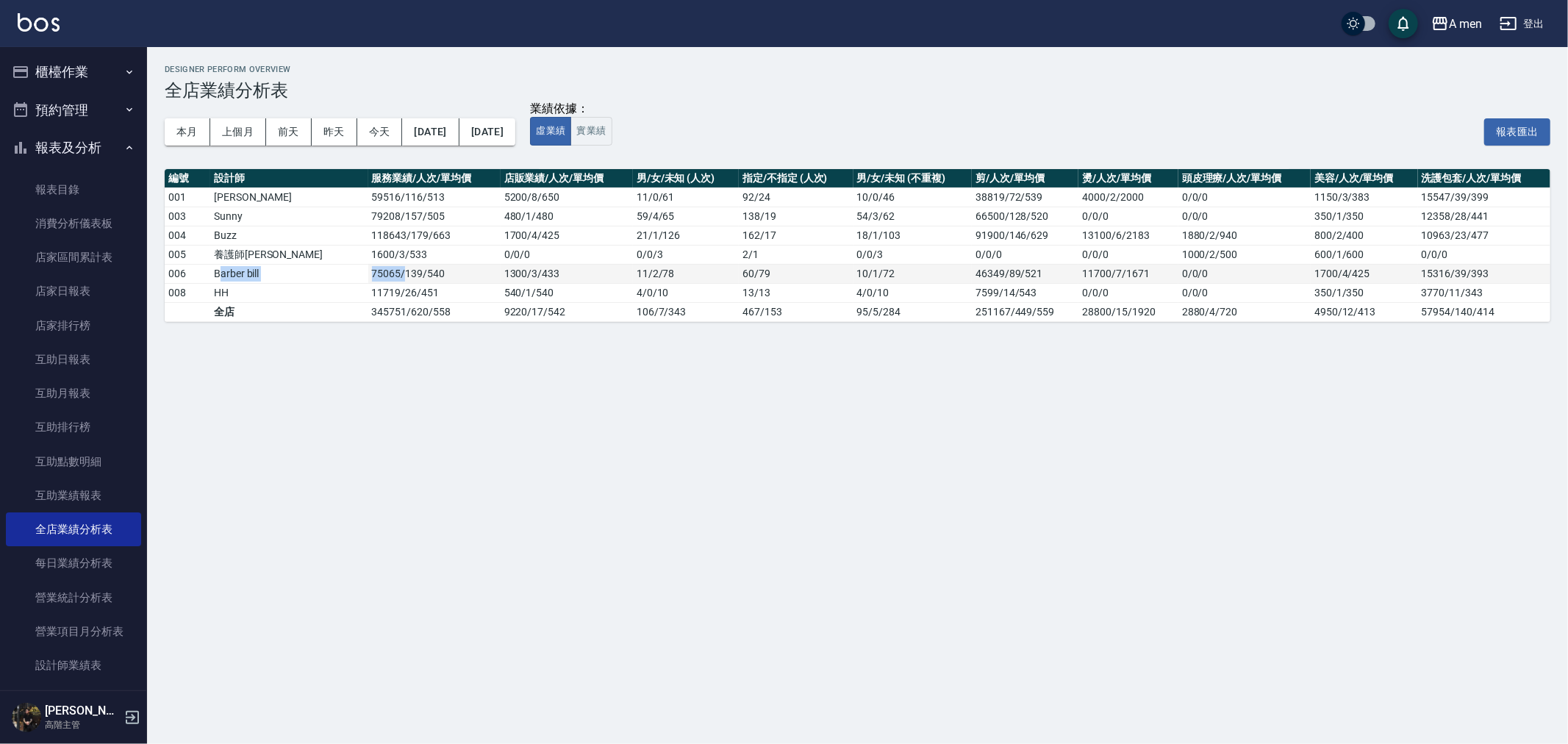
drag, startPoint x: 220, startPoint y: 276, endPoint x: 340, endPoint y: 272, distance: 120.1
click at [340, 272] on tr "006 [PERSON_NAME] 75065 / 139 / 540 1300 / 3 / 433 11 / 2 / 78 60 / 79 10 / 1 /…" at bounding box center [857, 273] width 1385 height 19
click at [368, 272] on td "75065 / 139 / 540" at bounding box center [434, 273] width 132 height 19
drag, startPoint x: 334, startPoint y: 272, endPoint x: 208, endPoint y: 273, distance: 126.0
click at [208, 273] on tr "006 [PERSON_NAME] 75065 / 139 / 540 1300 / 3 / 433 11 / 2 / 78 60 / 79 10 / 1 /…" at bounding box center [857, 273] width 1385 height 19
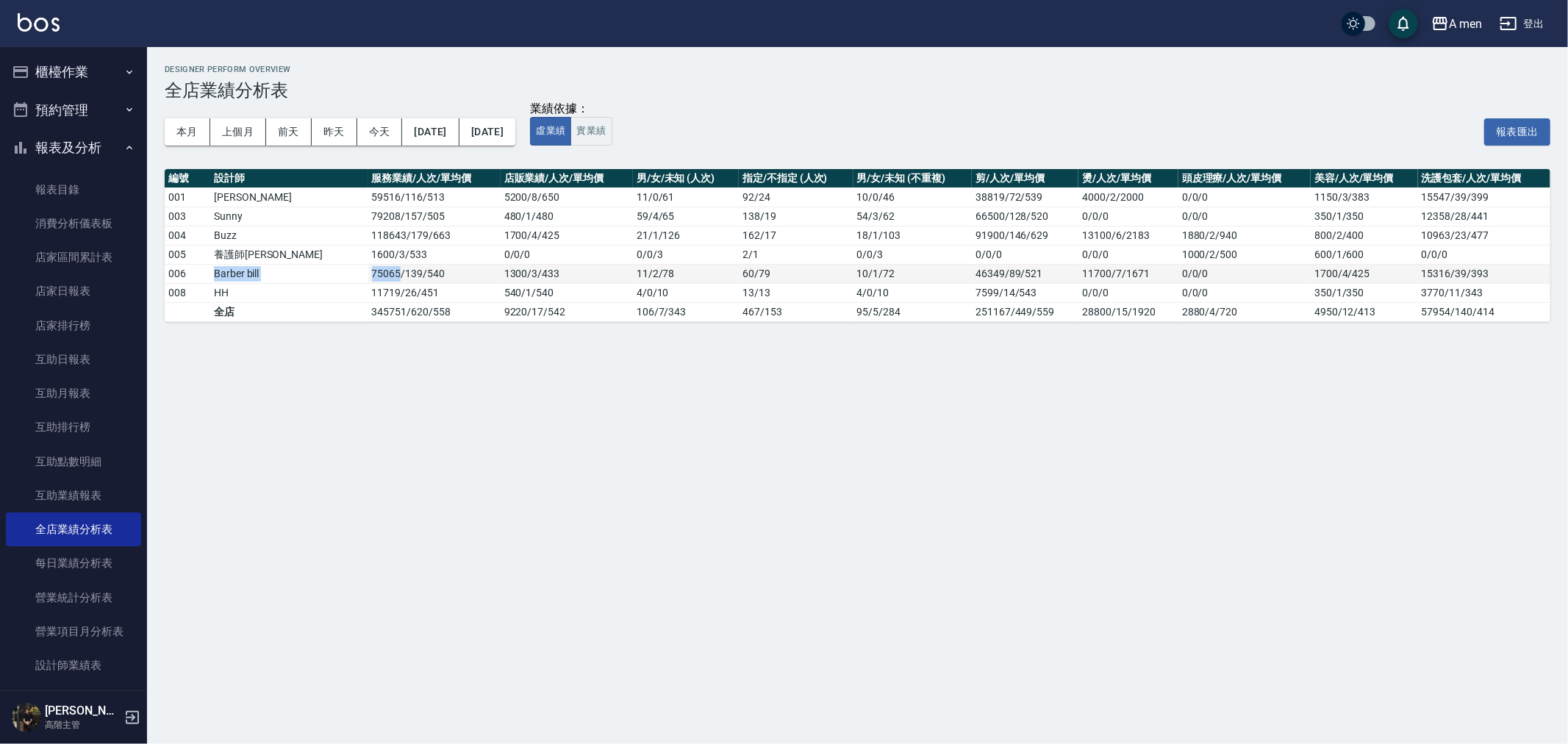
click at [219, 273] on td "Barber bill" at bounding box center [290, 273] width 158 height 19
click at [442, 128] on button "[DATE]" at bounding box center [430, 131] width 57 height 27
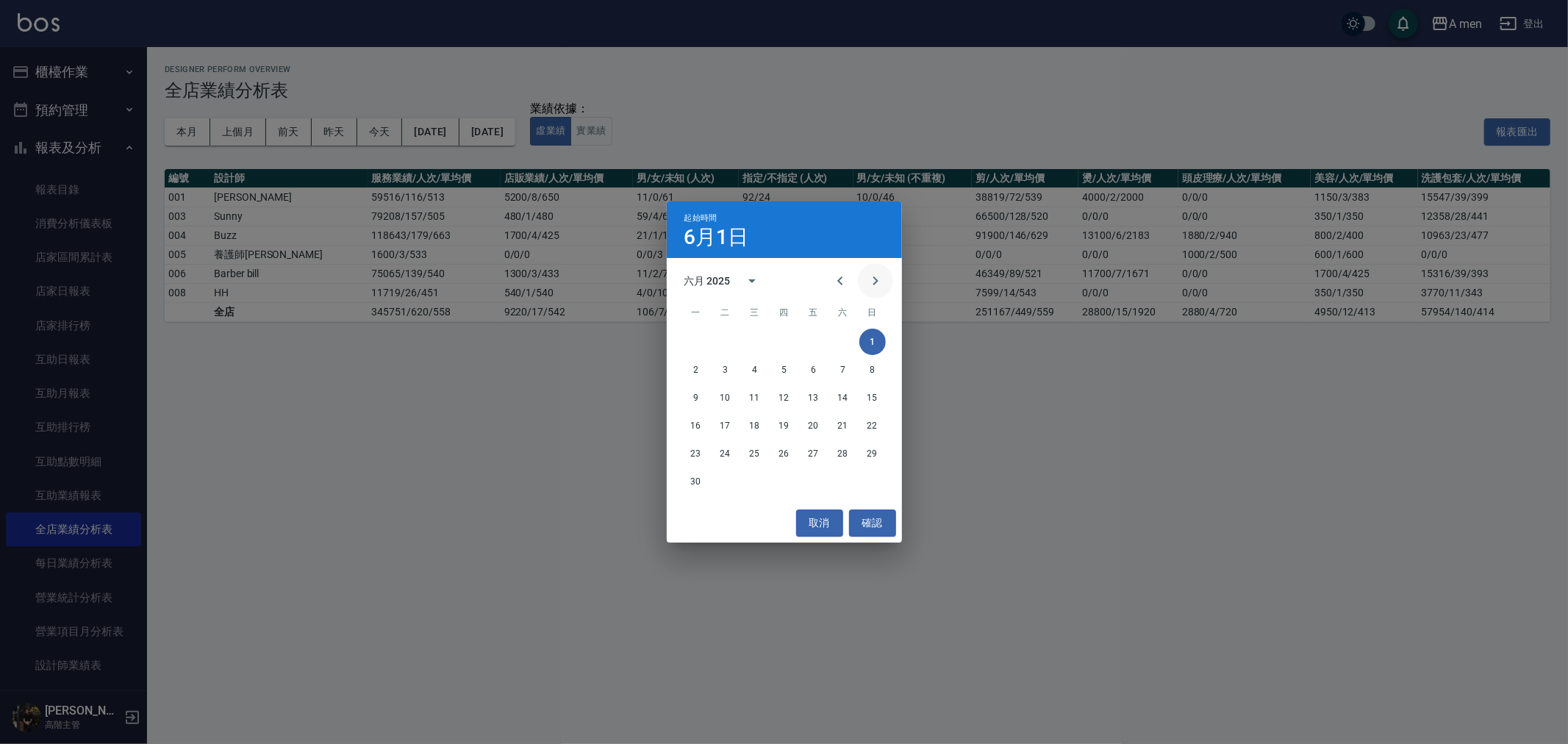
click at [870, 274] on icon "Next month" at bounding box center [875, 281] width 17 height 17
click at [724, 341] on button "1" at bounding box center [725, 341] width 26 height 26
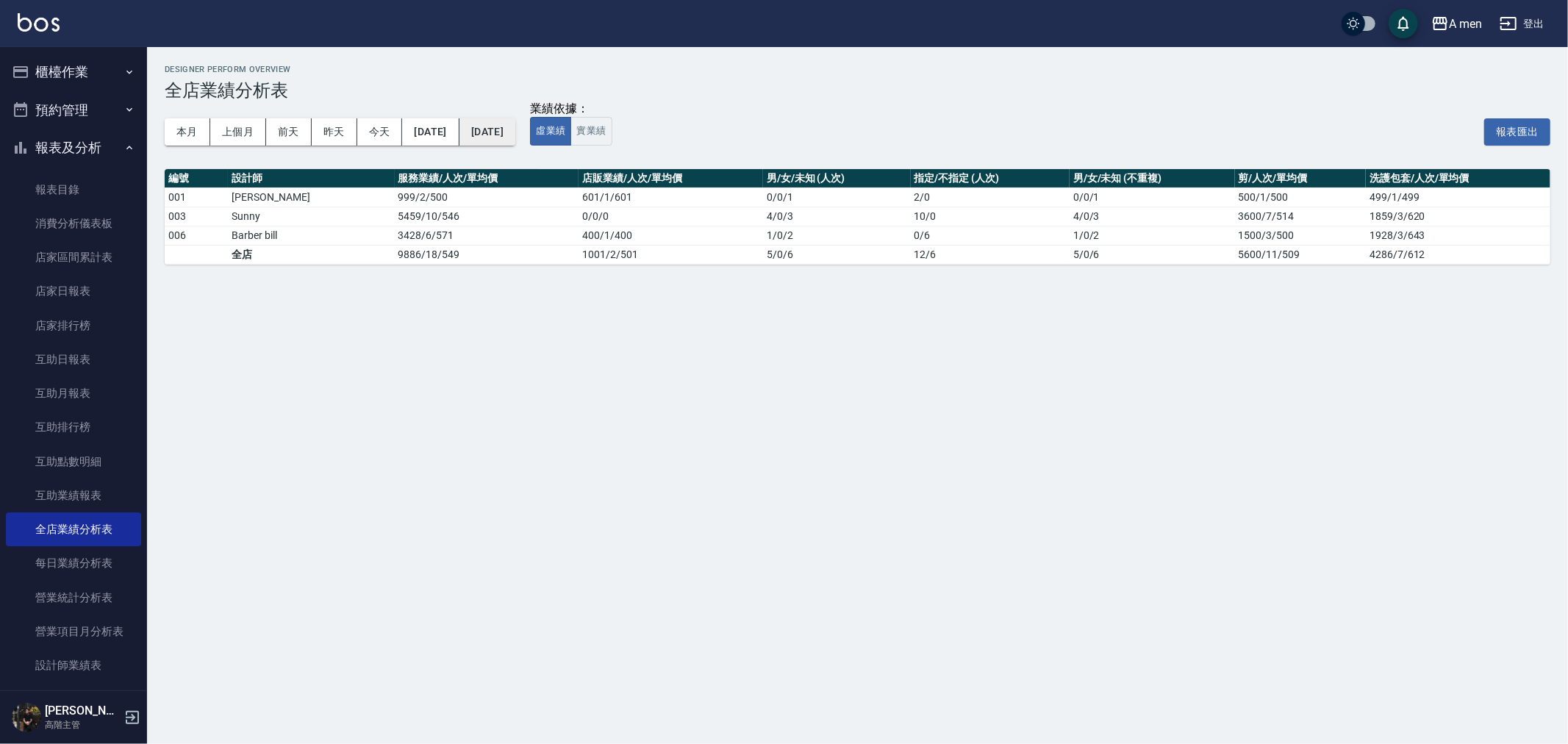
click at [500, 129] on button "[DATE]" at bounding box center [488, 131] width 56 height 27
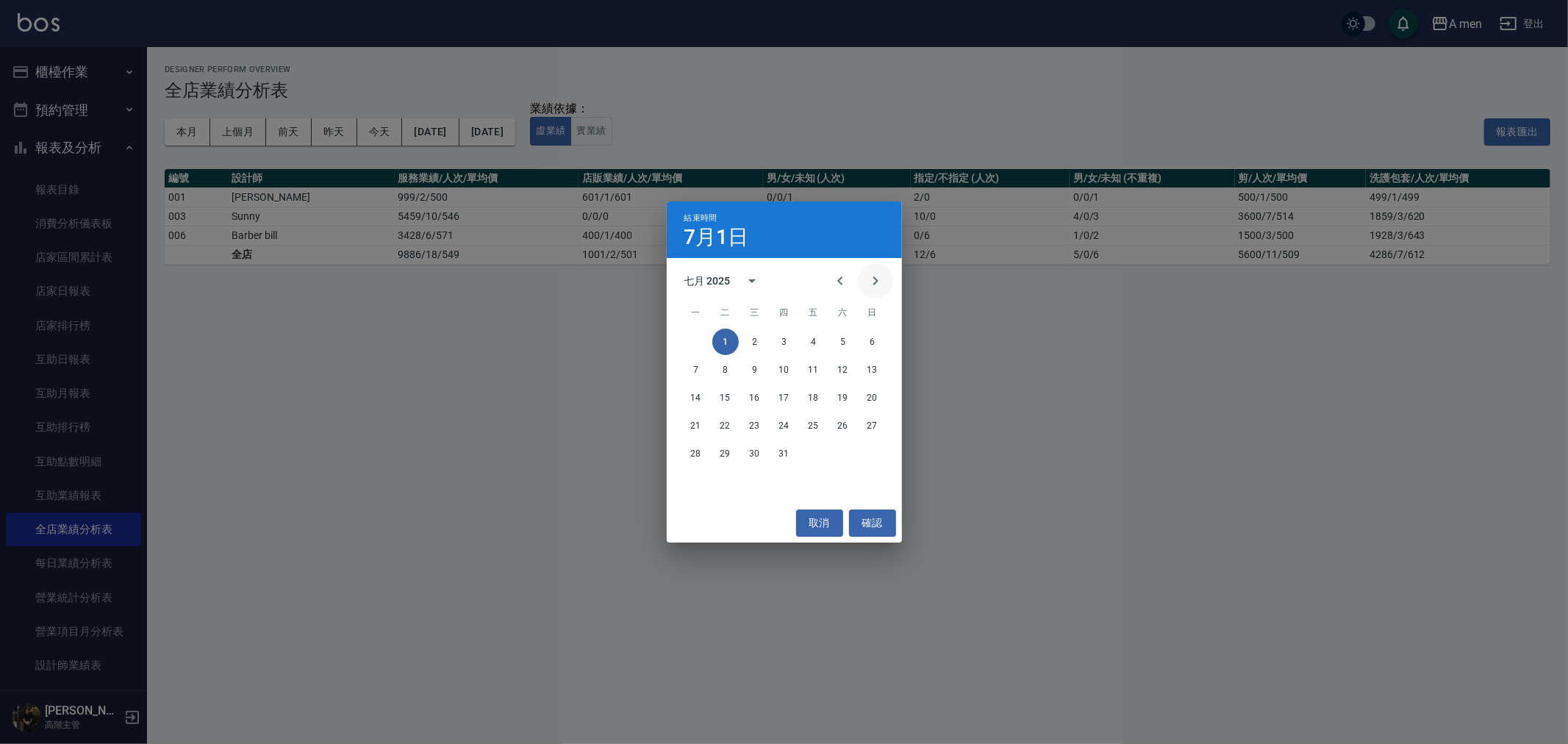
click at [872, 284] on icon "Next month" at bounding box center [874, 280] width 5 height 9
click at [849, 277] on button "Previous month" at bounding box center [840, 280] width 36 height 36
click at [782, 453] on button "31" at bounding box center [784, 453] width 26 height 26
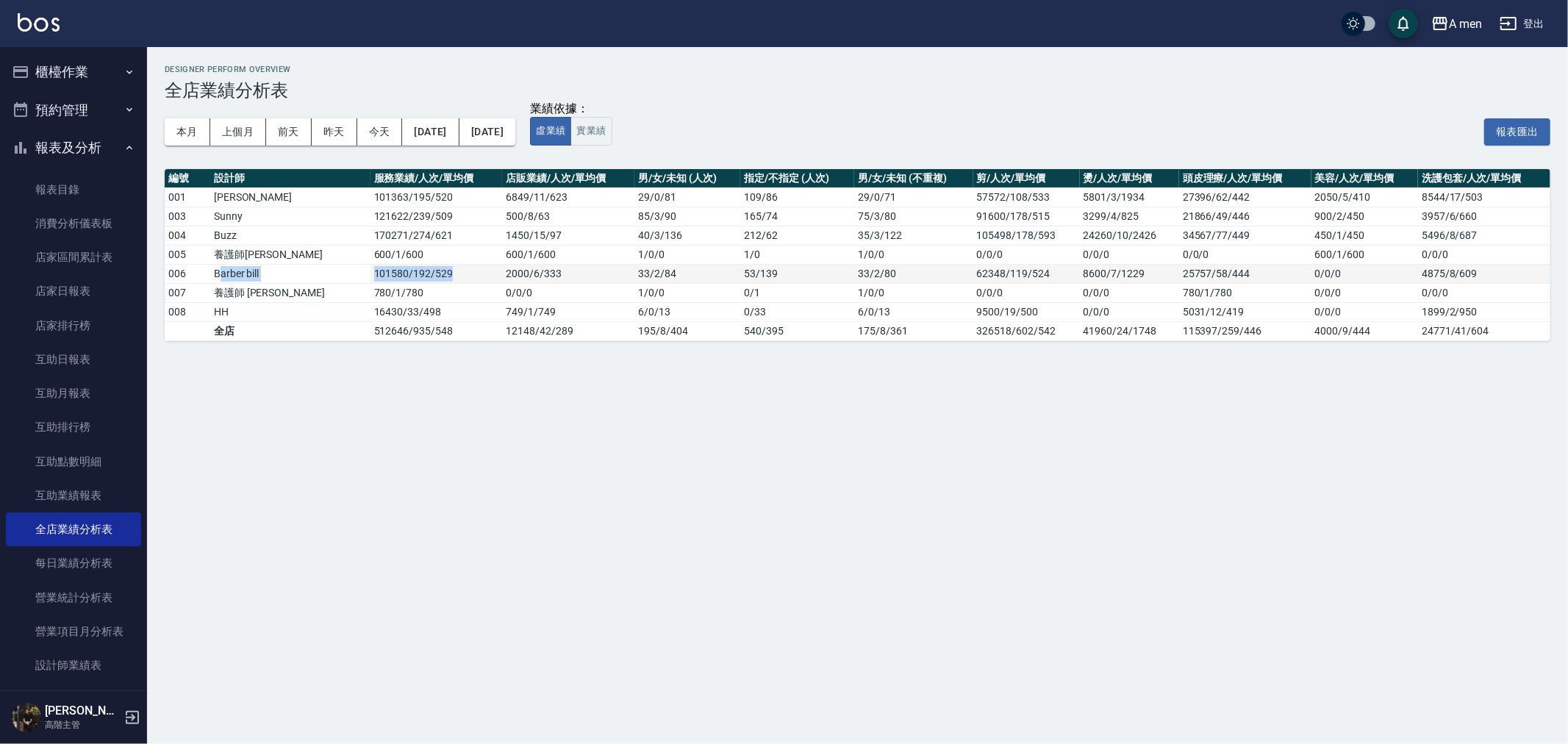
drag, startPoint x: 221, startPoint y: 275, endPoint x: 625, endPoint y: 276, distance: 404.0
click at [423, 275] on tr "006 [PERSON_NAME] 101580 / 192 / 529 2000 / 6 / 333 33 / 2 / 84 53 / 139 33 / 2…" at bounding box center [857, 273] width 1385 height 19
drag, startPoint x: 660, startPoint y: 281, endPoint x: 691, endPoint y: 272, distance: 32.3
click at [664, 281] on td "33 / 2 / 84" at bounding box center [688, 273] width 106 height 19
drag, startPoint x: 746, startPoint y: 272, endPoint x: 784, endPoint y: 269, distance: 38.1
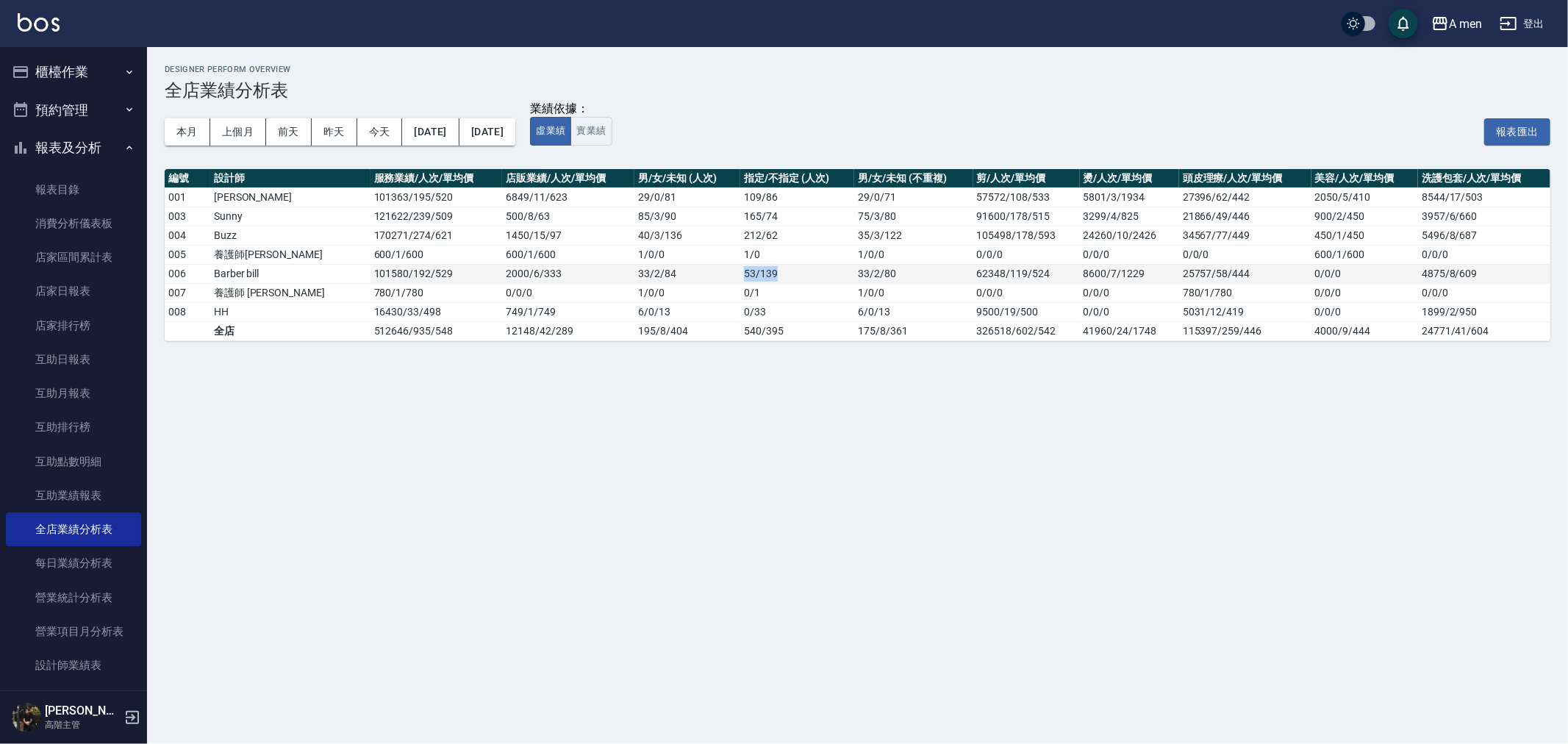
click at [784, 269] on tr "006 [PERSON_NAME] 101580 / 192 / 529 2000 / 6 / 333 33 / 2 / 84 53 / 139 33 / 2…" at bounding box center [857, 273] width 1385 height 19
click at [784, 272] on td "53 / 139" at bounding box center [797, 273] width 114 height 19
drag, startPoint x: 768, startPoint y: 273, endPoint x: 221, endPoint y: 266, distance: 547.0
click at [222, 266] on tr "006 [PERSON_NAME] 101580 / 192 / 529 2000 / 6 / 333 33 / 2 / 84 53 / 139 33 / 2…" at bounding box center [857, 273] width 1385 height 19
click at [217, 266] on td "Barber bill" at bounding box center [291, 273] width 160 height 19
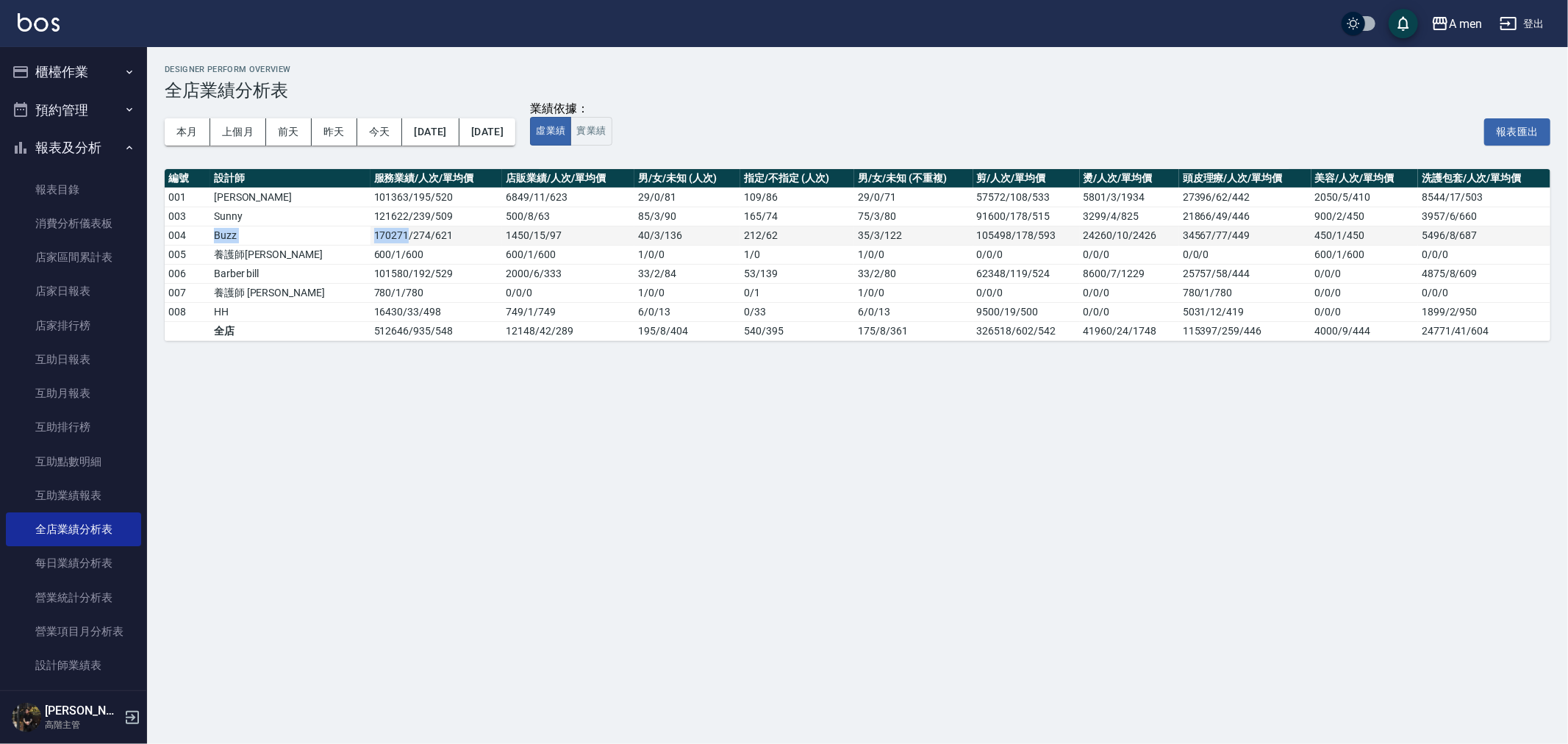
drag, startPoint x: 209, startPoint y: 231, endPoint x: 346, endPoint y: 239, distance: 137.2
click at [346, 239] on tr "004 Buzz 170271 / 274 / 621 1450 / 15 / 97 40 / 3 / 136 212 / 62 35 / 3 / 122 1…" at bounding box center [857, 236] width 1385 height 19
click at [370, 239] on td "170271 / 274 / 621" at bounding box center [436, 236] width 132 height 19
drag, startPoint x: 317, startPoint y: 237, endPoint x: 398, endPoint y: 235, distance: 81.0
click at [395, 235] on td "170271 / 274 / 621" at bounding box center [436, 236] width 132 height 19
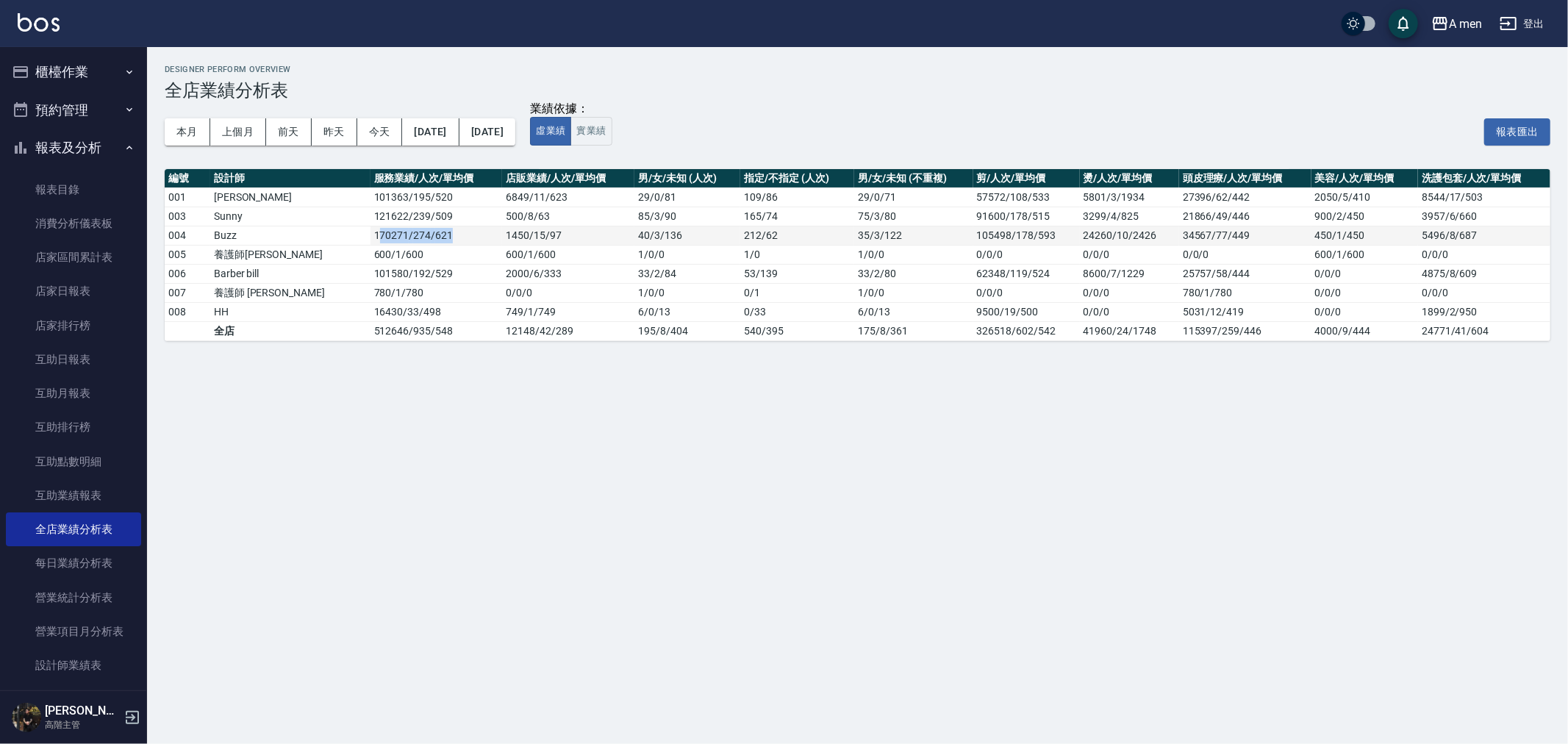
click at [398, 235] on td "170271 / 274 / 621" at bounding box center [436, 236] width 132 height 19
click at [185, 121] on button "本月" at bounding box center [186, 131] width 45 height 27
